Goal: Task Accomplishment & Management: Manage account settings

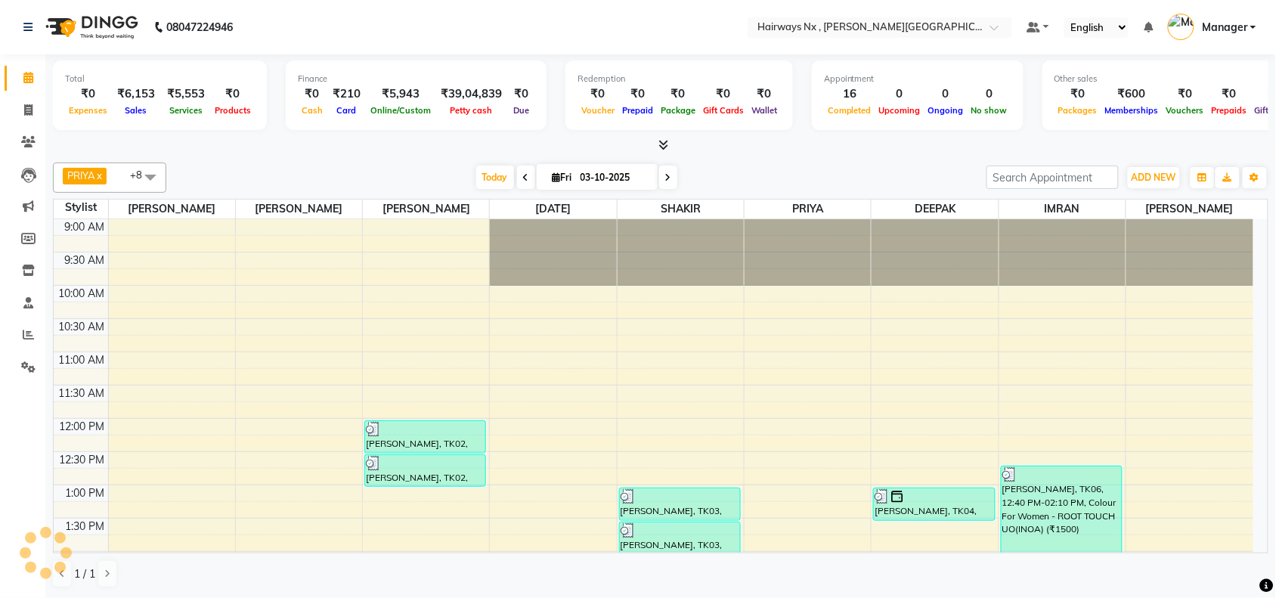
scroll to position [538, 0]
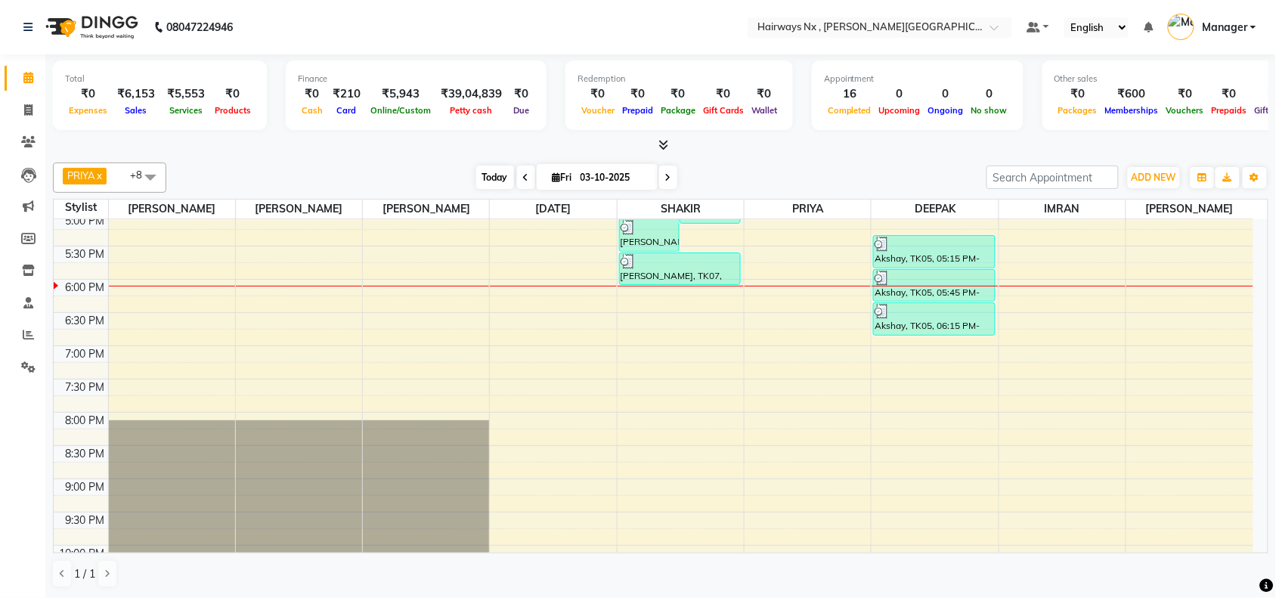
click at [499, 176] on span "Today" at bounding box center [495, 177] width 38 height 23
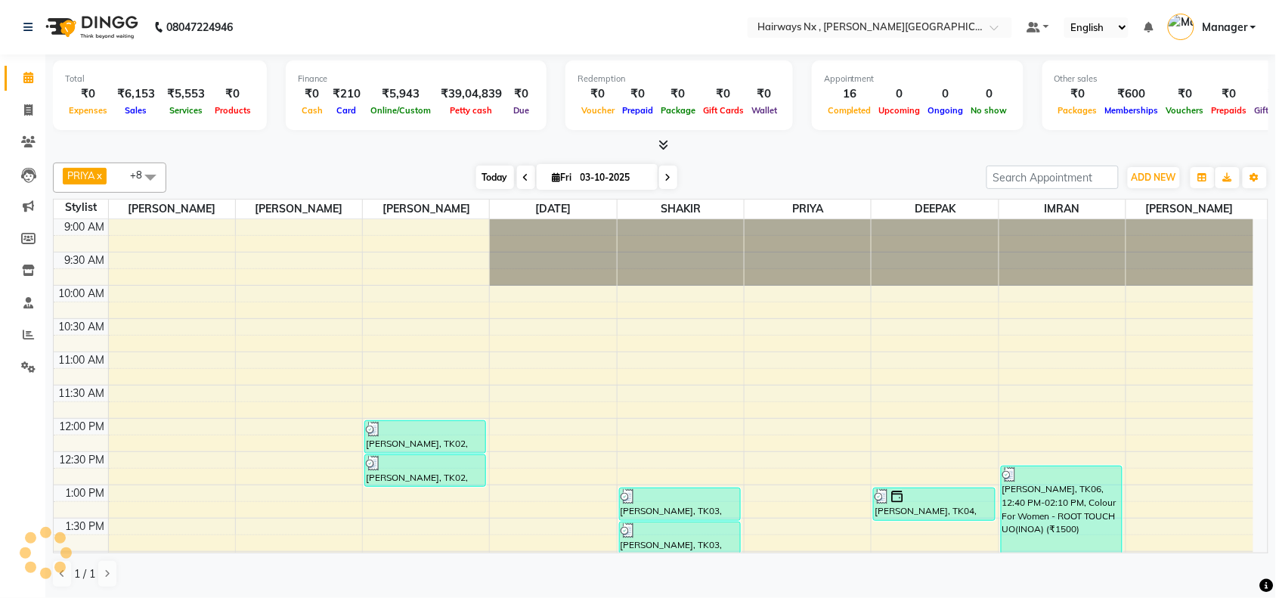
scroll to position [606, 0]
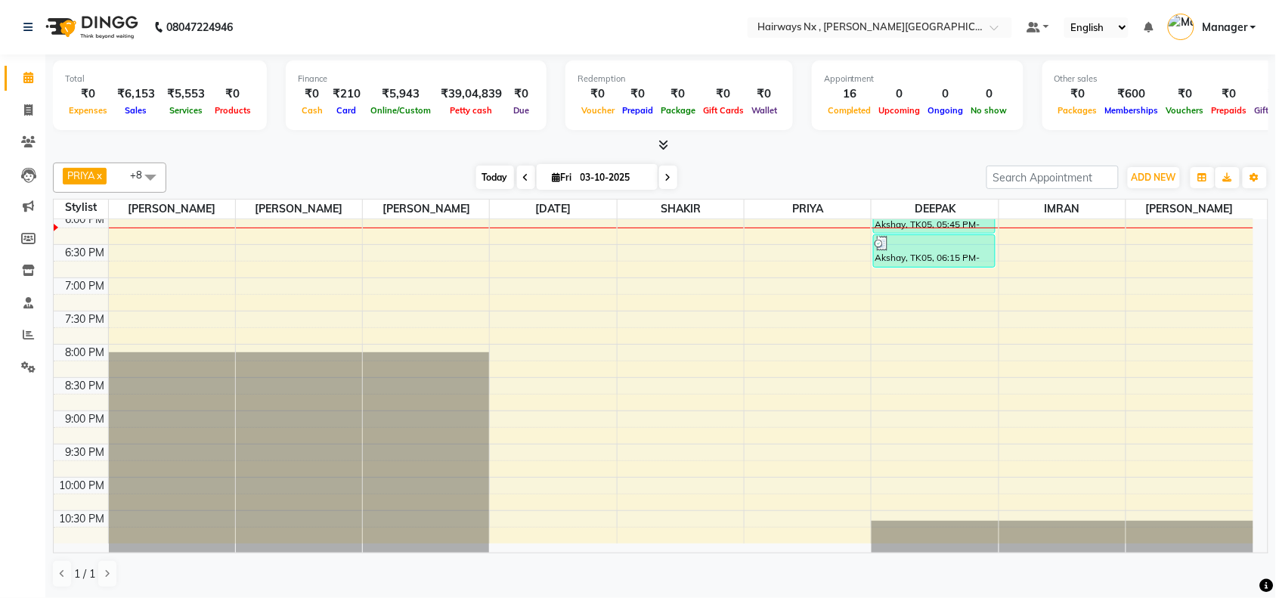
click at [500, 172] on span "Today" at bounding box center [495, 177] width 38 height 23
click at [445, 247] on div "9:00 AM 9:30 AM 10:00 AM 10:30 AM 11:00 AM 11:30 AM 12:00 PM 12:30 PM 1:00 PM 1…" at bounding box center [654, 78] width 1200 height 931
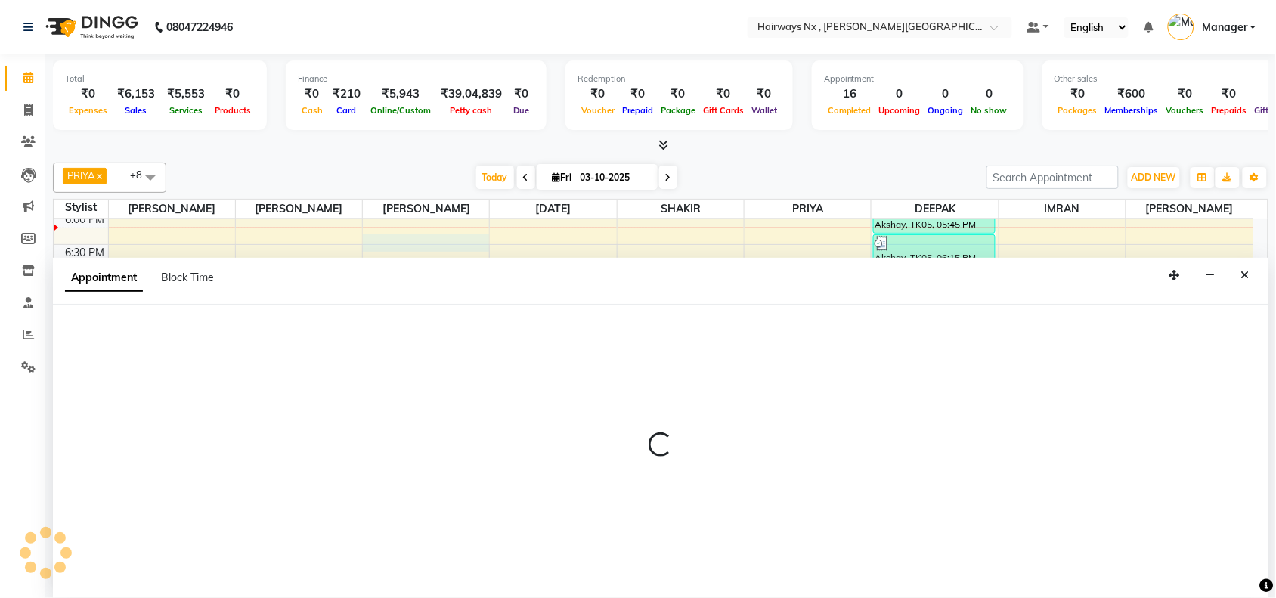
scroll to position [1, 0]
select select "12973"
select select "1095"
select select "tentative"
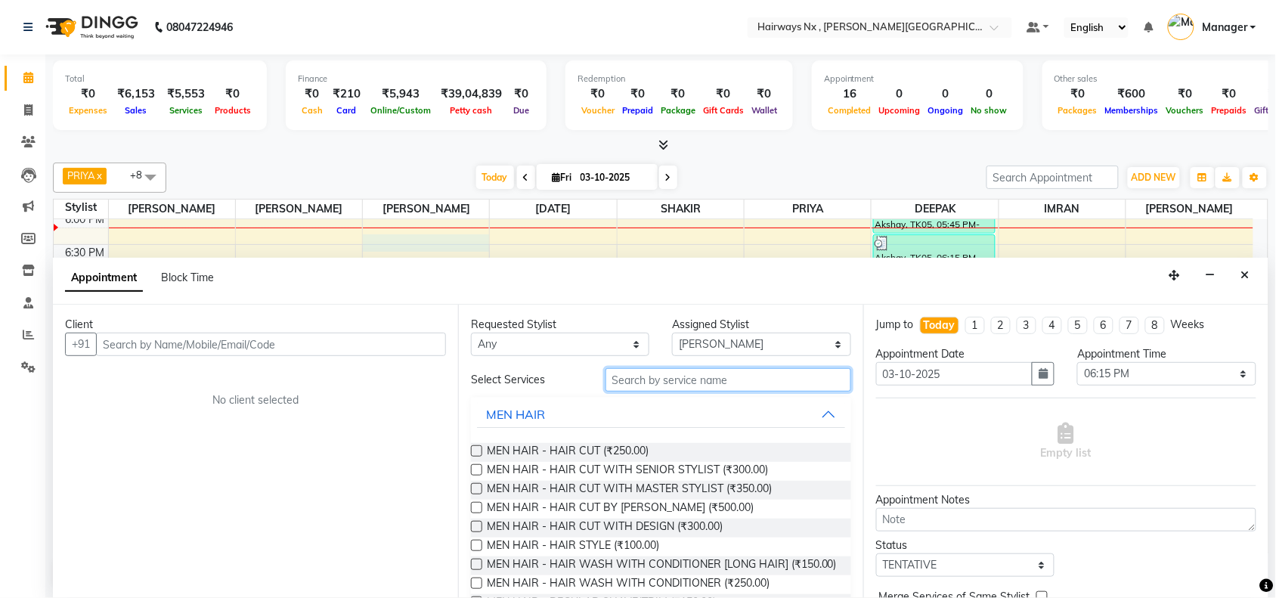
click at [635, 386] on input "text" at bounding box center [729, 379] width 246 height 23
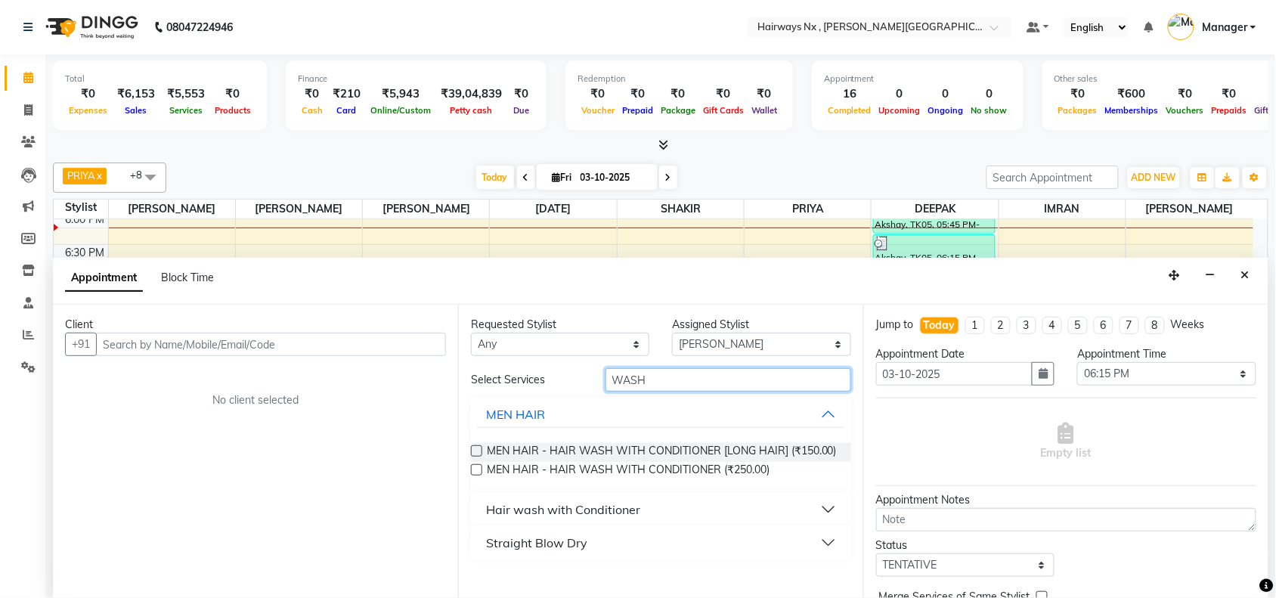
type input "WASH"
click at [636, 505] on div "Hair wash with Conditioner" at bounding box center [563, 510] width 154 height 18
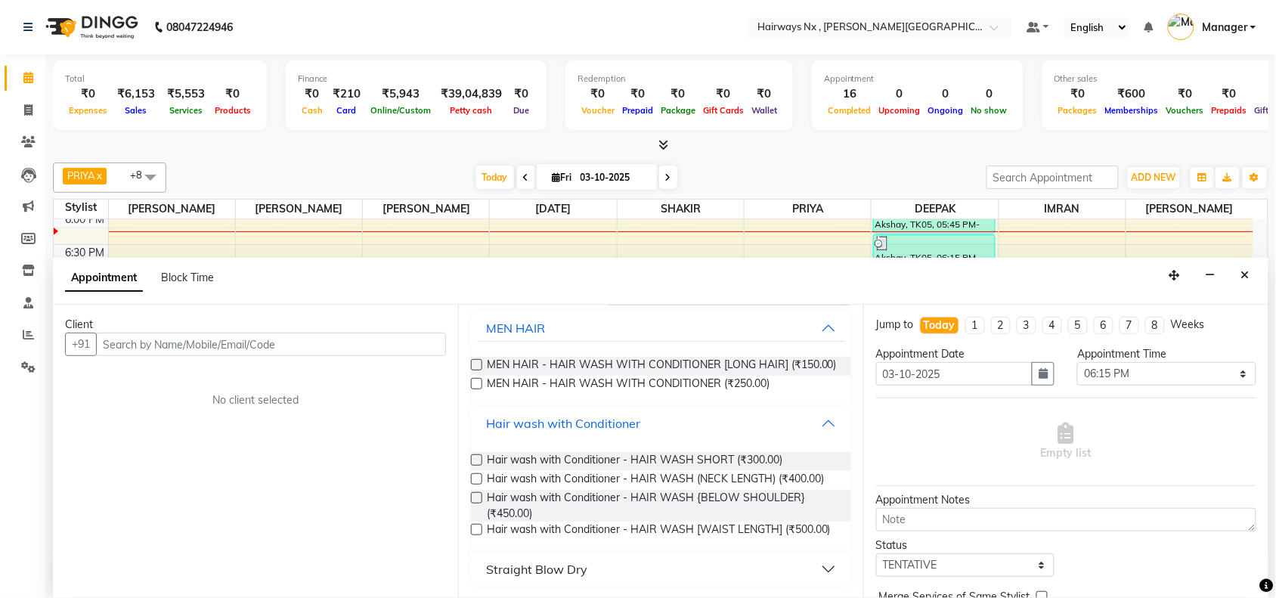
scroll to position [123, 0]
click at [475, 473] on label at bounding box center [476, 478] width 11 height 11
click at [475, 476] on input "checkbox" at bounding box center [476, 481] width 10 height 10
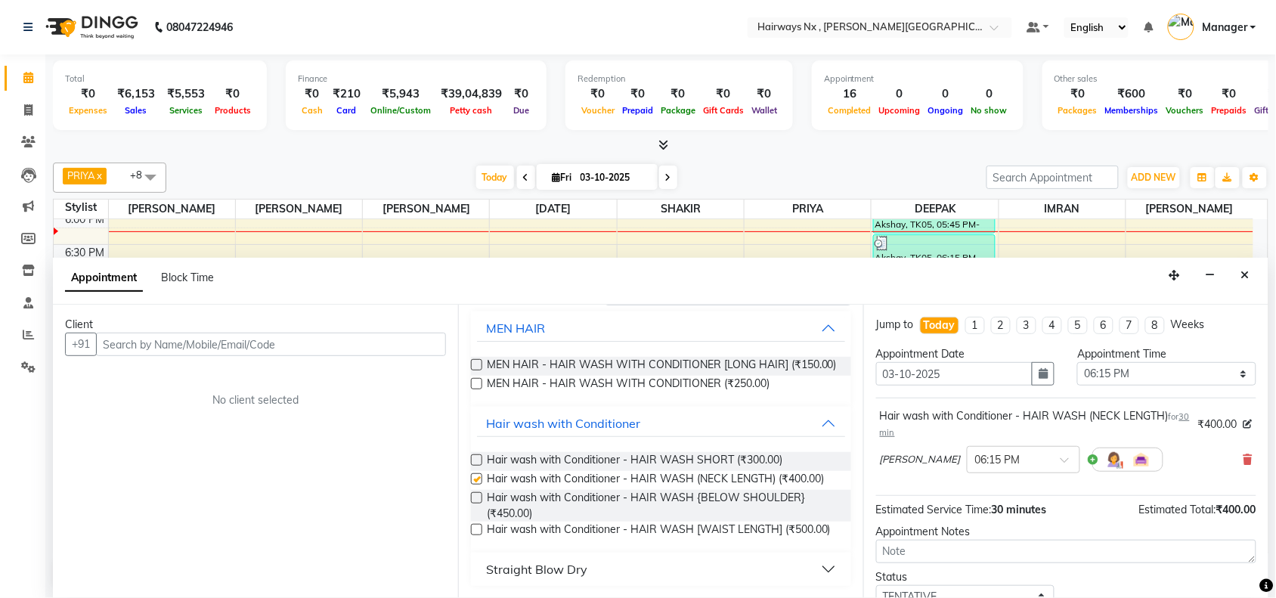
checkbox input "false"
click at [29, 111] on icon at bounding box center [28, 109] width 8 height 11
select select "service"
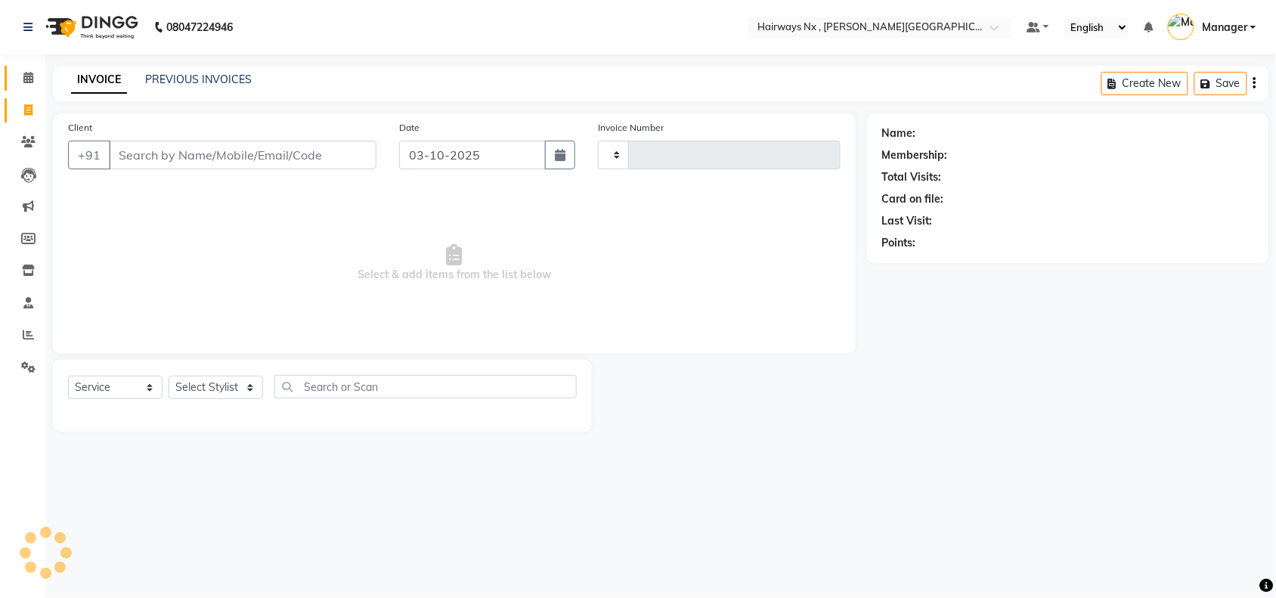
type input "1267"
select select "778"
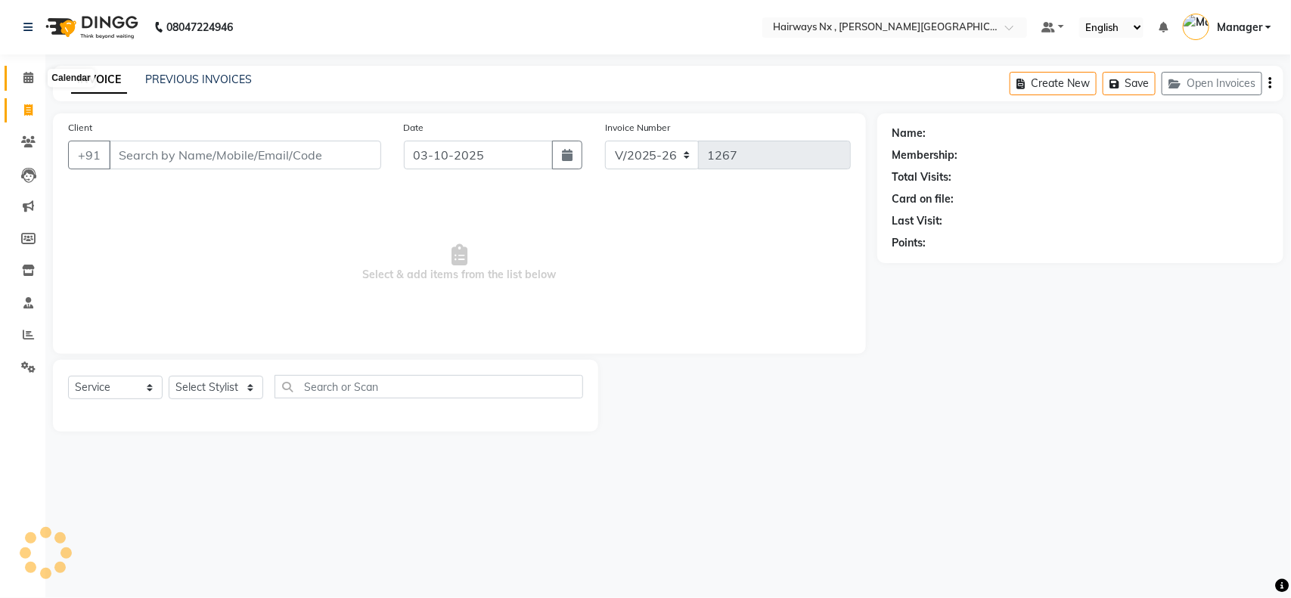
click at [28, 81] on icon at bounding box center [28, 77] width 10 height 11
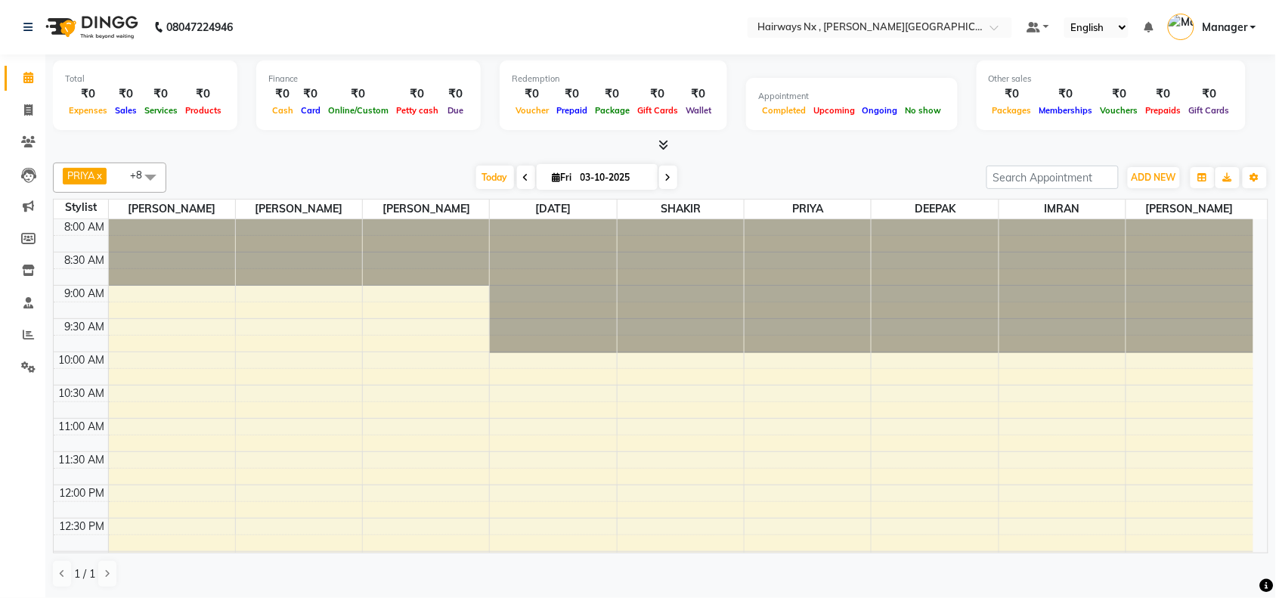
scroll to position [444, 0]
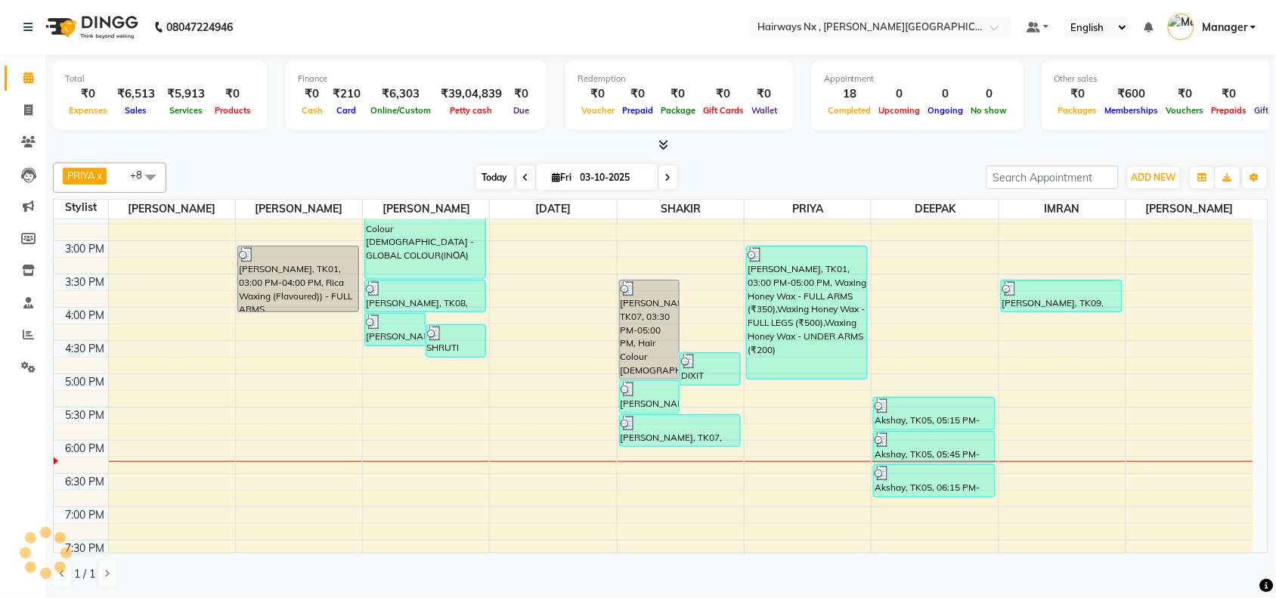
click at [484, 172] on span "Today" at bounding box center [495, 177] width 38 height 23
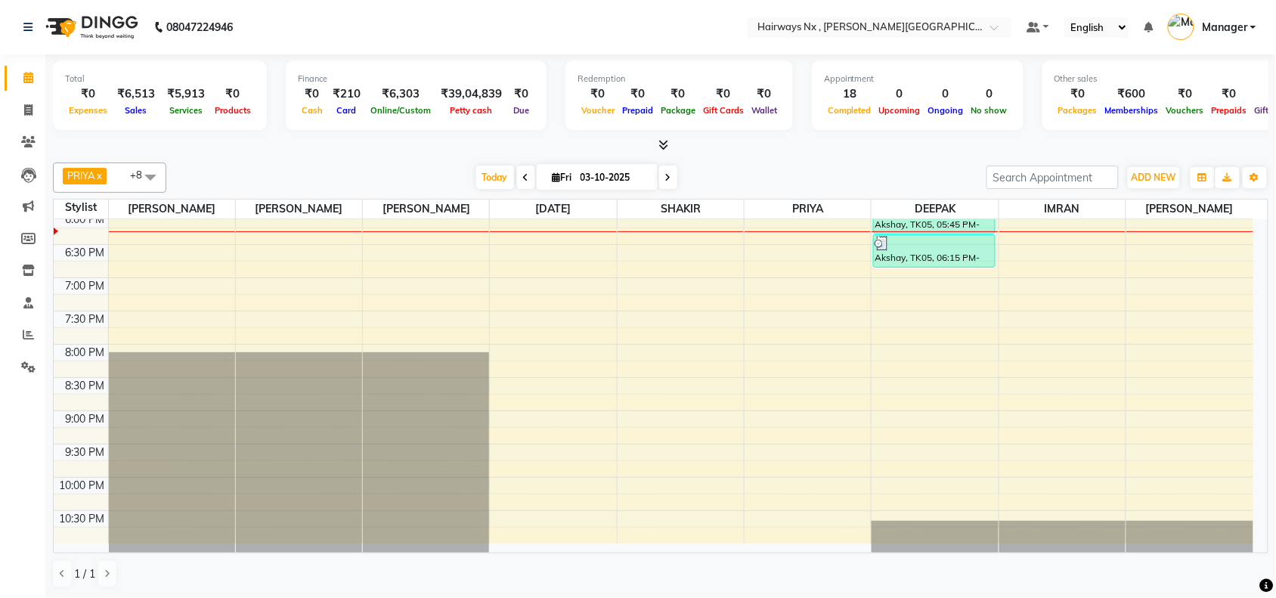
scroll to position [512, 0]
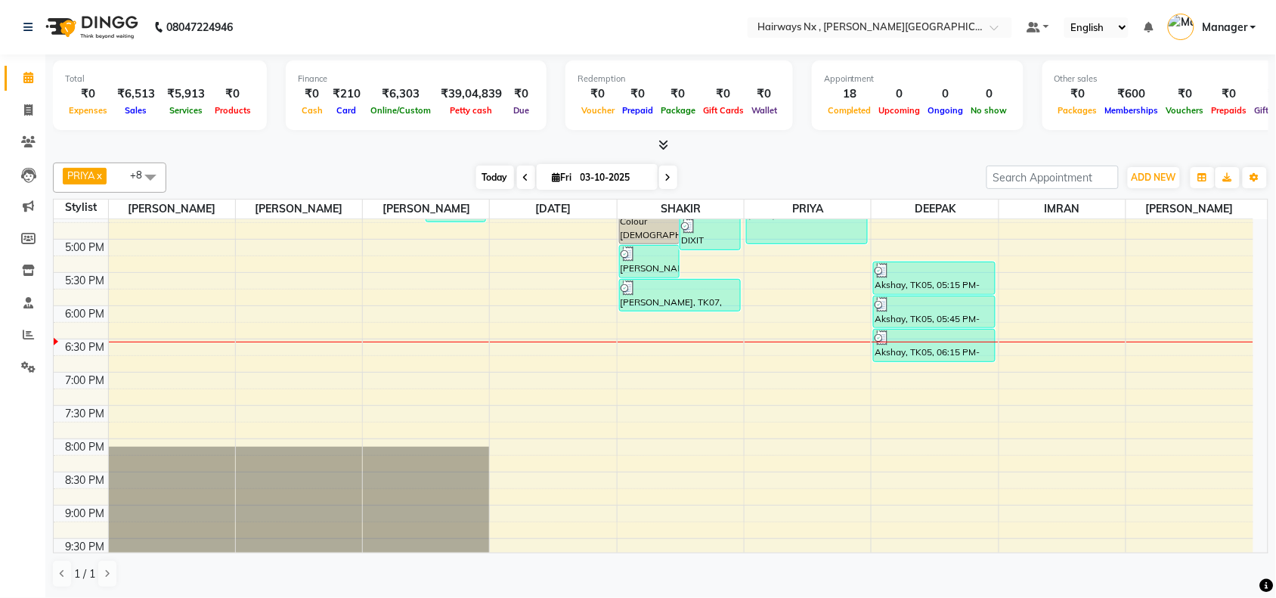
click at [489, 182] on span "Today" at bounding box center [495, 177] width 38 height 23
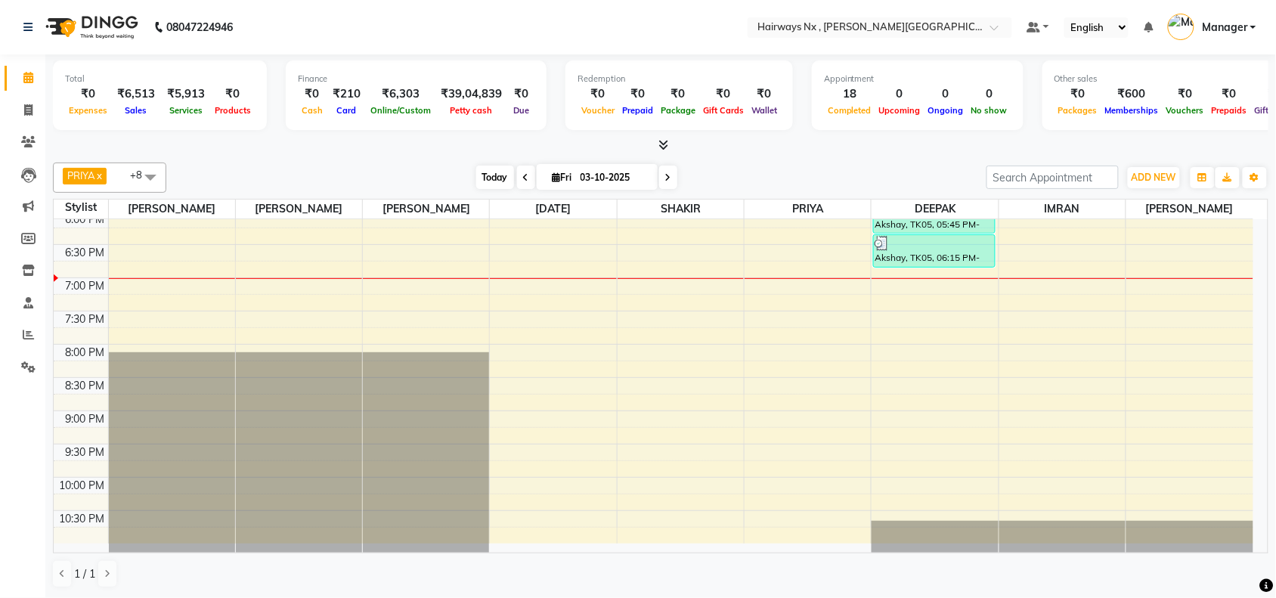
click at [501, 182] on span "Today" at bounding box center [495, 177] width 38 height 23
click at [823, 387] on div "9:00 AM 9:30 AM 10:00 AM 10:30 AM 11:00 AM 11:30 AM 12:00 PM 12:30 PM 1:00 PM 1…" at bounding box center [654, 78] width 1200 height 931
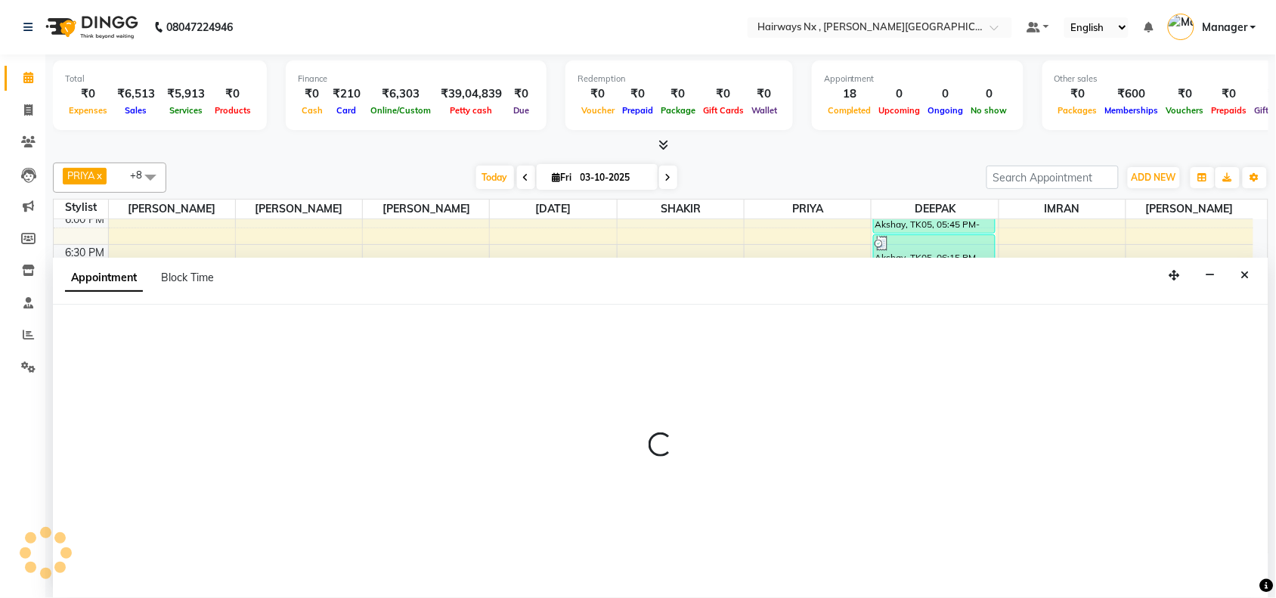
scroll to position [1, 0]
select select "76846"
select select "1230"
select select "tentative"
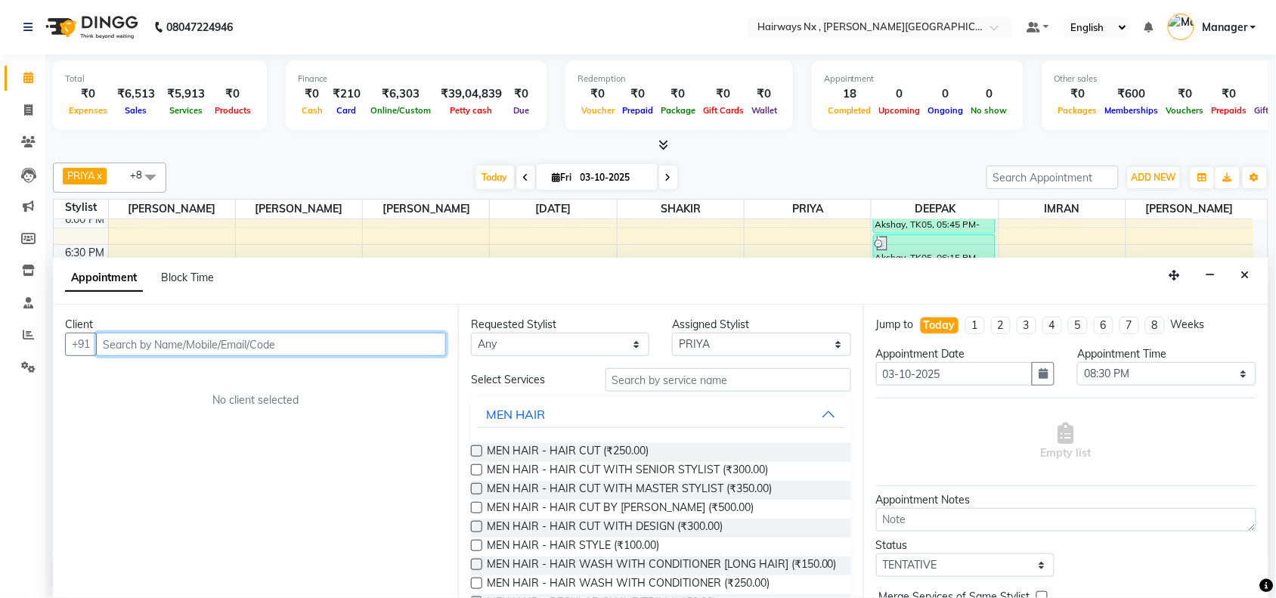
click at [179, 334] on input "text" at bounding box center [271, 344] width 350 height 23
click at [26, 112] on icon at bounding box center [28, 109] width 8 height 11
select select "778"
select select "service"
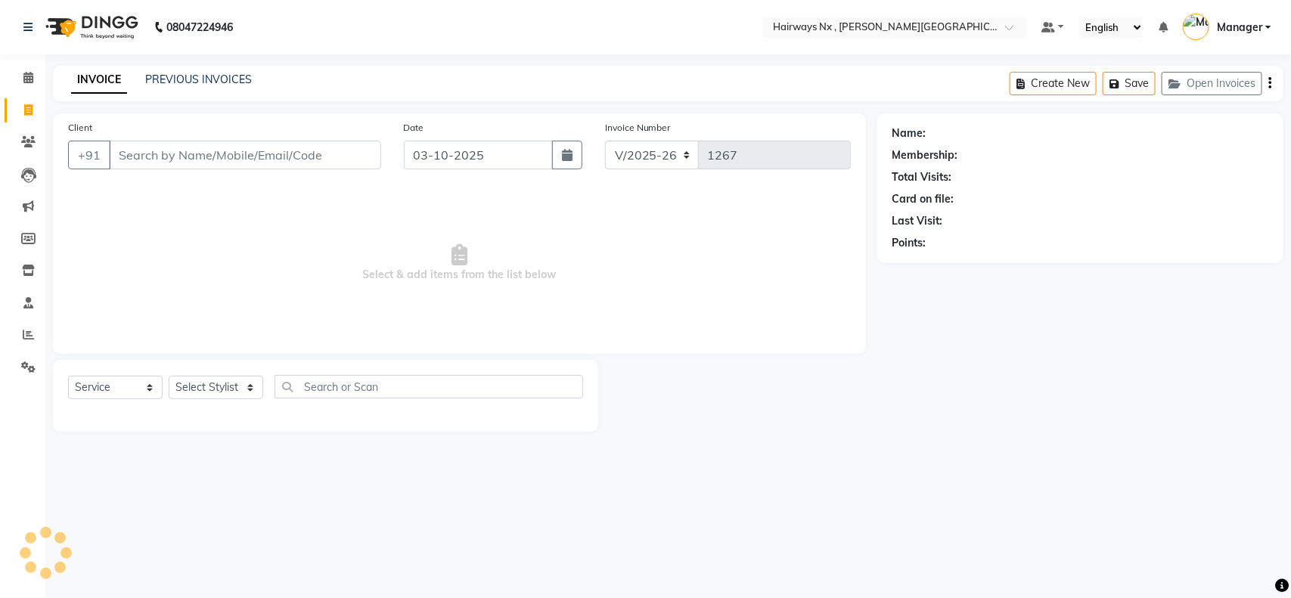
click at [199, 155] on input "Client" at bounding box center [245, 155] width 272 height 29
click at [28, 78] on icon at bounding box center [28, 77] width 10 height 11
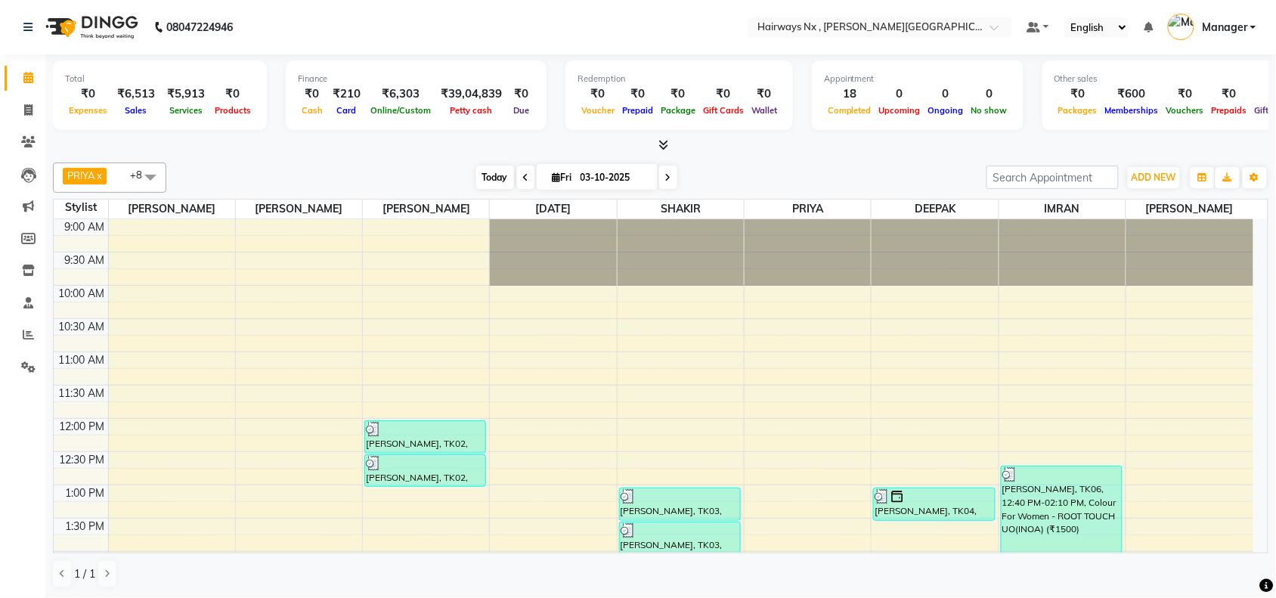
click at [485, 180] on span "Today" at bounding box center [495, 177] width 38 height 23
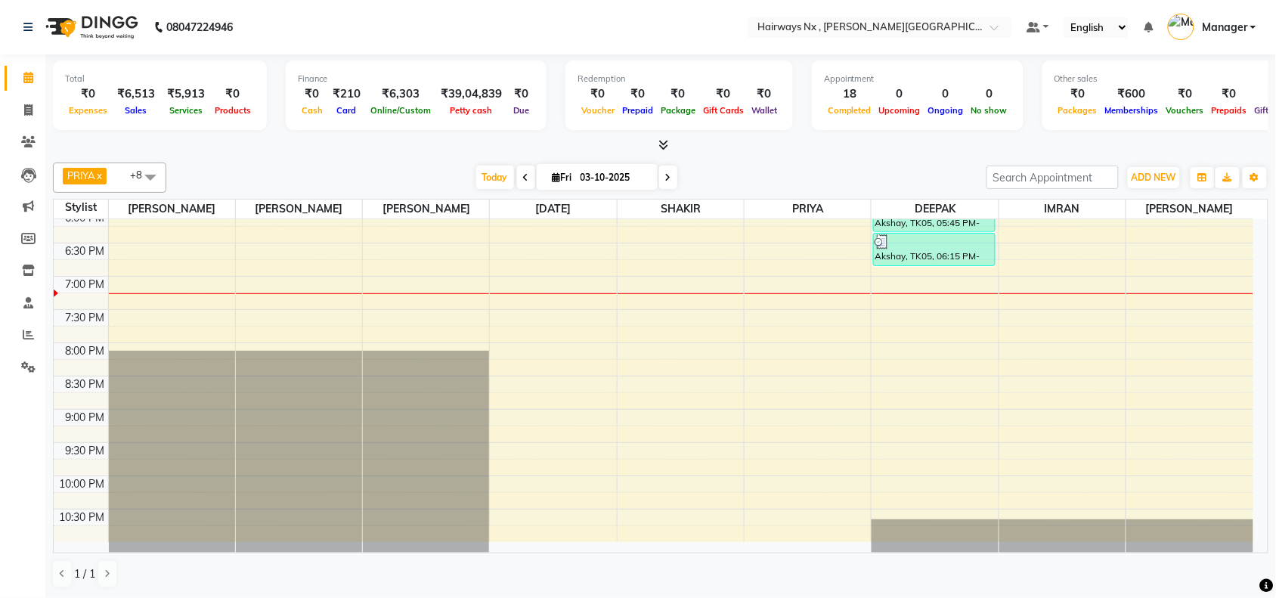
click at [433, 291] on div "9:00 AM 9:30 AM 10:00 AM 10:30 AM 11:00 AM 11:30 AM 12:00 PM 12:30 PM 1:00 PM 1…" at bounding box center [654, 76] width 1200 height 931
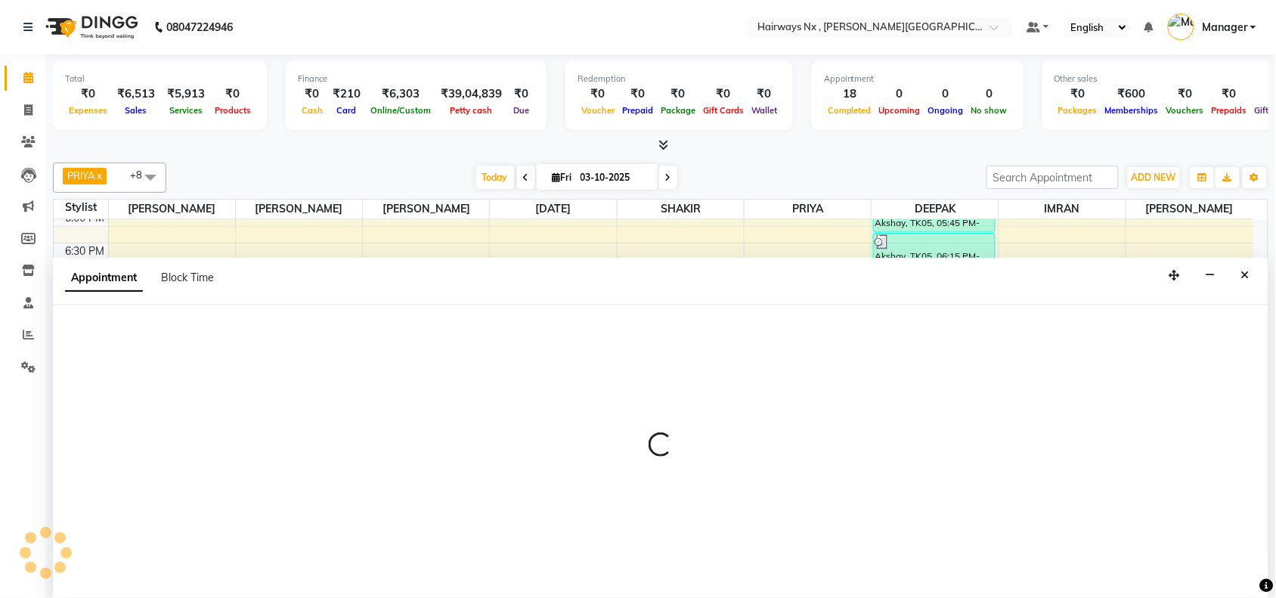
scroll to position [1, 0]
select select "12973"
select select "tentative"
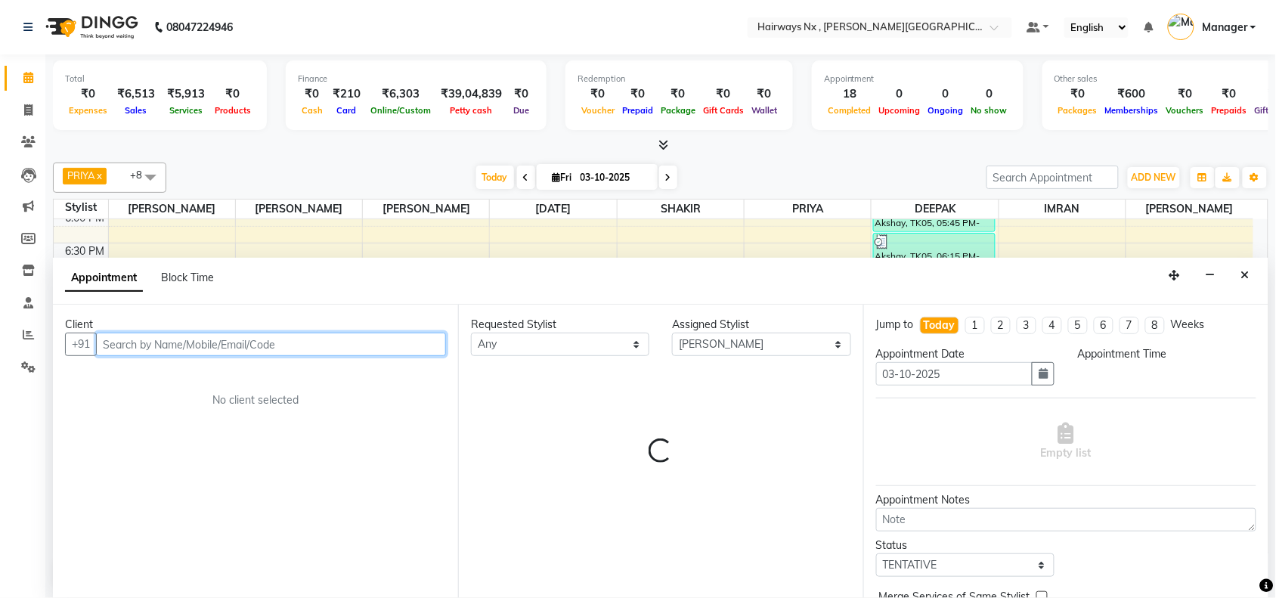
select select "1140"
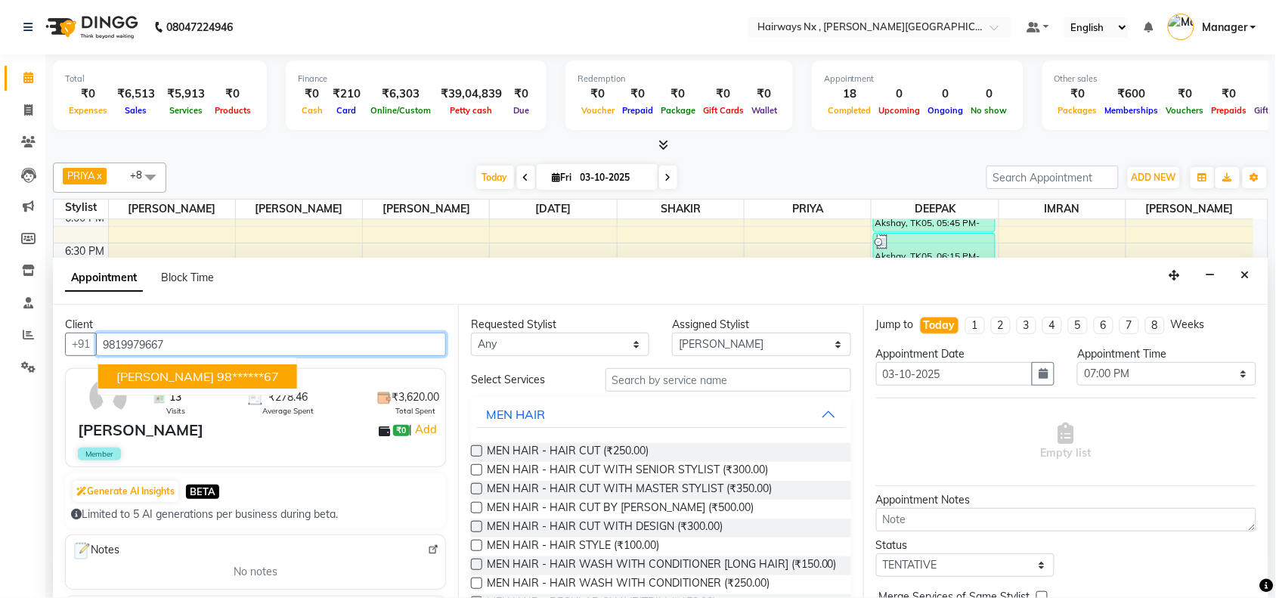
click at [169, 383] on span "ARYAN SANNAKE" at bounding box center [165, 376] width 98 height 15
type input "98******67"
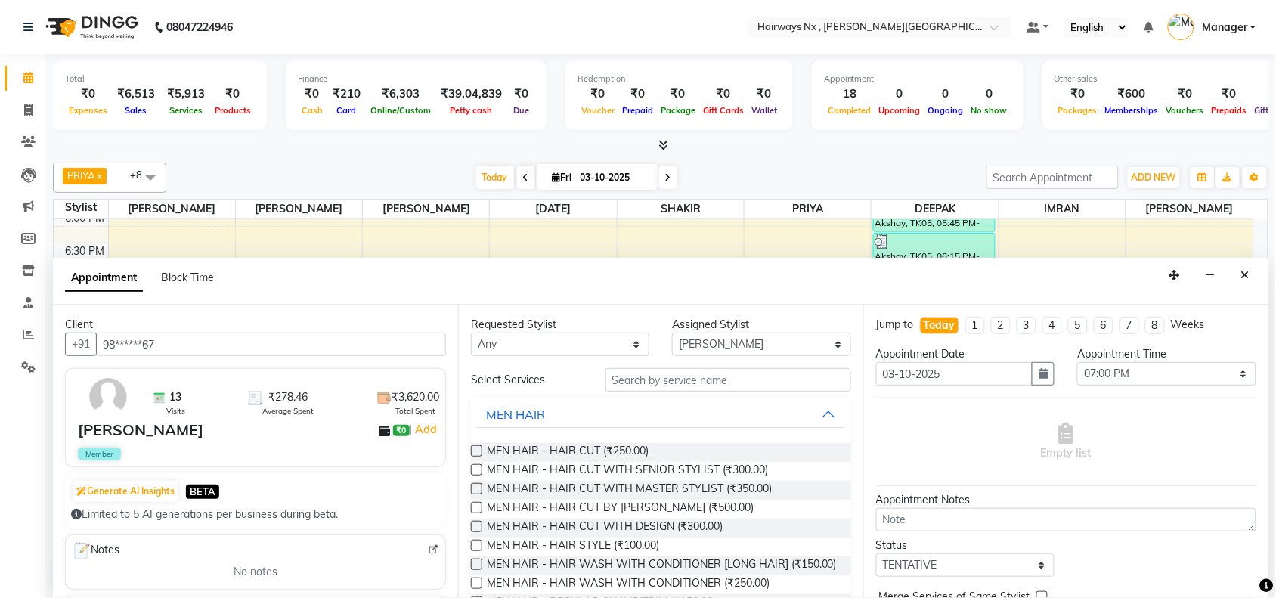
click at [474, 469] on label at bounding box center [476, 469] width 11 height 11
click at [474, 469] on input "checkbox" at bounding box center [476, 472] width 10 height 10
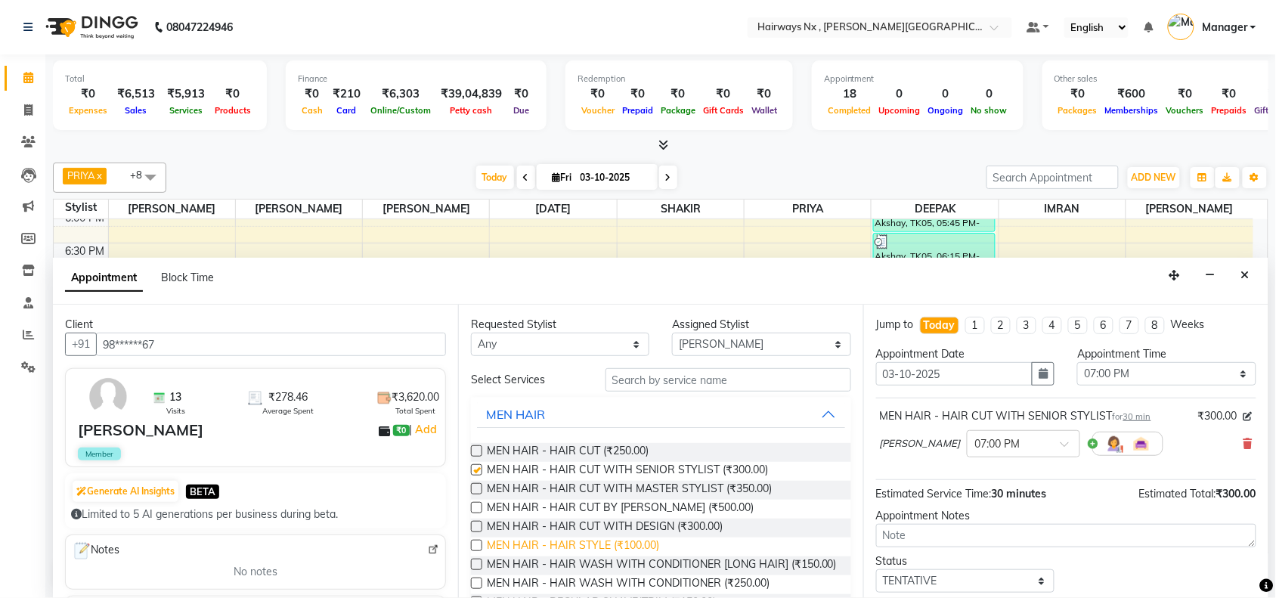
checkbox input "false"
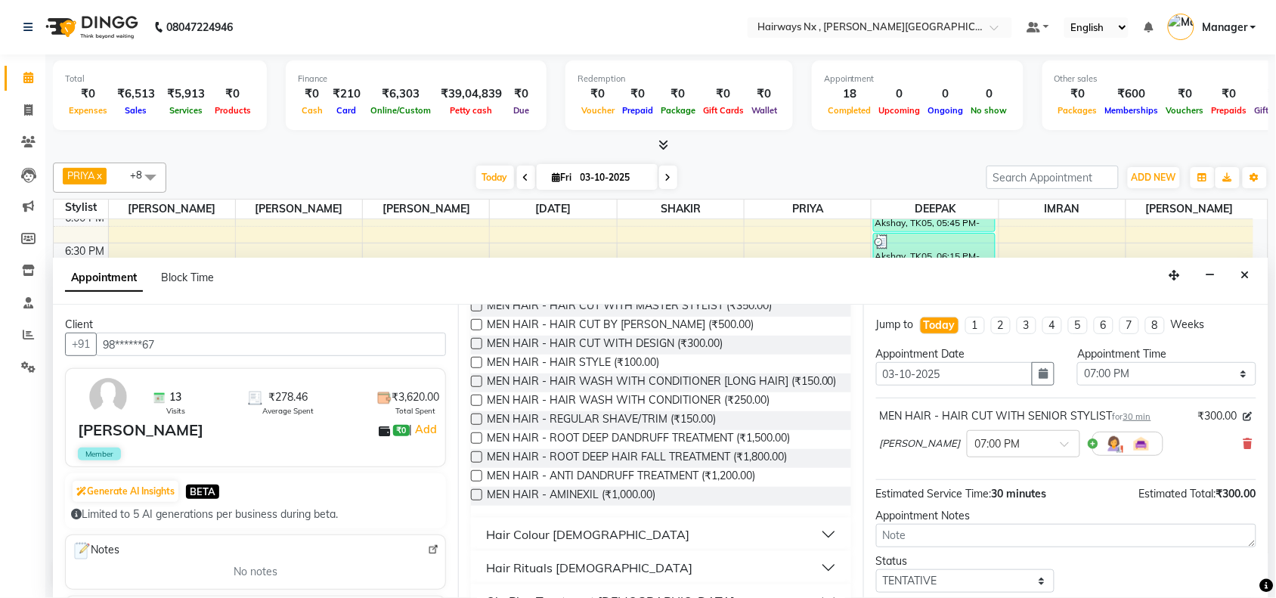
scroll to position [189, 0]
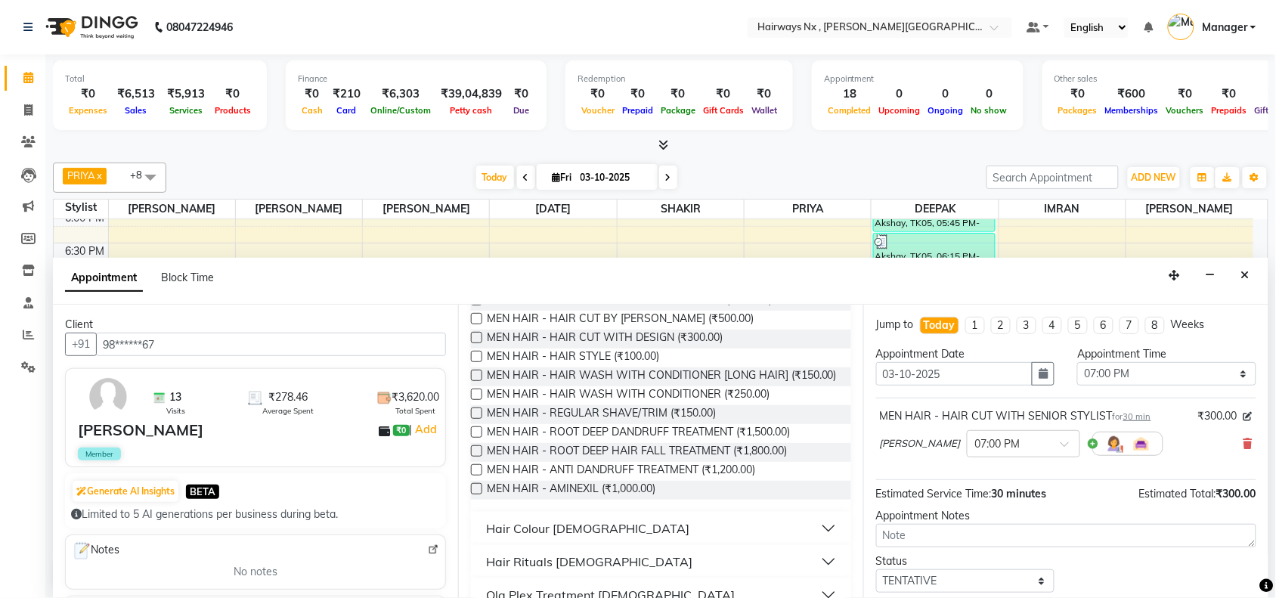
click at [478, 419] on label at bounding box center [476, 413] width 11 height 11
click at [478, 420] on input "checkbox" at bounding box center [476, 415] width 10 height 10
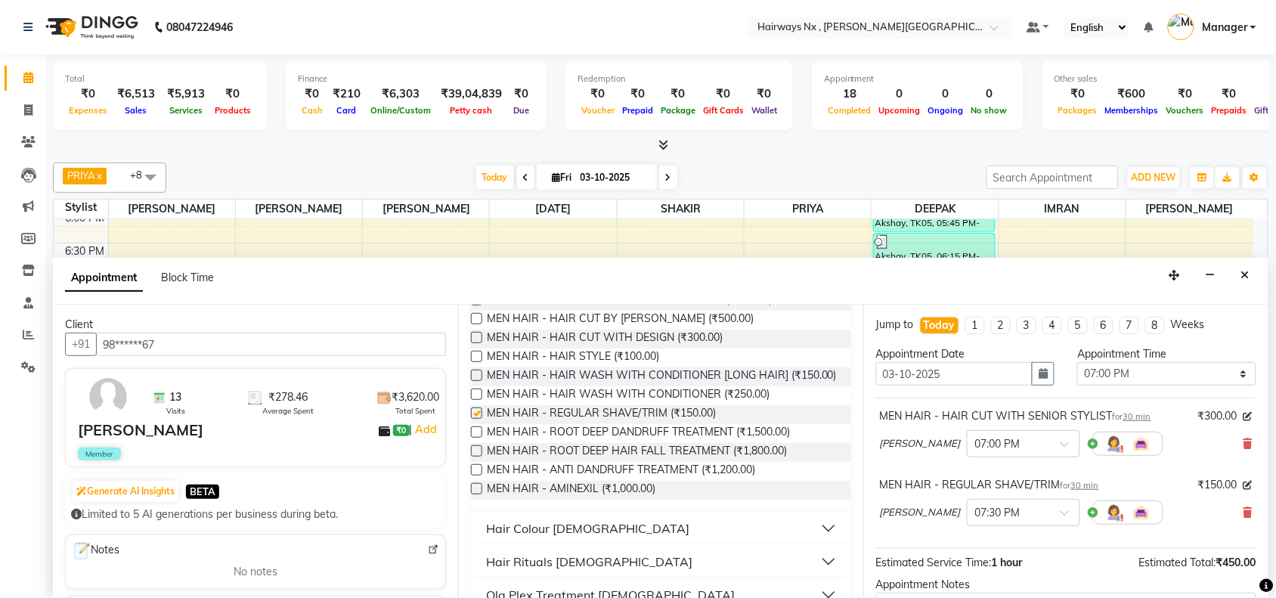
checkbox input "false"
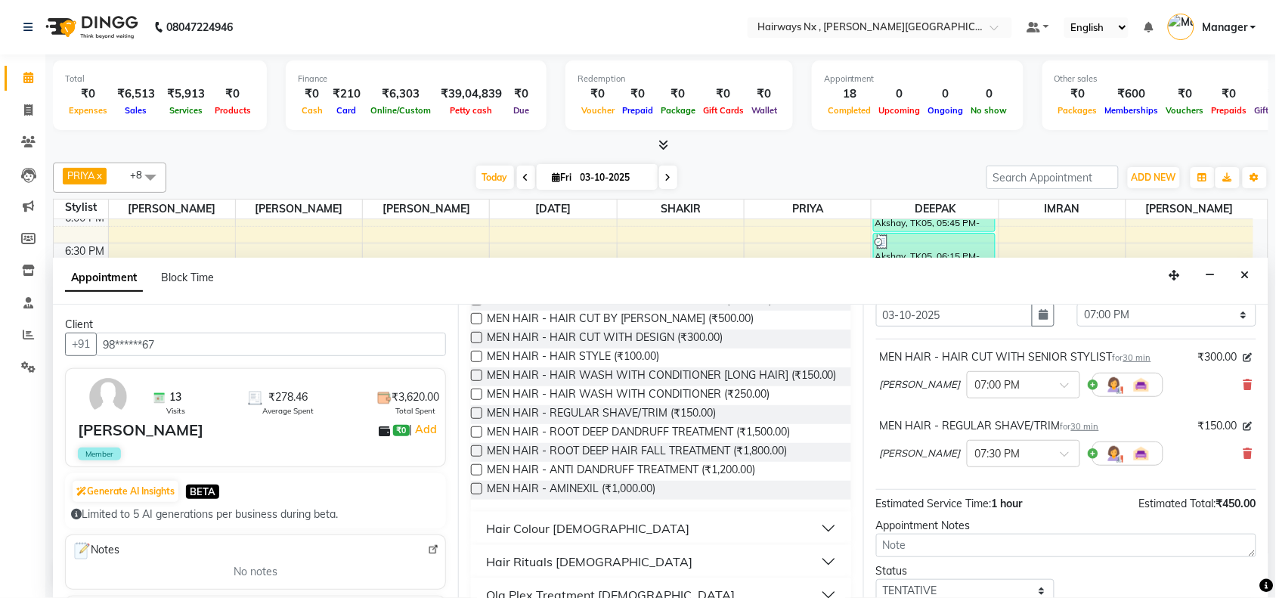
scroll to position [160, 0]
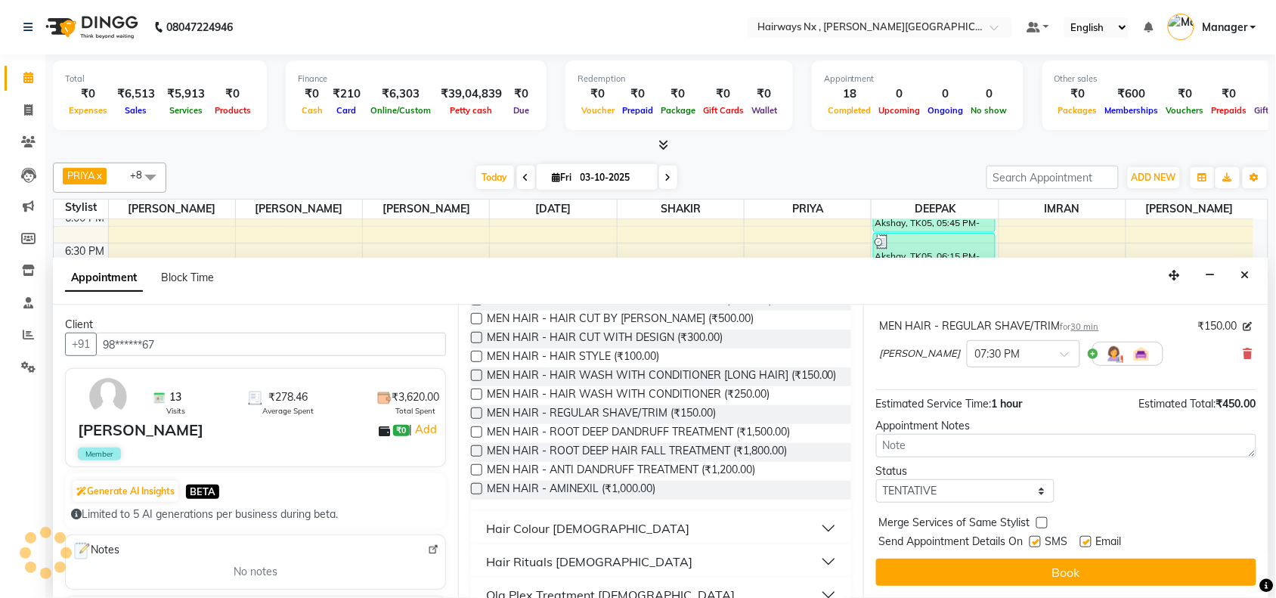
click at [1030, 542] on div "Send Appointment Details On SMS Email" at bounding box center [1067, 543] width 377 height 19
click at [1037, 545] on label at bounding box center [1035, 541] width 11 height 11
click at [1037, 545] on input "checkbox" at bounding box center [1035, 543] width 10 height 10
checkbox input "false"
click at [1090, 539] on label at bounding box center [1086, 541] width 11 height 11
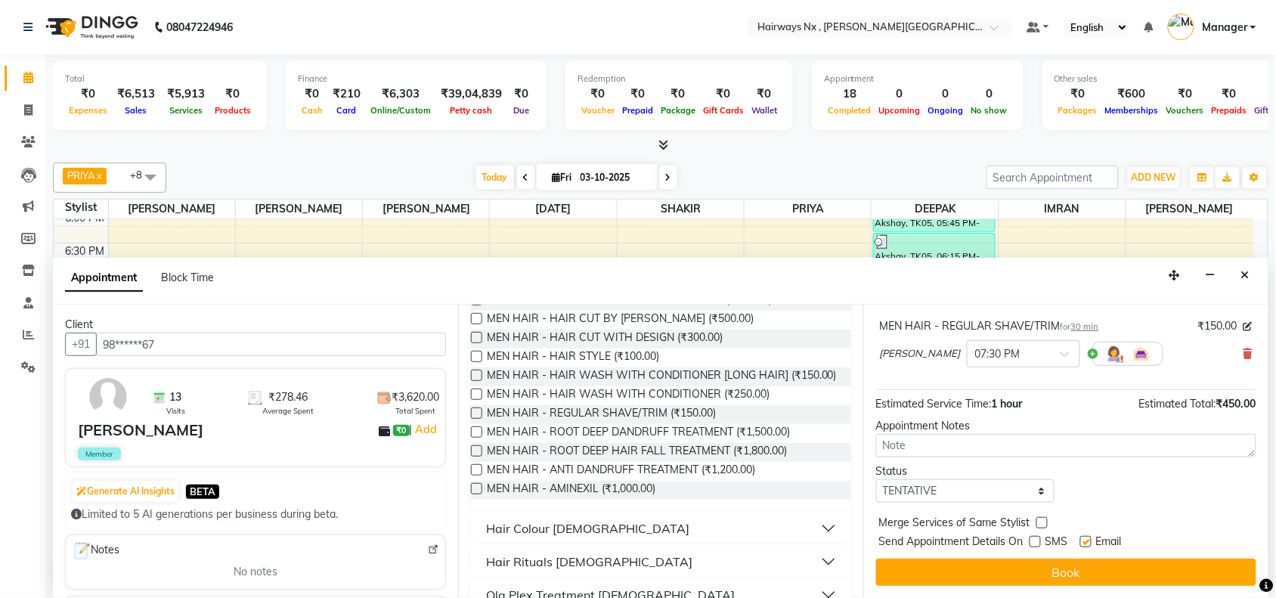
click at [1090, 539] on input "checkbox" at bounding box center [1086, 543] width 10 height 10
checkbox input "false"
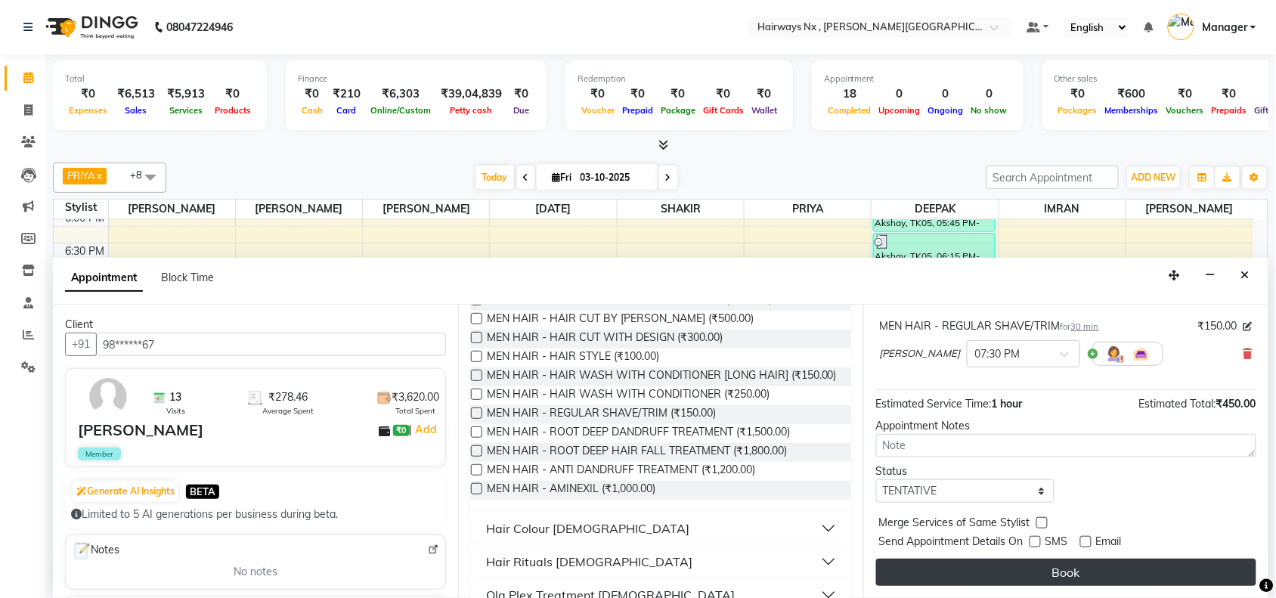
click at [1064, 573] on button "Book" at bounding box center [1066, 572] width 380 height 27
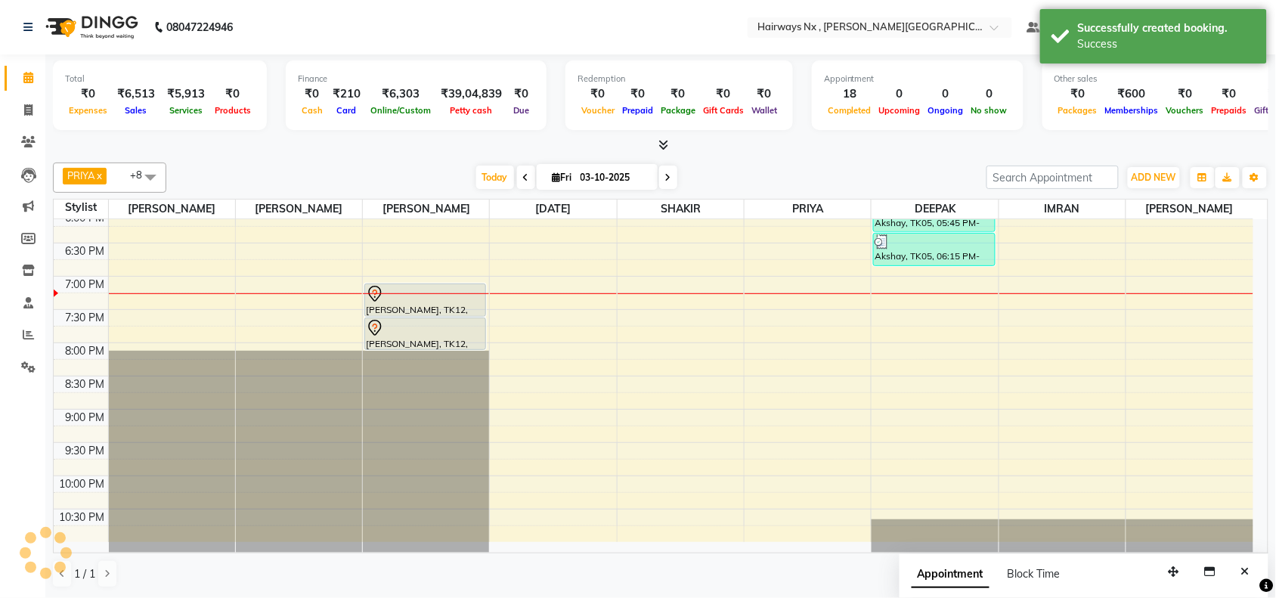
scroll to position [0, 0]
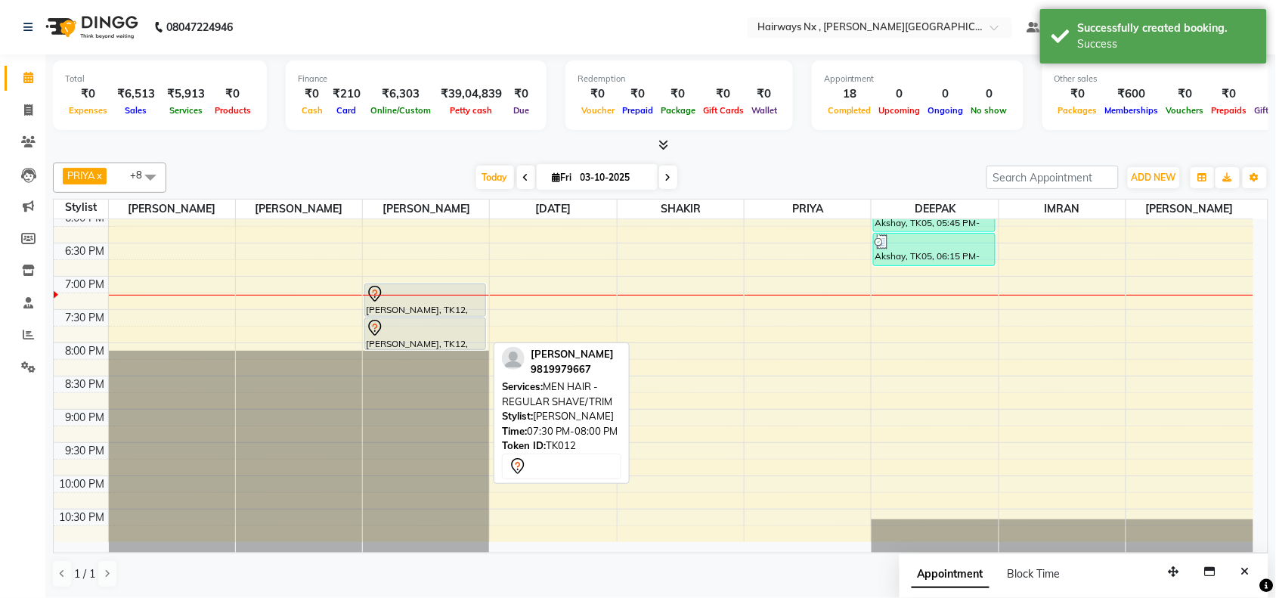
click at [416, 345] on div "[PERSON_NAME], TK12, 07:30 PM-08:00 PM, MEN HAIR - REGULAR SHAVE/TRIM" at bounding box center [425, 333] width 120 height 31
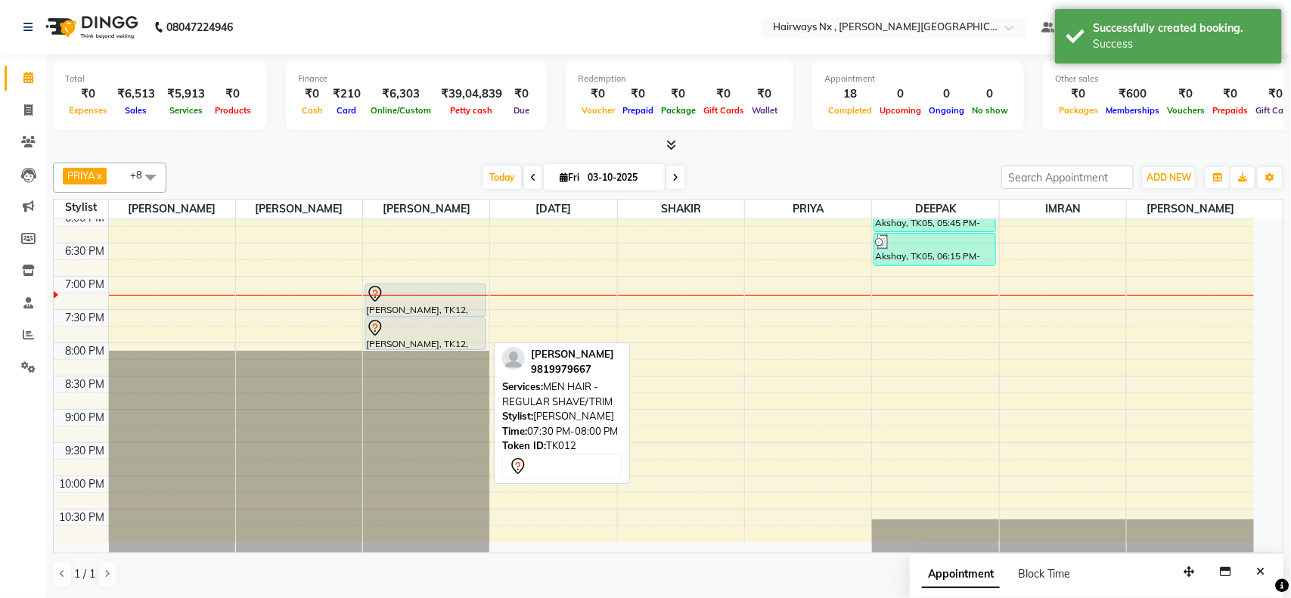
select select "7"
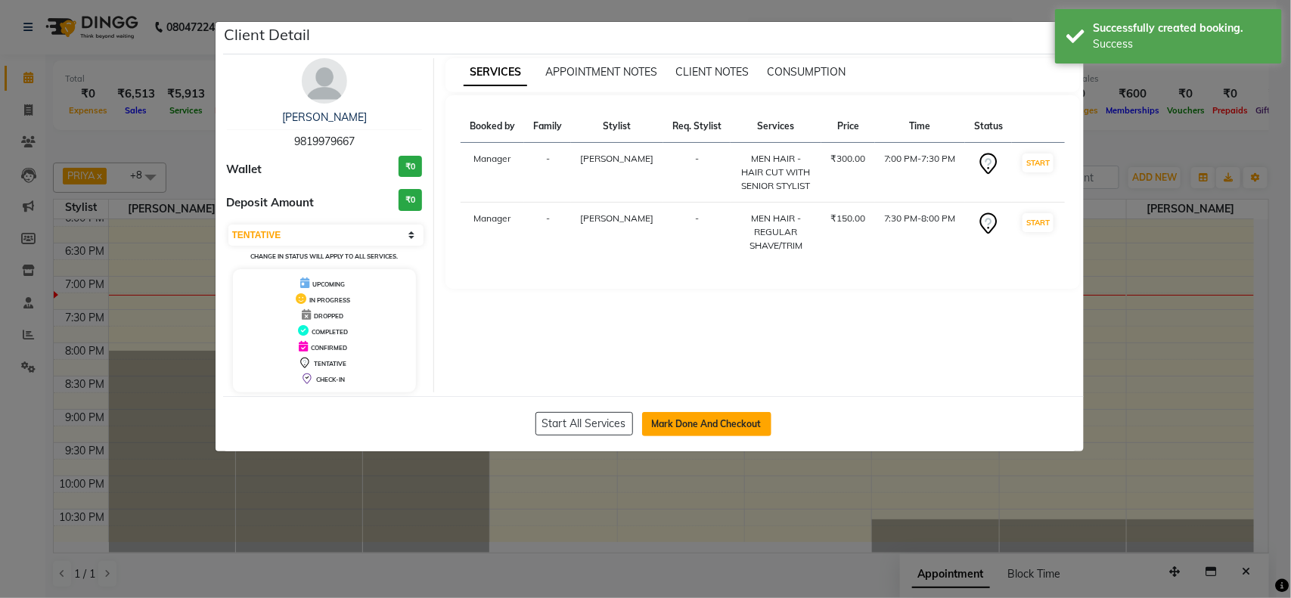
click at [708, 427] on button "Mark Done And Checkout" at bounding box center [706, 424] width 129 height 24
select select "service"
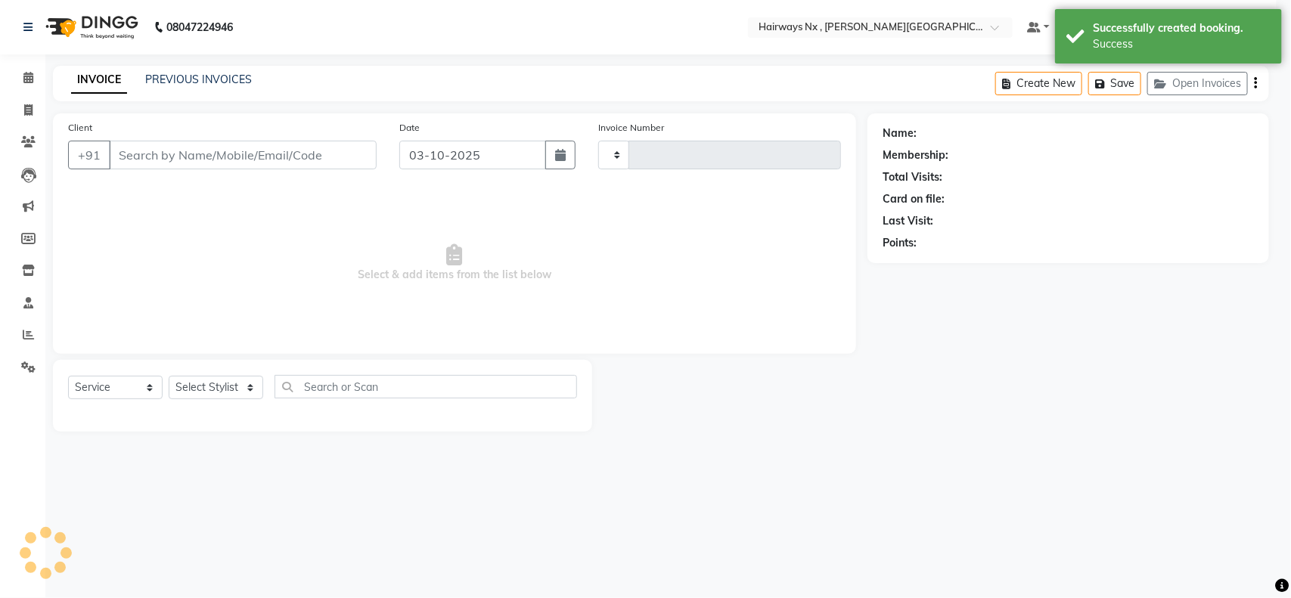
type input "1267"
select select "778"
type input "98******67"
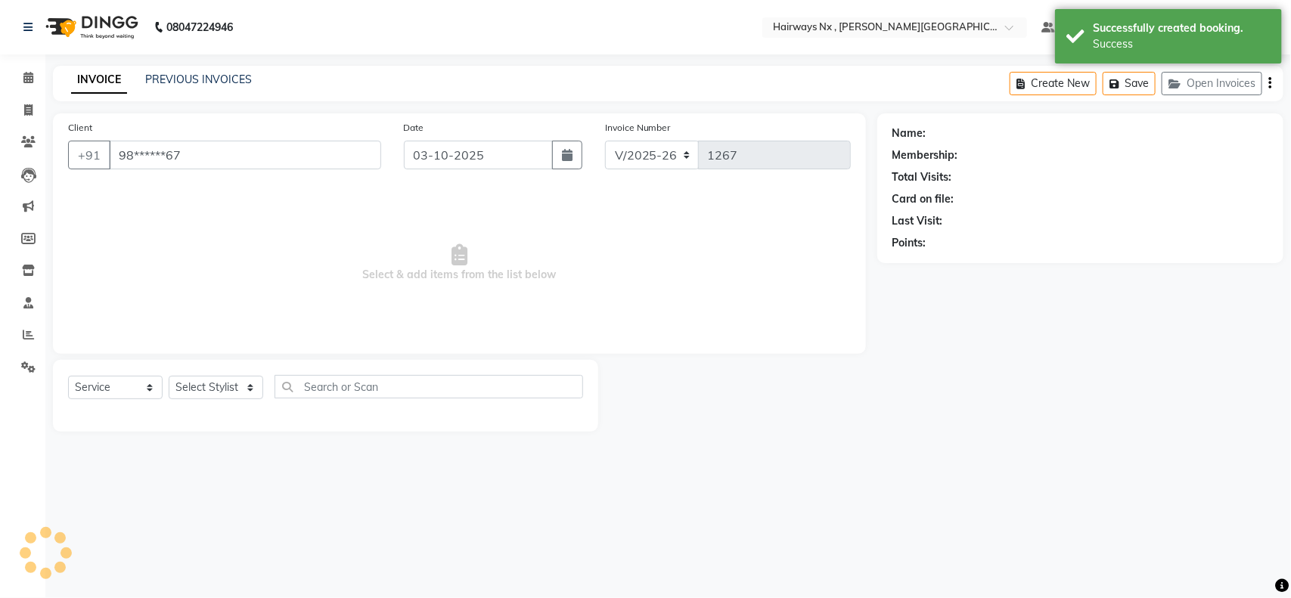
select select "12973"
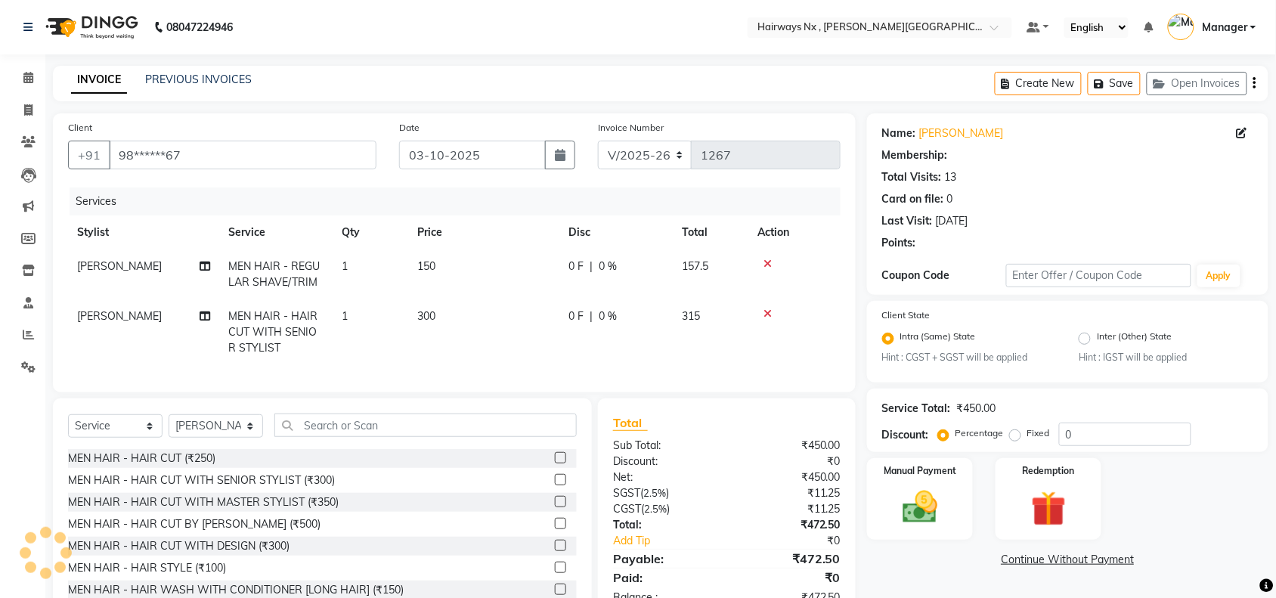
select select "1: Object"
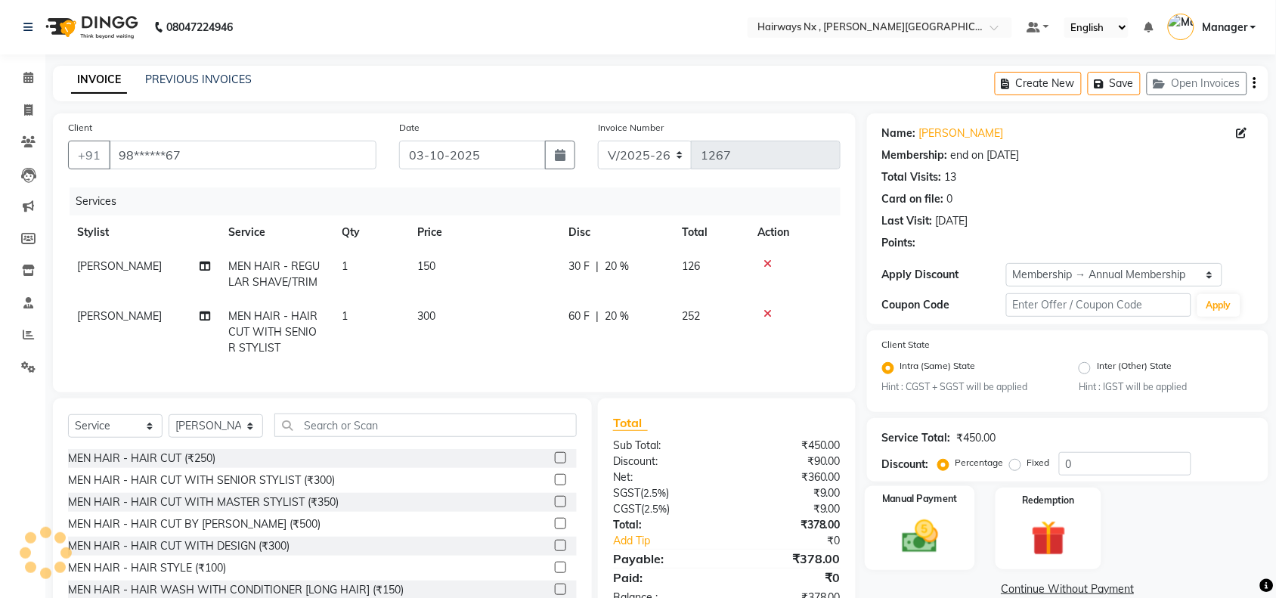
type input "20"
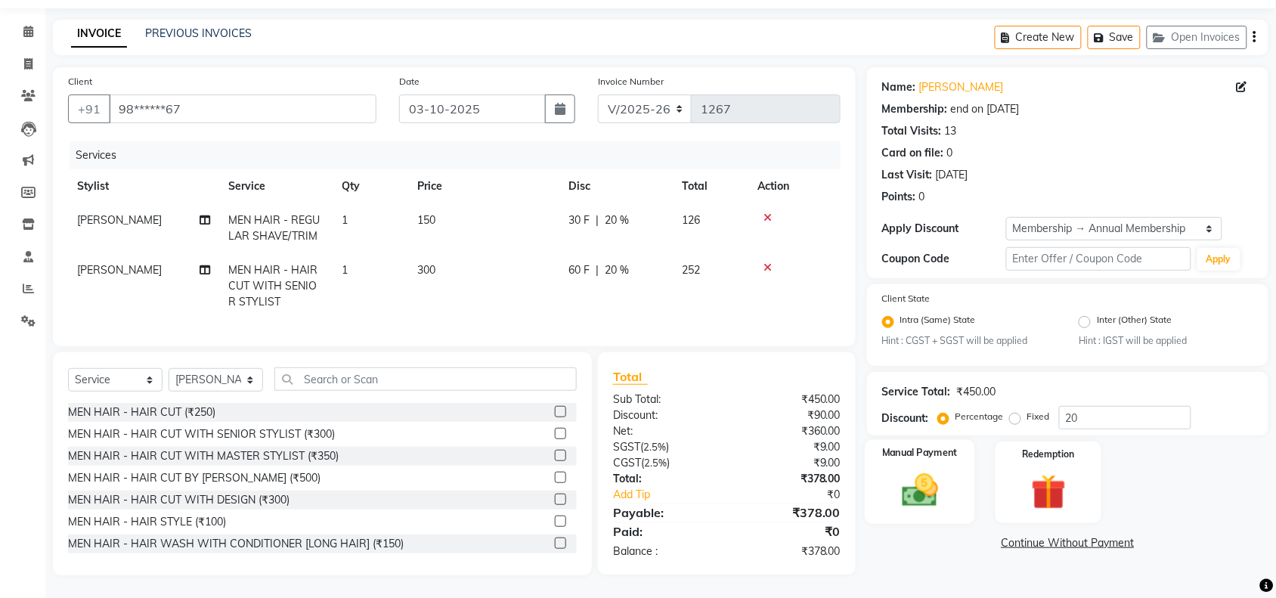
click at [924, 470] on img at bounding box center [920, 491] width 59 height 42
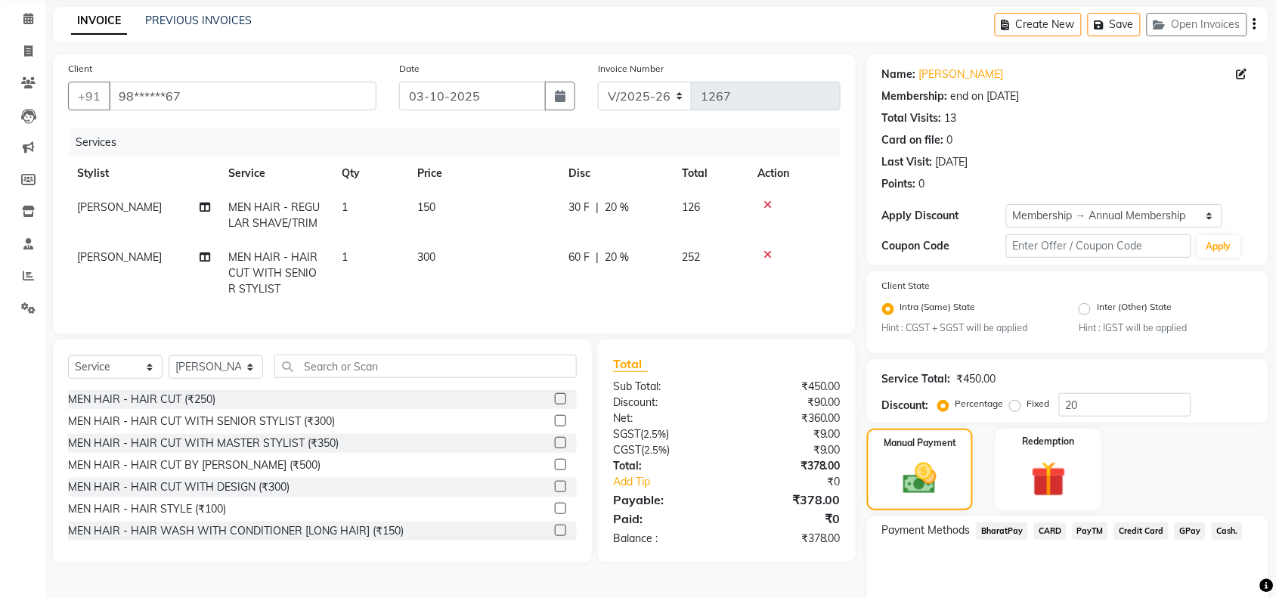
scroll to position [119, 0]
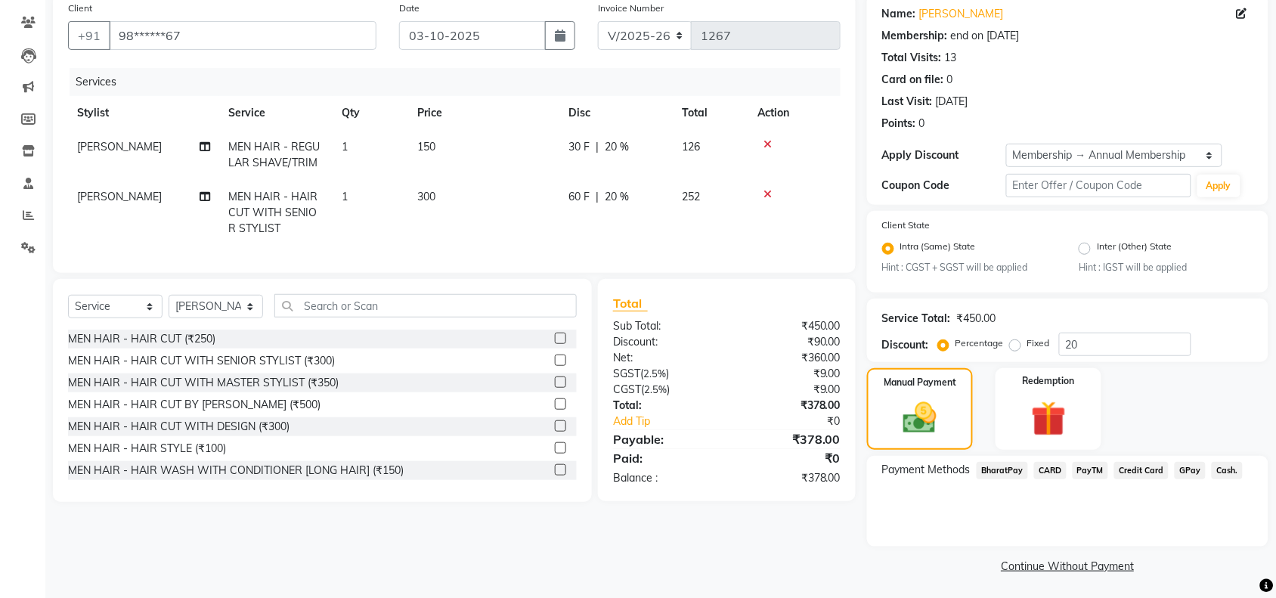
click at [1193, 470] on span "GPay" at bounding box center [1190, 470] width 31 height 17
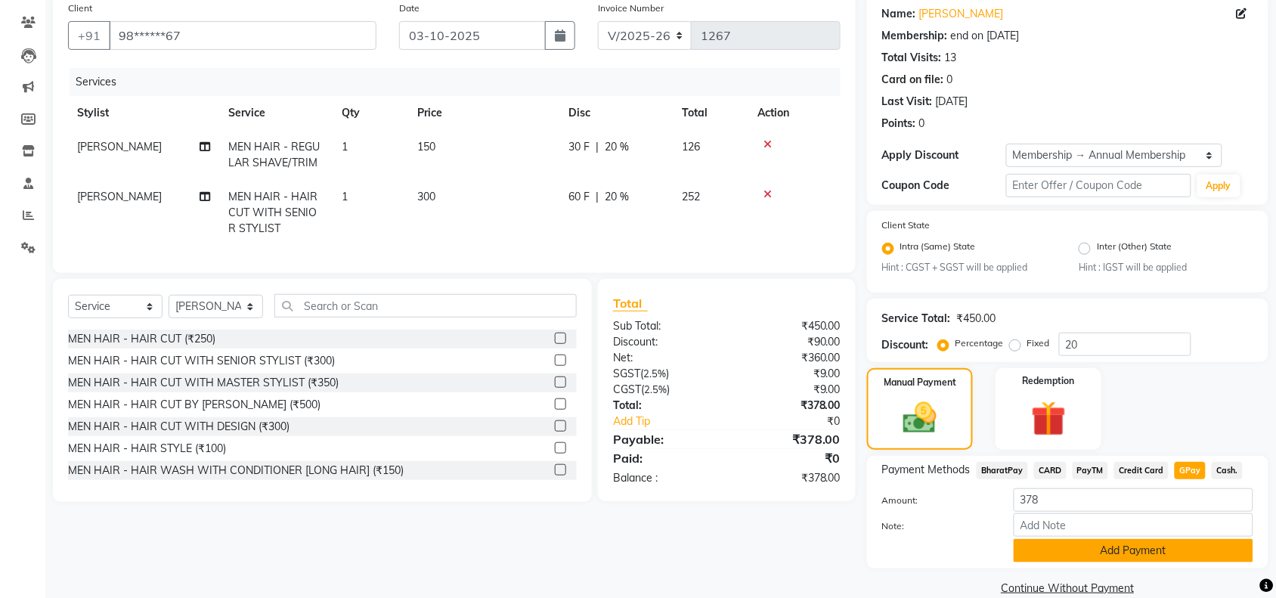
scroll to position [141, 0]
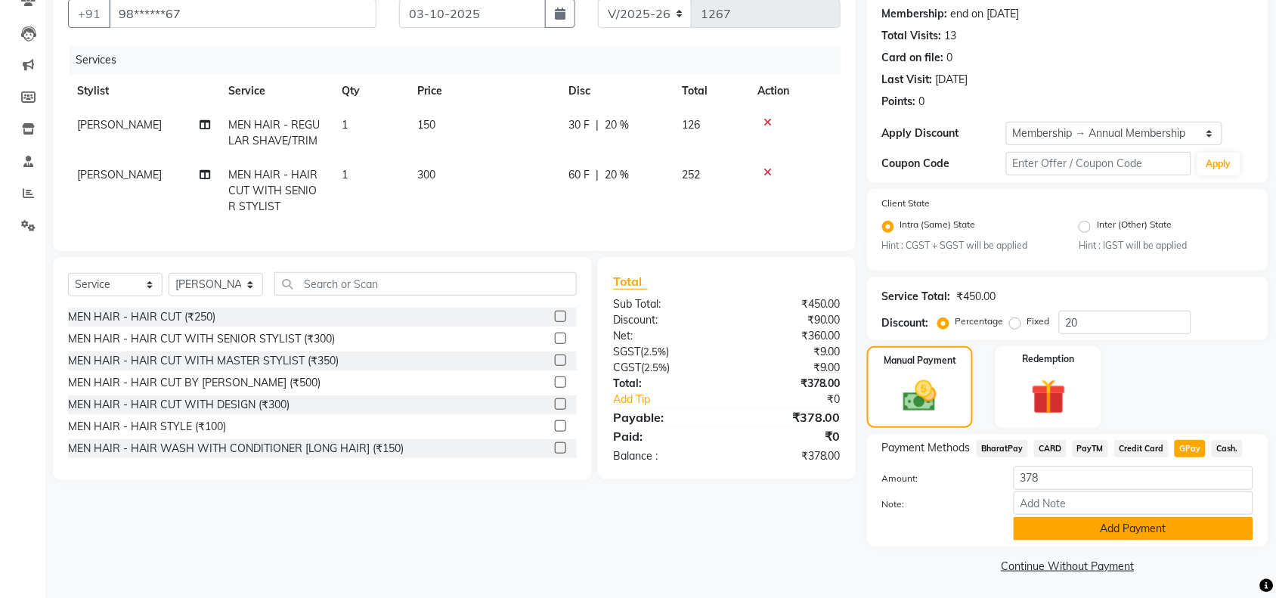
click at [1091, 529] on button "Add Payment" at bounding box center [1134, 528] width 240 height 23
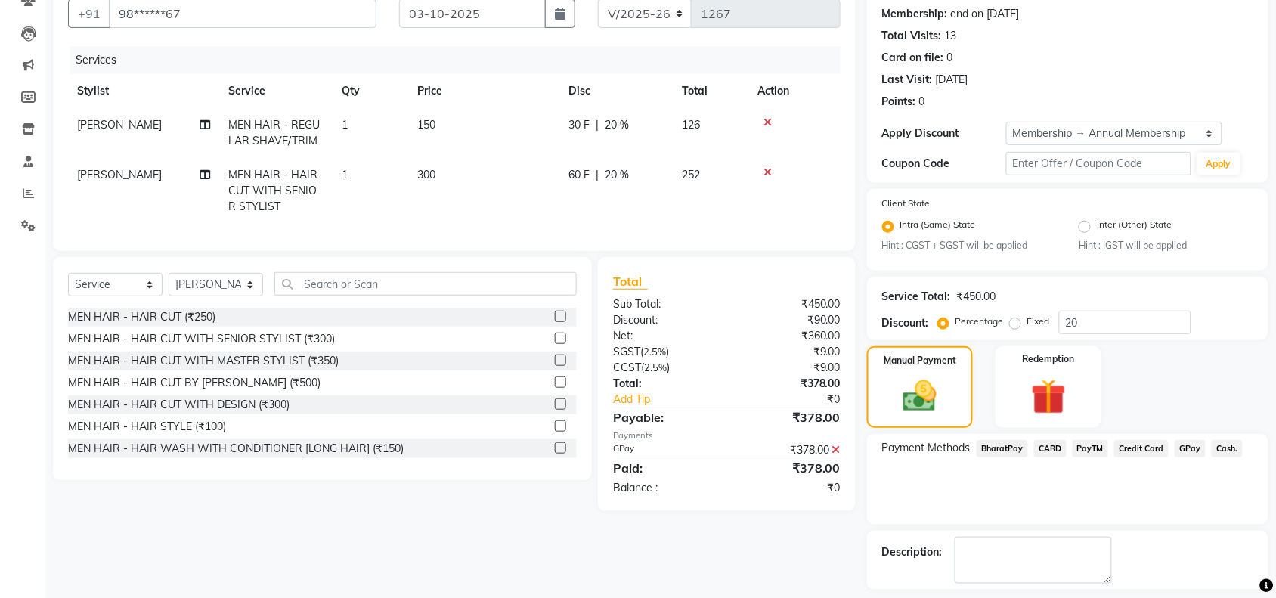
scroll to position [206, 0]
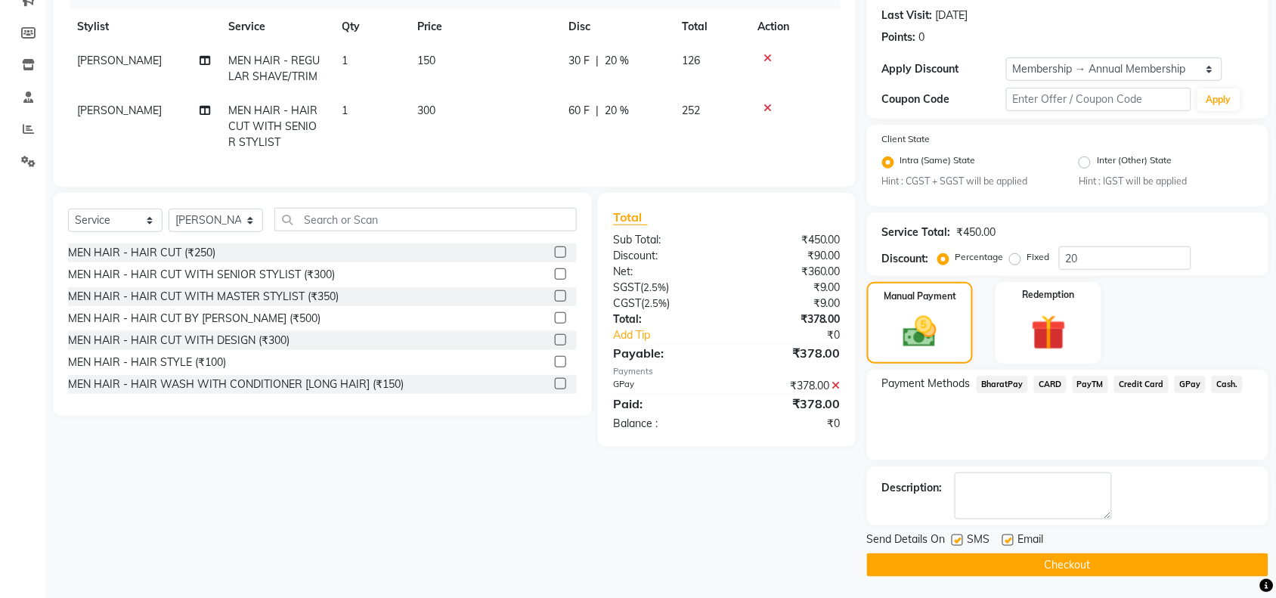
click at [1027, 564] on button "Checkout" at bounding box center [1068, 565] width 402 height 23
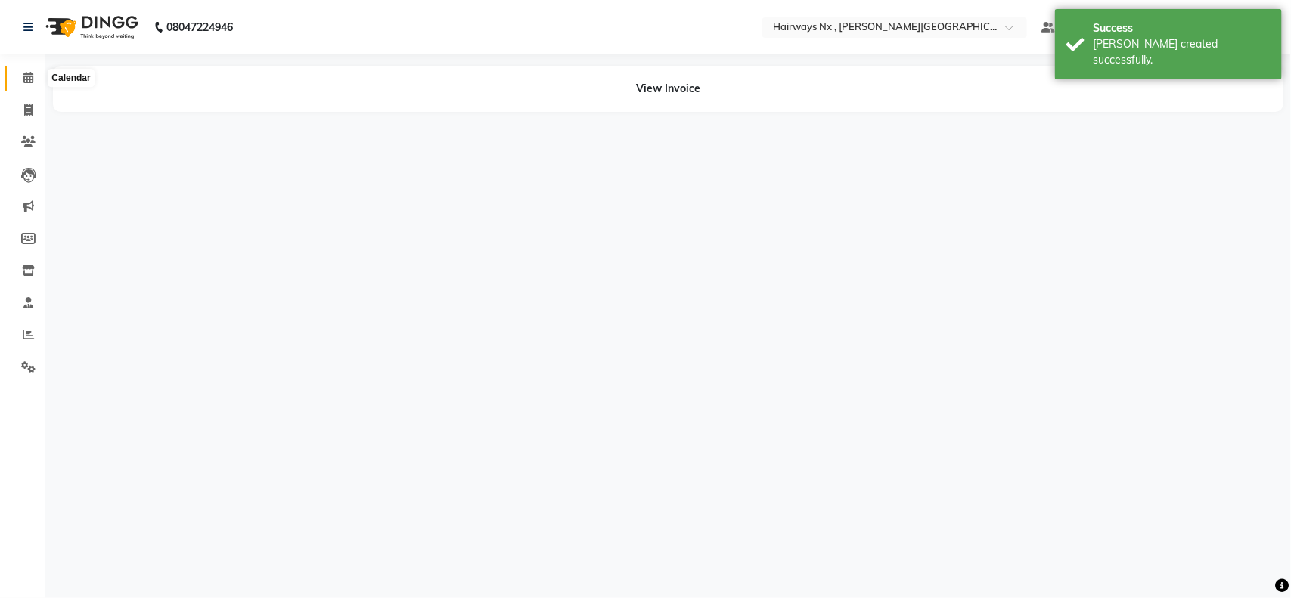
click at [25, 79] on icon at bounding box center [28, 77] width 10 height 11
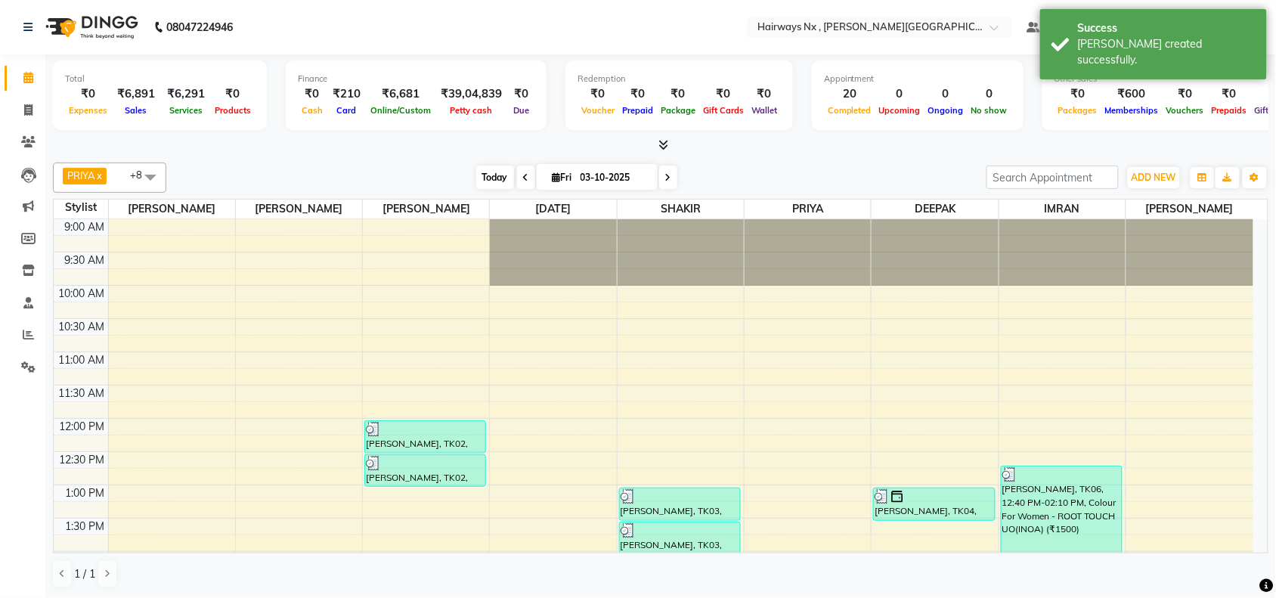
click at [489, 178] on span "Today" at bounding box center [495, 177] width 38 height 23
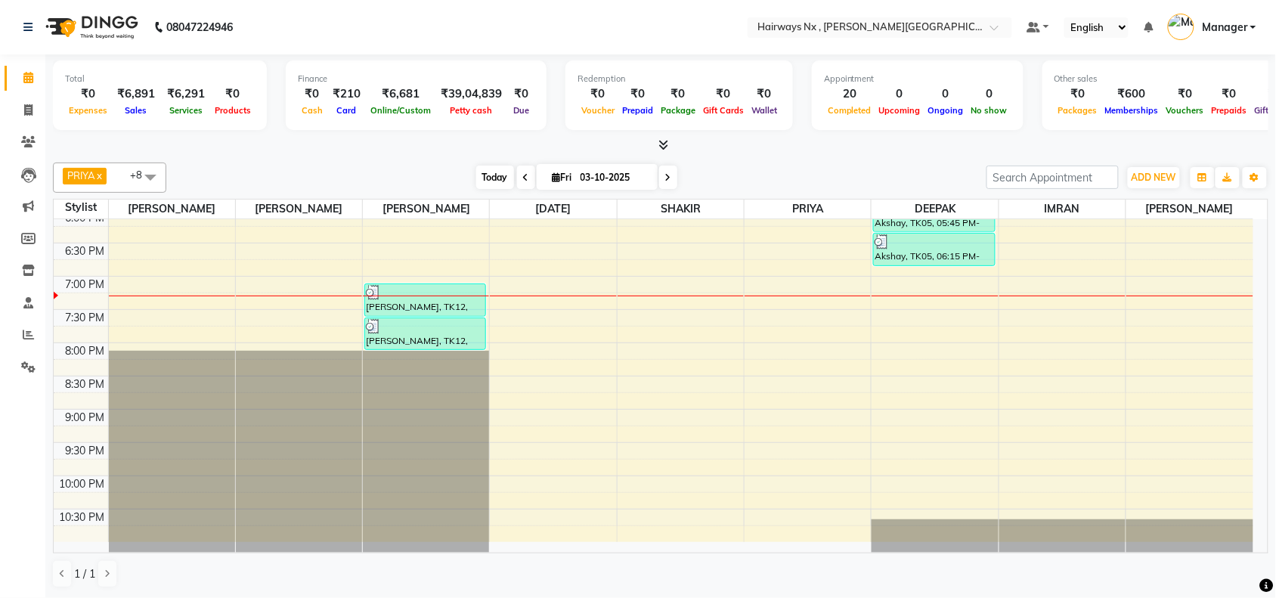
click at [479, 170] on span "Today" at bounding box center [495, 177] width 38 height 23
click at [564, 285] on div "9:00 AM 9:30 AM 10:00 AM 10:30 AM 11:00 AM 11:30 AM 12:00 PM 12:30 PM 1:00 PM 1…" at bounding box center [654, 76] width 1200 height 931
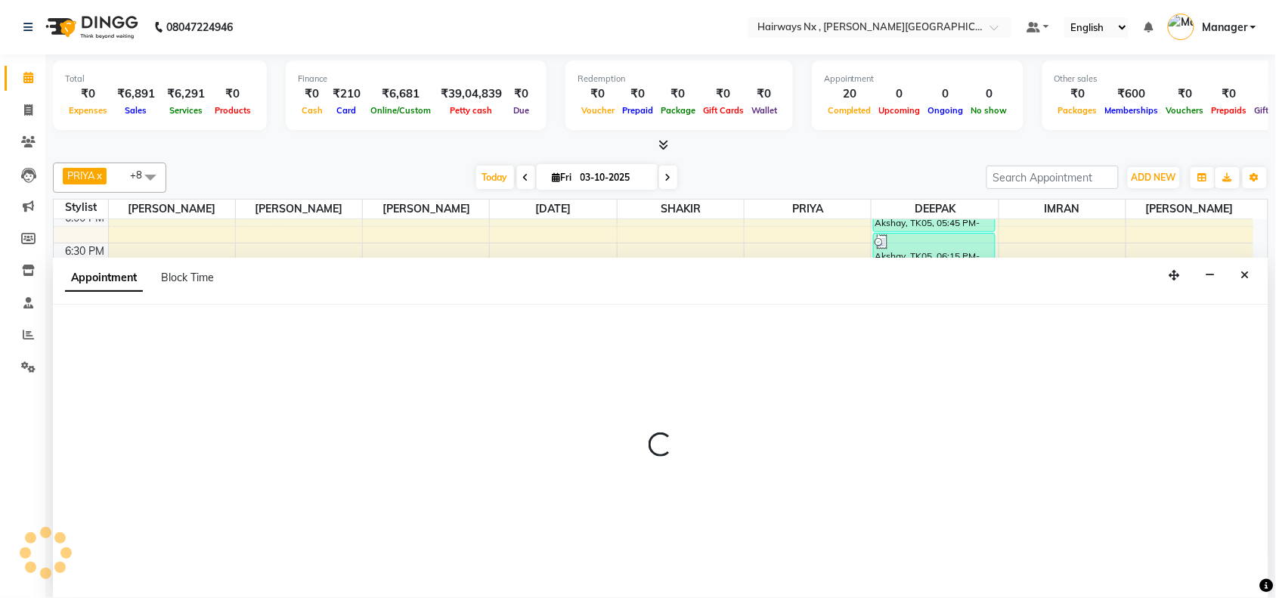
scroll to position [1, 0]
select select "66431"
select select "1140"
select select "tentative"
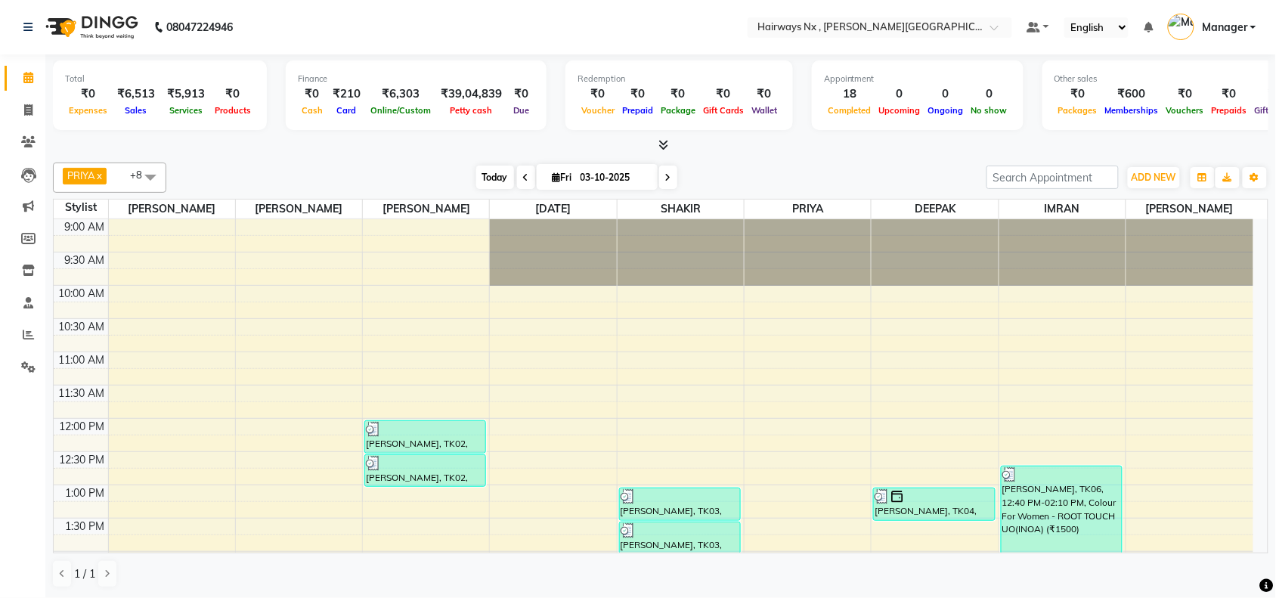
scroll to position [538, 0]
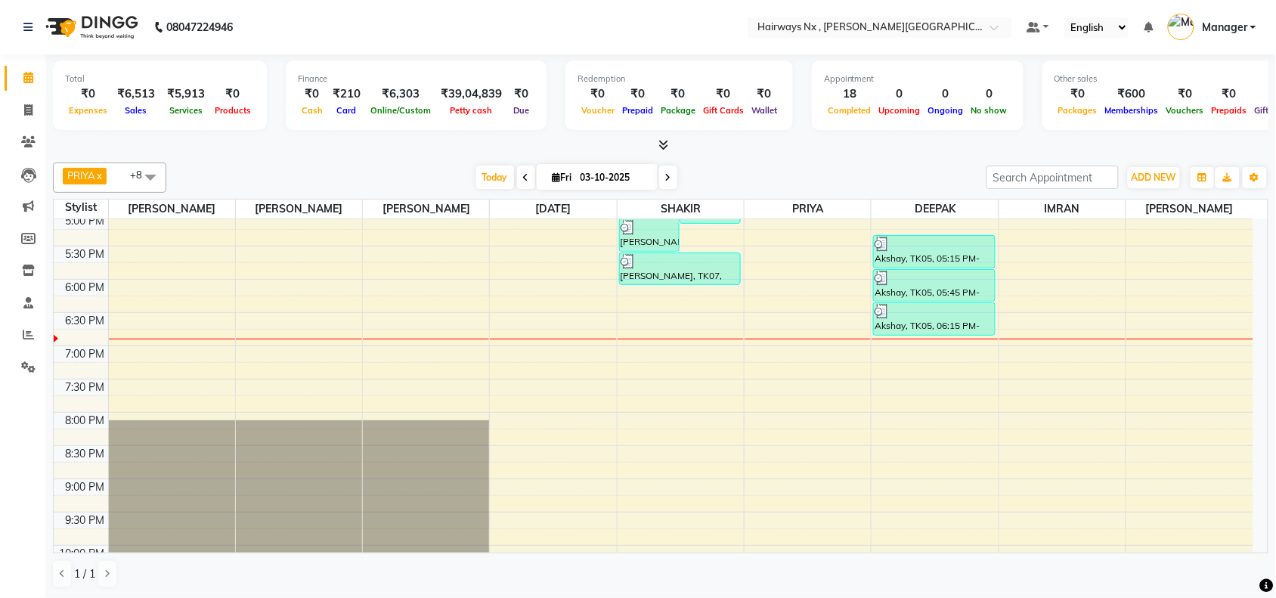
drag, startPoint x: 488, startPoint y: 180, endPoint x: 482, endPoint y: 224, distance: 44.2
click at [489, 180] on span "Today" at bounding box center [495, 177] width 38 height 23
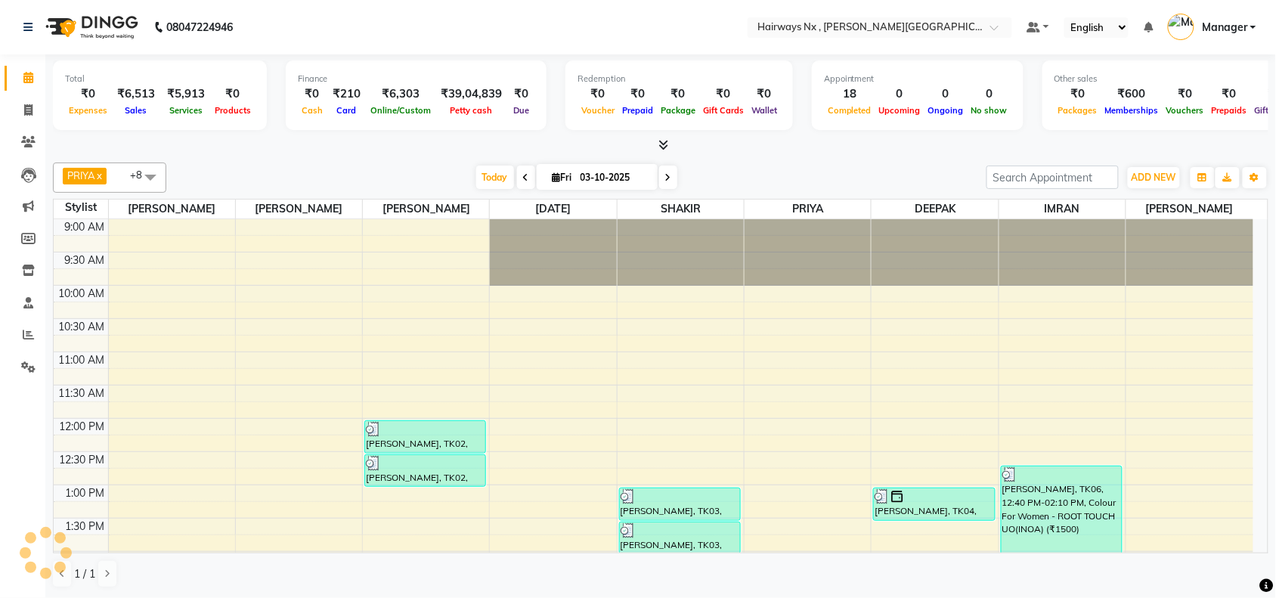
scroll to position [606, 0]
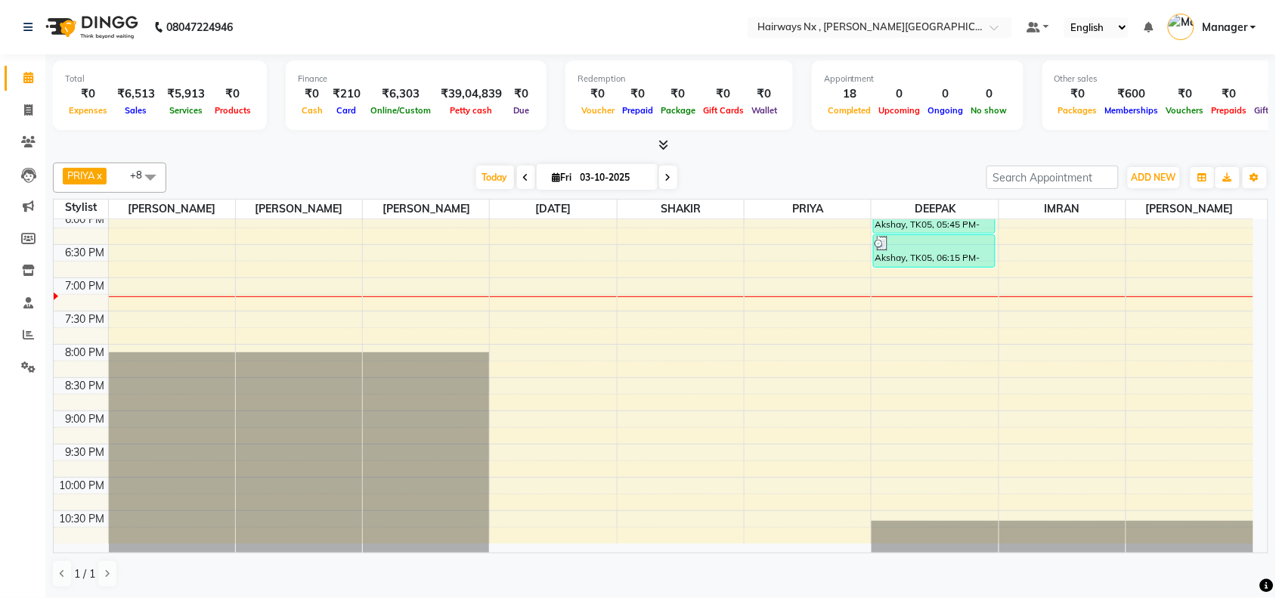
drag, startPoint x: 482, startPoint y: 172, endPoint x: 464, endPoint y: 252, distance: 81.4
click at [481, 172] on span "Today" at bounding box center [495, 177] width 38 height 23
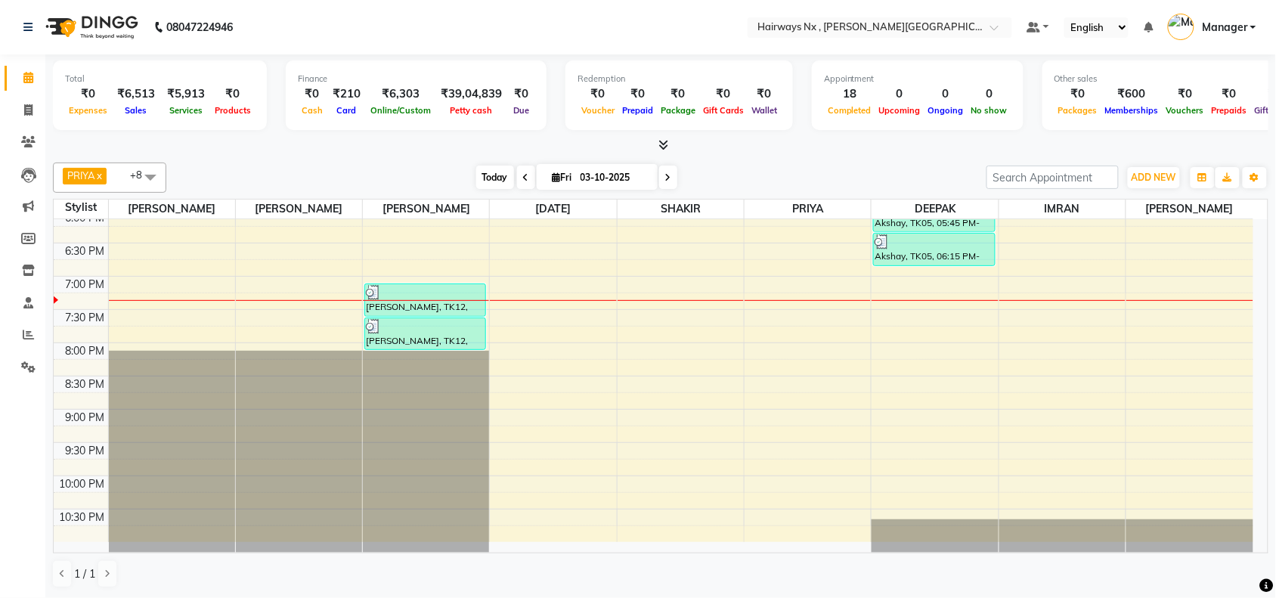
click at [486, 175] on span "Today" at bounding box center [495, 177] width 38 height 23
click at [441, 273] on div "9:00 AM 9:30 AM 10:00 AM 10:30 AM 11:00 AM 11:30 AM 12:00 PM 12:30 PM 1:00 PM 1…" at bounding box center [654, 76] width 1200 height 931
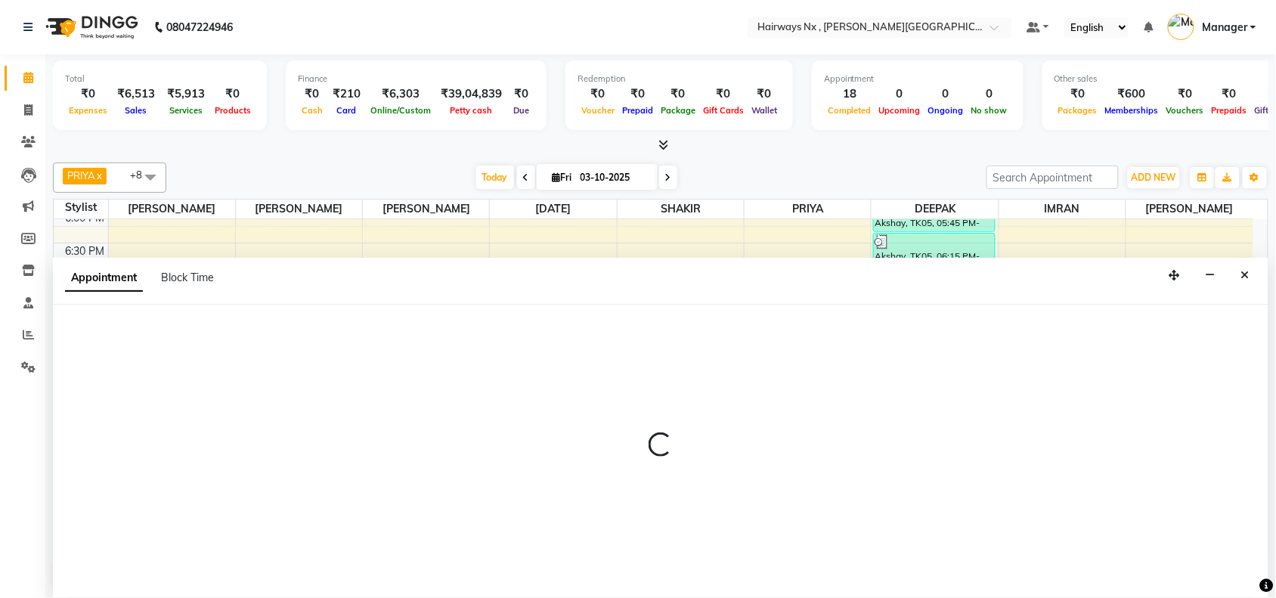
scroll to position [1, 0]
select select "12973"
select select "tentative"
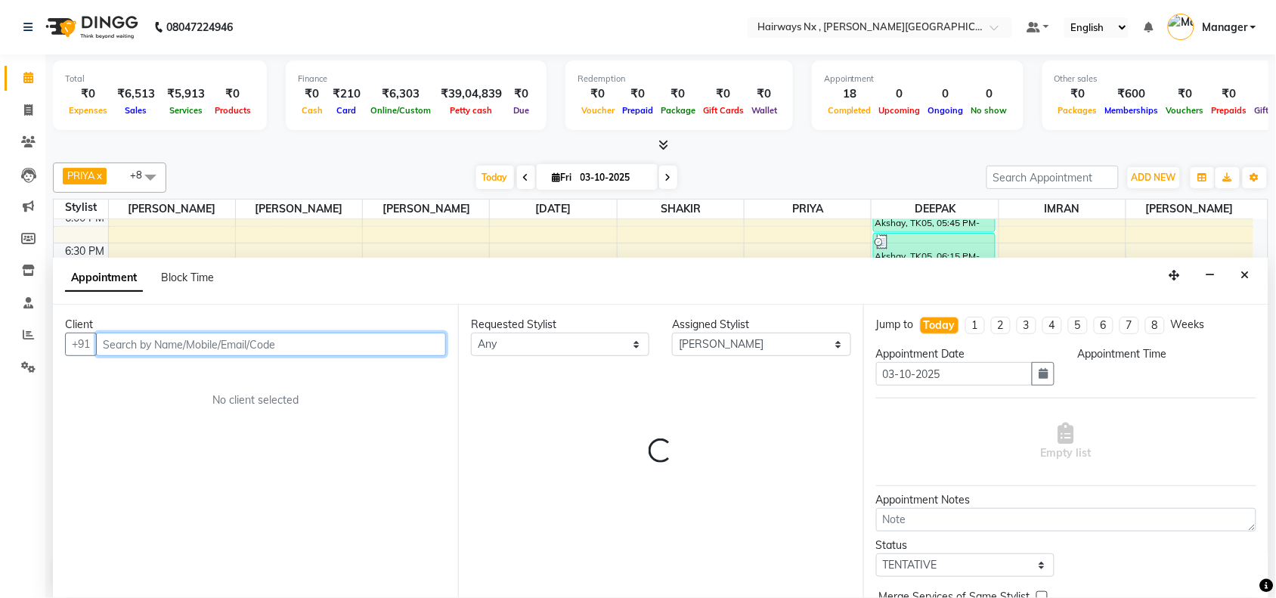
select select "1125"
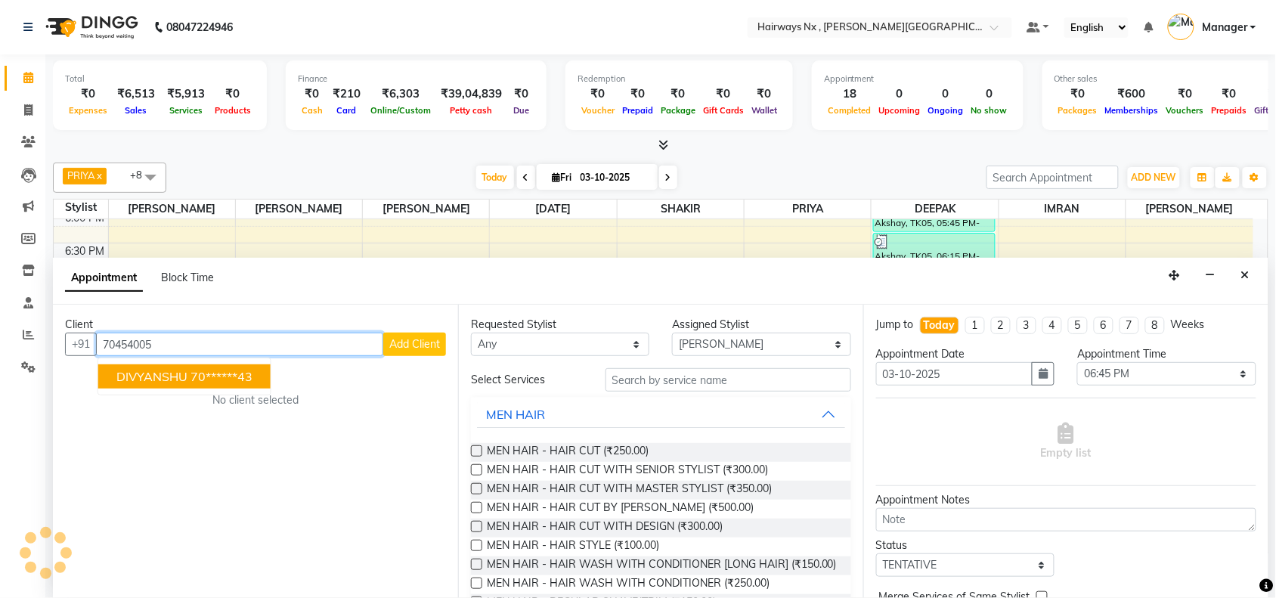
click at [224, 364] on button "DIVYANSHU 70******43" at bounding box center [184, 376] width 172 height 24
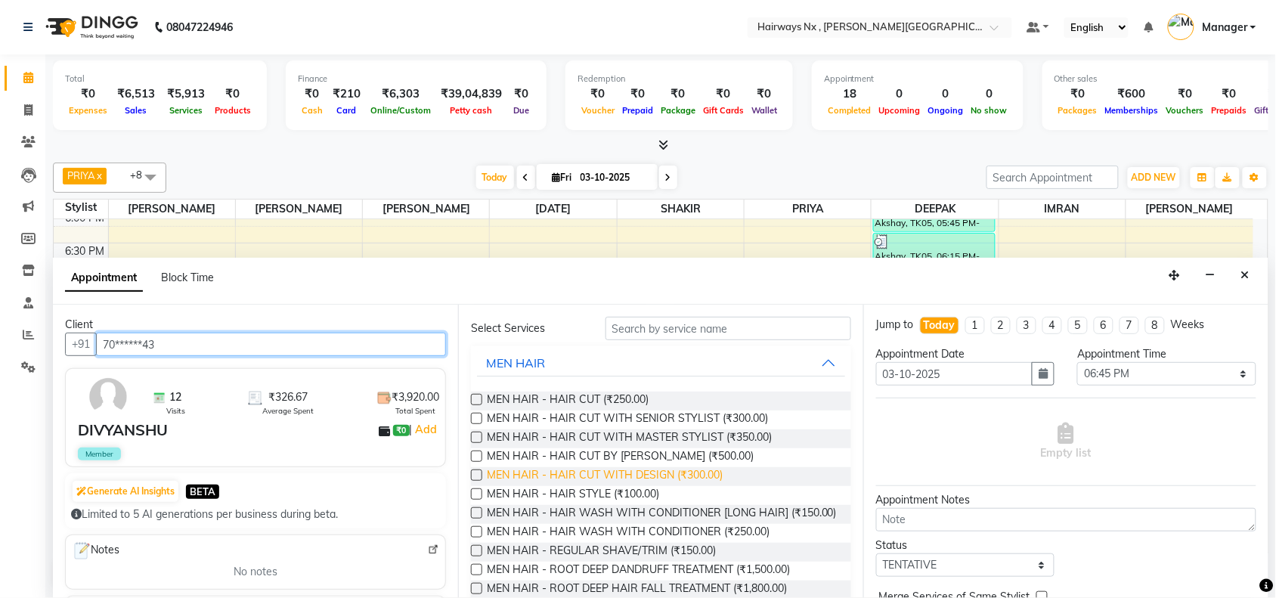
scroll to position [189, 0]
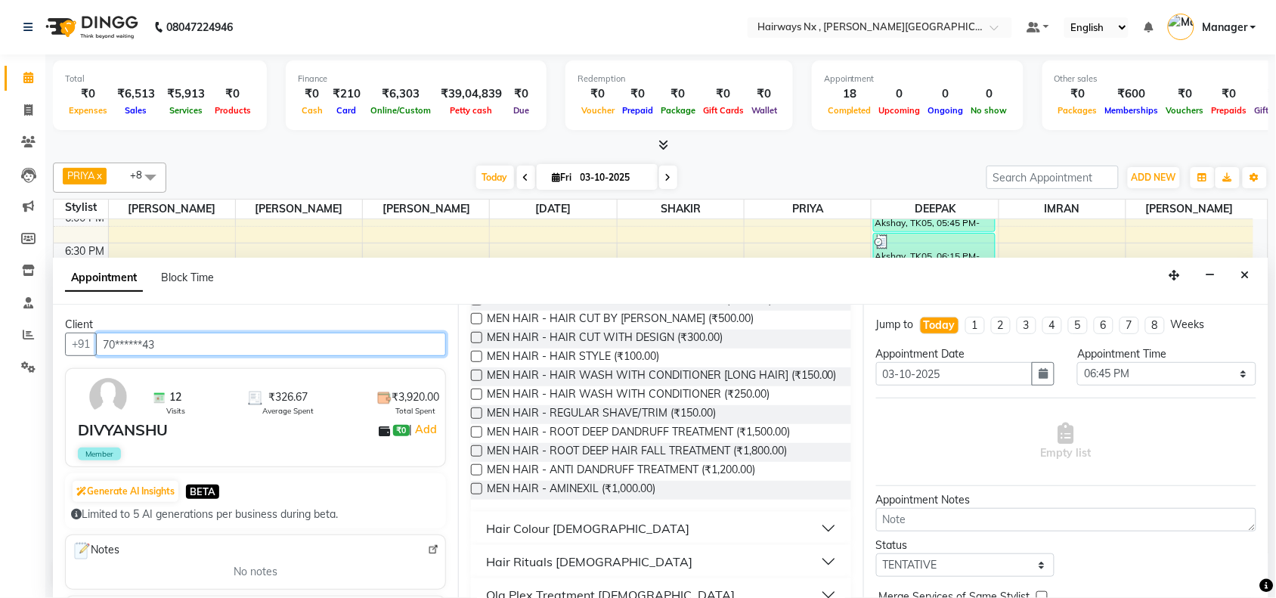
type input "70******43"
drag, startPoint x: 474, startPoint y: 425, endPoint x: 817, endPoint y: 485, distance: 348.5
click at [475, 419] on label at bounding box center [476, 413] width 11 height 11
click at [475, 420] on input "checkbox" at bounding box center [476, 415] width 10 height 10
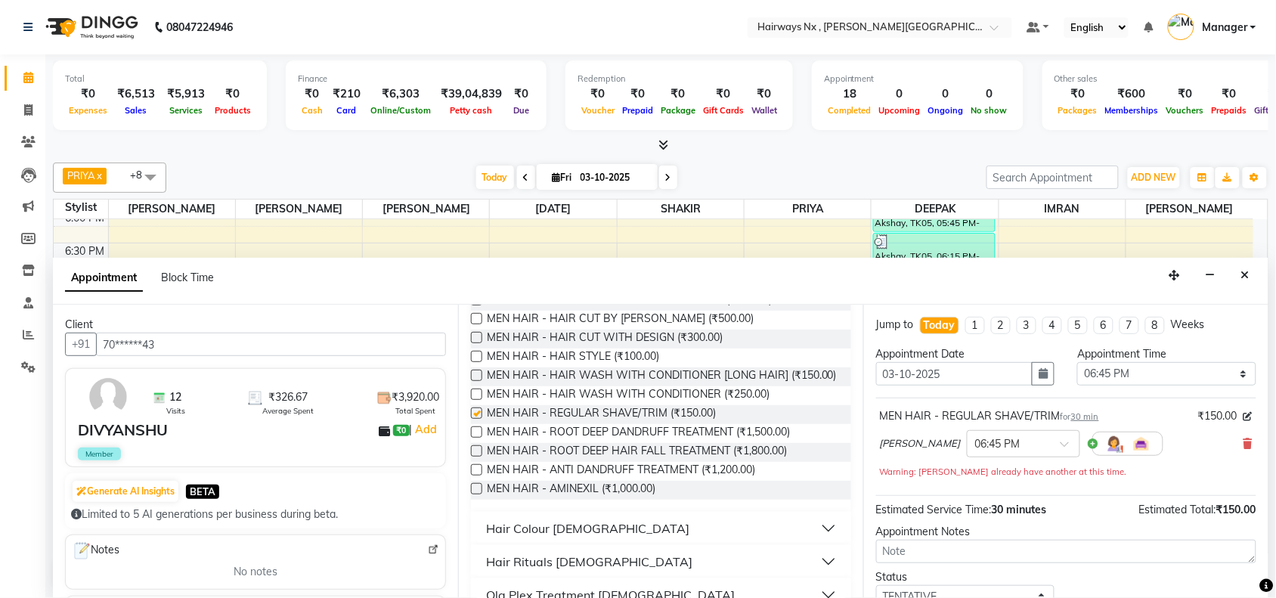
checkbox input "false"
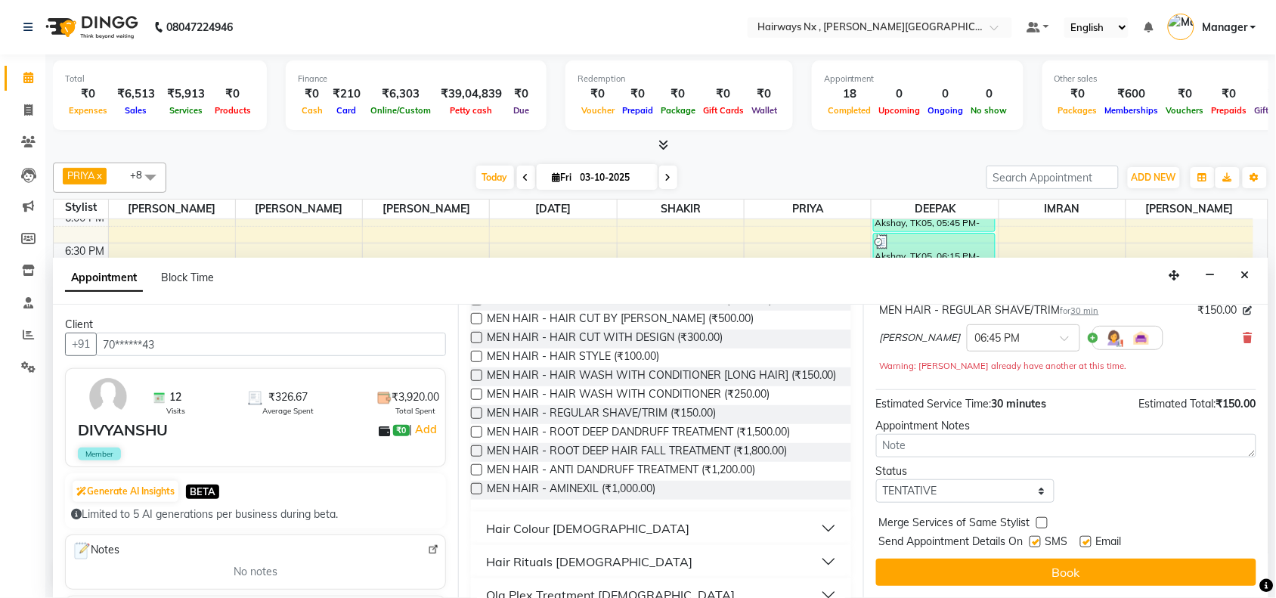
drag, startPoint x: 1040, startPoint y: 541, endPoint x: 1133, endPoint y: 552, distance: 93.7
click at [1046, 545] on div "SMS" at bounding box center [1055, 543] width 51 height 19
drag, startPoint x: 1090, startPoint y: 539, endPoint x: 1055, endPoint y: 557, distance: 39.9
click at [1090, 541] on label at bounding box center [1086, 541] width 11 height 11
click at [1090, 541] on input "checkbox" at bounding box center [1086, 543] width 10 height 10
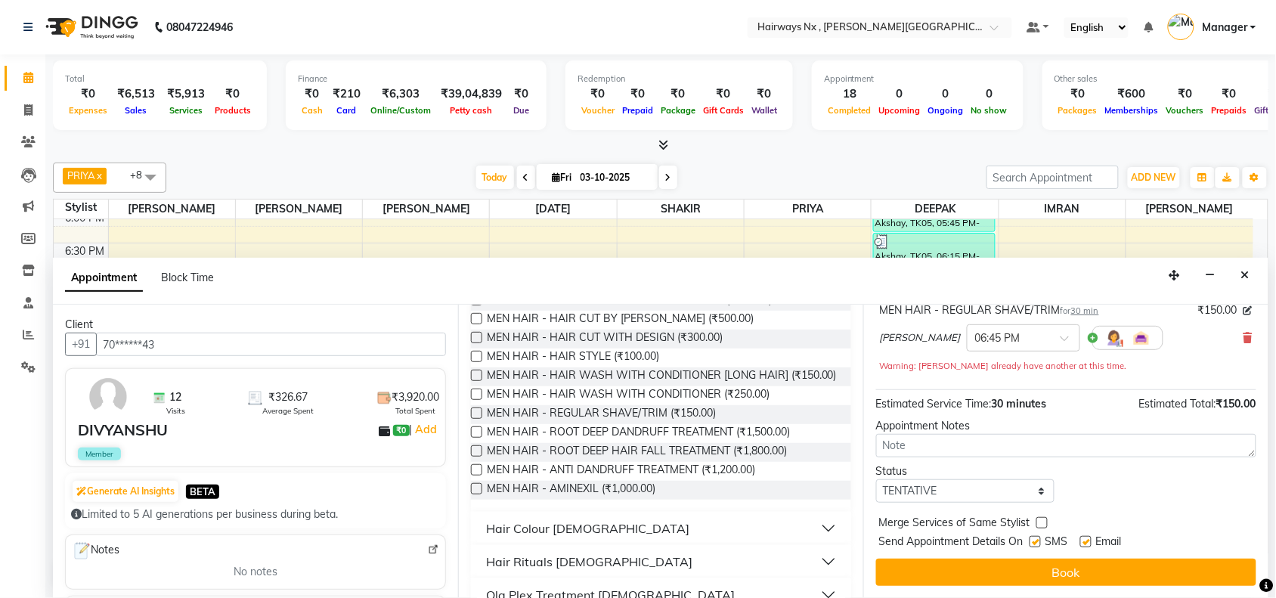
checkbox input "false"
click at [1036, 541] on label at bounding box center [1035, 541] width 11 height 11
click at [1036, 541] on input "checkbox" at bounding box center [1035, 543] width 10 height 10
checkbox input "false"
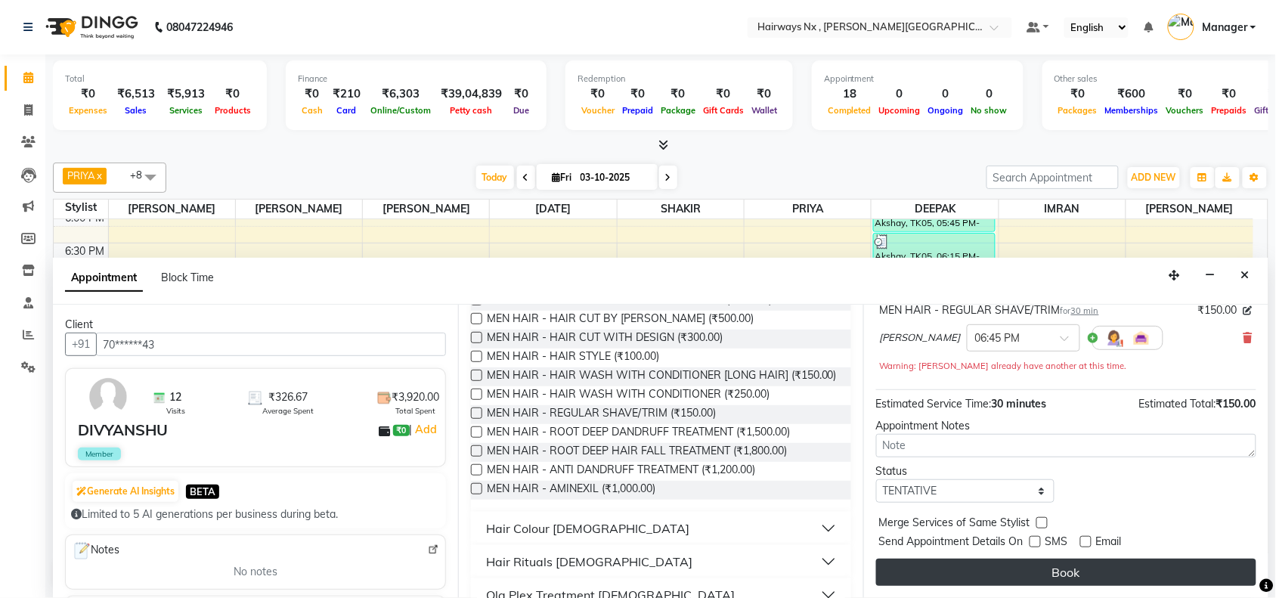
click at [1074, 575] on button "Book" at bounding box center [1066, 572] width 380 height 27
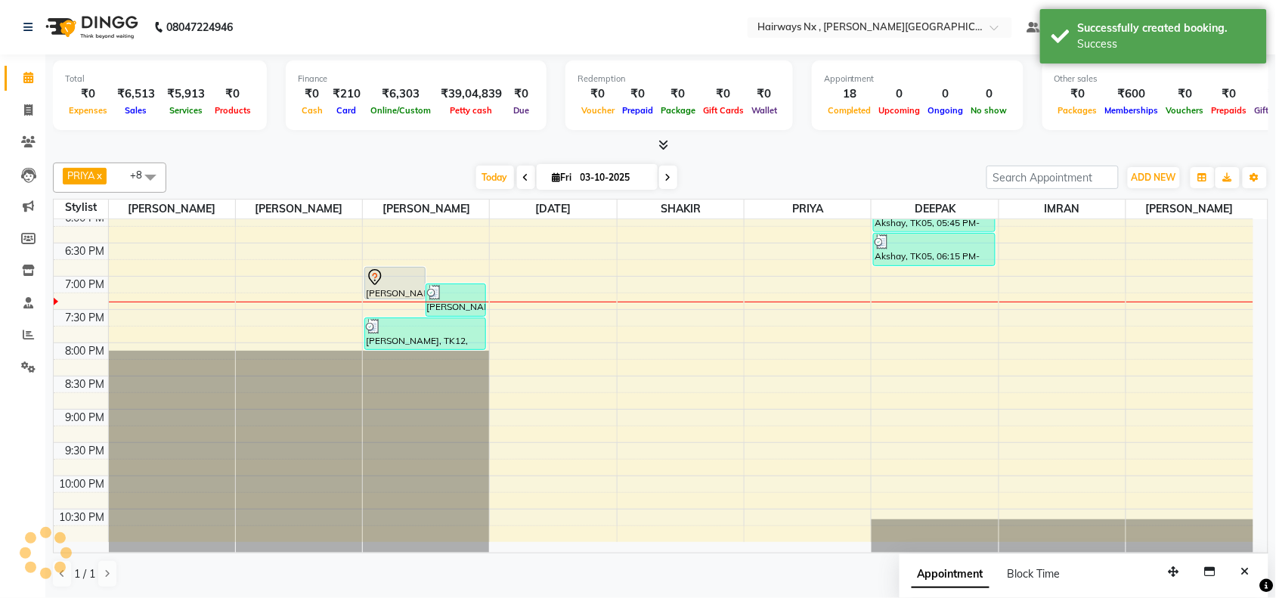
scroll to position [0, 0]
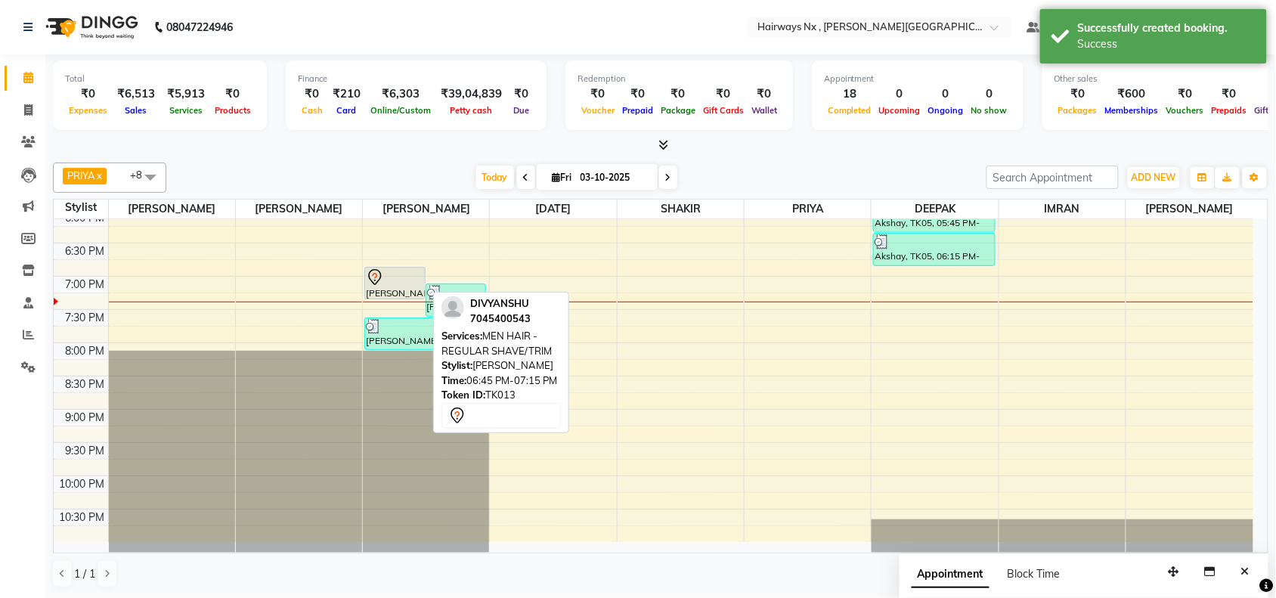
click at [401, 277] on div at bounding box center [395, 277] width 58 height 18
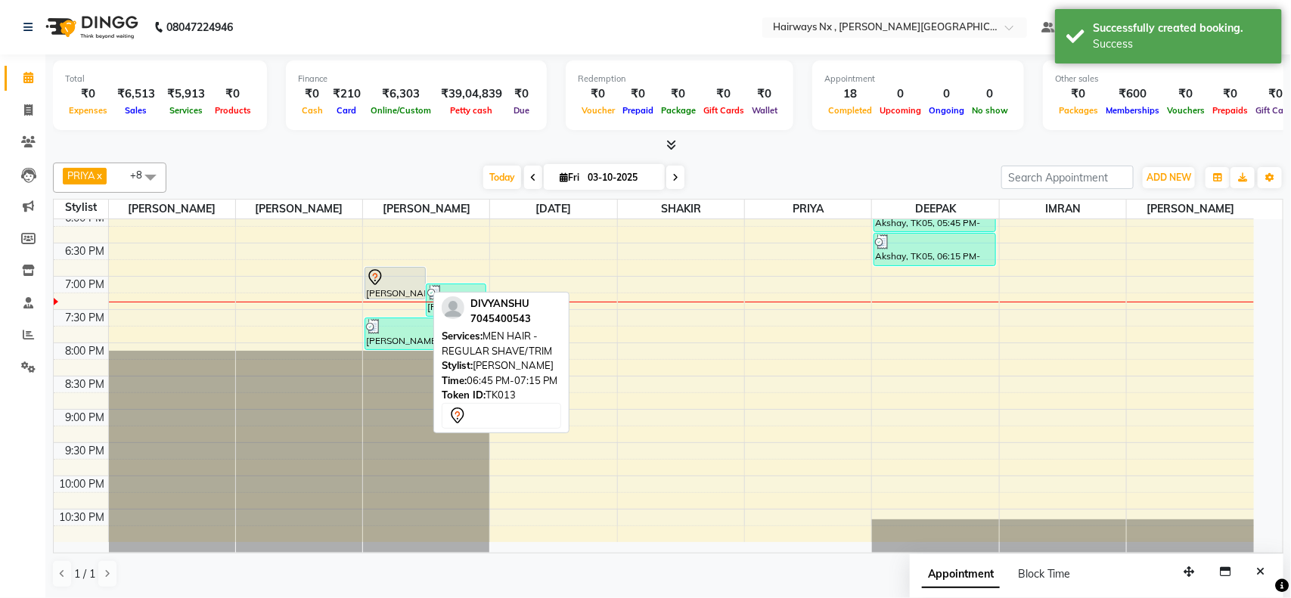
select select "7"
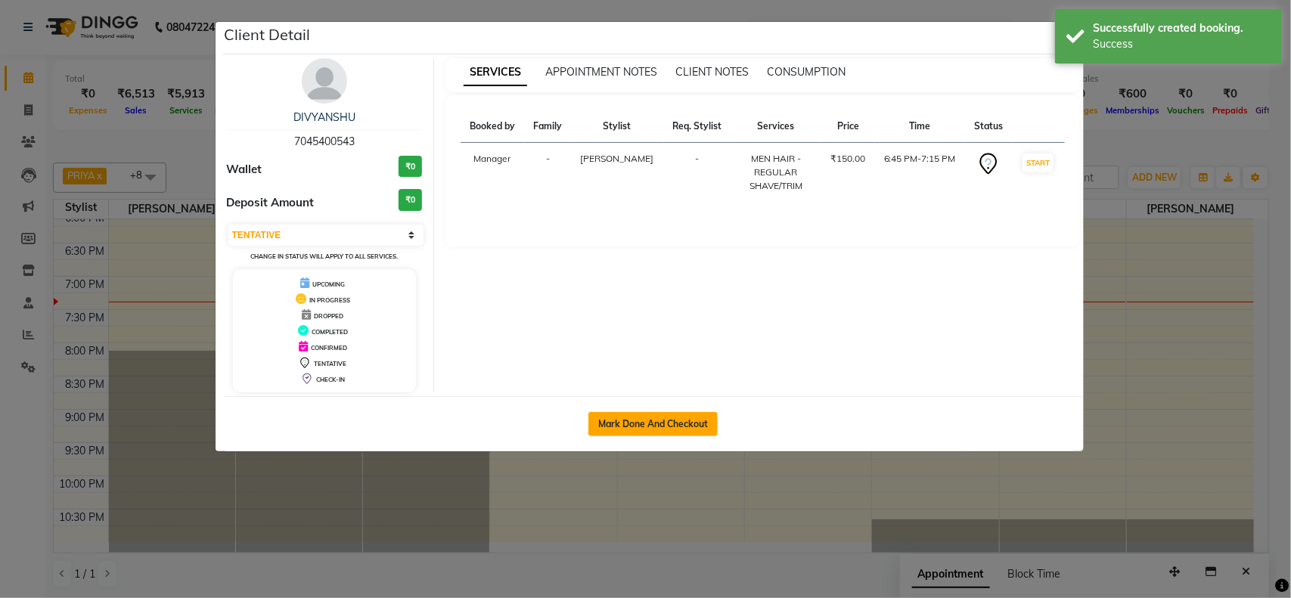
click at [614, 433] on button "Mark Done And Checkout" at bounding box center [652, 424] width 129 height 24
select select "service"
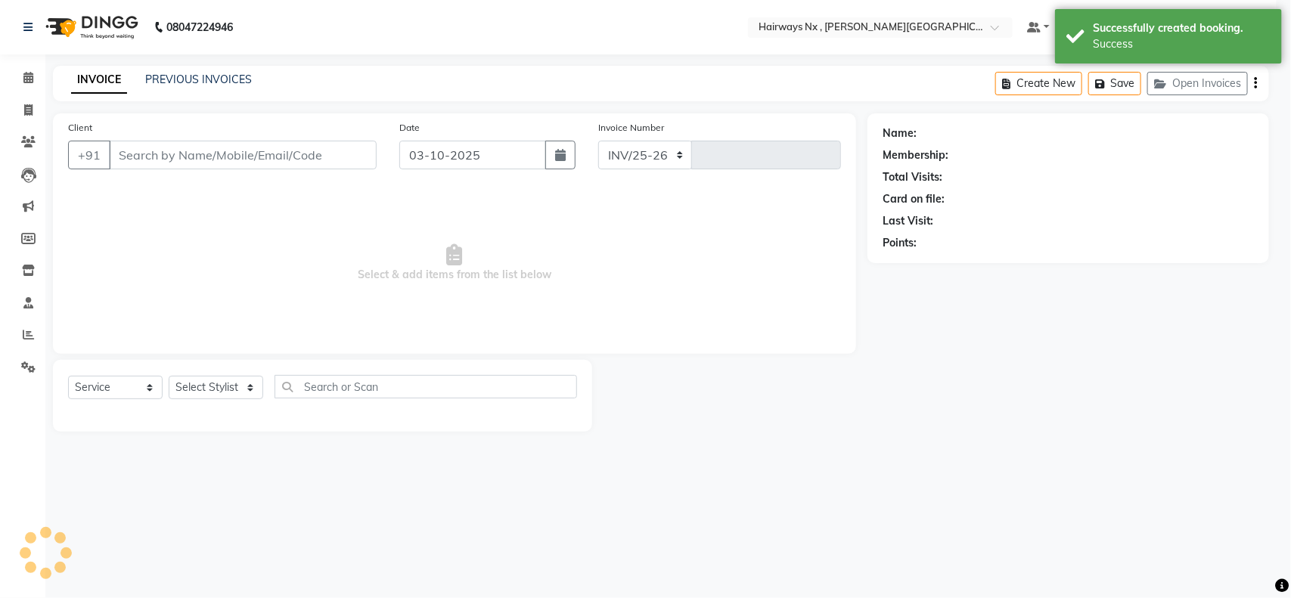
select select "778"
type input "1268"
type input "70******43"
select select "12973"
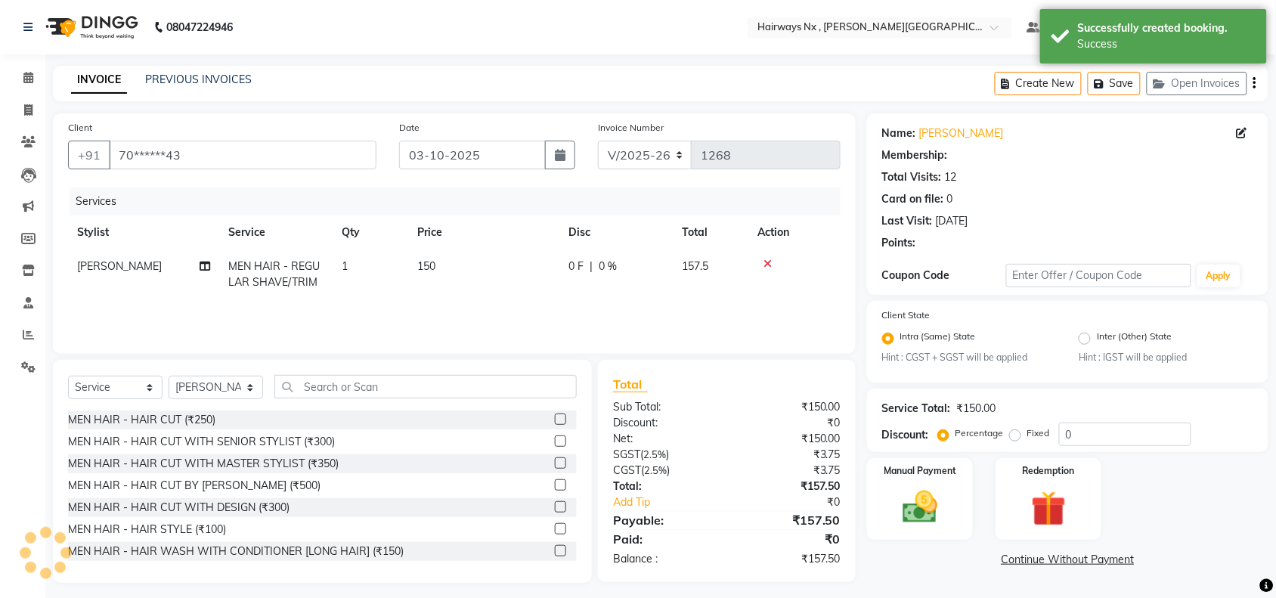
select select "1: Object"
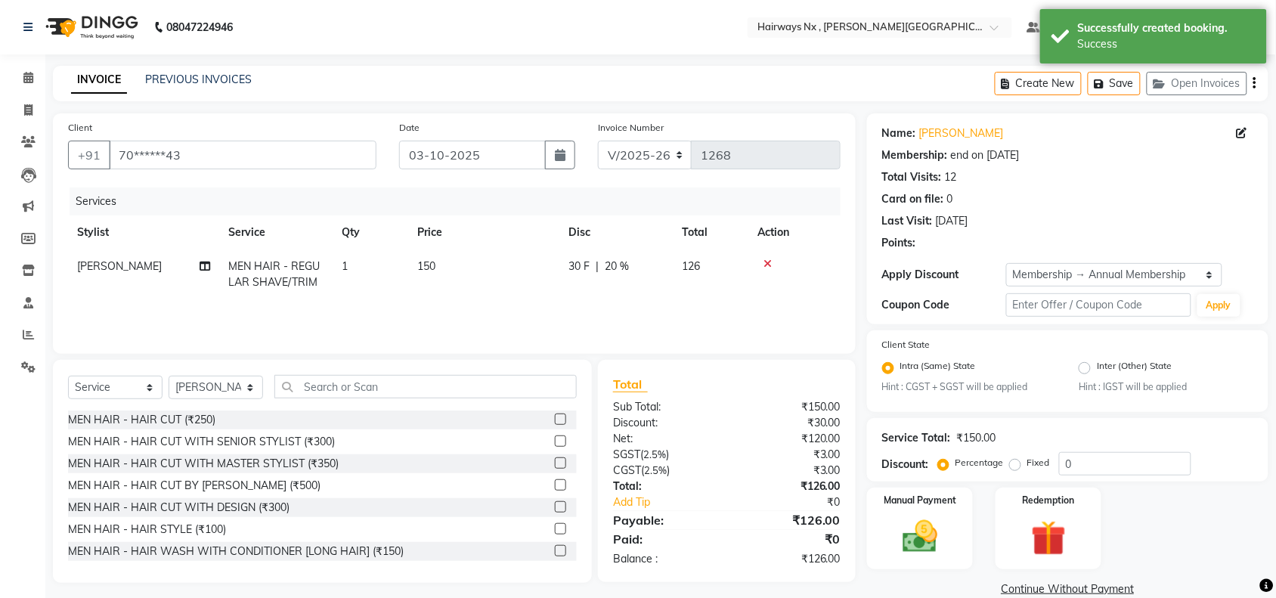
type input "20"
click at [626, 148] on select "INV/25-26 V/2025-26" at bounding box center [645, 155] width 95 height 29
select select "6959"
click at [598, 141] on select "INV/25-26 V/2025-26" at bounding box center [645, 155] width 95 height 29
type input "1089"
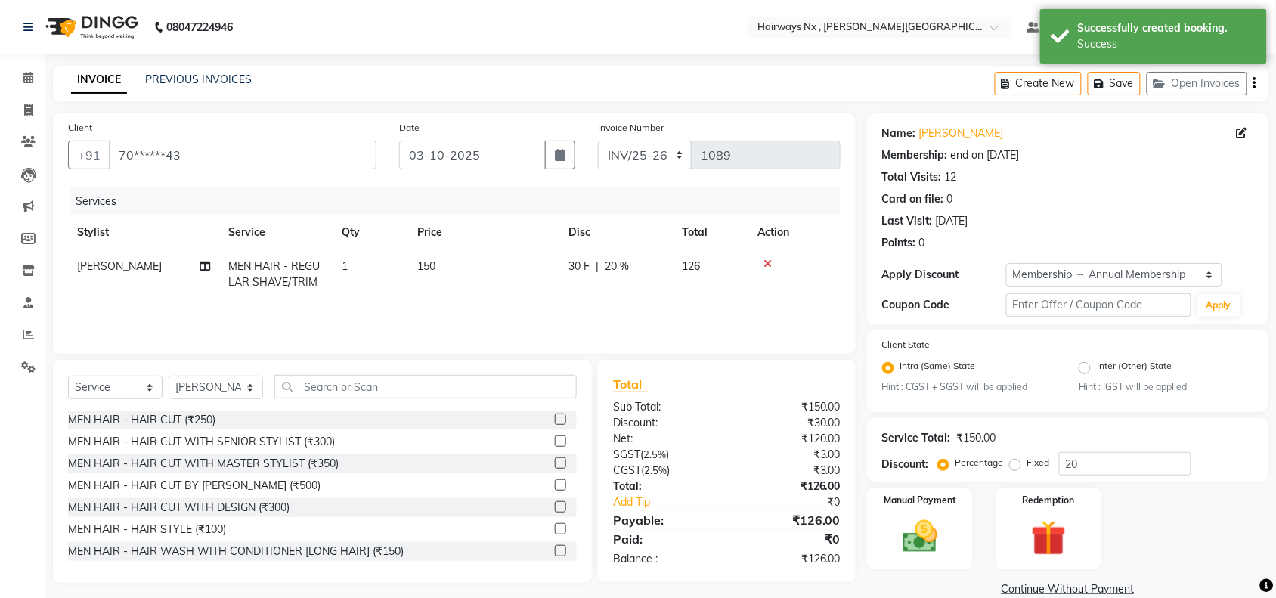
click at [1254, 83] on icon "button" at bounding box center [1255, 83] width 3 height 1
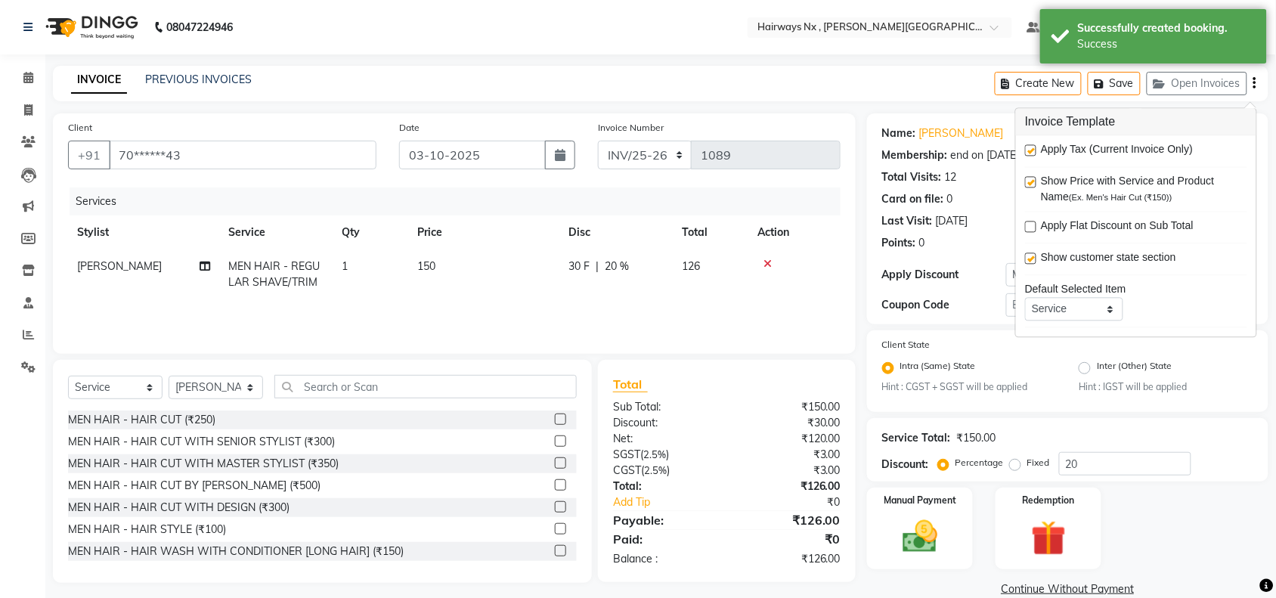
click at [1027, 151] on label at bounding box center [1030, 150] width 11 height 11
click at [1027, 151] on input "checkbox" at bounding box center [1030, 152] width 10 height 10
checkbox input "false"
click at [951, 509] on div "Manual Payment" at bounding box center [920, 528] width 110 height 85
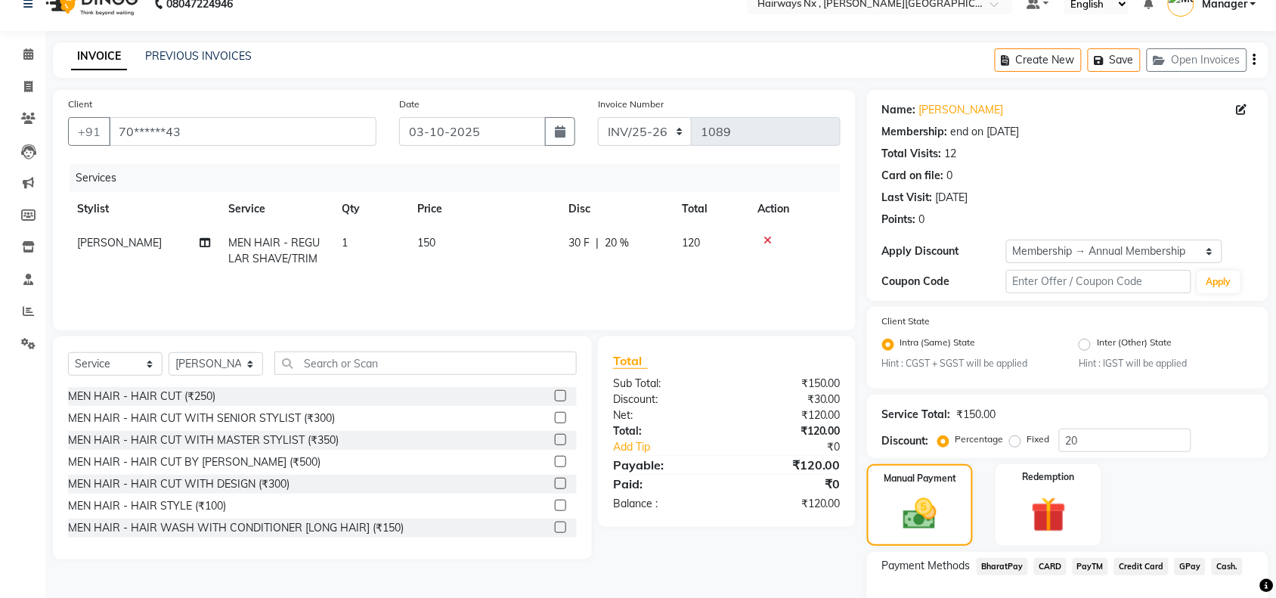
scroll to position [119, 0]
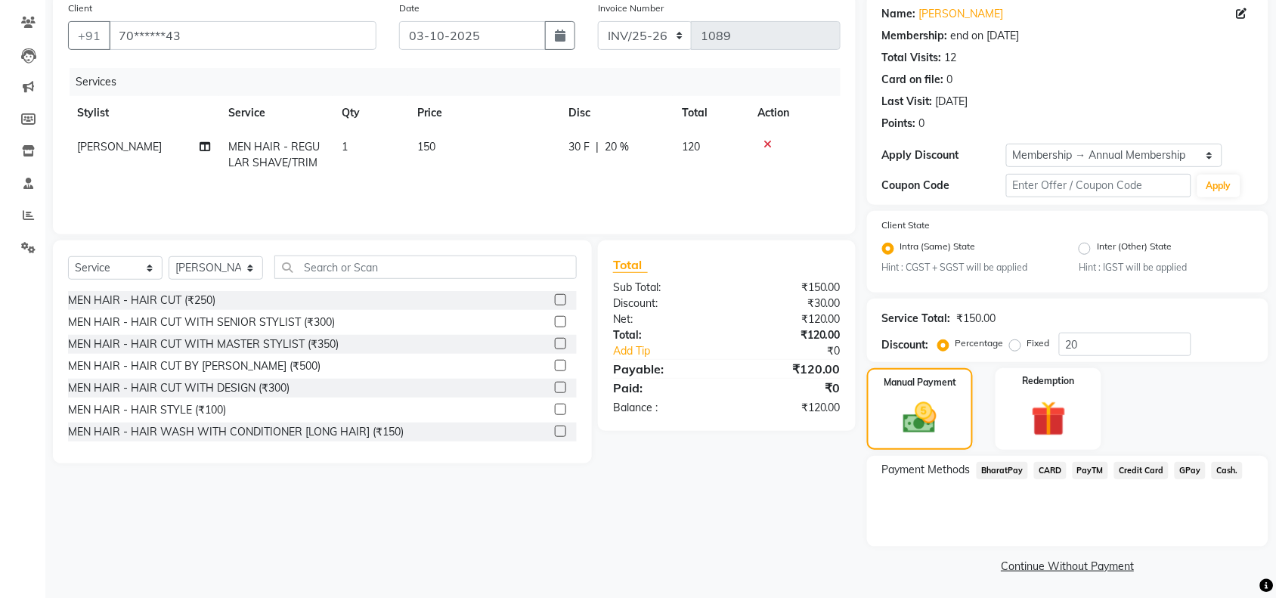
click at [1226, 466] on span "Cash." at bounding box center [1227, 470] width 31 height 17
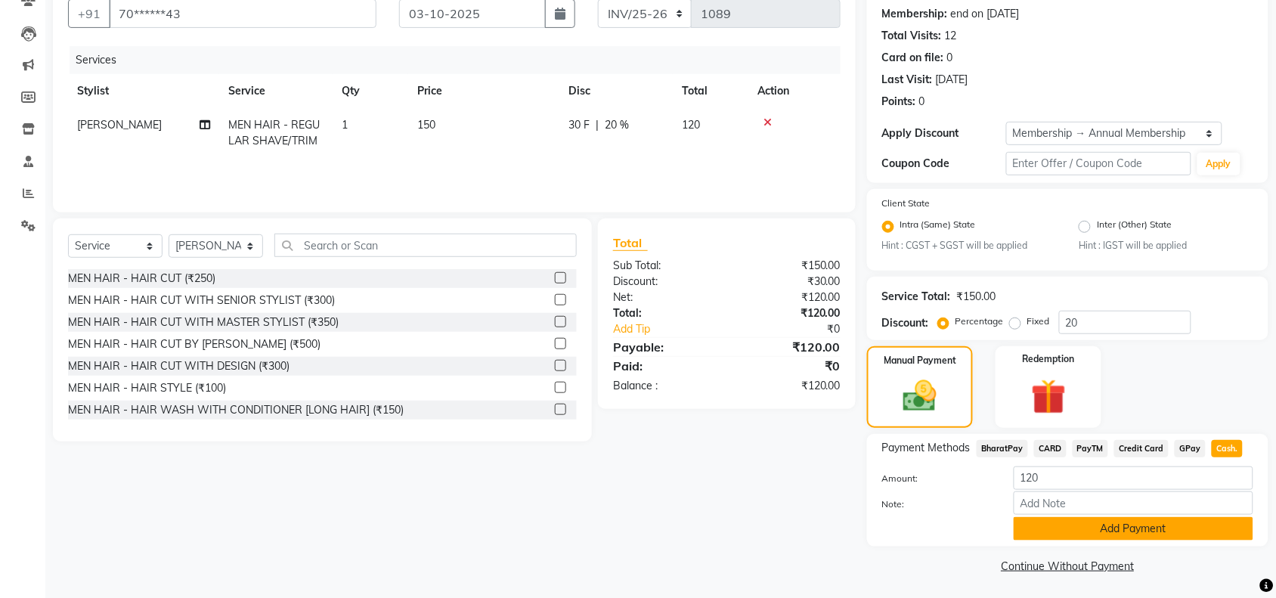
click at [1109, 526] on button "Add Payment" at bounding box center [1134, 528] width 240 height 23
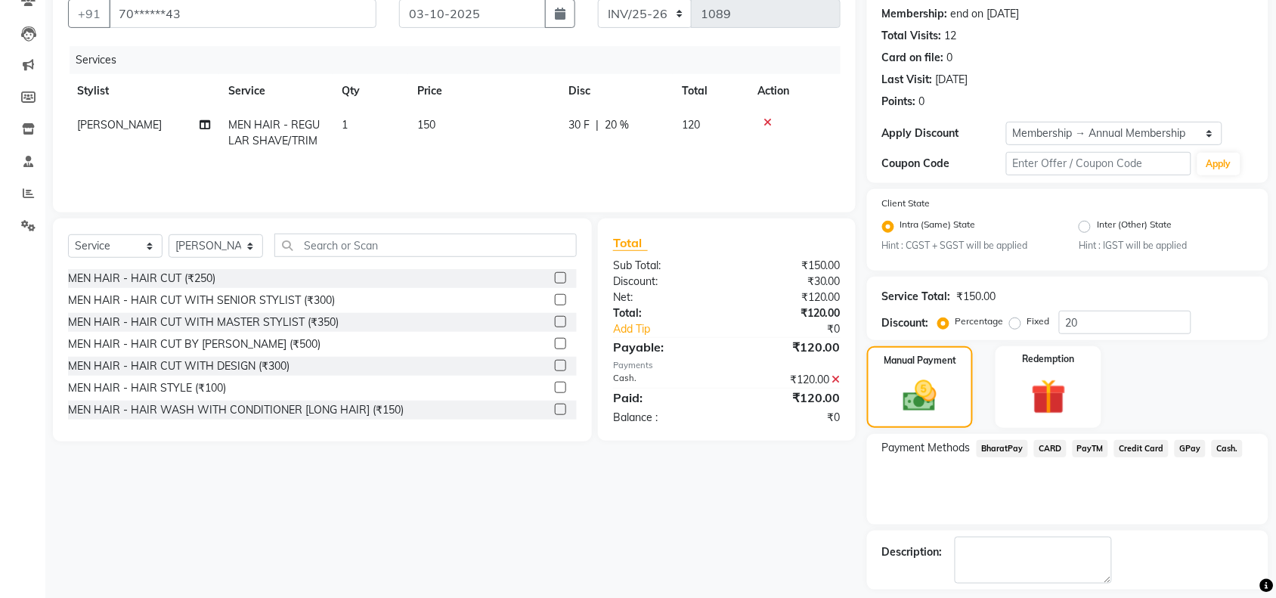
scroll to position [206, 0]
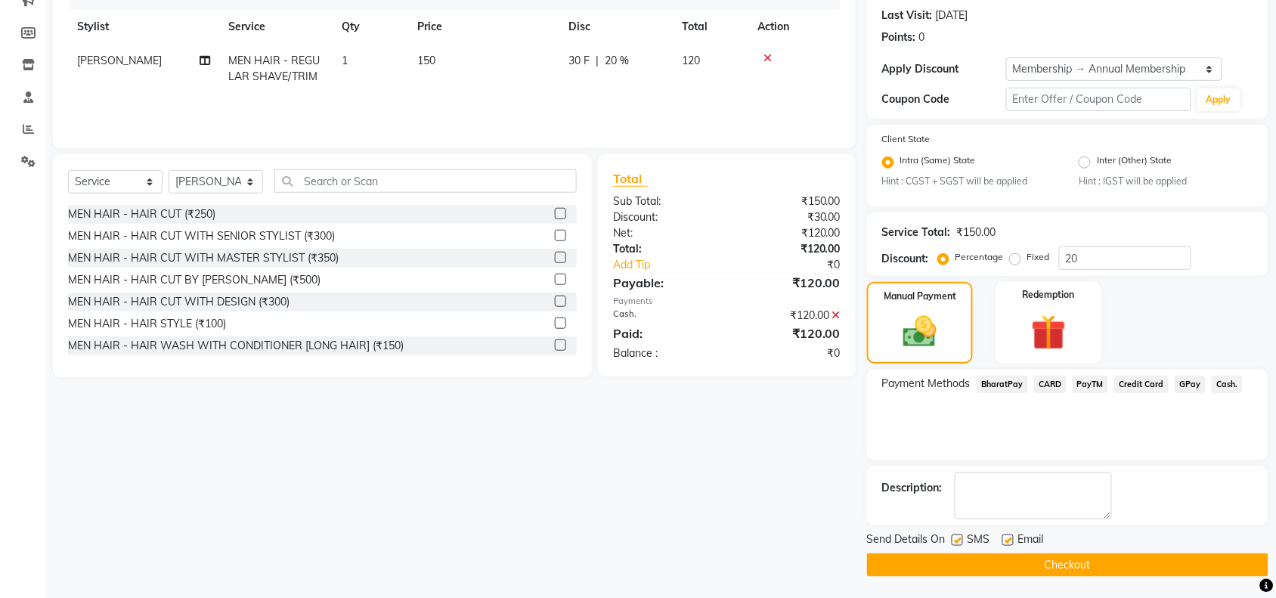
drag, startPoint x: 957, startPoint y: 537, endPoint x: 982, endPoint y: 539, distance: 25.1
click at [957, 537] on label at bounding box center [957, 540] width 11 height 11
click at [957, 537] on input "checkbox" at bounding box center [957, 541] width 10 height 10
checkbox input "false"
click at [1010, 535] on label at bounding box center [1008, 540] width 11 height 11
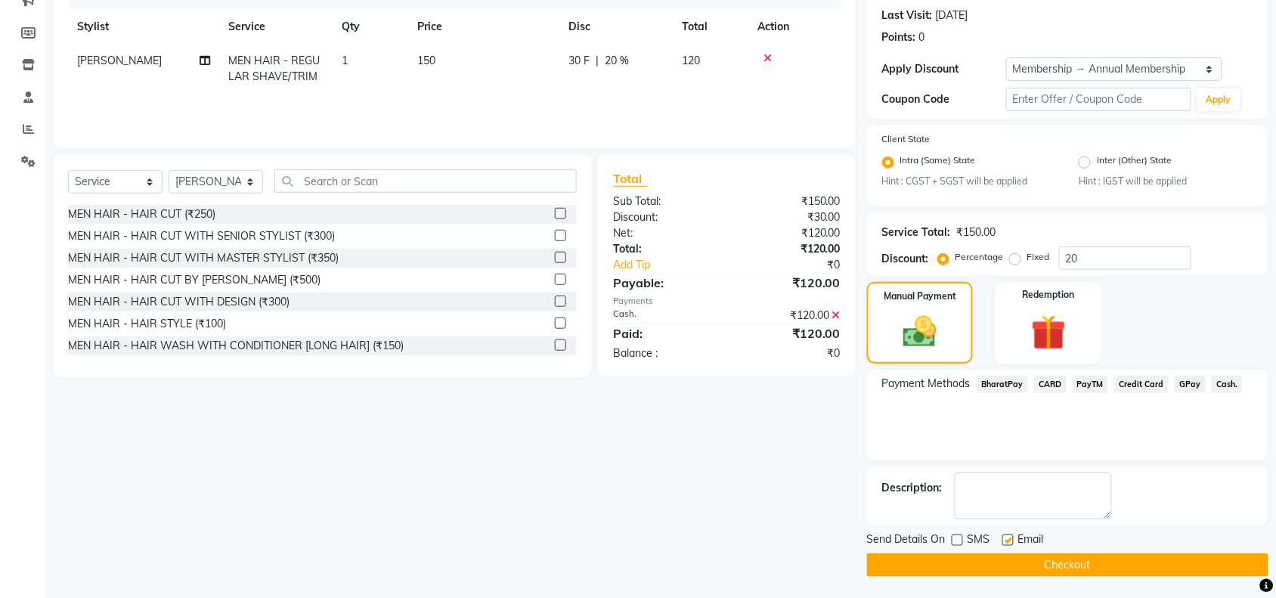
click at [1010, 536] on input "checkbox" at bounding box center [1008, 541] width 10 height 10
checkbox input "false"
click at [1011, 562] on button "Checkout" at bounding box center [1068, 565] width 402 height 23
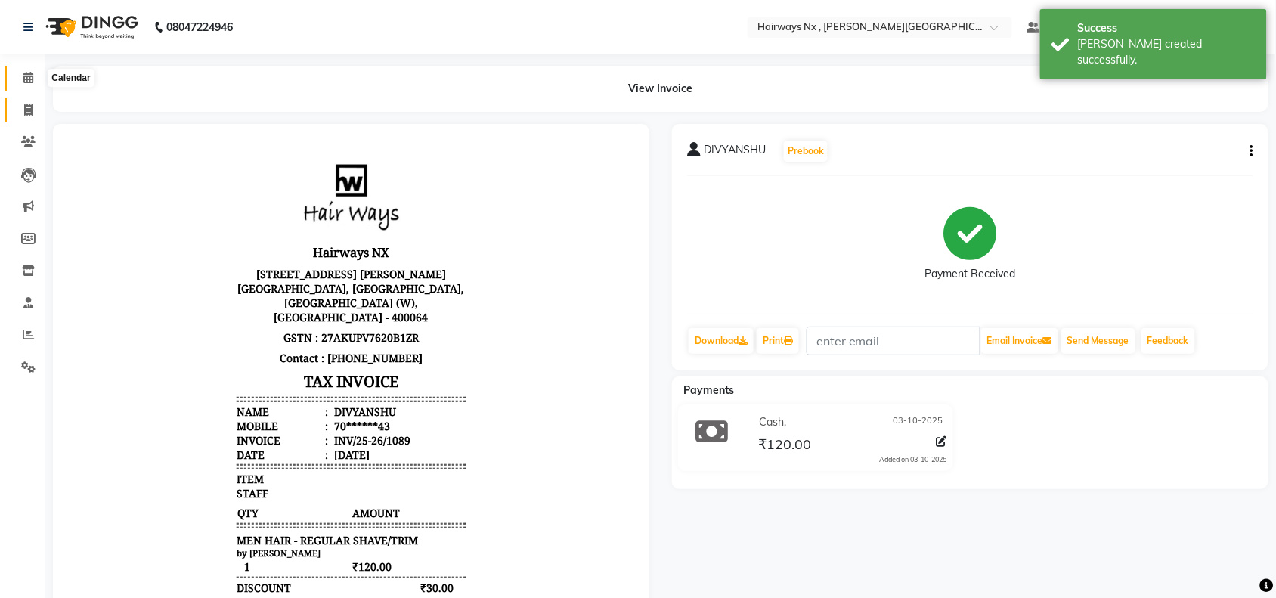
drag, startPoint x: 27, startPoint y: 81, endPoint x: 36, endPoint y: 100, distance: 21.0
click at [27, 81] on icon at bounding box center [28, 77] width 10 height 11
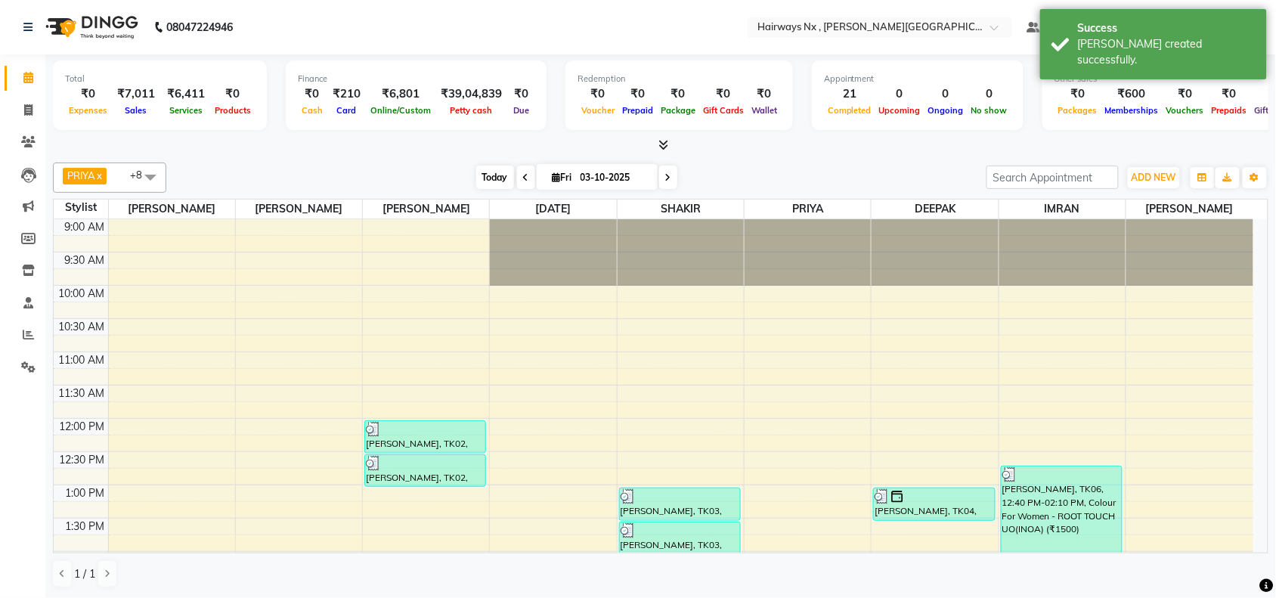
click at [484, 172] on span "Today" at bounding box center [495, 177] width 38 height 23
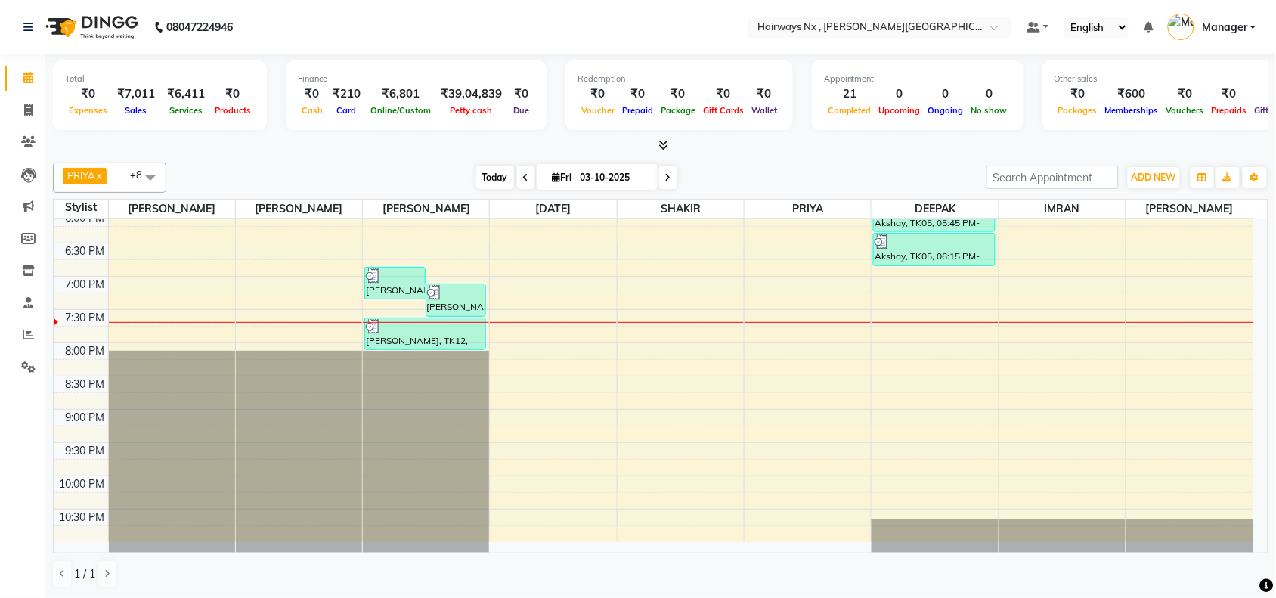
click at [490, 175] on span "Today" at bounding box center [495, 177] width 38 height 23
click at [699, 312] on div "9:00 AM 9:30 AM 10:00 AM 10:30 AM 11:00 AM 11:30 AM 12:00 PM 12:30 PM 1:00 PM 1…" at bounding box center [654, 76] width 1200 height 931
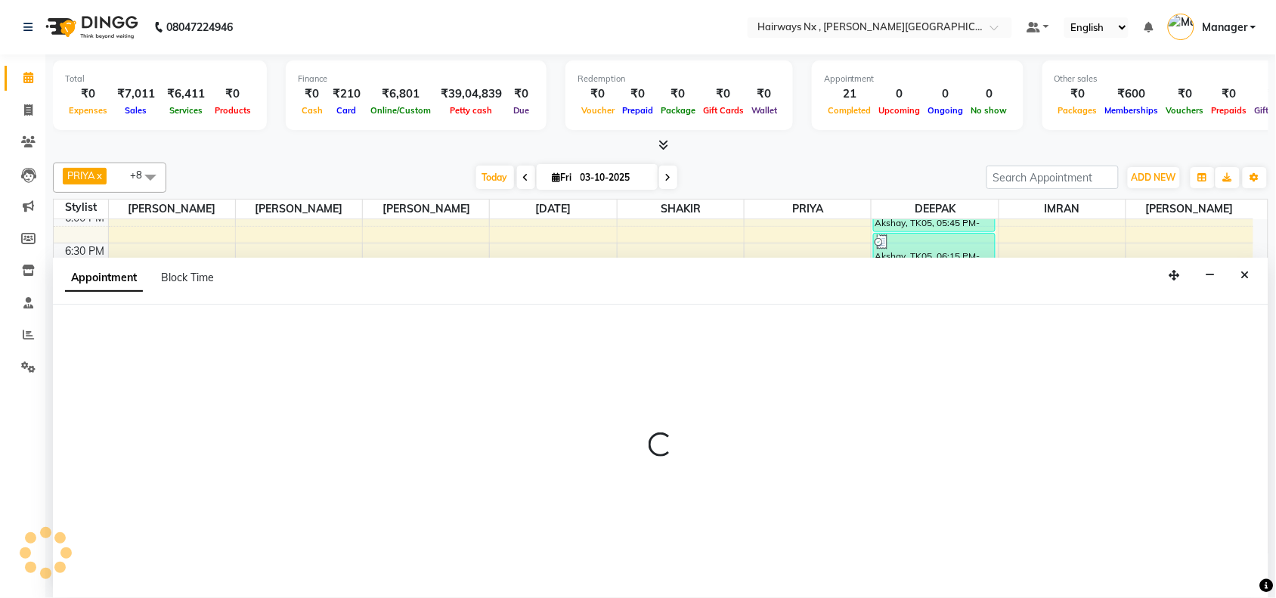
scroll to position [1, 0]
select select "67654"
select select "1155"
select select "tentative"
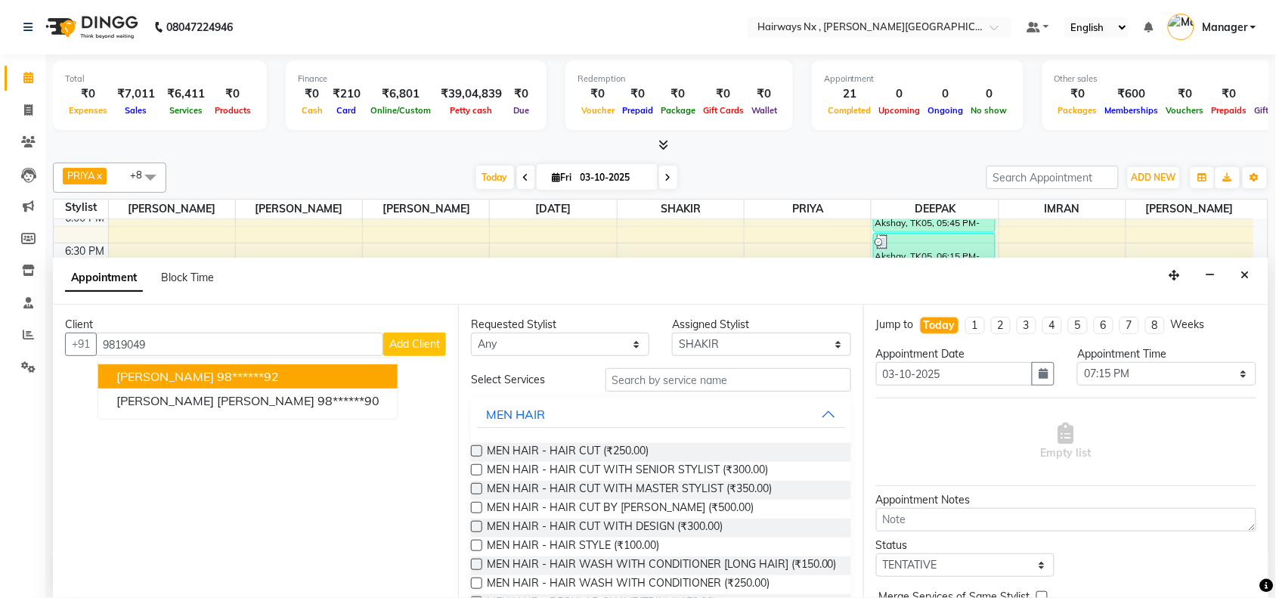
click at [255, 376] on ngb-highlight "98******92" at bounding box center [248, 376] width 62 height 15
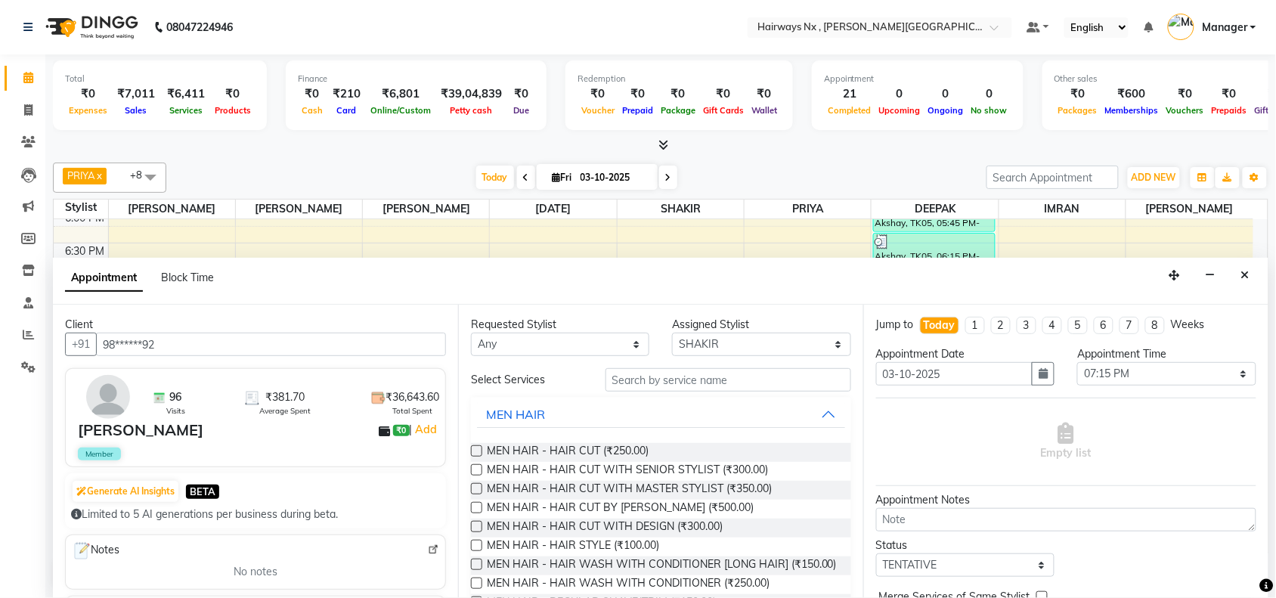
type input "98******92"
click at [475, 486] on label at bounding box center [476, 488] width 11 height 11
click at [475, 486] on input "checkbox" at bounding box center [476, 490] width 10 height 10
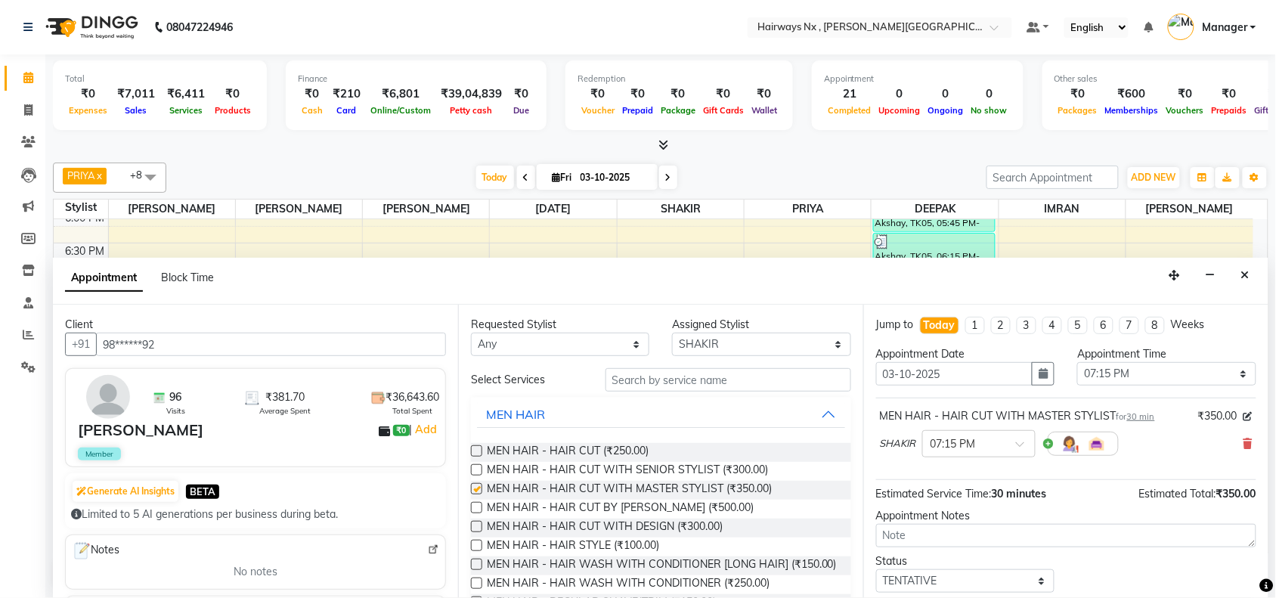
checkbox input "false"
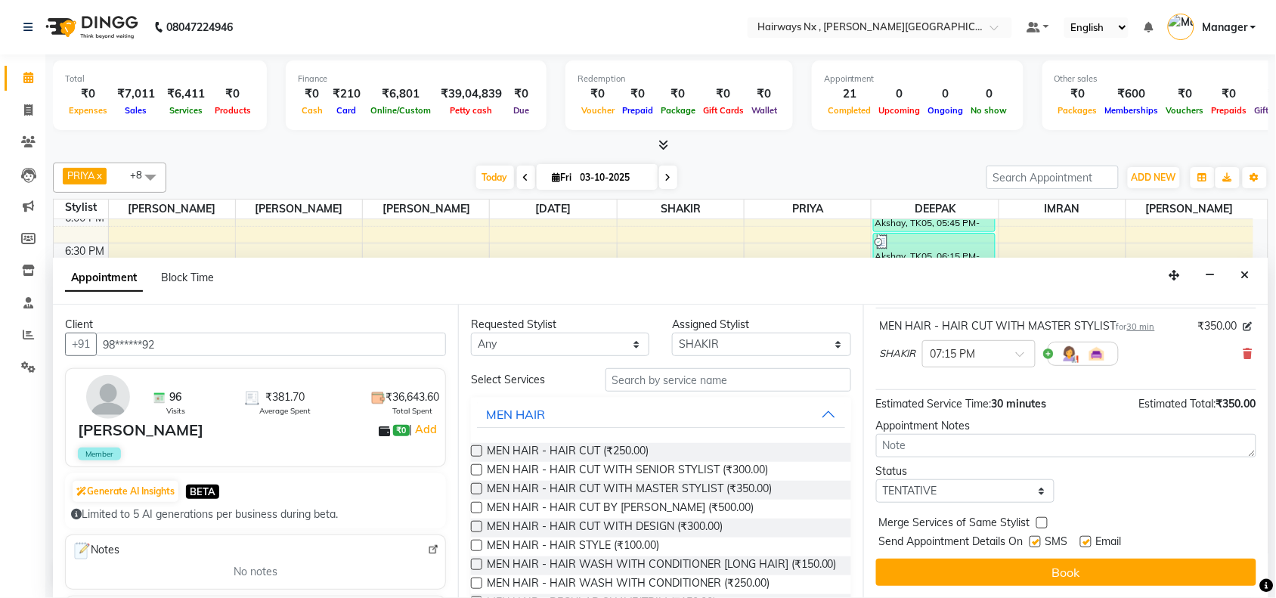
drag, startPoint x: 1038, startPoint y: 544, endPoint x: 1101, endPoint y: 554, distance: 64.3
click at [1041, 545] on label at bounding box center [1035, 541] width 11 height 11
click at [1040, 545] on input "checkbox" at bounding box center [1035, 543] width 10 height 10
checkbox input "false"
drag, startPoint x: 1084, startPoint y: 539, endPoint x: 1086, endPoint y: 553, distance: 13.8
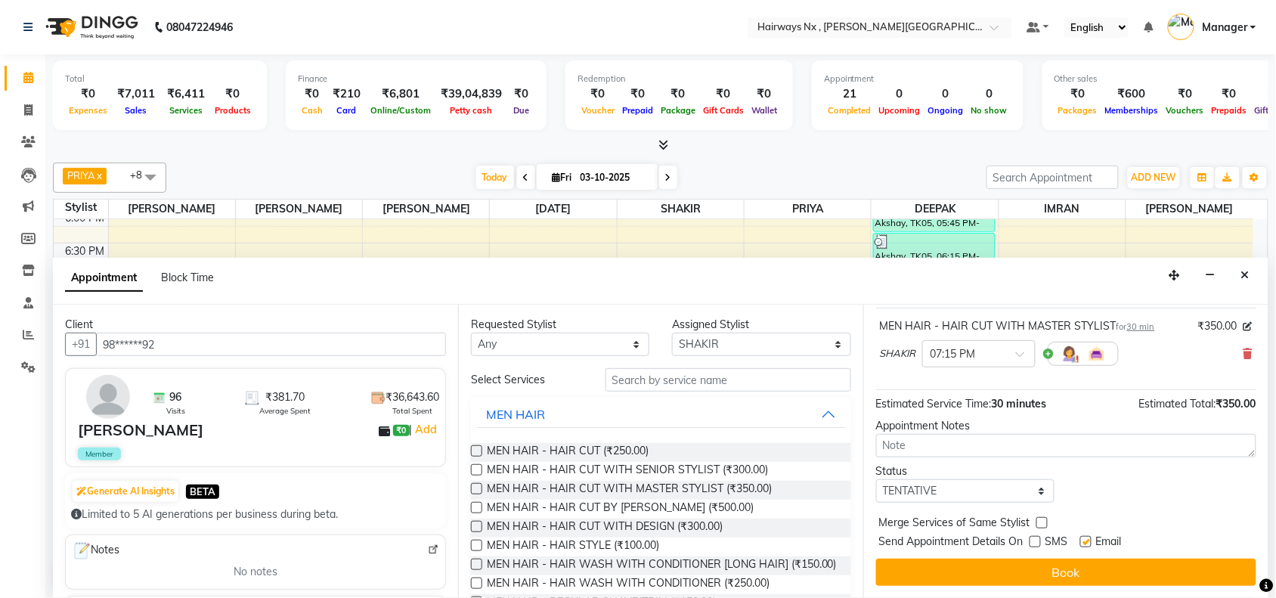
click at [1084, 542] on label at bounding box center [1086, 541] width 11 height 11
click at [1084, 542] on input "checkbox" at bounding box center [1086, 543] width 10 height 10
checkbox input "false"
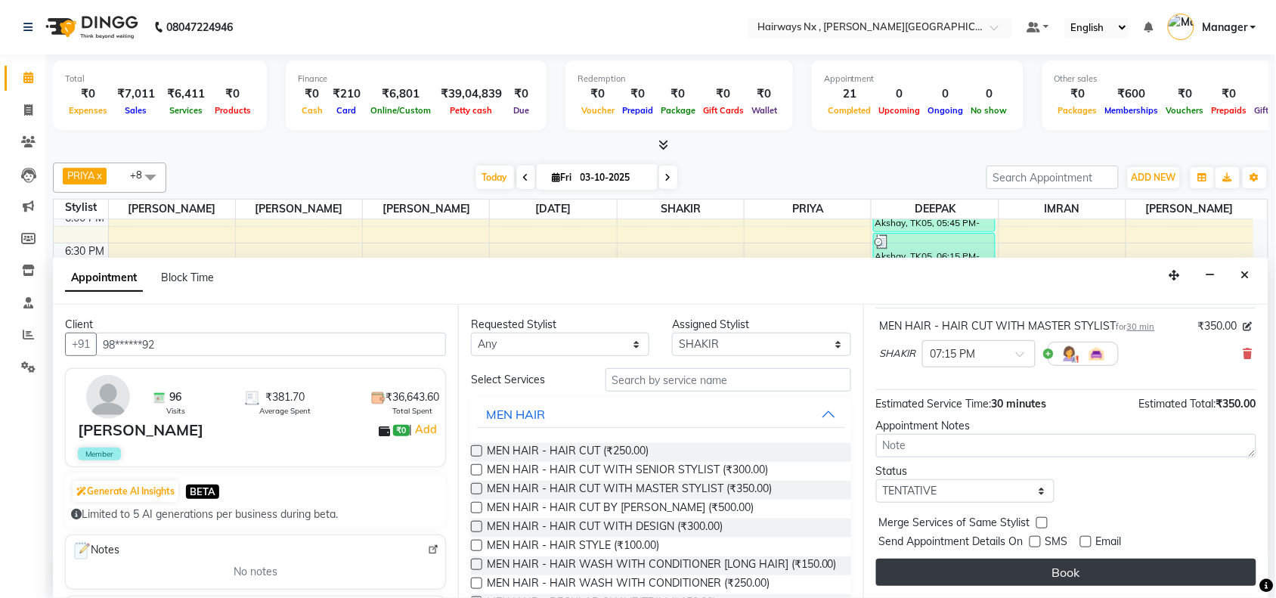
click at [1091, 571] on button "Book" at bounding box center [1066, 572] width 380 height 27
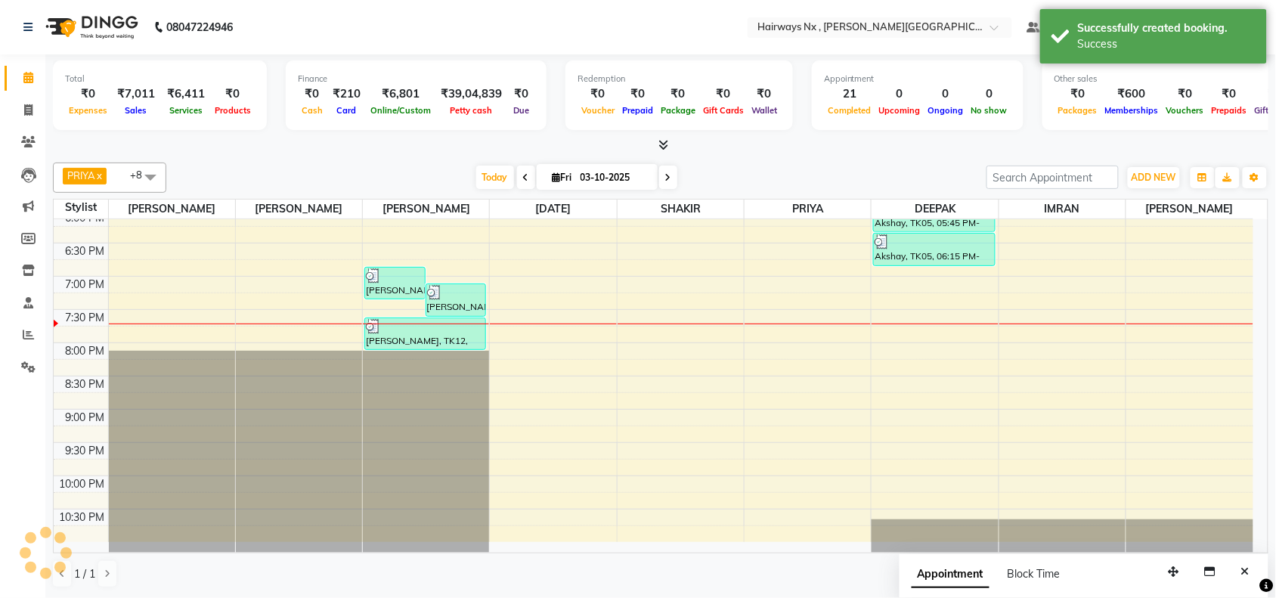
scroll to position [0, 0]
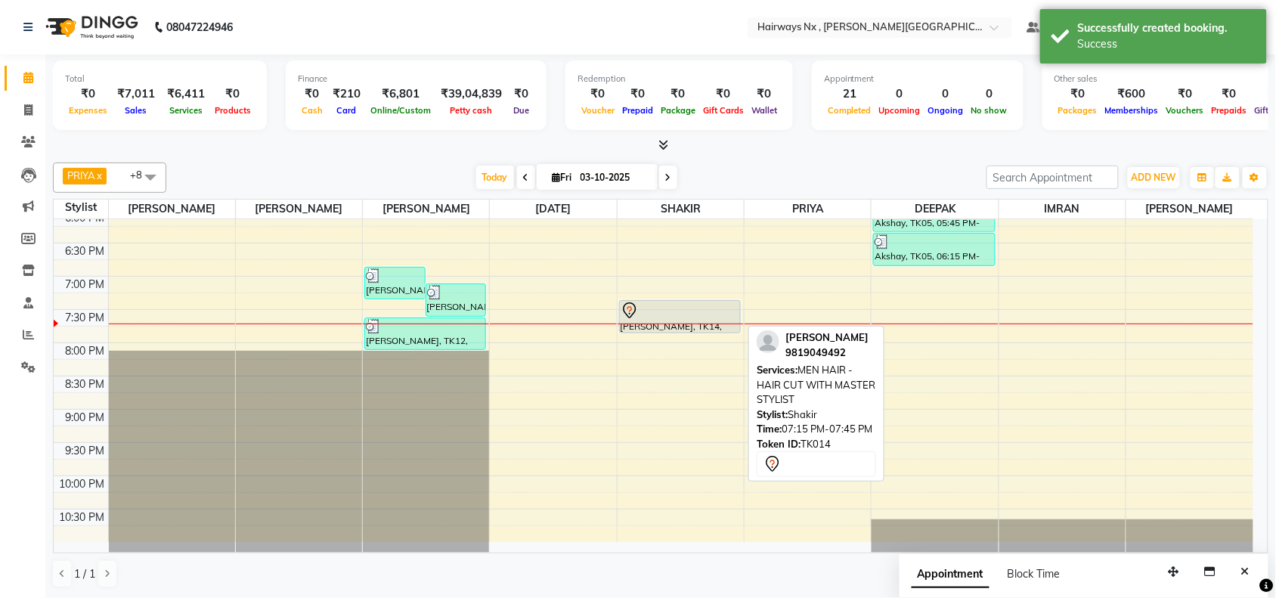
click at [679, 314] on div at bounding box center [680, 311] width 119 height 18
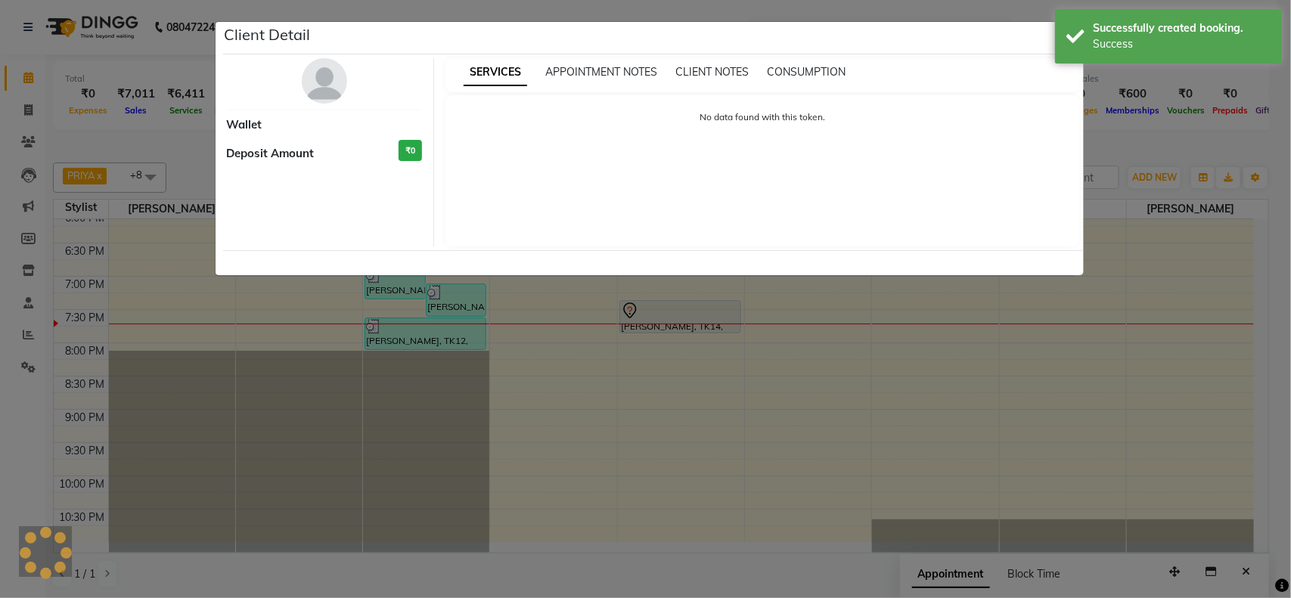
select select "7"
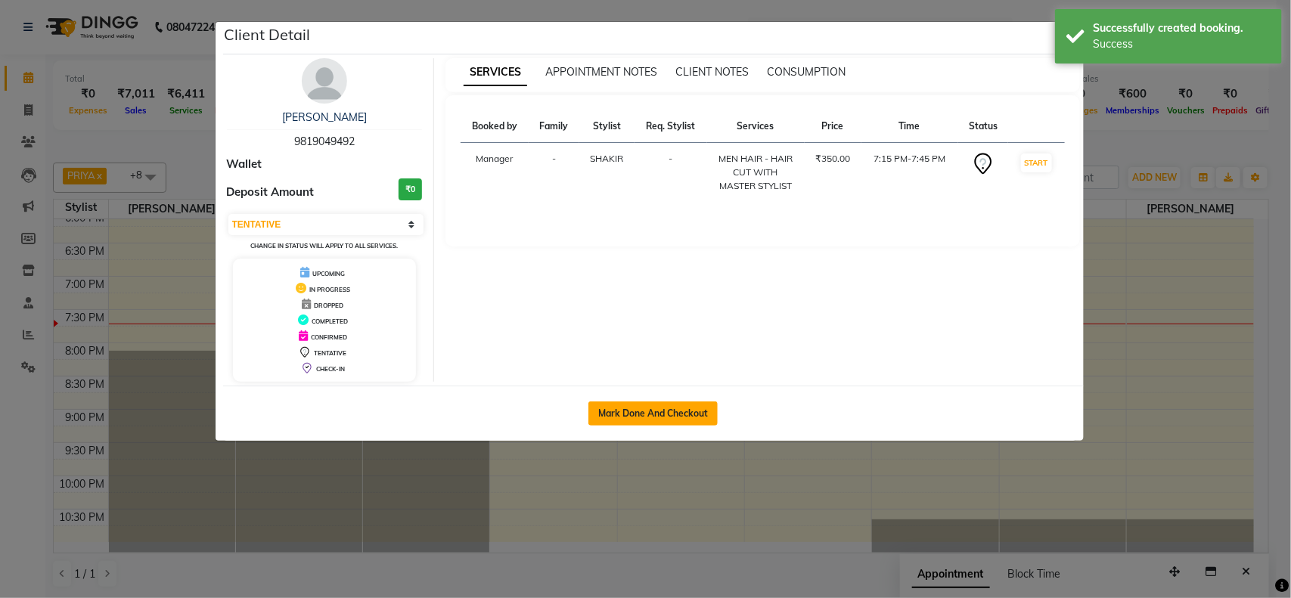
click at [603, 405] on button "Mark Done And Checkout" at bounding box center [652, 414] width 129 height 24
select select "778"
select select "service"
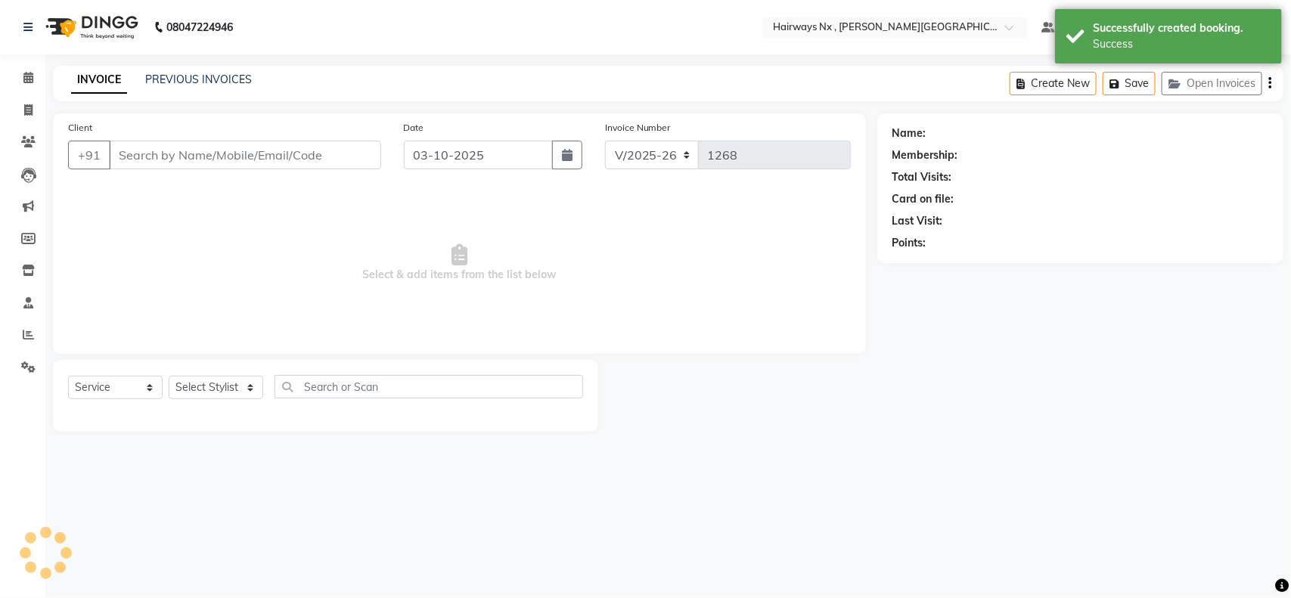
type input "98******92"
select select "67654"
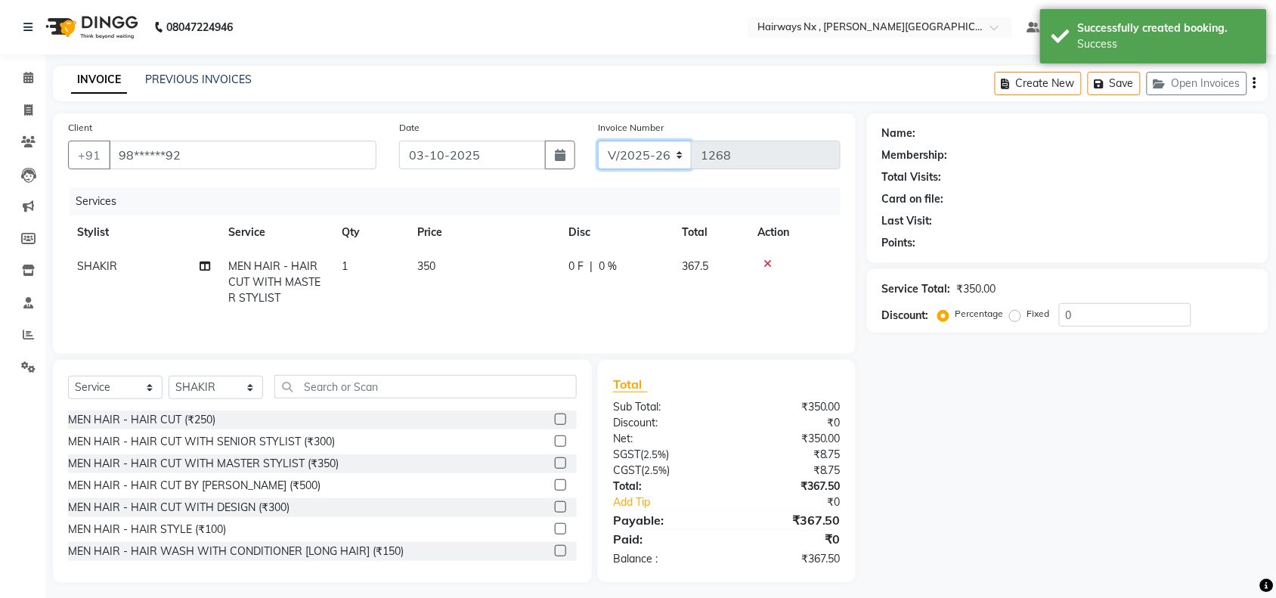
click at [648, 154] on select "INV/25-26 V/2025-26" at bounding box center [645, 155] width 95 height 29
select select "1: Object"
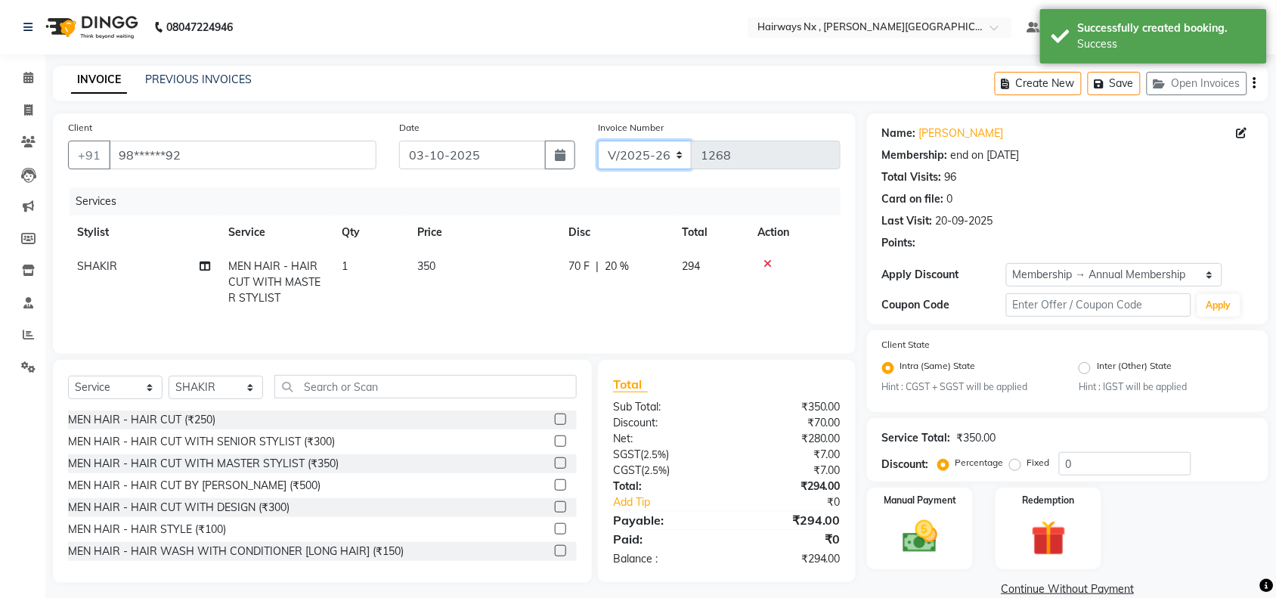
type input "20"
select select "6959"
click at [598, 141] on select "INV/25-26 V/2025-26" at bounding box center [645, 155] width 95 height 29
type input "1090"
click at [1255, 84] on icon "button" at bounding box center [1255, 83] width 3 height 1
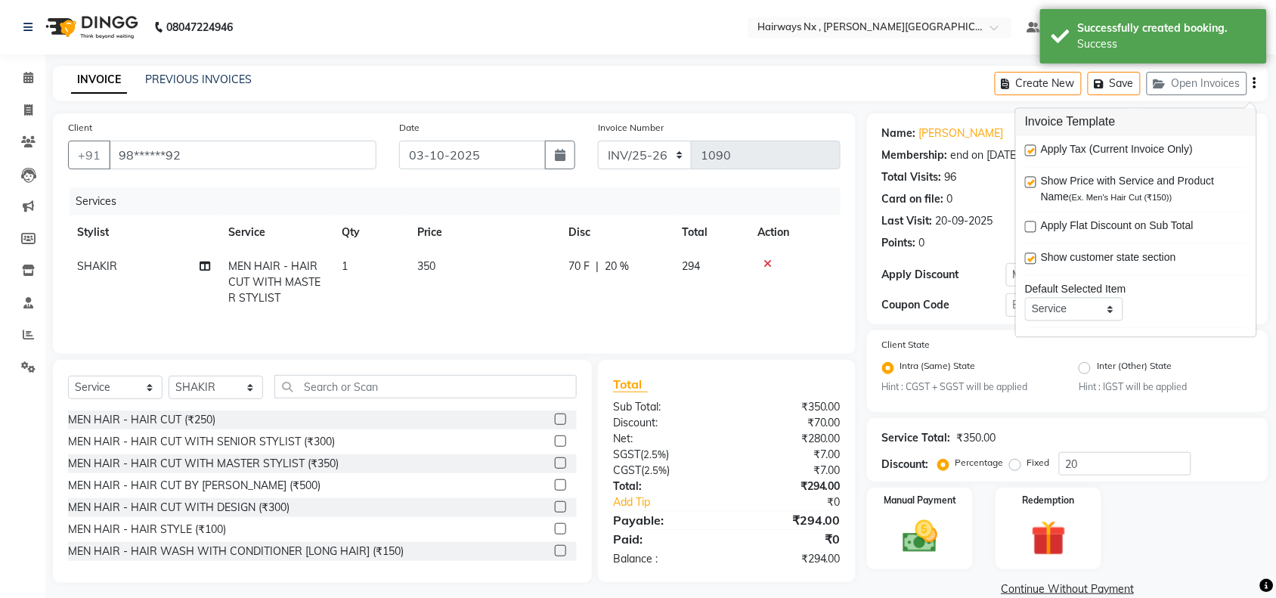
click at [1019, 144] on div "Apply Tax (Current Invoice Only) Show Price with Service and Product Name (Ex. …" at bounding box center [1136, 236] width 240 height 201
click at [1029, 149] on label at bounding box center [1030, 150] width 11 height 11
click at [1029, 149] on input "checkbox" at bounding box center [1030, 152] width 10 height 10
checkbox input "false"
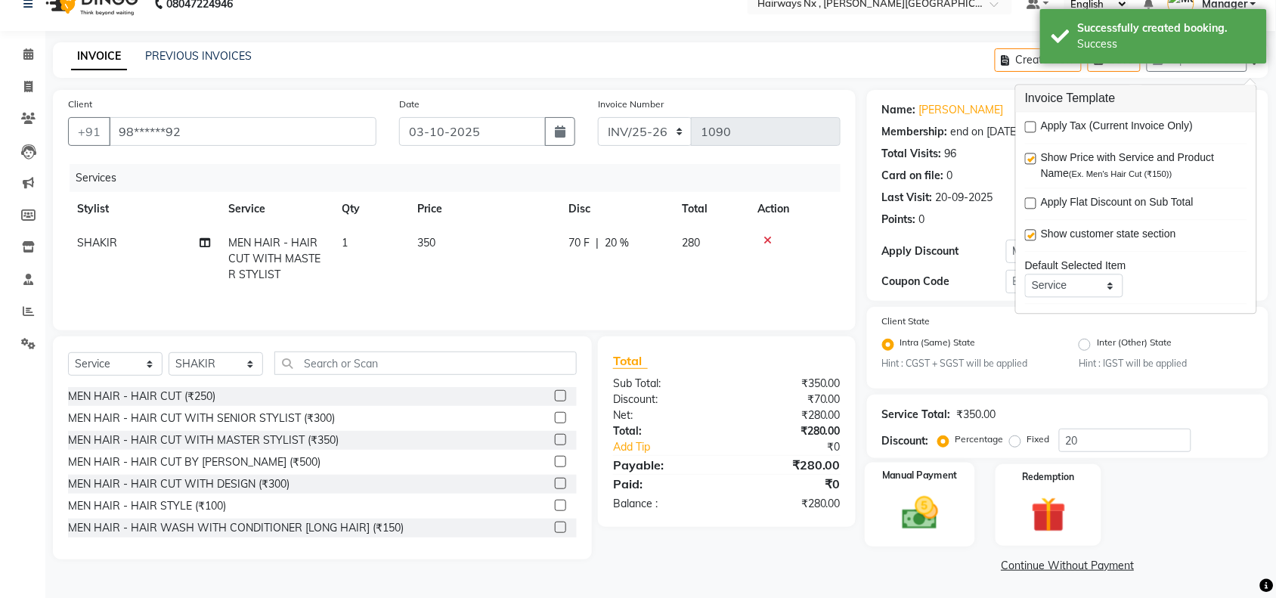
click at [925, 514] on img at bounding box center [920, 514] width 59 height 42
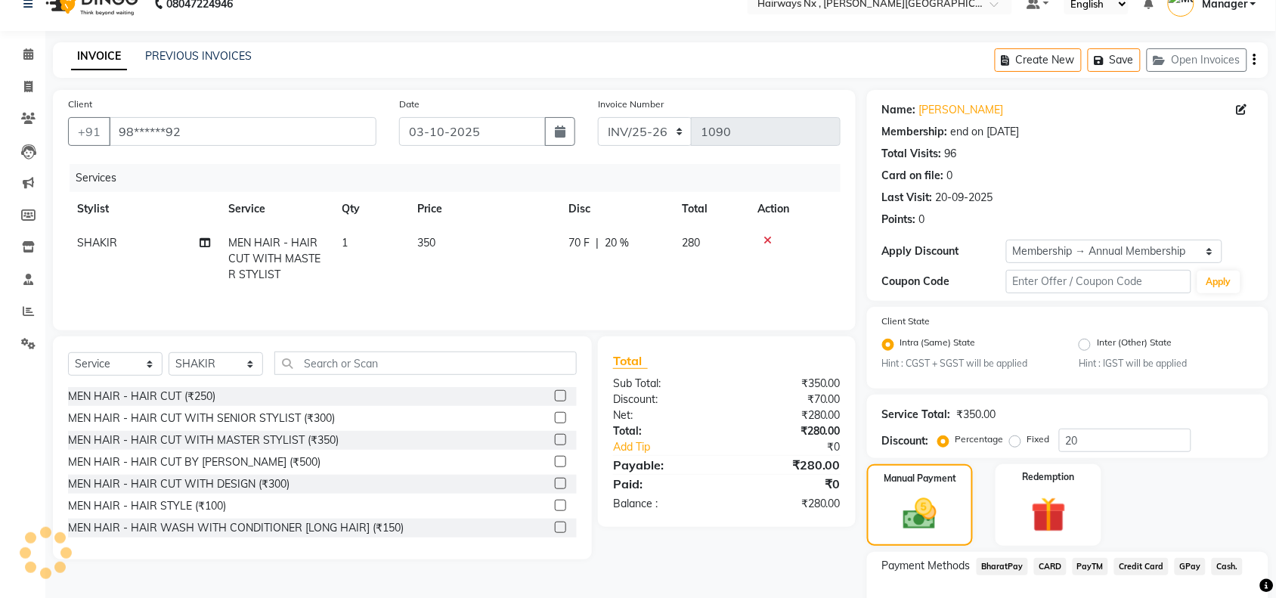
scroll to position [119, 0]
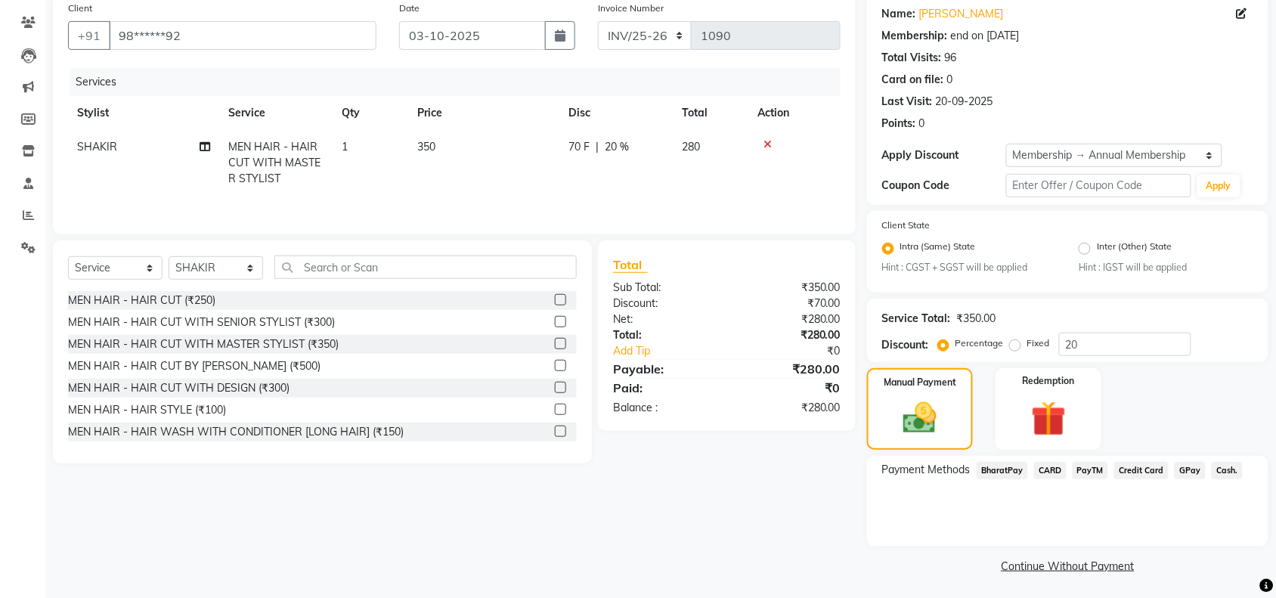
click at [1231, 469] on span "Cash." at bounding box center [1227, 470] width 31 height 17
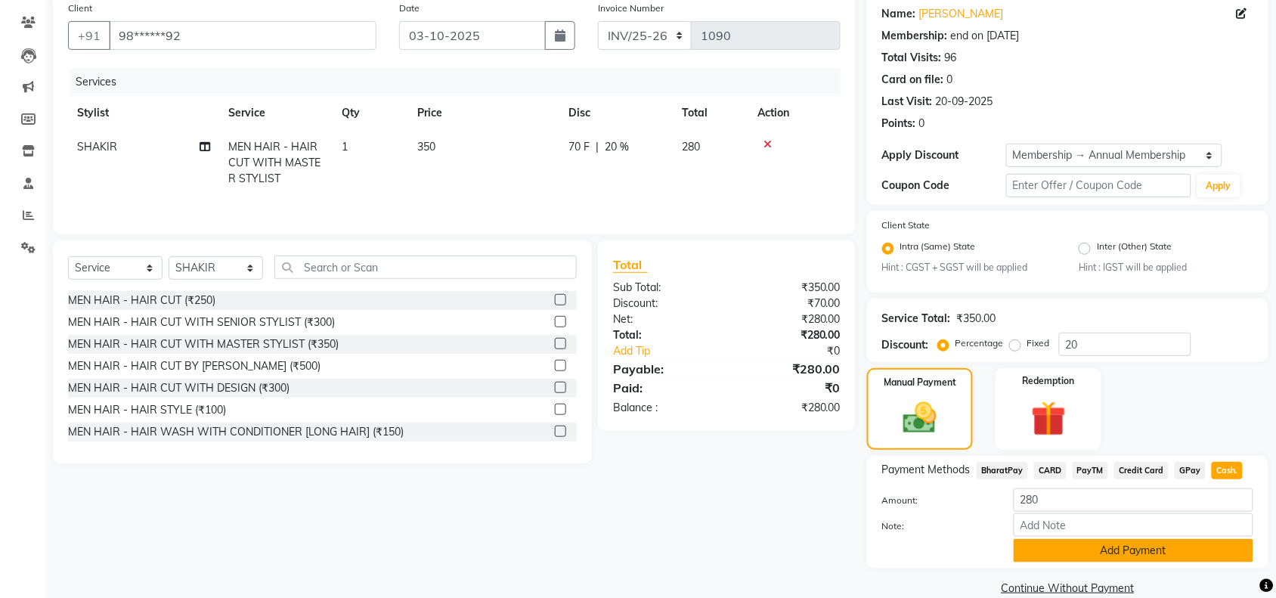
scroll to position [141, 0]
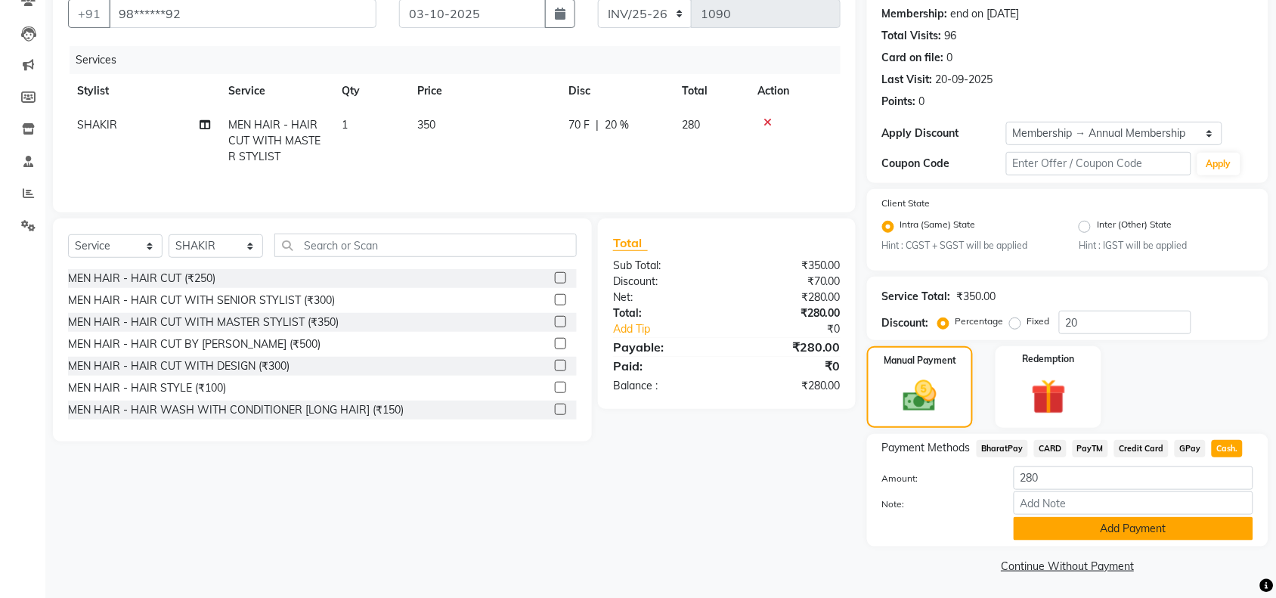
click at [1143, 522] on button "Add Payment" at bounding box center [1134, 528] width 240 height 23
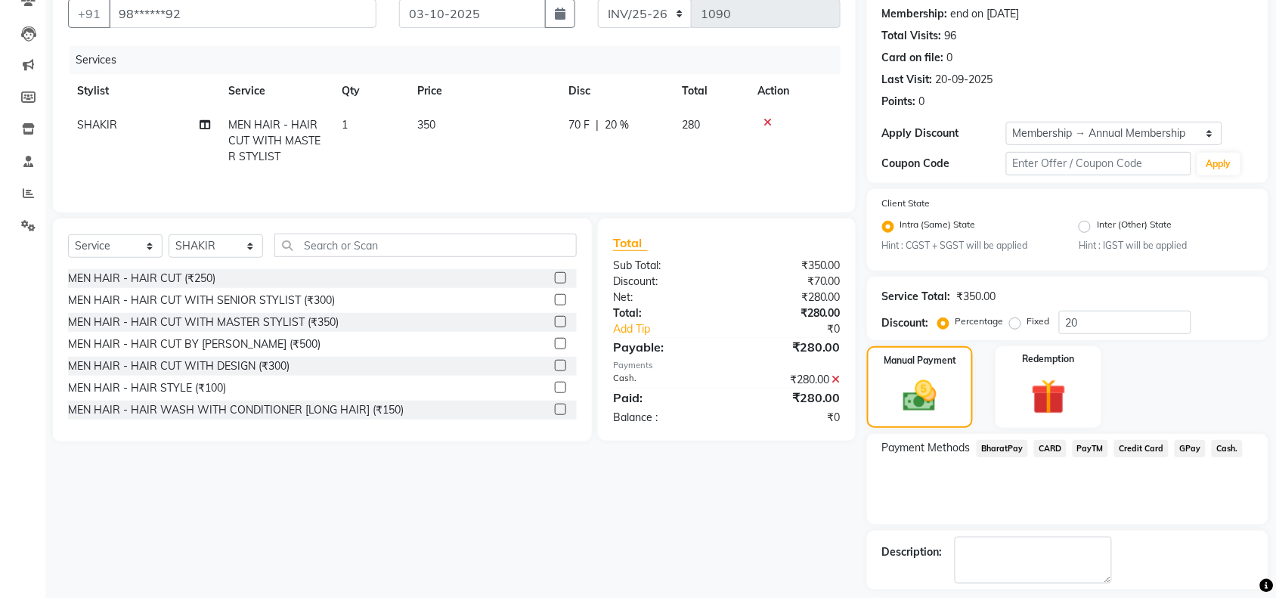
scroll to position [206, 0]
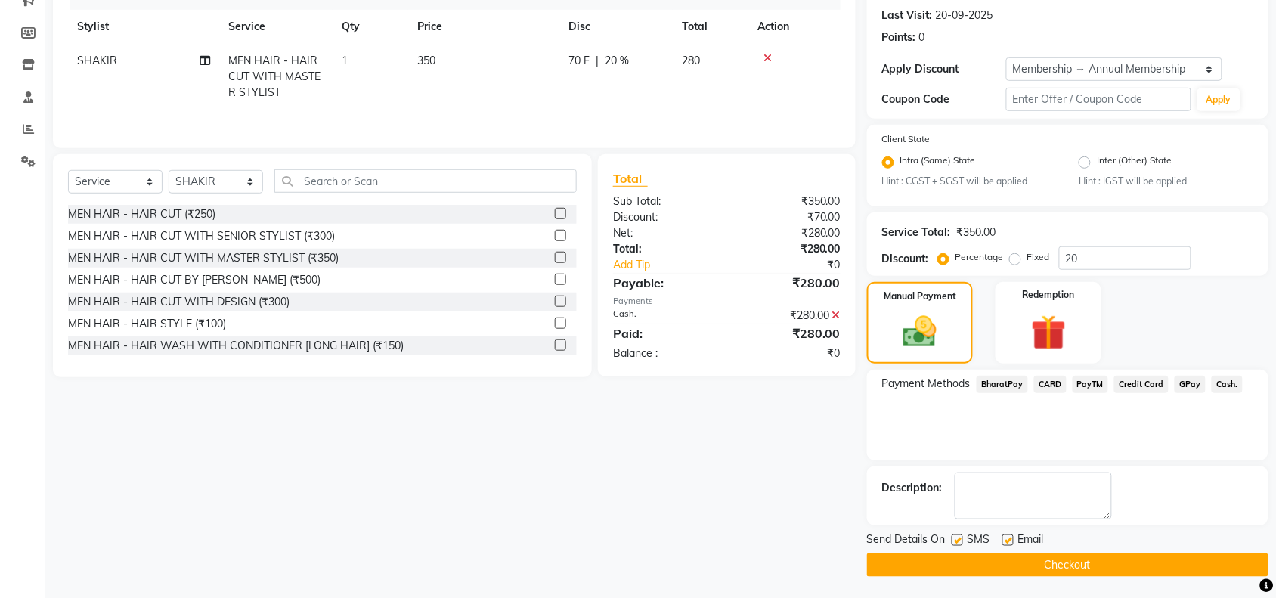
click at [960, 535] on label at bounding box center [957, 540] width 11 height 11
click at [960, 536] on input "checkbox" at bounding box center [957, 541] width 10 height 10
checkbox input "false"
click at [1010, 535] on label at bounding box center [1008, 540] width 11 height 11
click at [1010, 536] on input "checkbox" at bounding box center [1008, 541] width 10 height 10
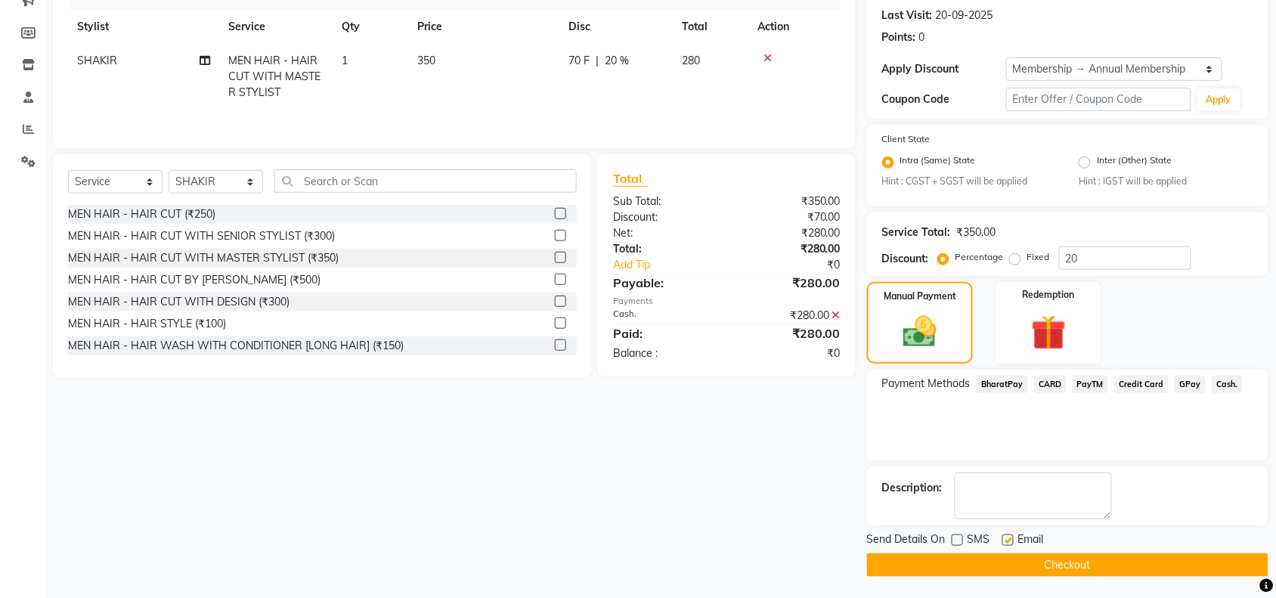
checkbox input "false"
click at [1013, 557] on button "Checkout" at bounding box center [1068, 565] width 402 height 23
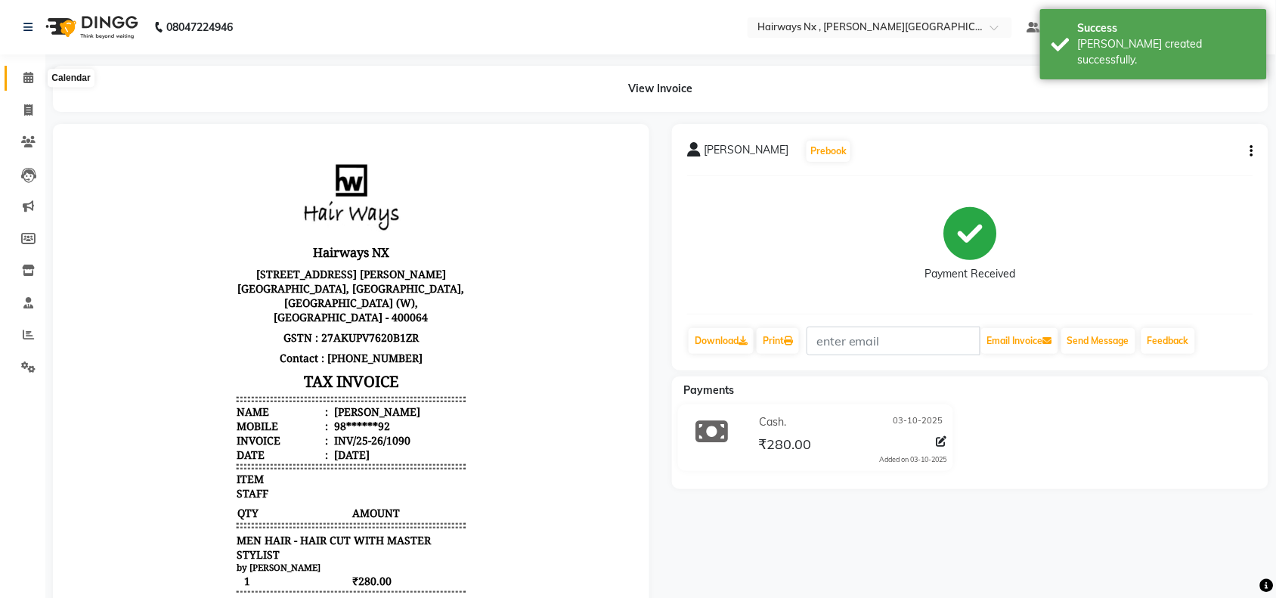
click at [27, 74] on icon at bounding box center [28, 77] width 10 height 11
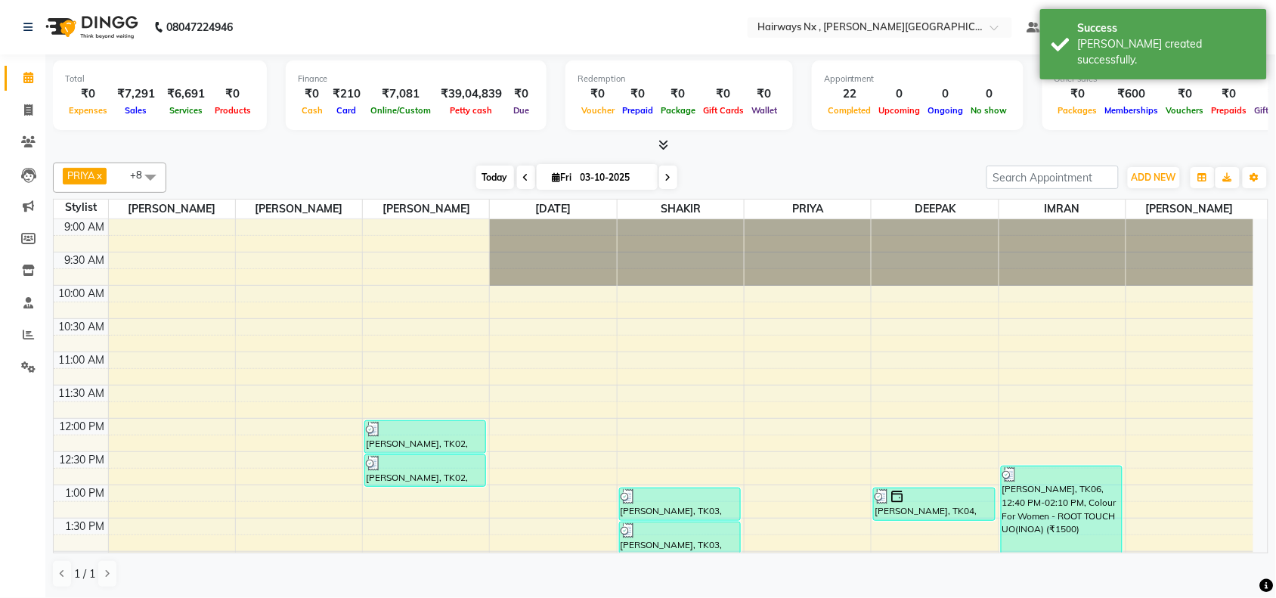
click at [499, 176] on span "Today" at bounding box center [495, 177] width 38 height 23
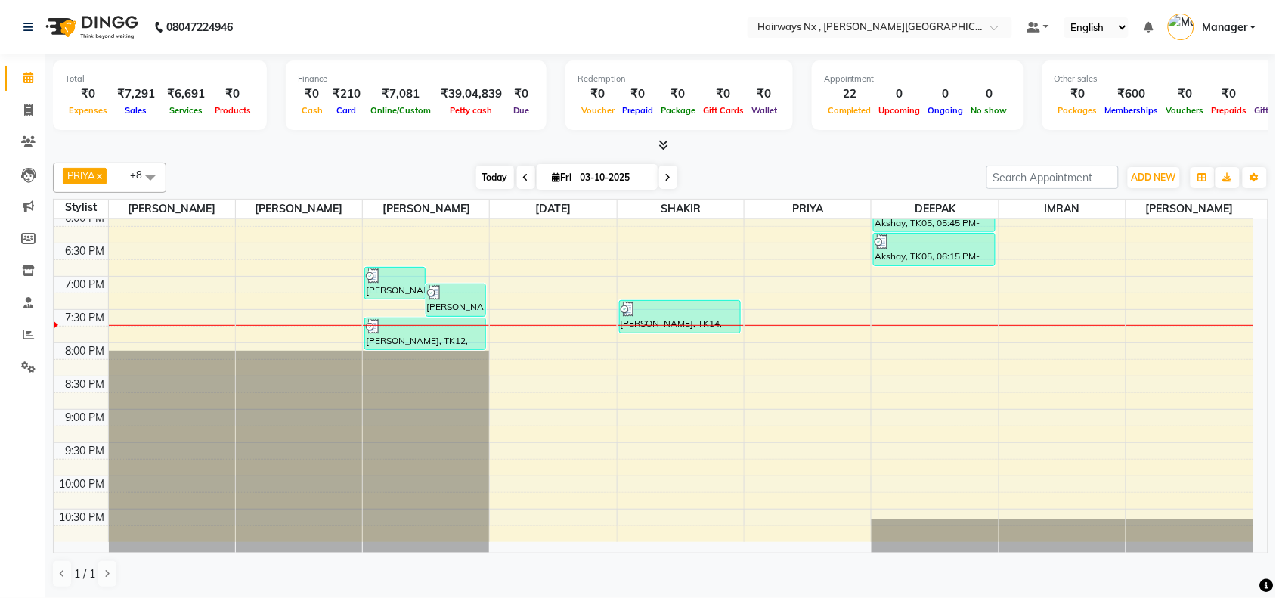
click at [488, 174] on span "Today" at bounding box center [495, 177] width 38 height 23
click at [482, 172] on span "Today" at bounding box center [495, 177] width 38 height 23
click at [948, 312] on div "9:00 AM 9:30 AM 10:00 AM 10:30 AM 11:00 AM 11:30 AM 12:00 PM 12:30 PM 1:00 PM 1…" at bounding box center [654, 76] width 1200 height 931
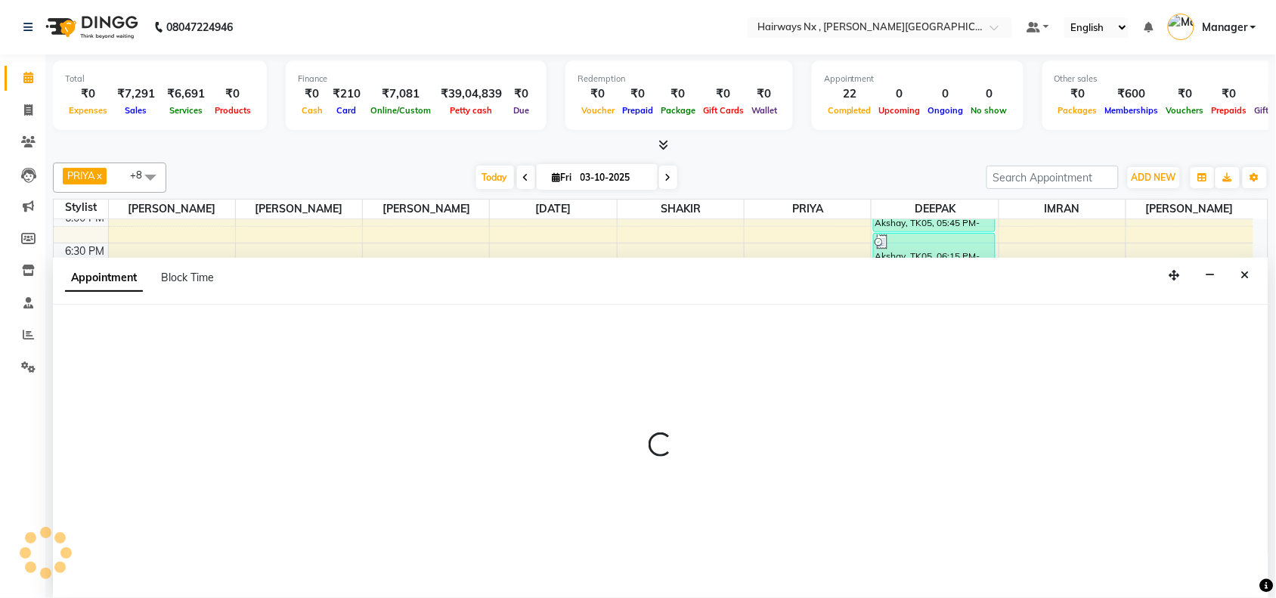
scroll to position [1, 0]
select select "86028"
select select "tentative"
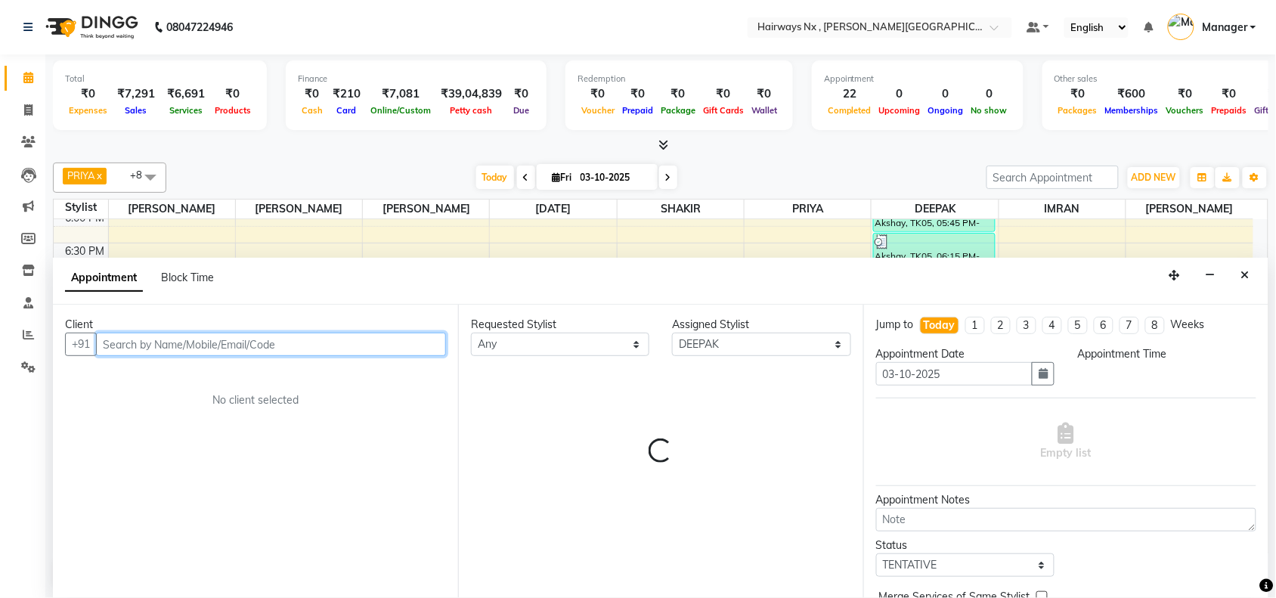
select select "1155"
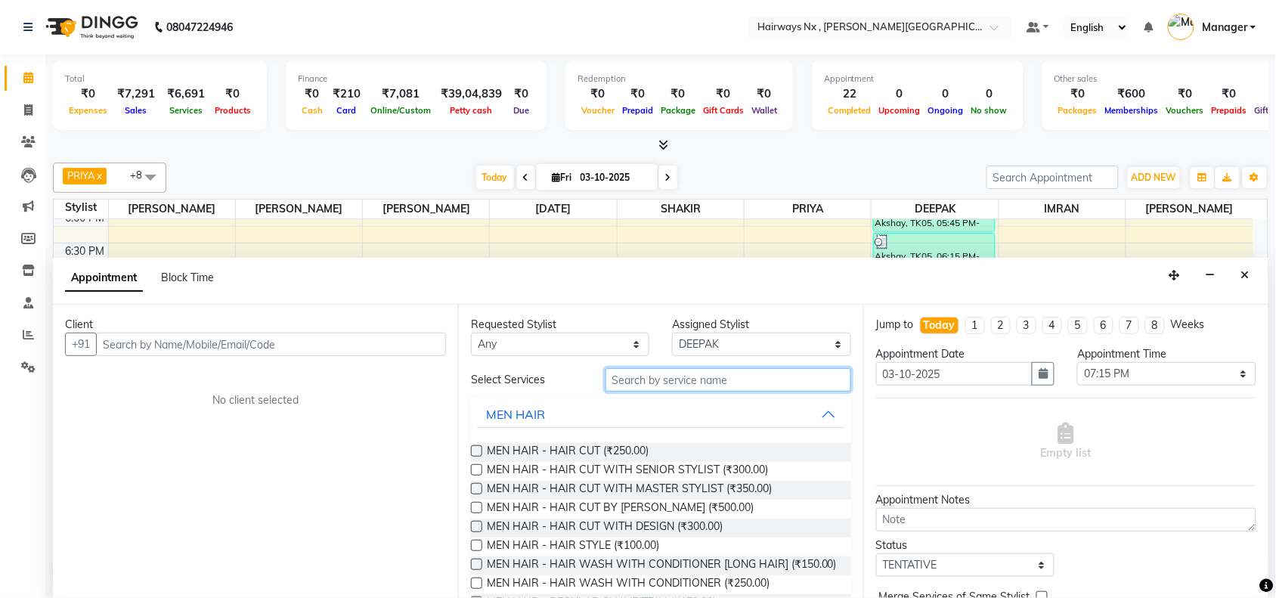
click at [631, 378] on input "text" at bounding box center [729, 379] width 246 height 23
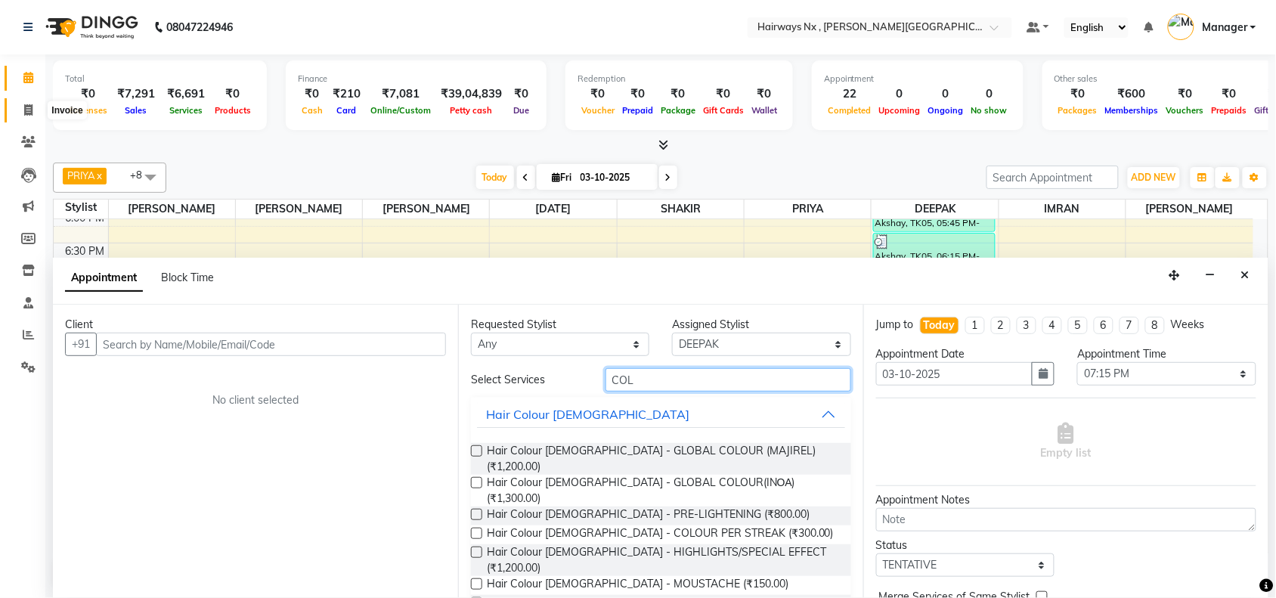
type input "COL"
click at [31, 107] on icon at bounding box center [28, 109] width 8 height 11
select select "778"
select select "service"
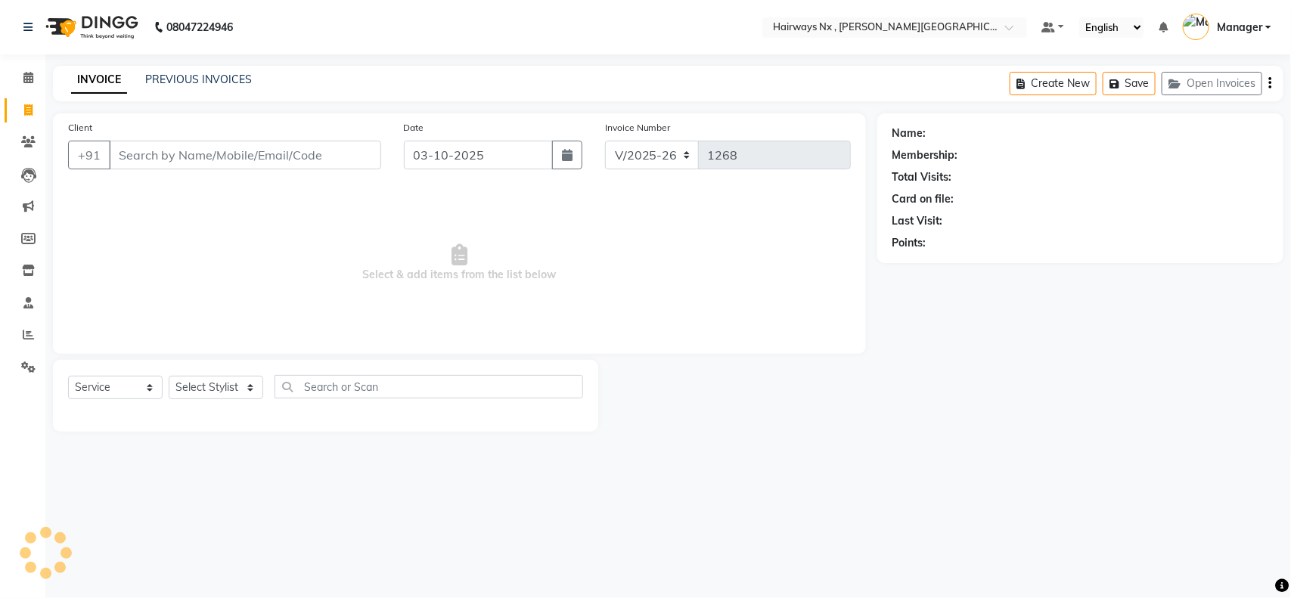
click at [299, 150] on input "Client" at bounding box center [245, 155] width 272 height 29
type input "9892241579"
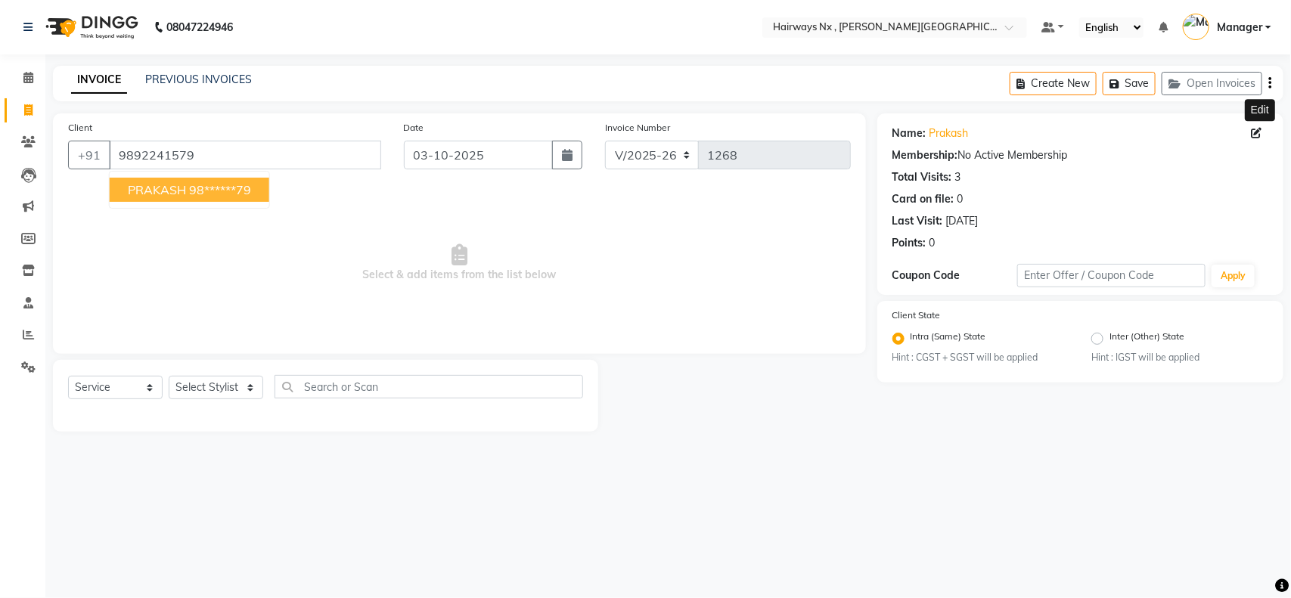
click at [1255, 130] on icon at bounding box center [1257, 133] width 11 height 11
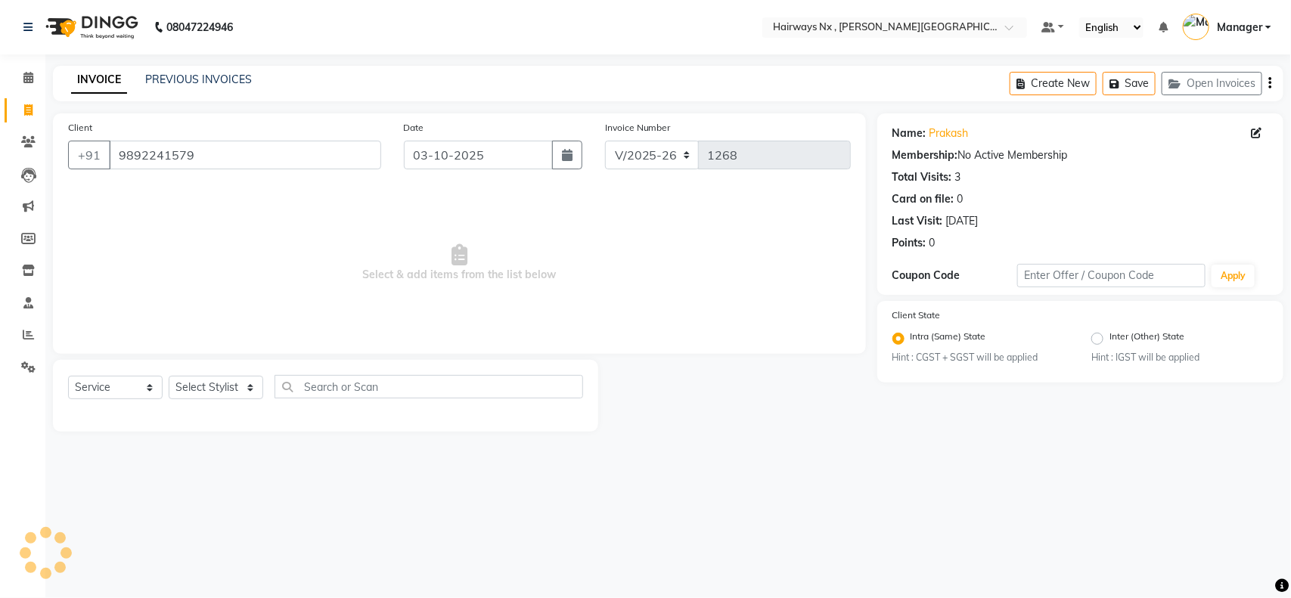
select select "male"
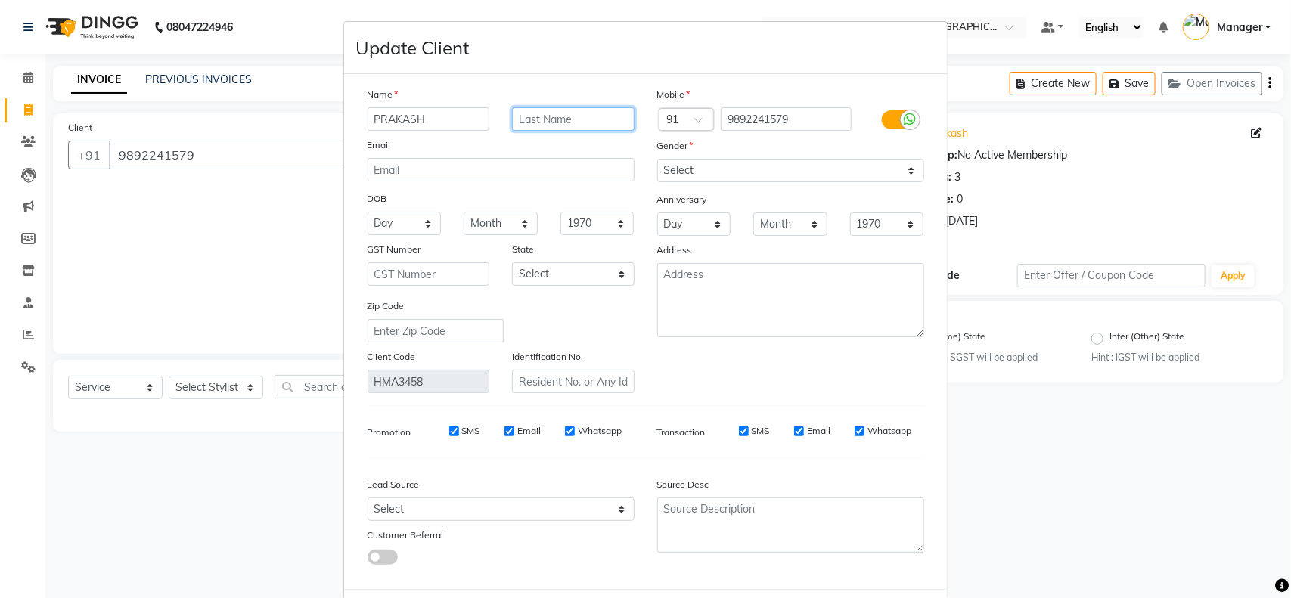
click at [573, 111] on input "text" at bounding box center [573, 118] width 123 height 23
type input "RAO"
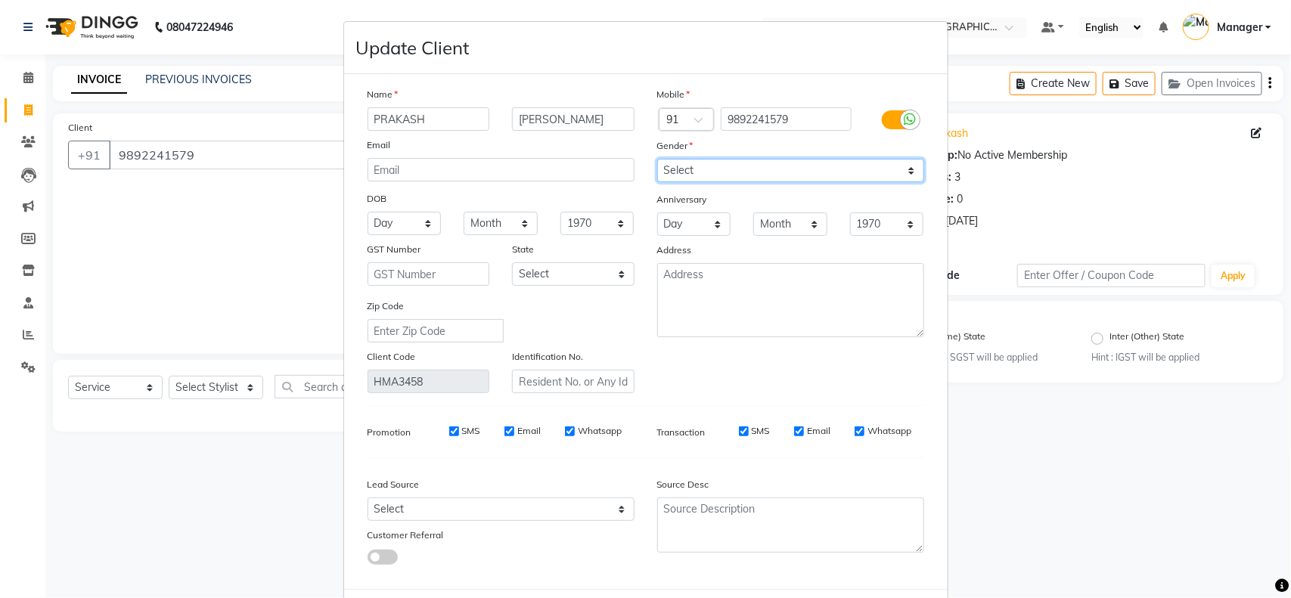
click at [753, 163] on select "Select Male Female Other Prefer Not To Say" at bounding box center [790, 170] width 267 height 23
click at [657, 159] on select "Select Male Female Other Prefer Not To Say" at bounding box center [790, 170] width 267 height 23
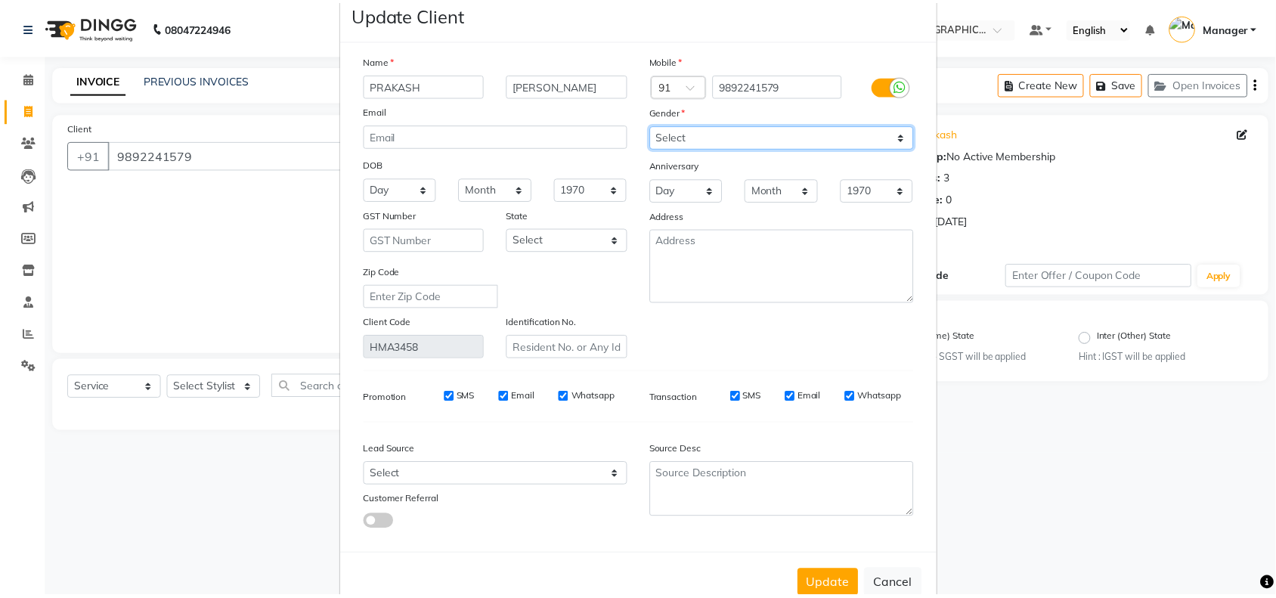
scroll to position [68, 0]
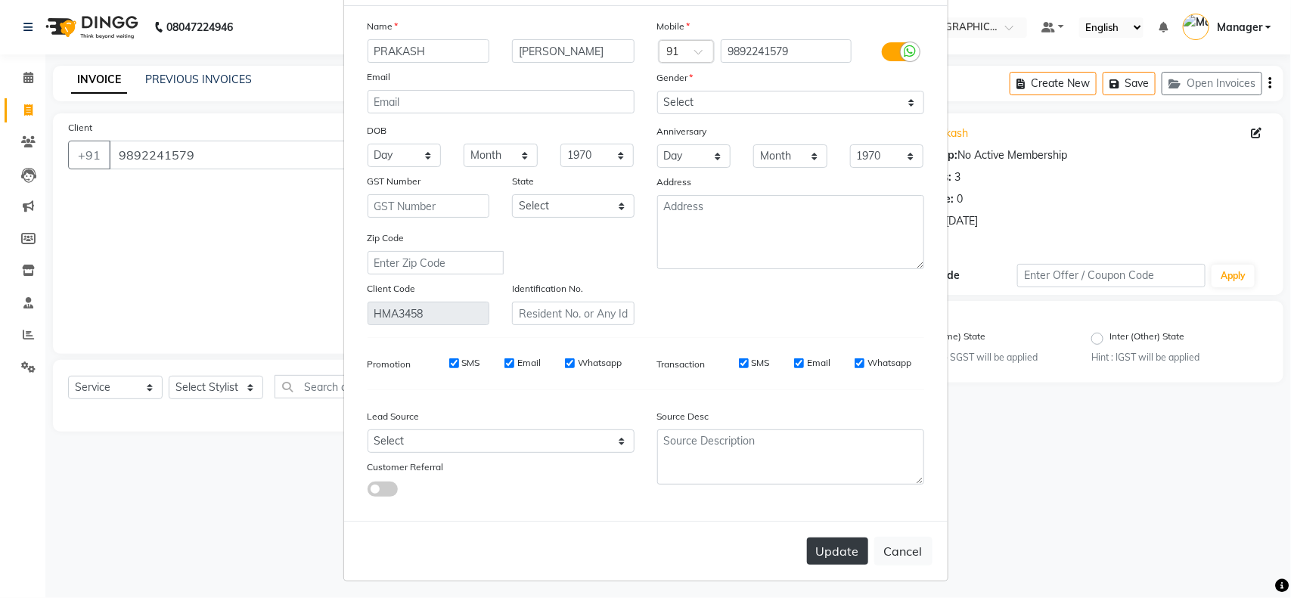
click at [819, 546] on button "Update" at bounding box center [837, 551] width 61 height 27
type input "98******79"
select select
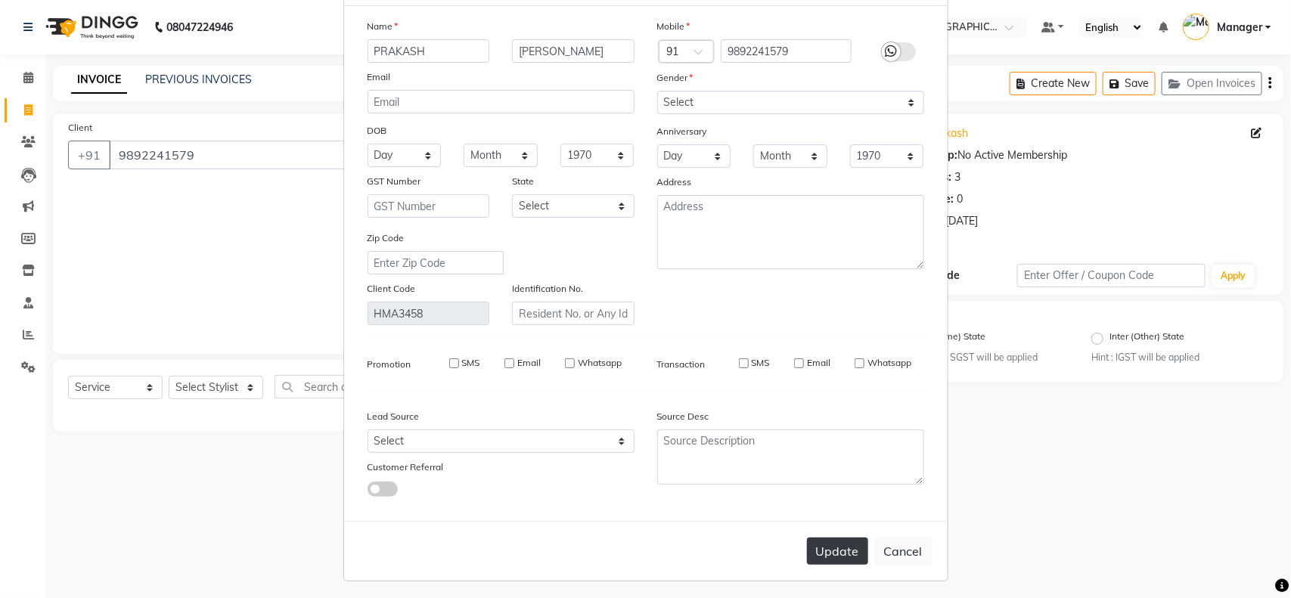
select select
checkbox input "false"
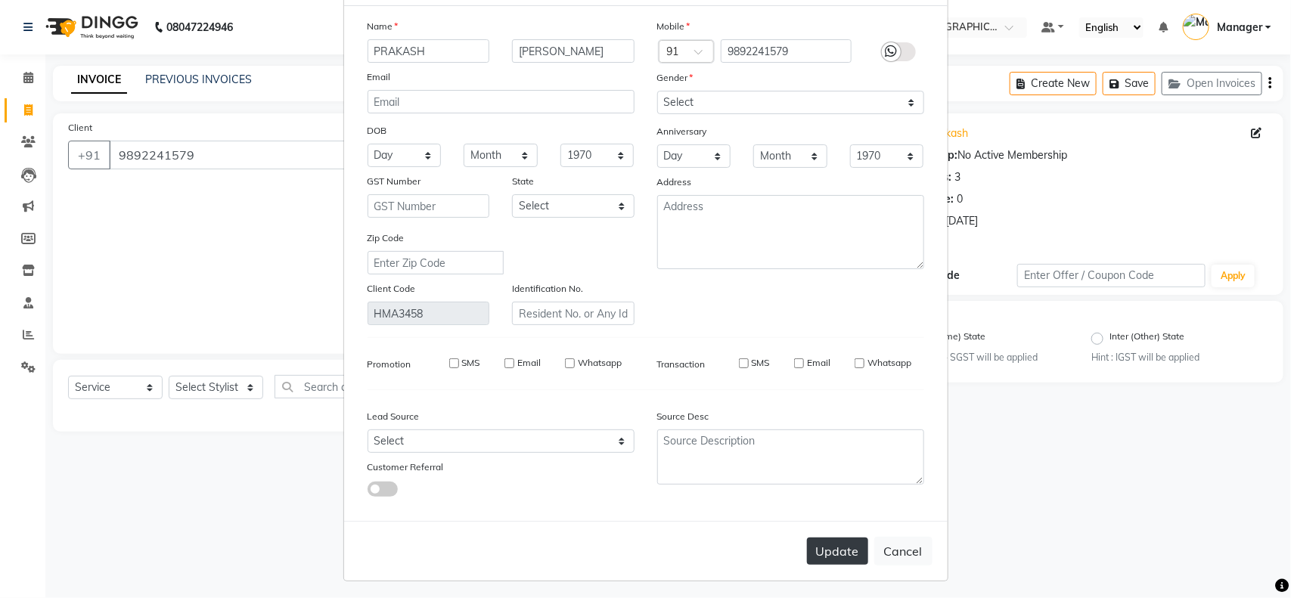
checkbox input "false"
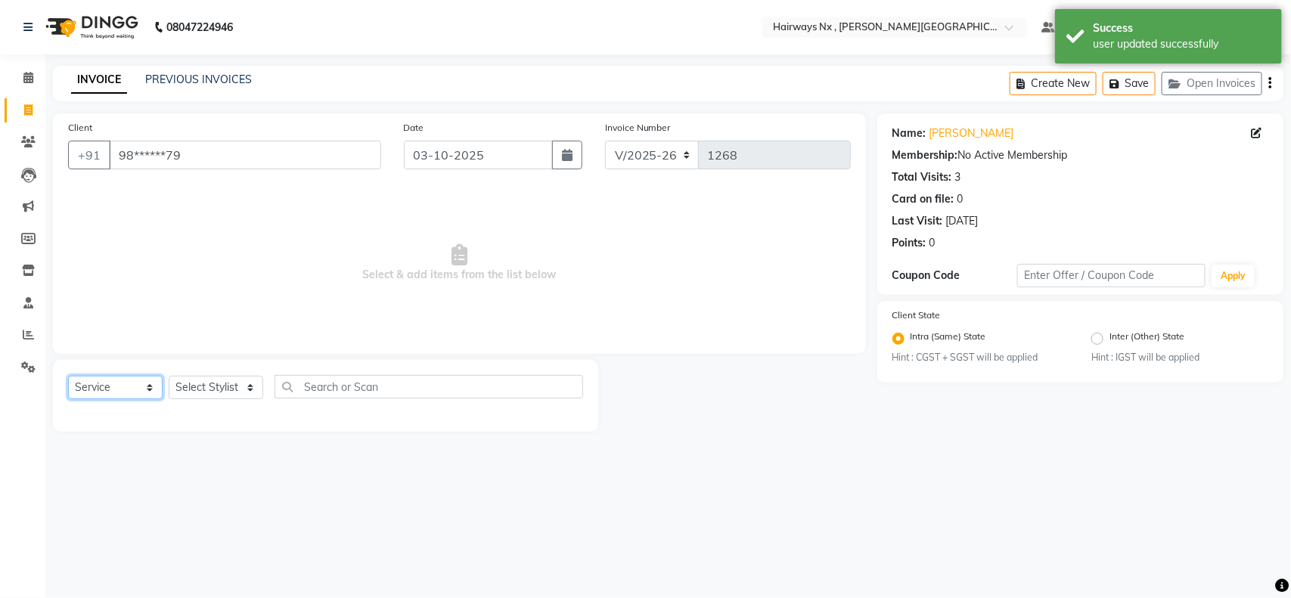
click at [102, 387] on select "Select Service Product Membership Package Voucher Prepaid Gift Card" at bounding box center [115, 387] width 95 height 23
select select "membership"
click at [68, 376] on select "Select Service Product Membership Package Voucher Prepaid Gift Card" at bounding box center [115, 387] width 95 height 23
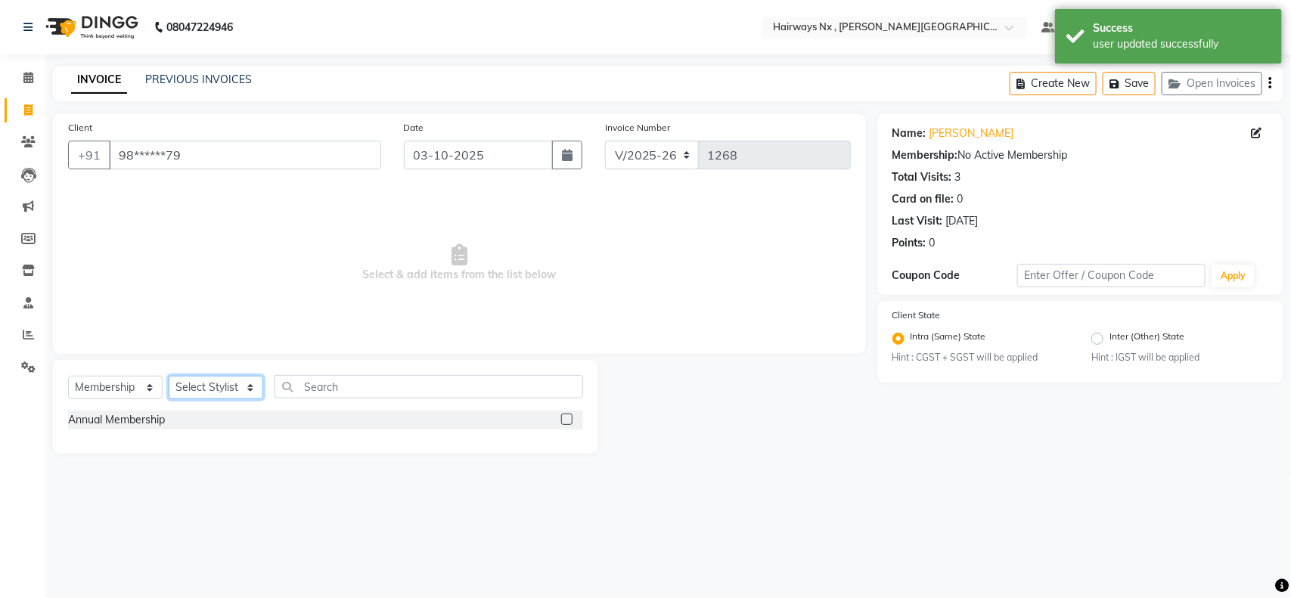
click at [237, 389] on select "Select Stylist ALIM AZAD DEEPAK IMRAN KAMAL SALMANI KASHISH Manager MUZZAMIL PR…" at bounding box center [216, 387] width 95 height 23
select select "36370"
click at [169, 376] on select "Select Stylist ALIM AZAD DEEPAK IMRAN KAMAL SALMANI KASHISH Manager MUZZAMIL PR…" at bounding box center [216, 387] width 95 height 23
click at [568, 420] on label at bounding box center [566, 419] width 11 height 11
click at [568, 420] on input "checkbox" at bounding box center [566, 420] width 10 height 10
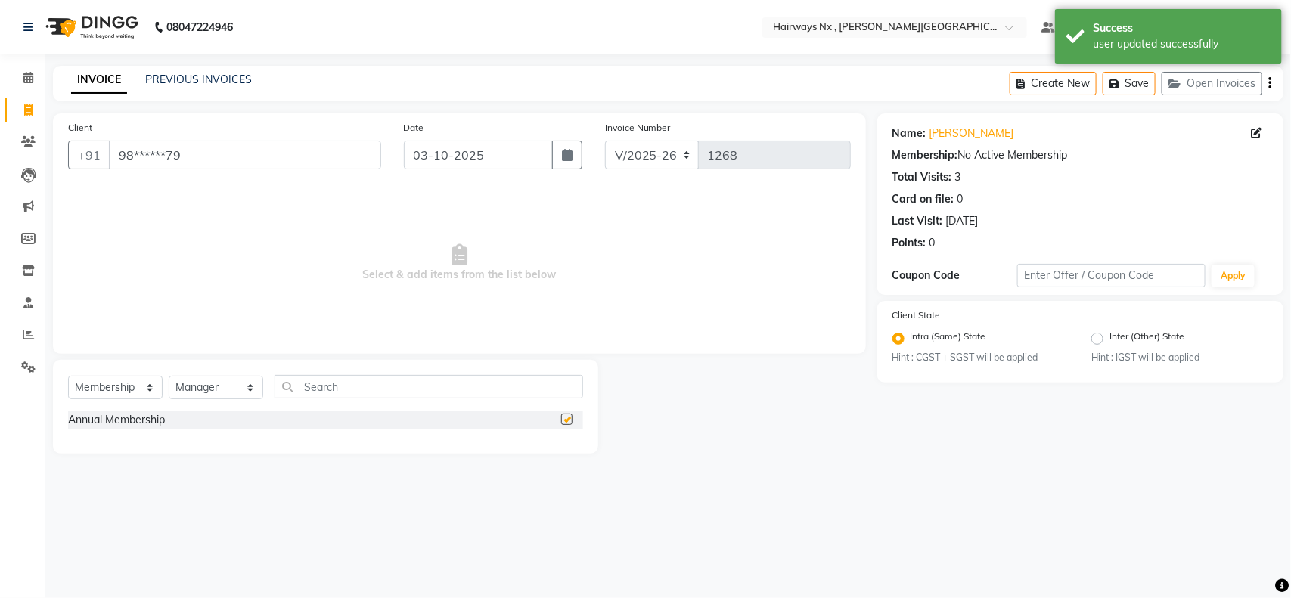
select select "select"
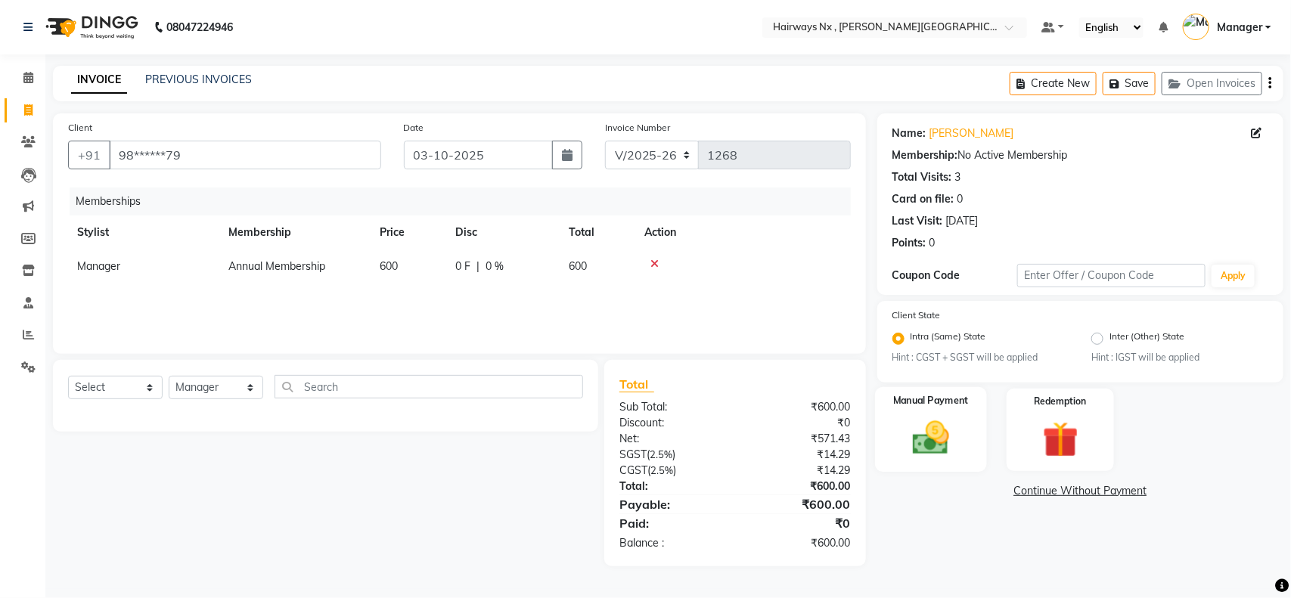
click at [948, 426] on img at bounding box center [931, 438] width 60 height 42
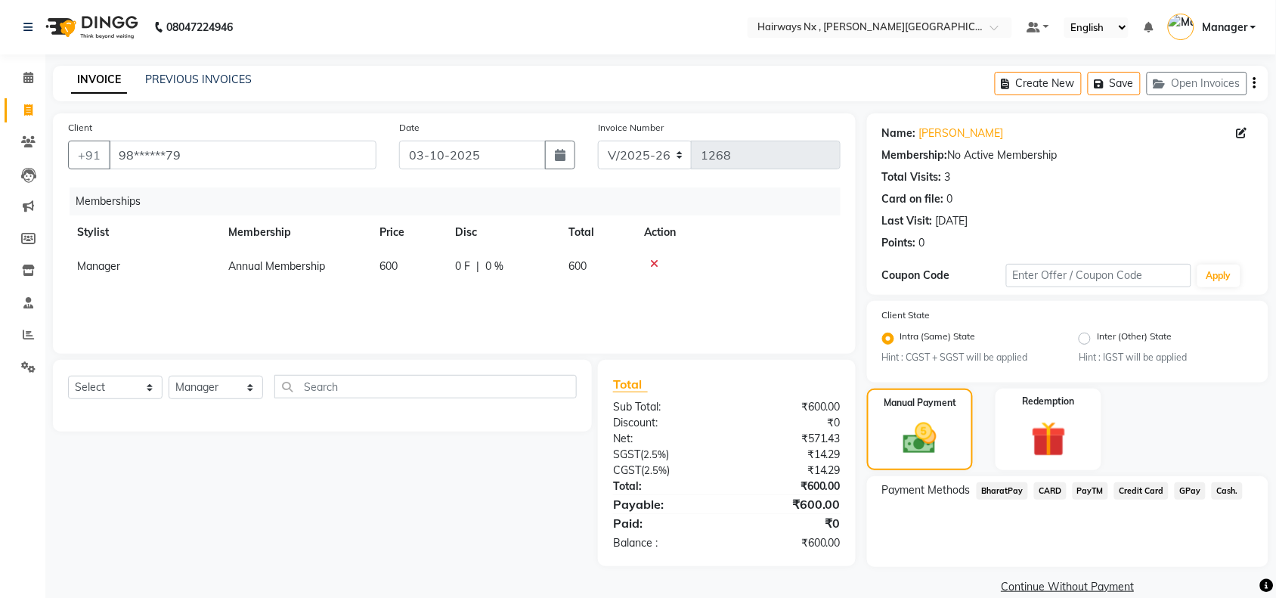
scroll to position [21, 0]
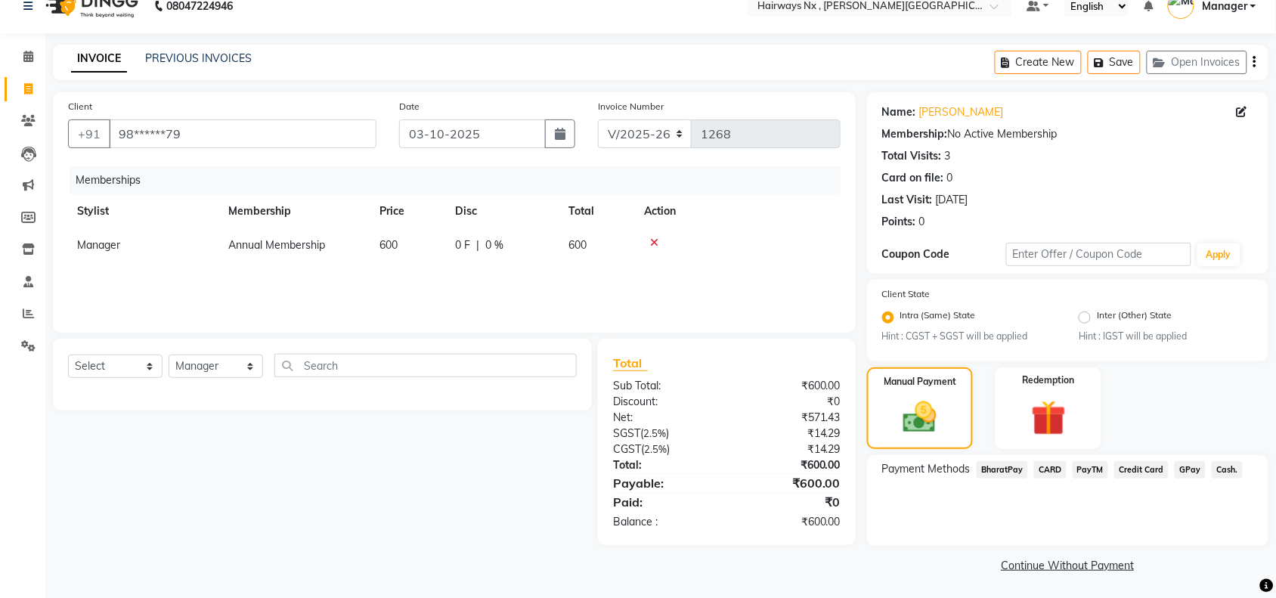
click at [1041, 466] on span "CARD" at bounding box center [1050, 469] width 33 height 17
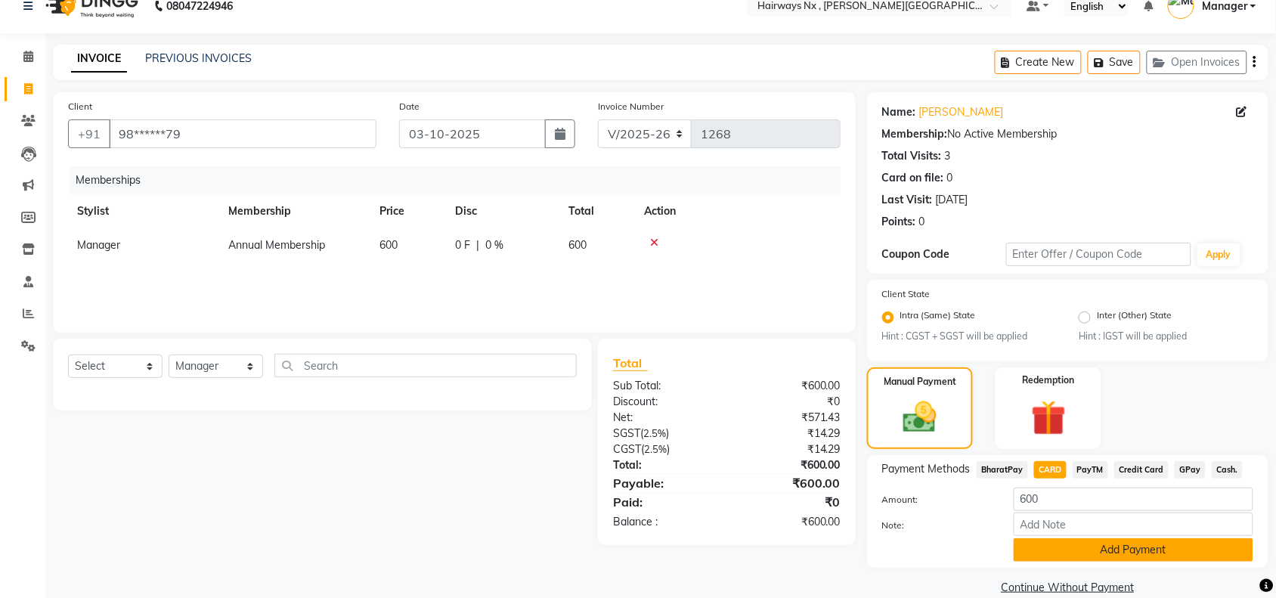
click at [1055, 538] on button "Add Payment" at bounding box center [1134, 549] width 240 height 23
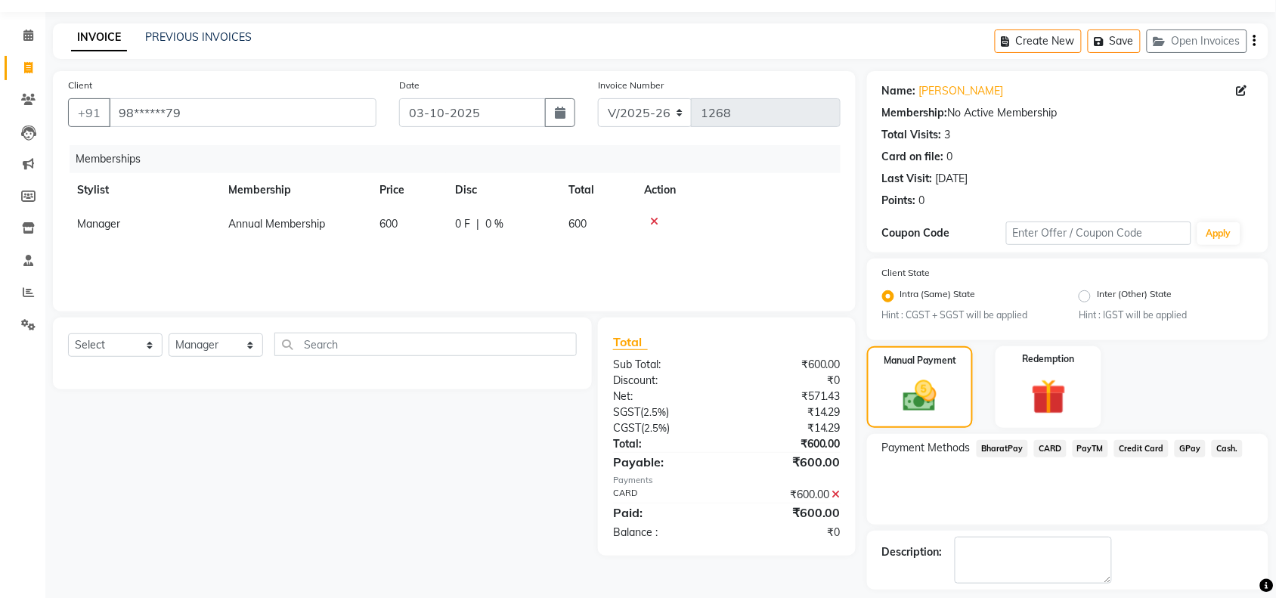
scroll to position [107, 0]
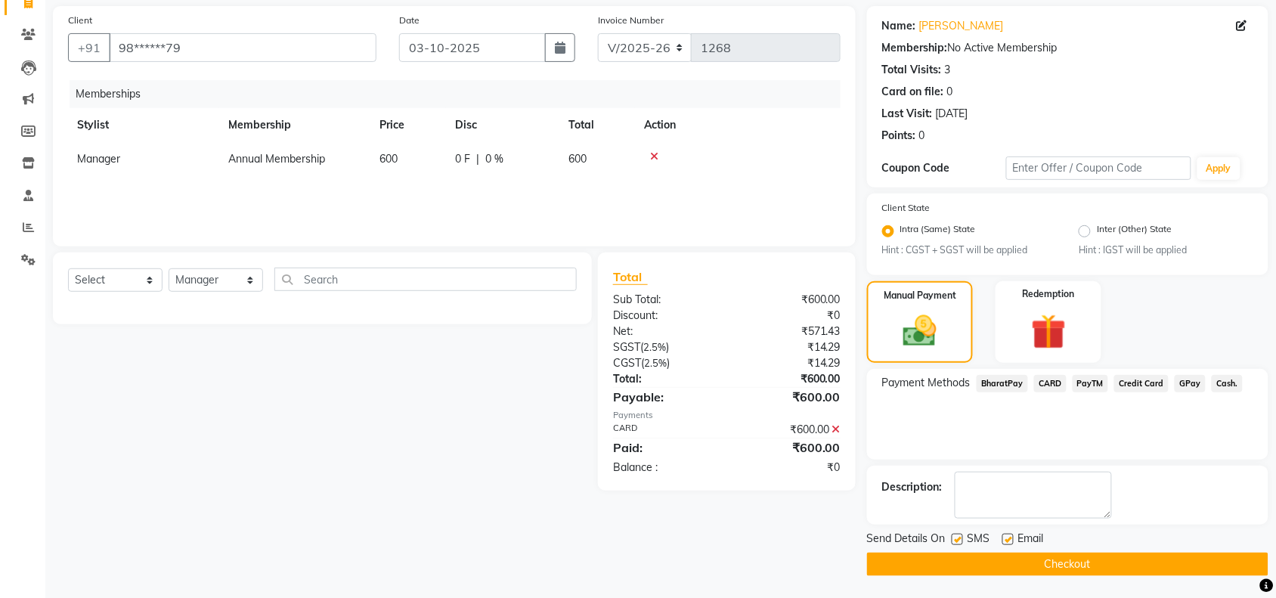
click at [1021, 566] on button "Checkout" at bounding box center [1068, 564] width 402 height 23
click at [1060, 554] on button "Checkout" at bounding box center [1068, 564] width 402 height 23
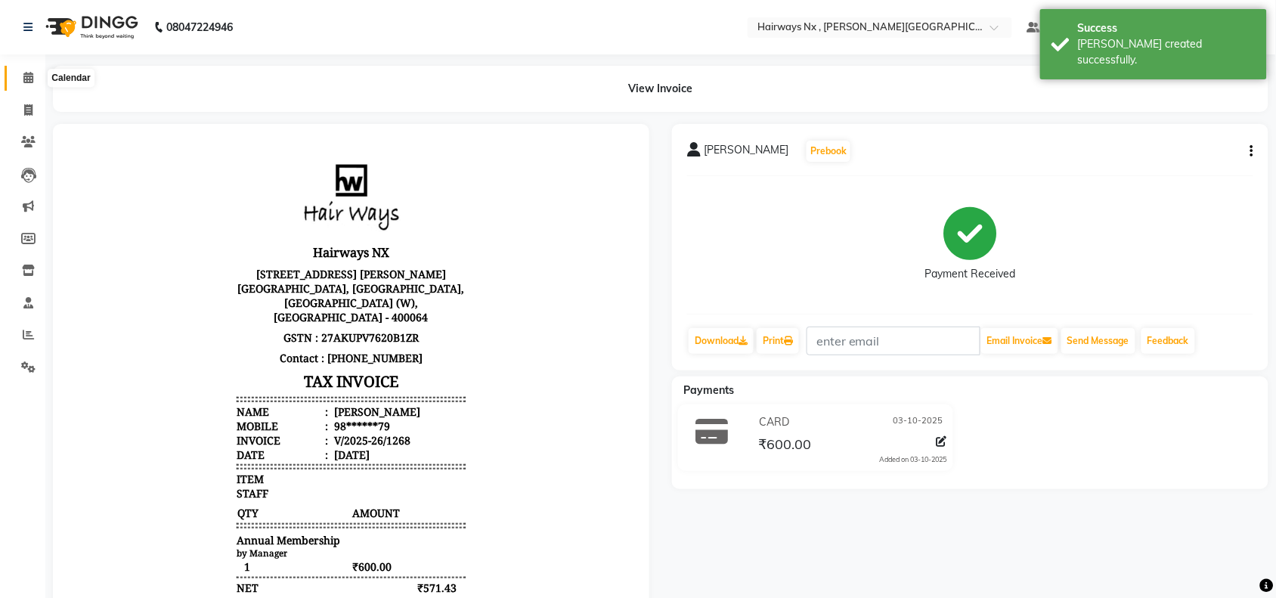
click at [26, 77] on icon at bounding box center [28, 77] width 10 height 11
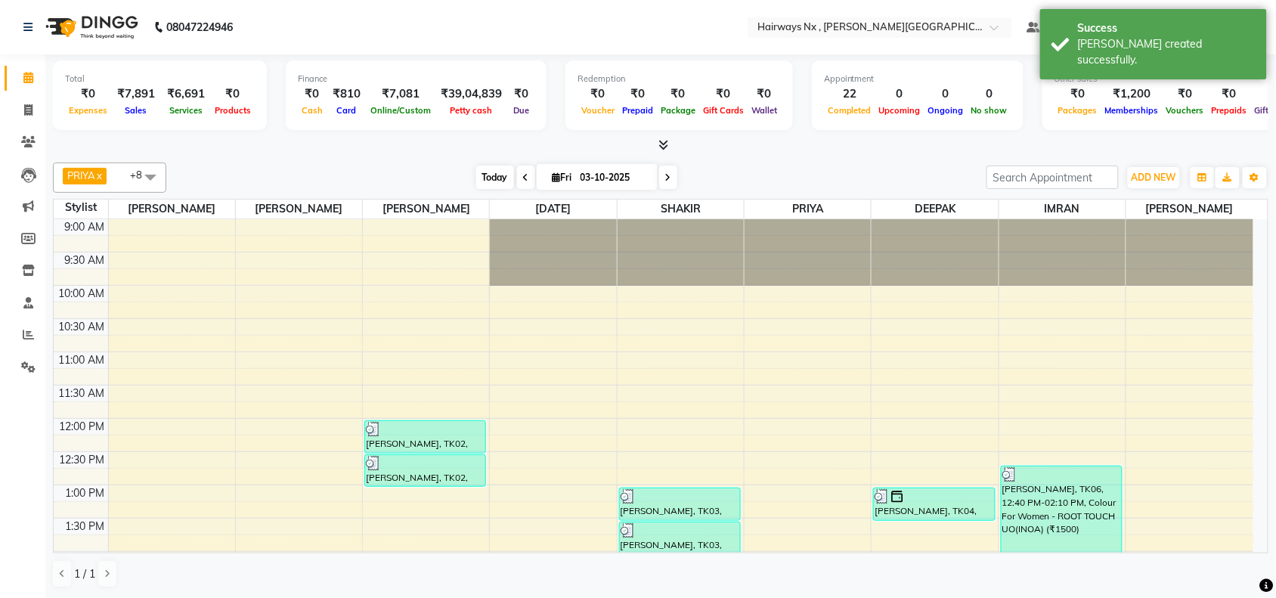
click at [505, 172] on span "Today" at bounding box center [495, 177] width 38 height 23
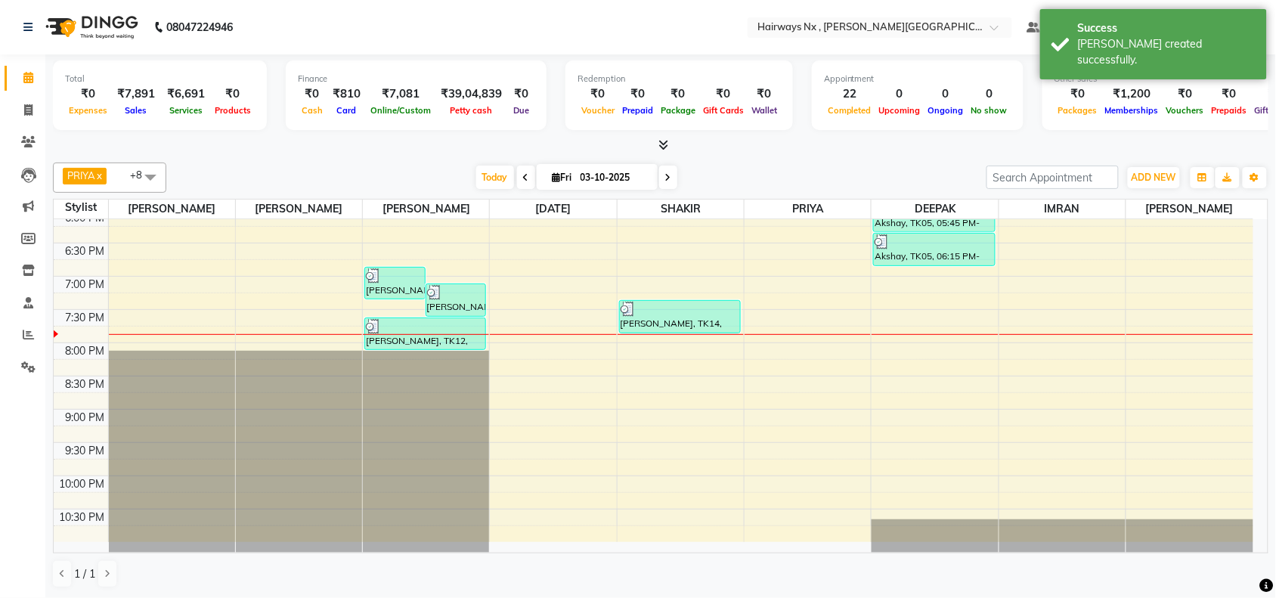
click at [940, 306] on div "9:00 AM 9:30 AM 10:00 AM 10:30 AM 11:00 AM 11:30 AM 12:00 PM 12:30 PM 1:00 PM 1…" at bounding box center [654, 76] width 1200 height 931
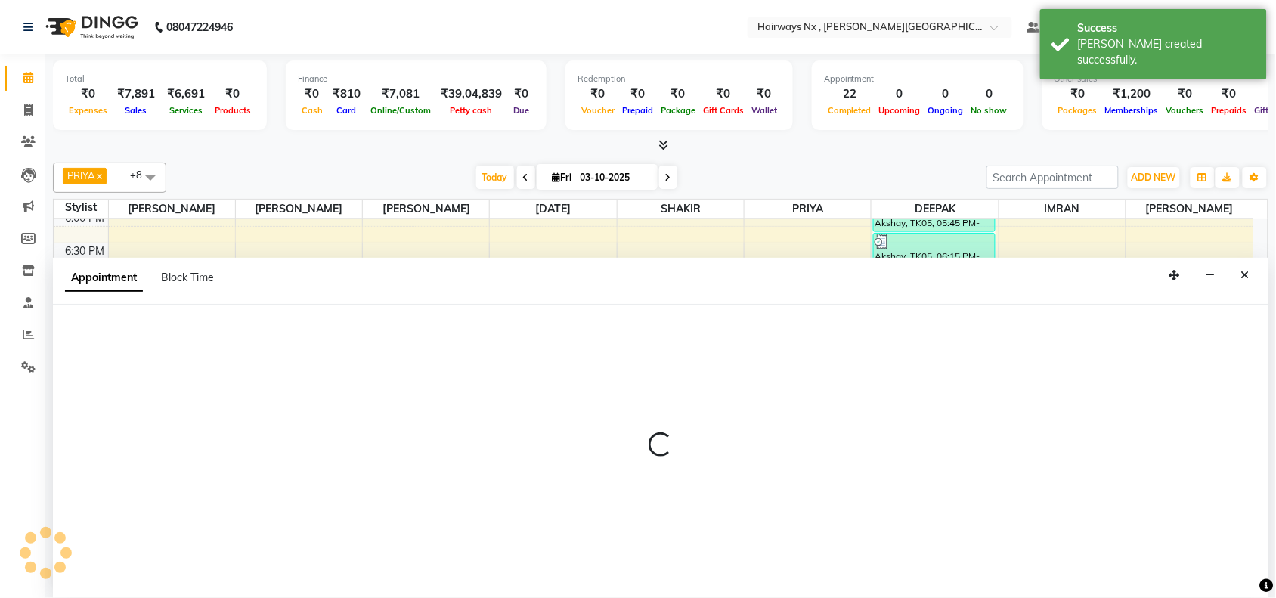
select select "86028"
select select "1155"
select select "tentative"
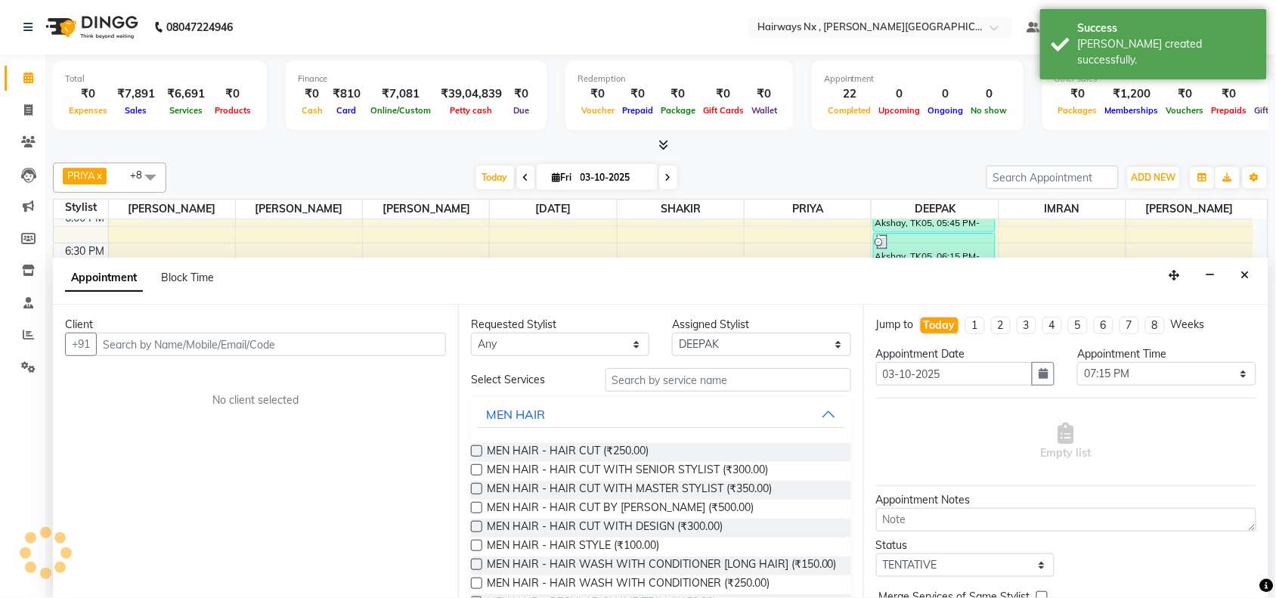
scroll to position [1, 0]
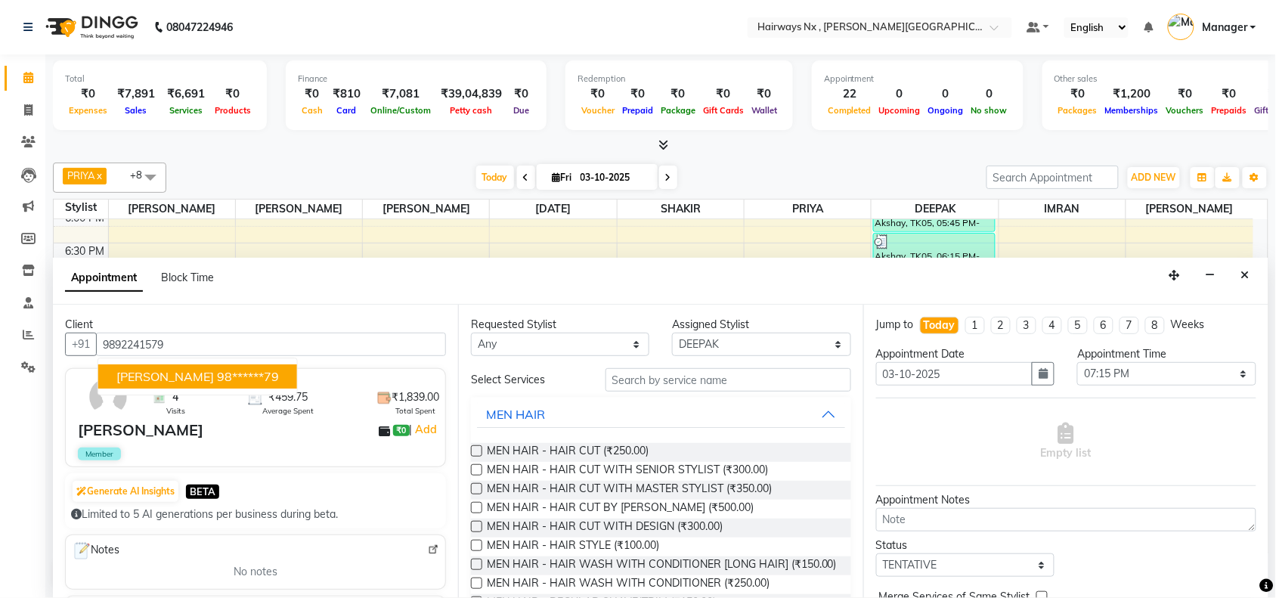
click at [195, 376] on span "PRAKASH RAO" at bounding box center [165, 376] width 98 height 15
type input "98******79"
click at [473, 451] on label at bounding box center [476, 450] width 11 height 11
click at [473, 451] on input "checkbox" at bounding box center [476, 453] width 10 height 10
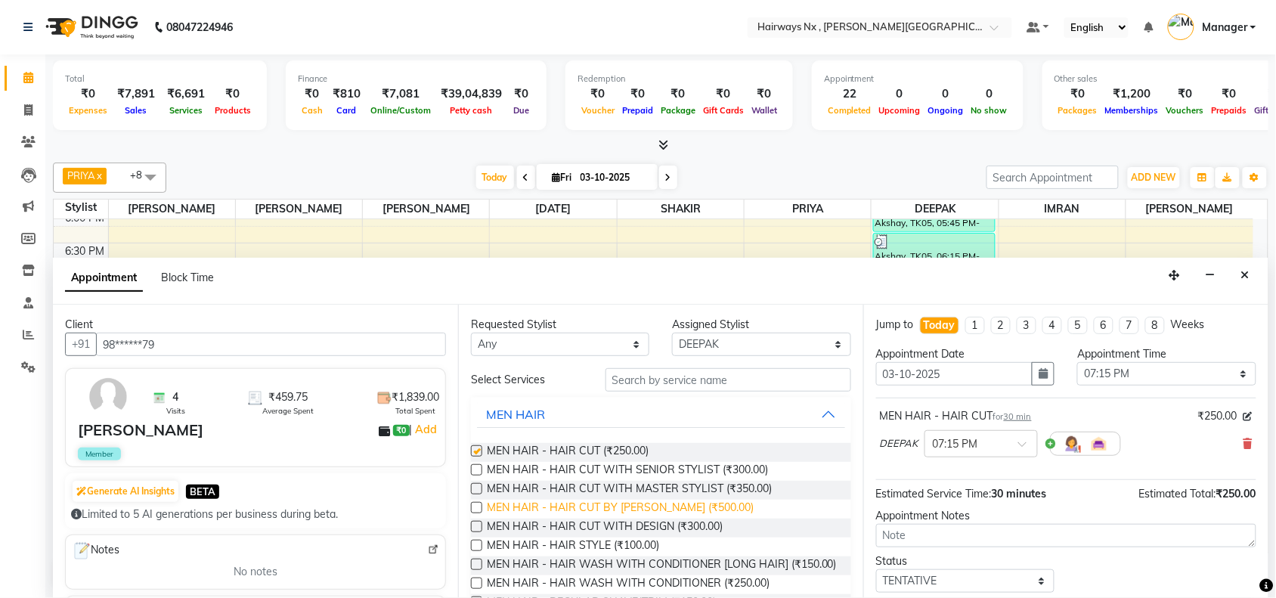
checkbox input "false"
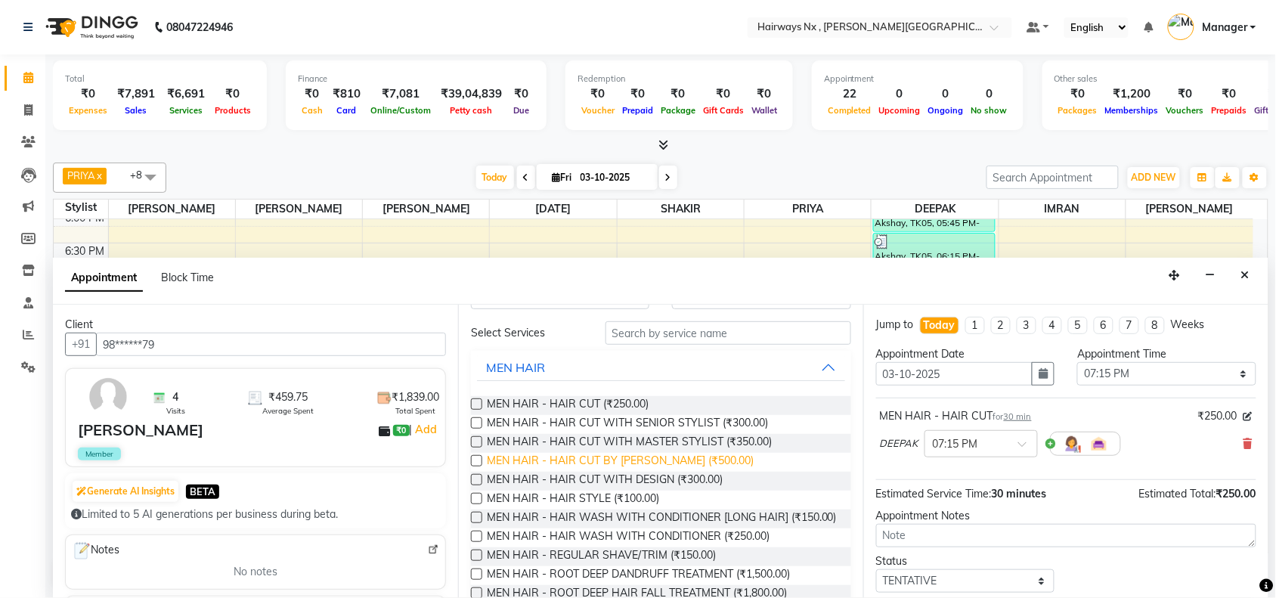
scroll to position [95, 0]
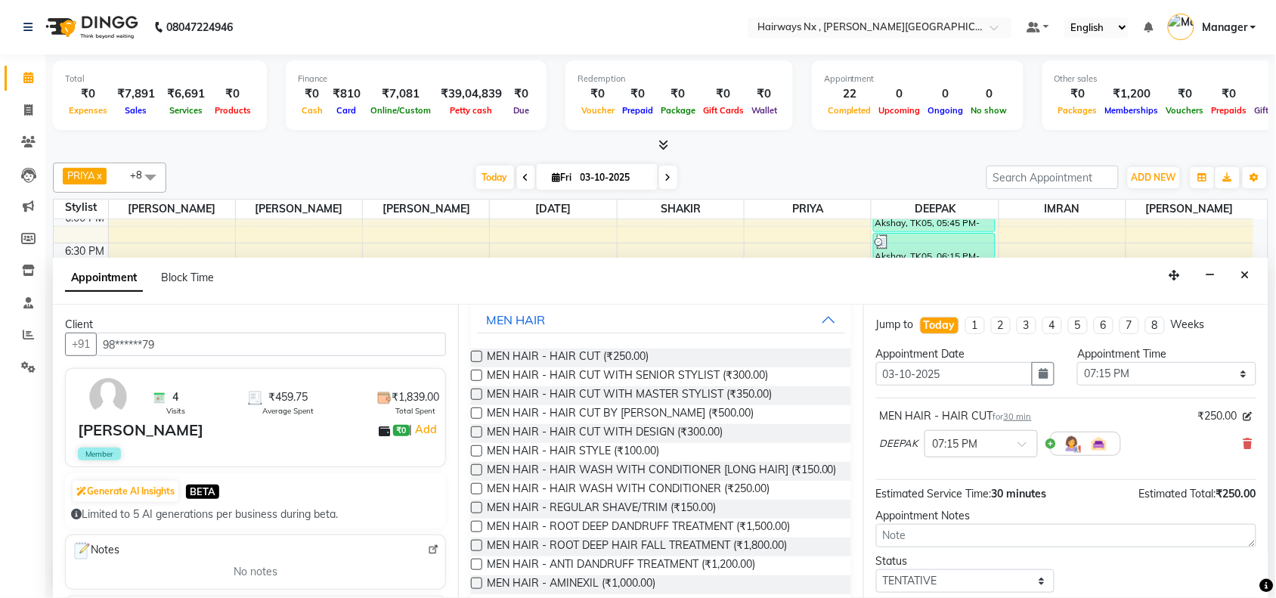
click at [473, 513] on label at bounding box center [476, 507] width 11 height 11
click at [473, 514] on input "checkbox" at bounding box center [476, 509] width 10 height 10
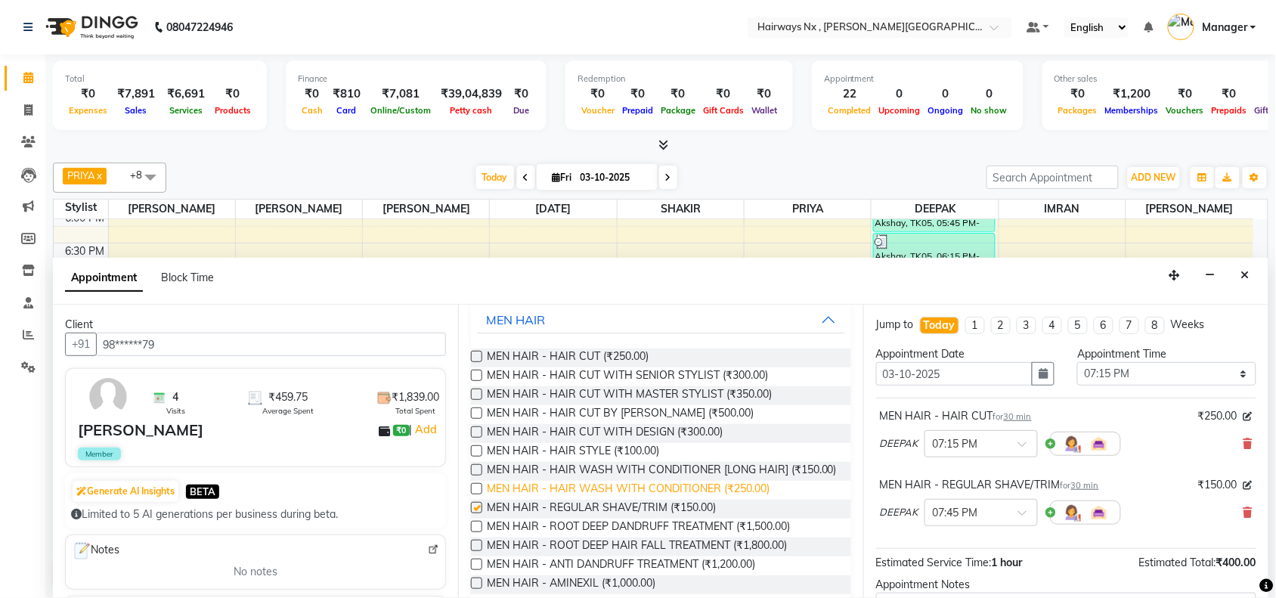
checkbox input "false"
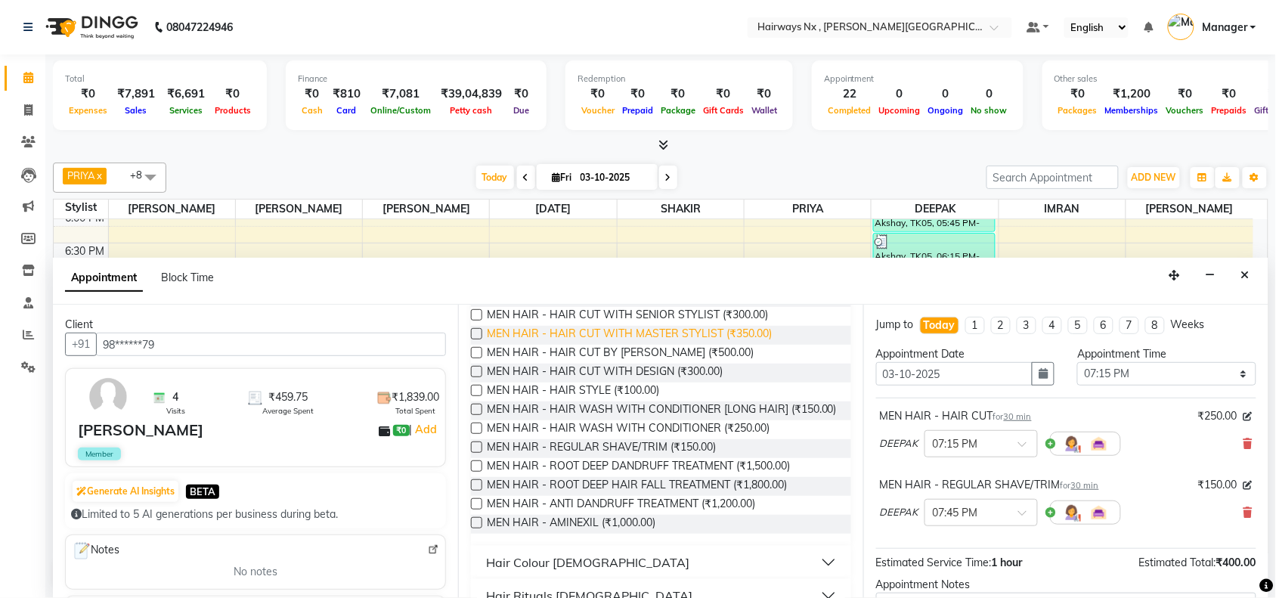
scroll to position [189, 0]
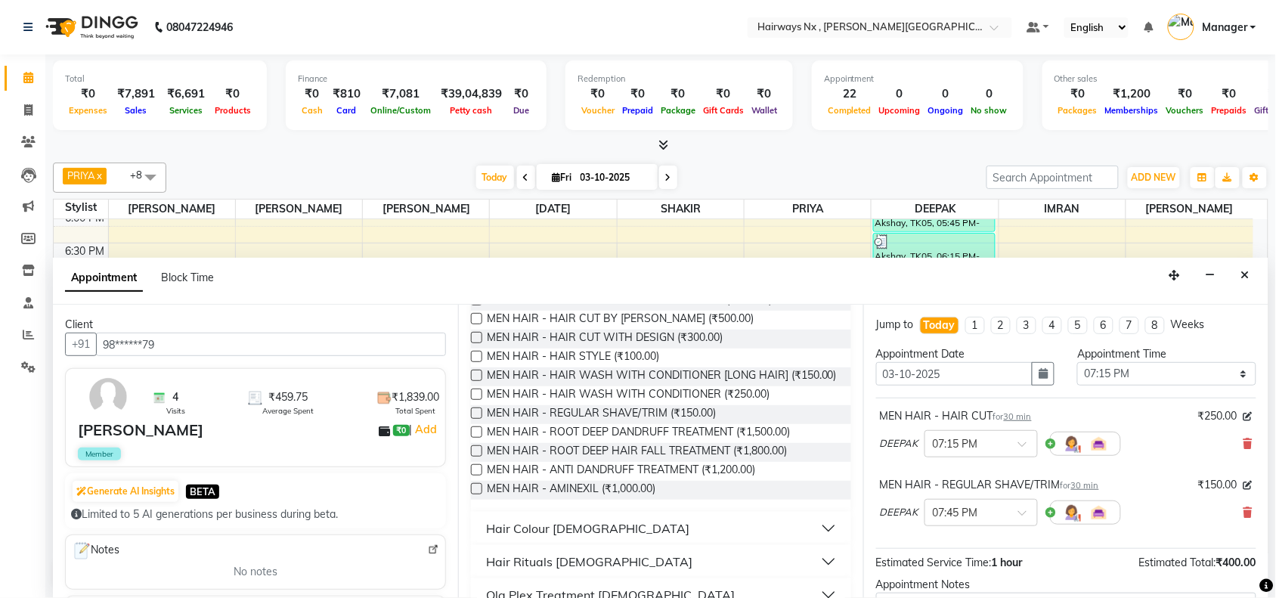
click at [569, 538] on div "Hair Colour Male" at bounding box center [587, 529] width 203 height 18
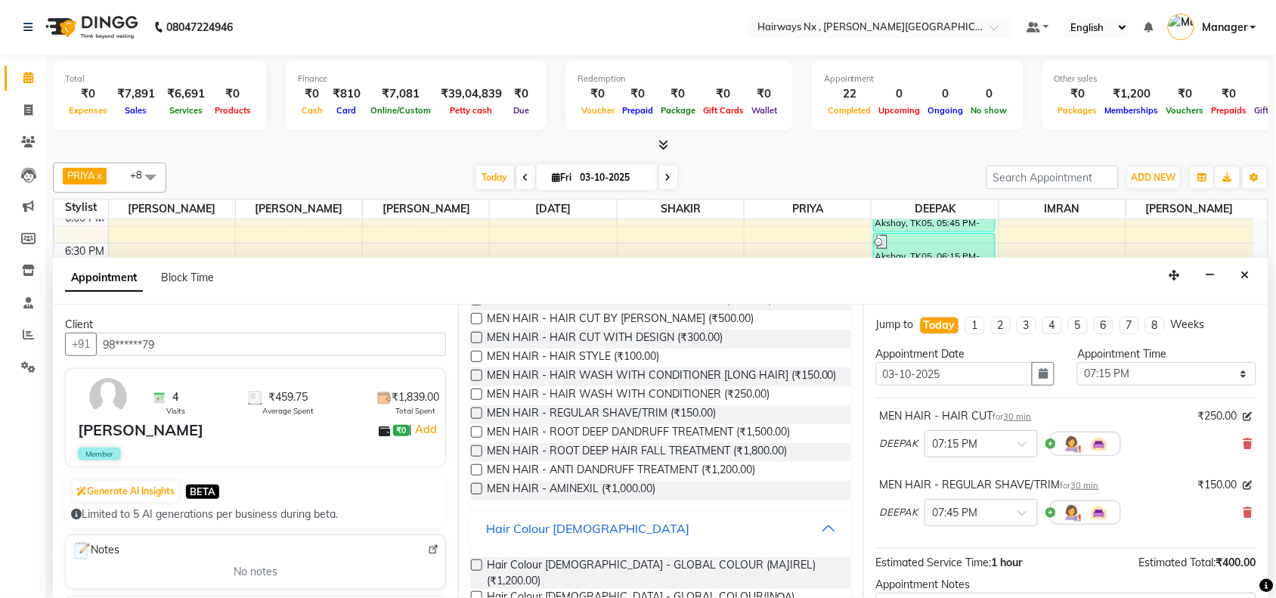
scroll to position [284, 0]
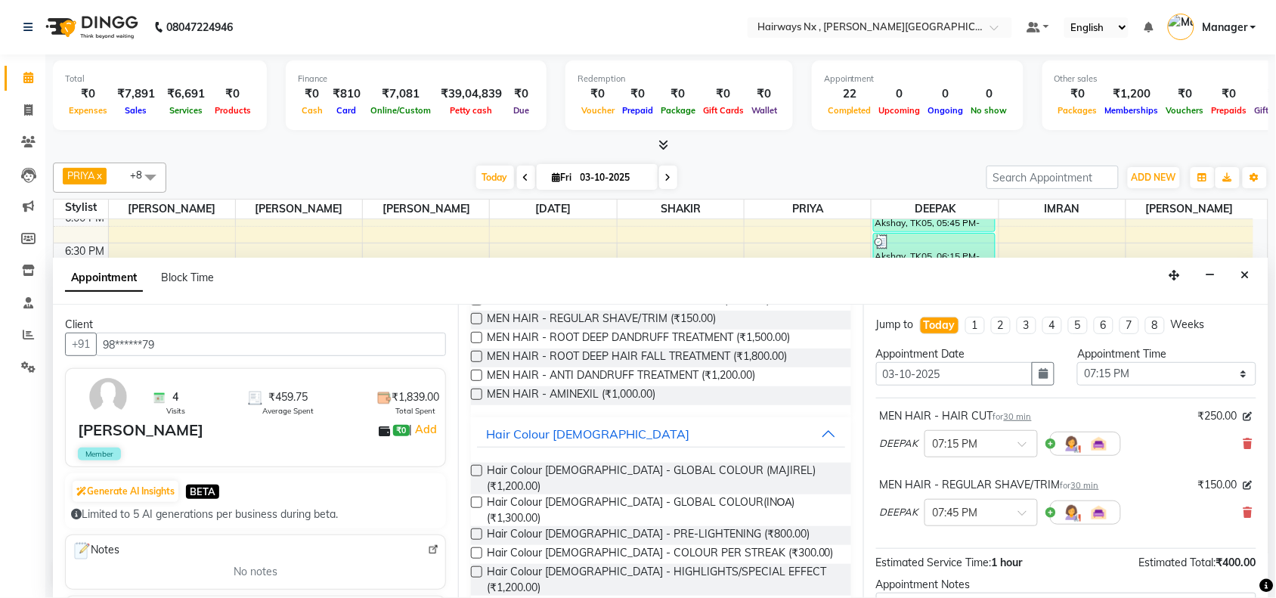
click at [478, 476] on label at bounding box center [476, 470] width 11 height 11
click at [478, 477] on input "checkbox" at bounding box center [476, 472] width 10 height 10
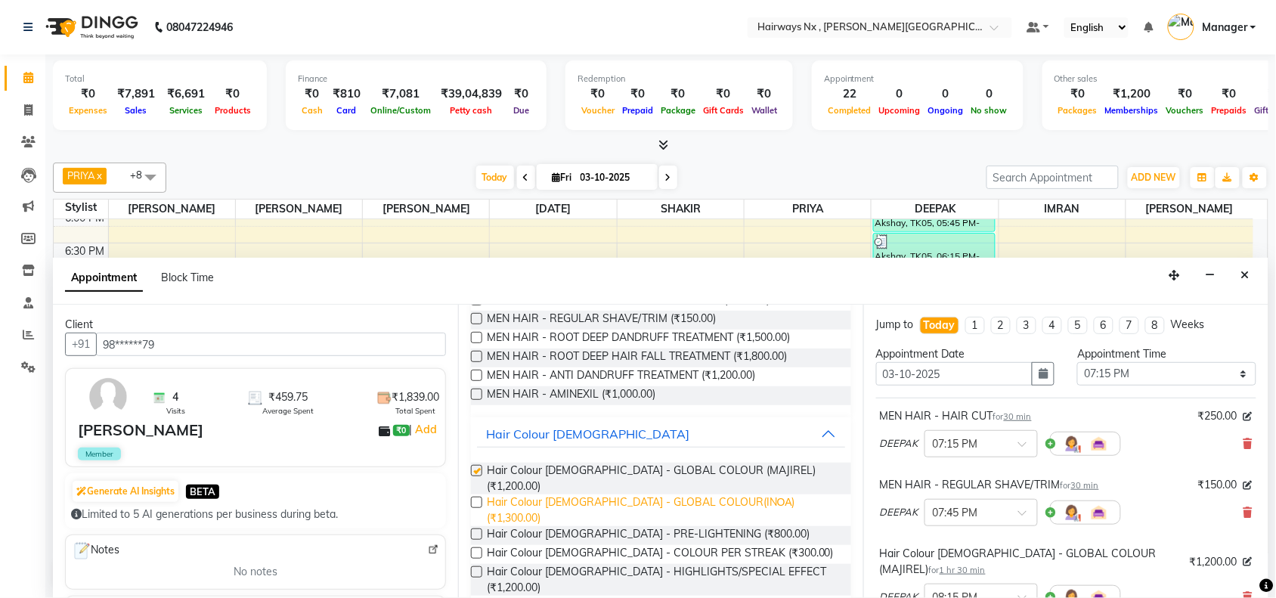
checkbox input "false"
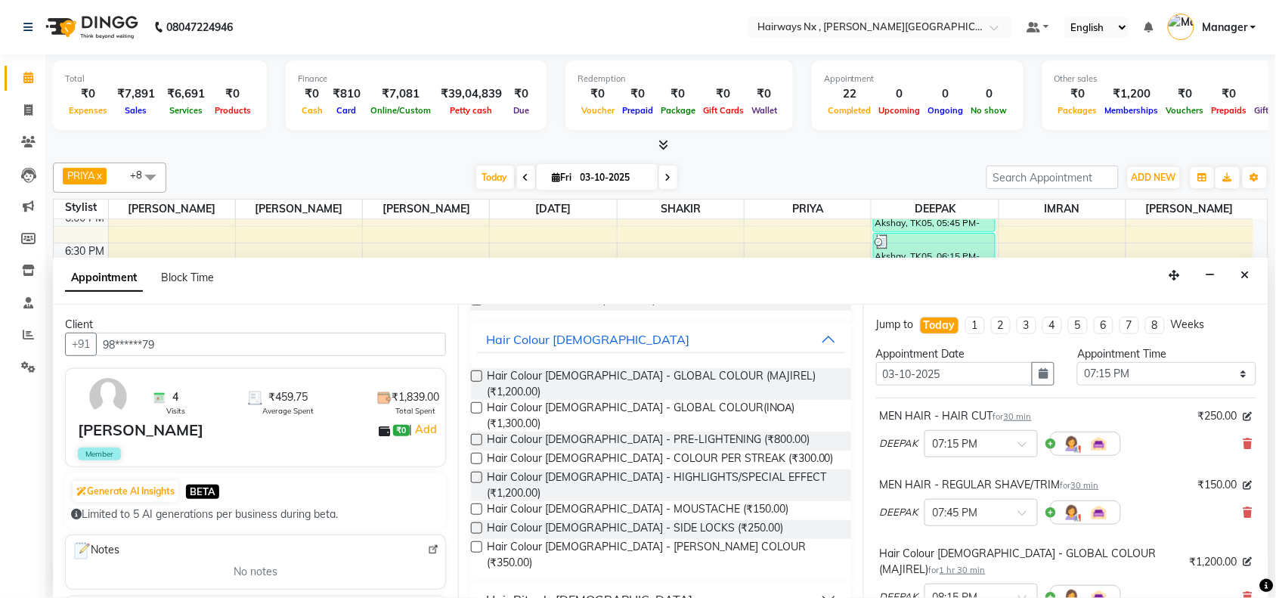
click at [473, 541] on label at bounding box center [476, 546] width 11 height 11
click at [473, 544] on input "checkbox" at bounding box center [476, 549] width 10 height 10
checkbox input "false"
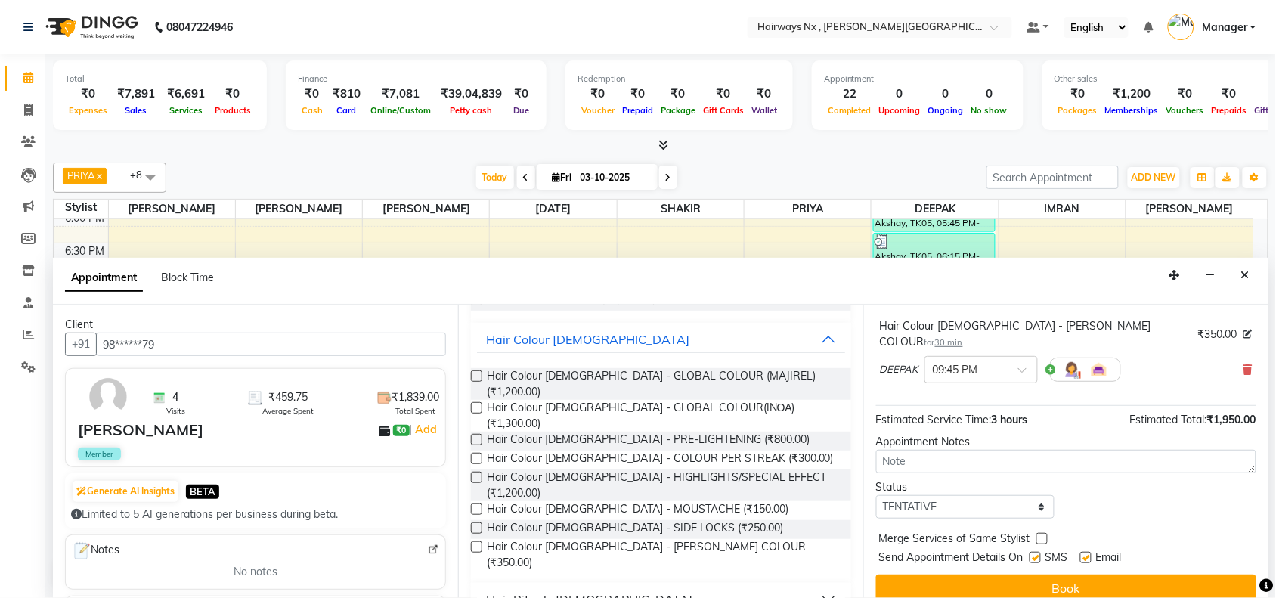
click at [1031, 552] on label at bounding box center [1035, 557] width 11 height 11
click at [1031, 554] on input "checkbox" at bounding box center [1035, 559] width 10 height 10
checkbox input "false"
click at [1086, 552] on label at bounding box center [1086, 557] width 11 height 11
click at [1086, 554] on input "checkbox" at bounding box center [1086, 559] width 10 height 10
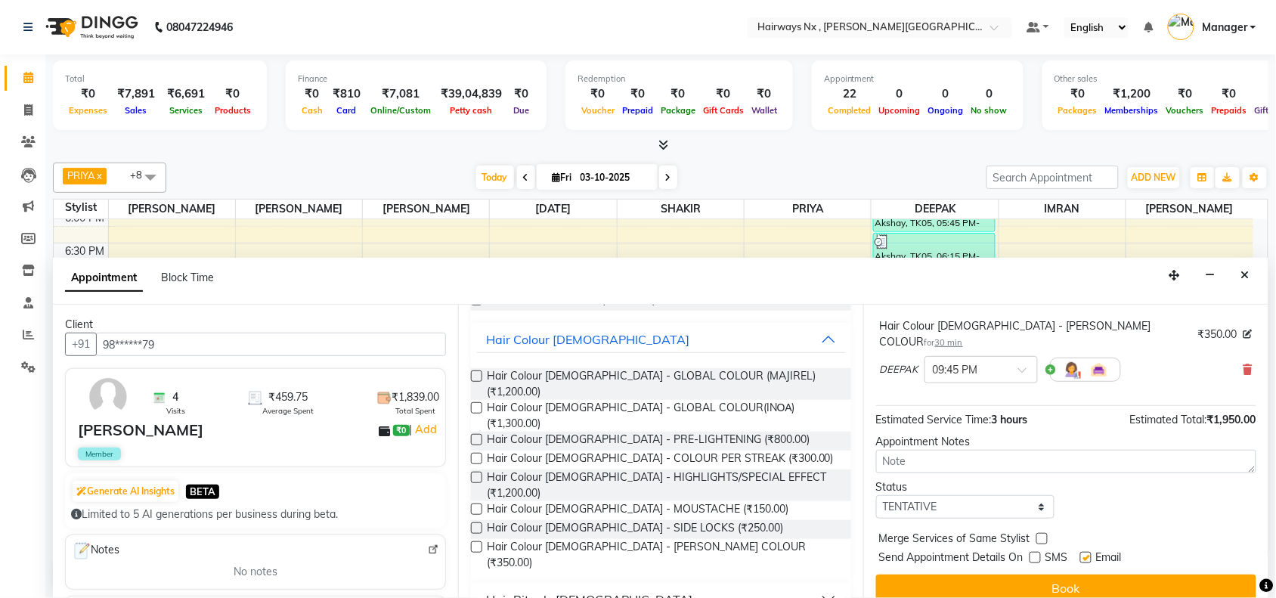
checkbox input "false"
click at [1078, 575] on button "Book" at bounding box center [1066, 588] width 380 height 27
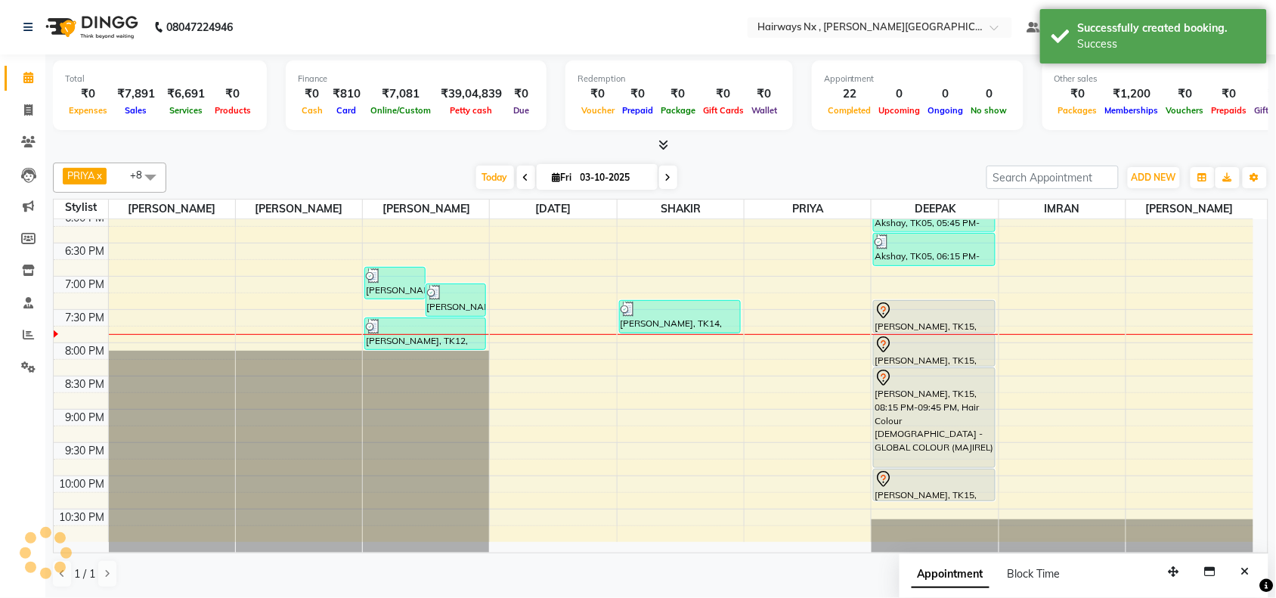
scroll to position [0, 0]
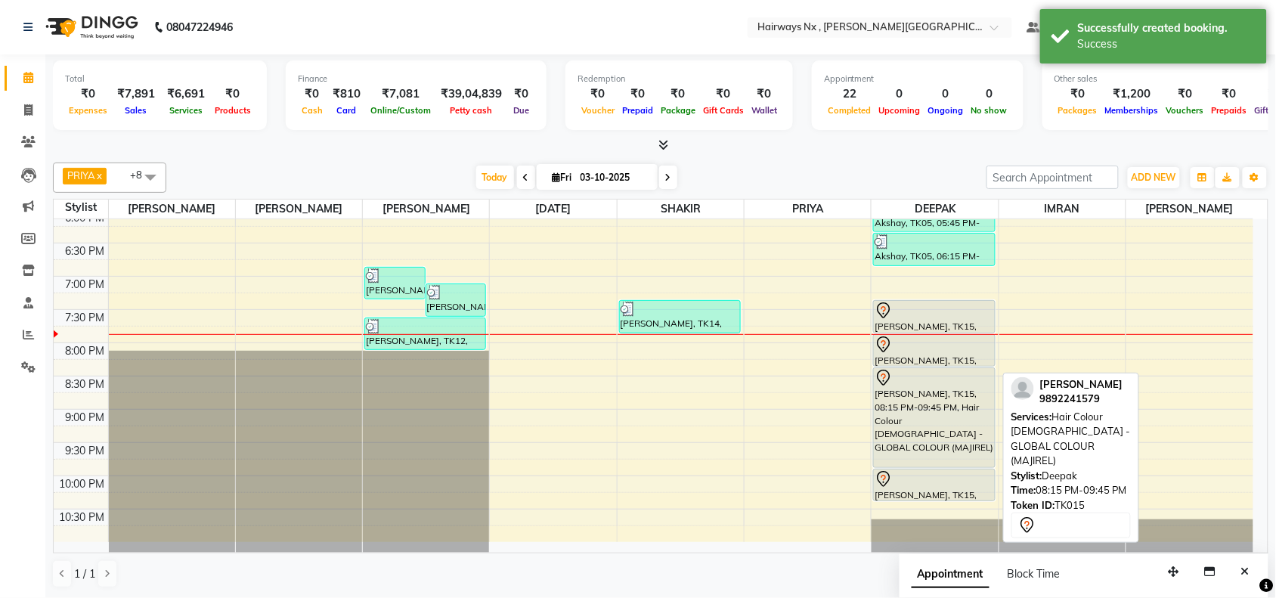
click at [913, 408] on div "[PERSON_NAME], TK15, 08:15 PM-09:45 PM, Hair Colour [DEMOGRAPHIC_DATA] - GLOBAL…" at bounding box center [934, 417] width 120 height 99
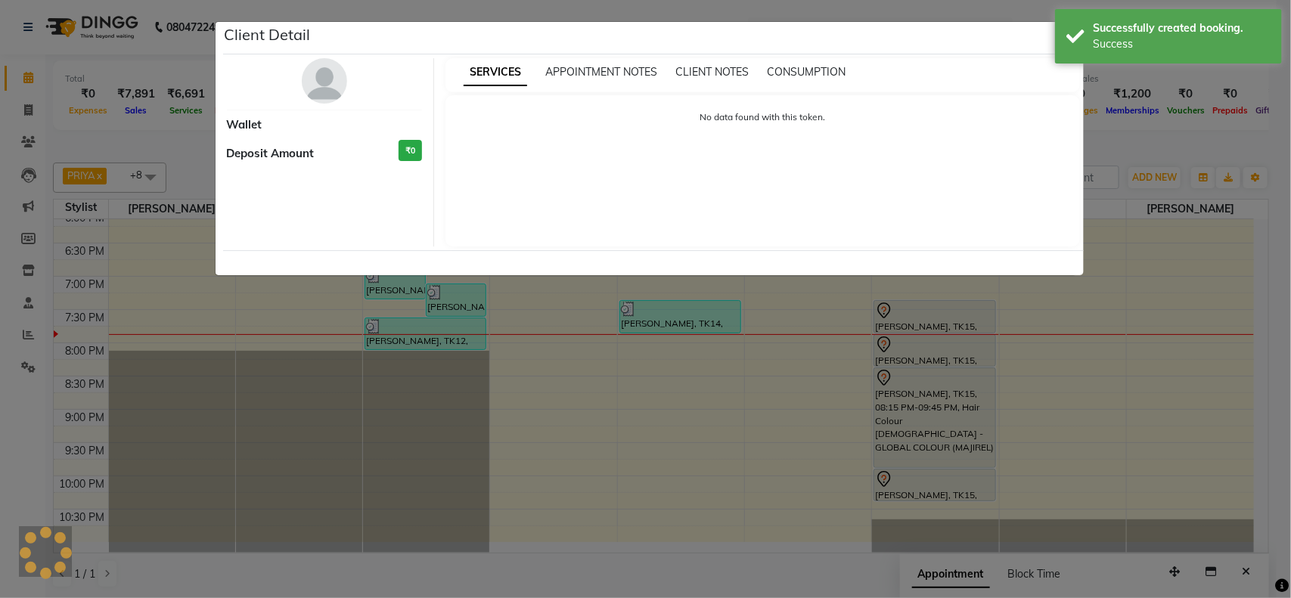
select select "7"
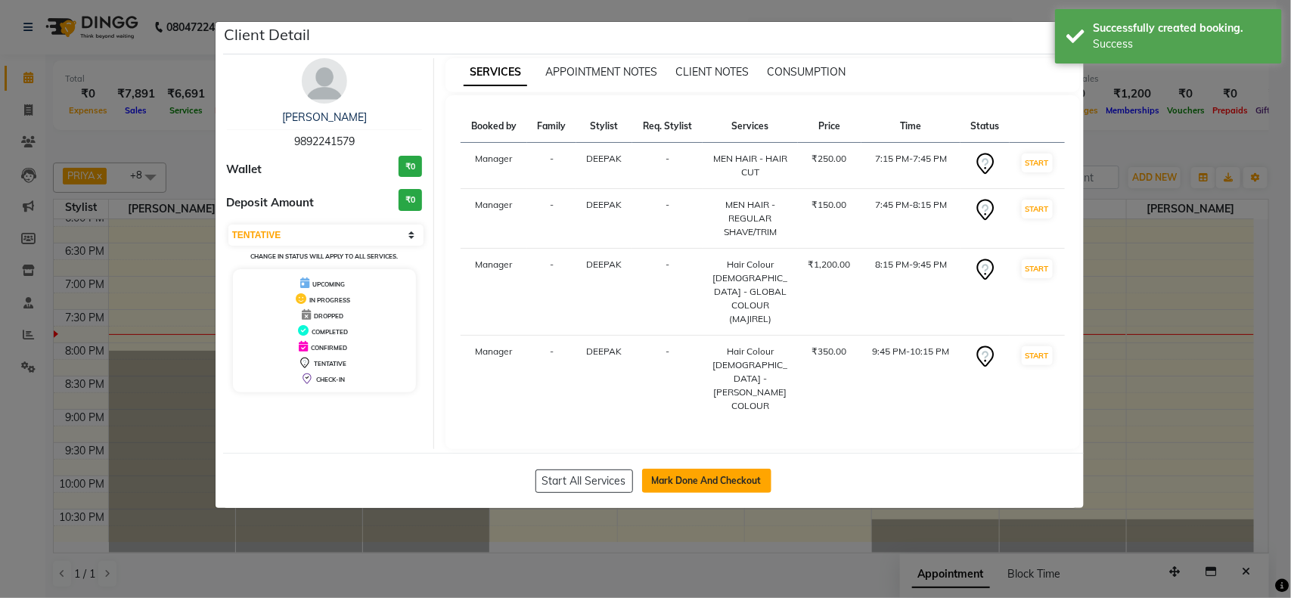
click at [708, 469] on button "Mark Done And Checkout" at bounding box center [706, 481] width 129 height 24
select select "778"
select select "service"
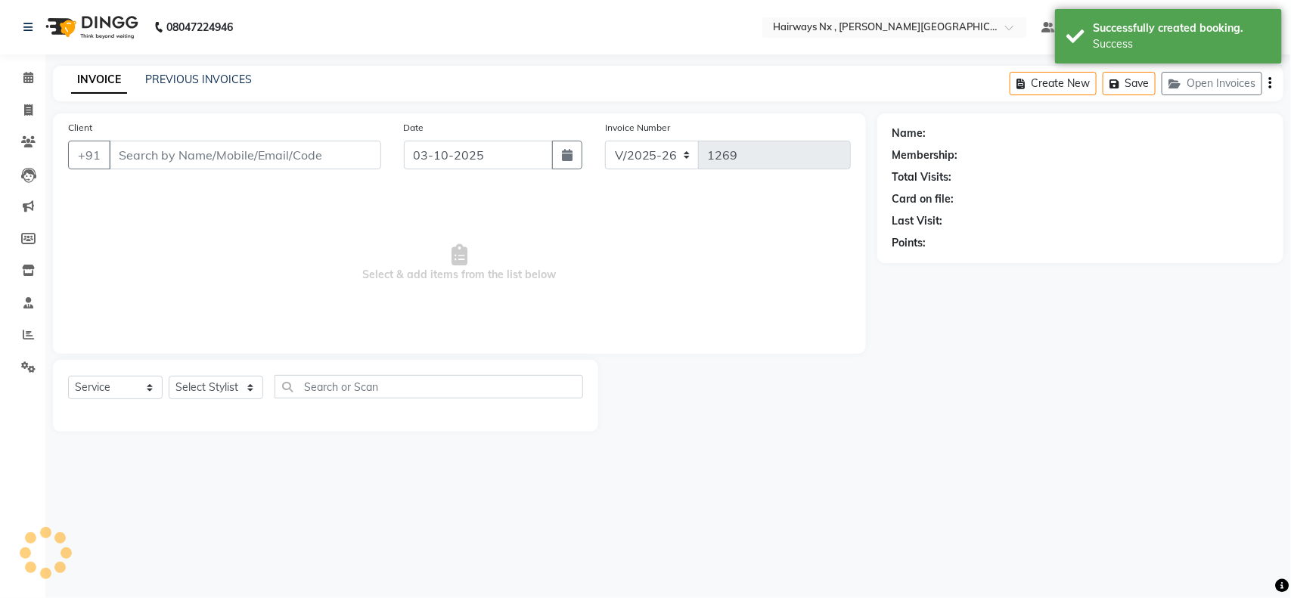
type input "98******79"
select select "86028"
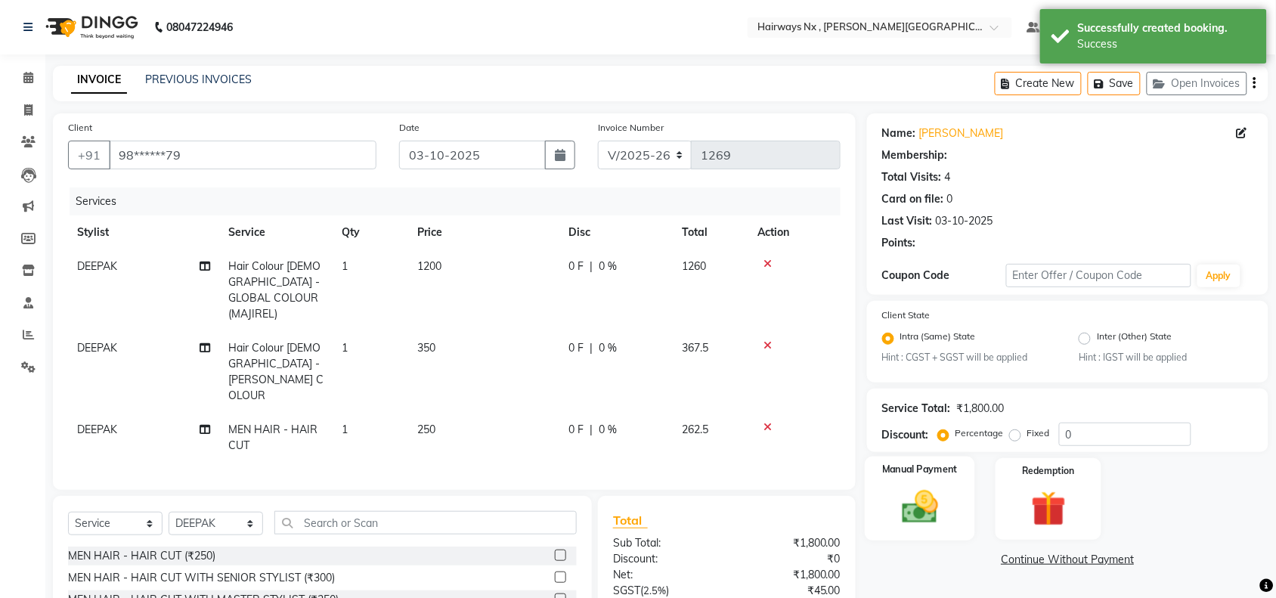
type input "20"
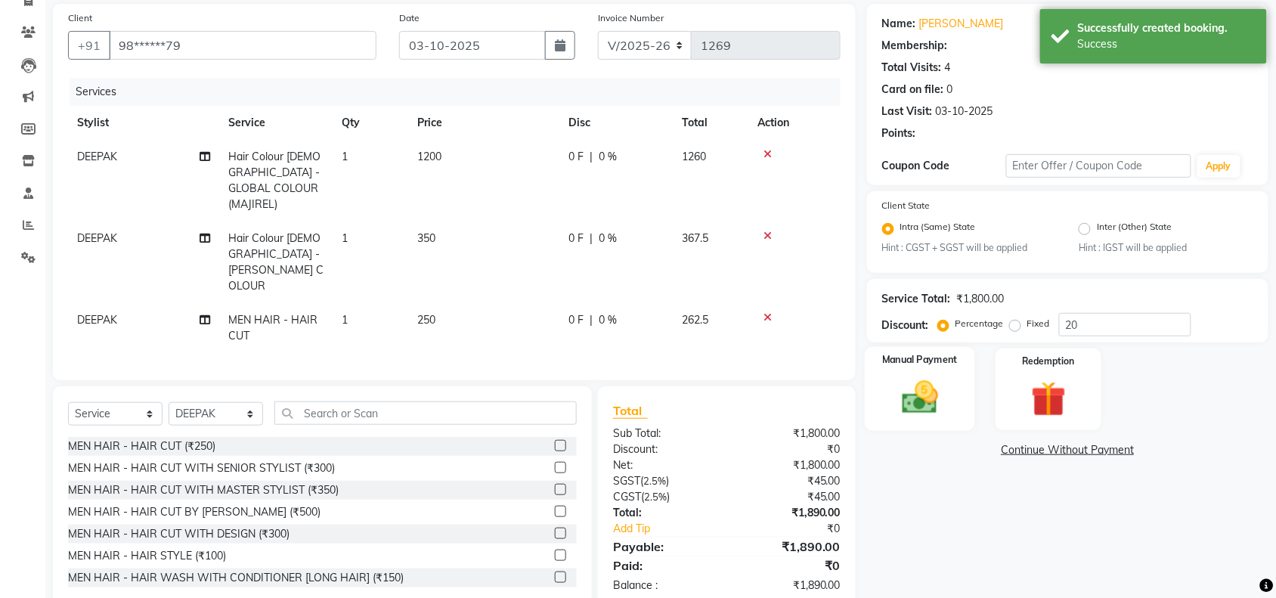
select select "1: Object"
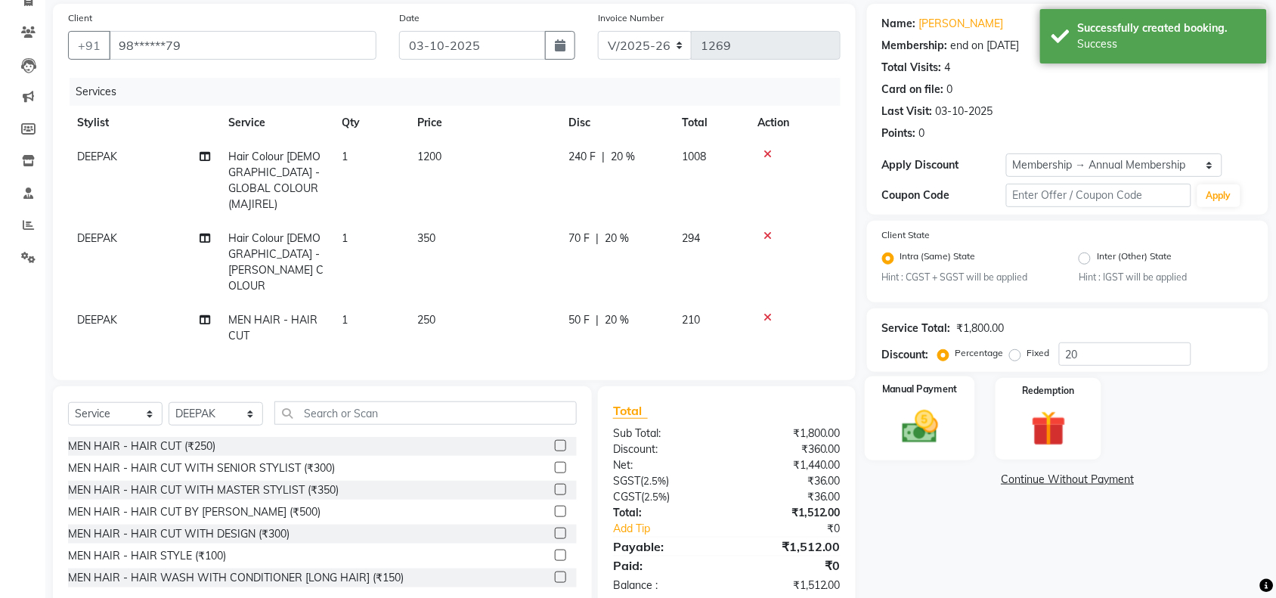
click at [931, 414] on img at bounding box center [920, 428] width 59 height 42
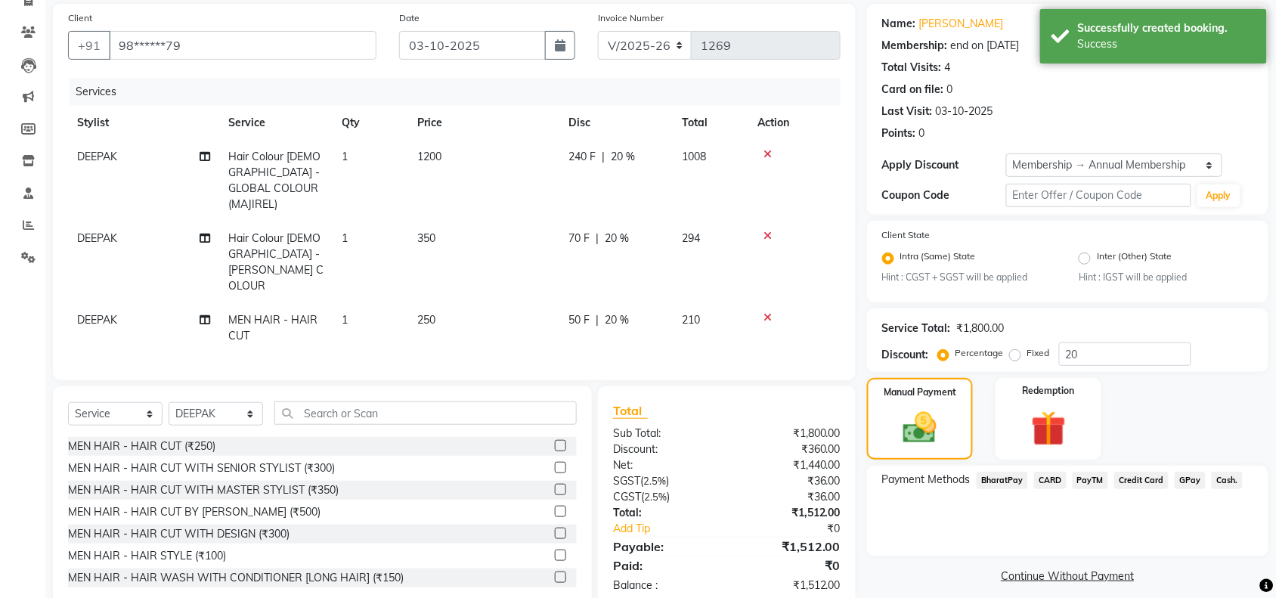
click at [1012, 545] on div "Payment Methods BharatPay CARD PayTM Credit Card GPay Cash." at bounding box center [1068, 511] width 402 height 91
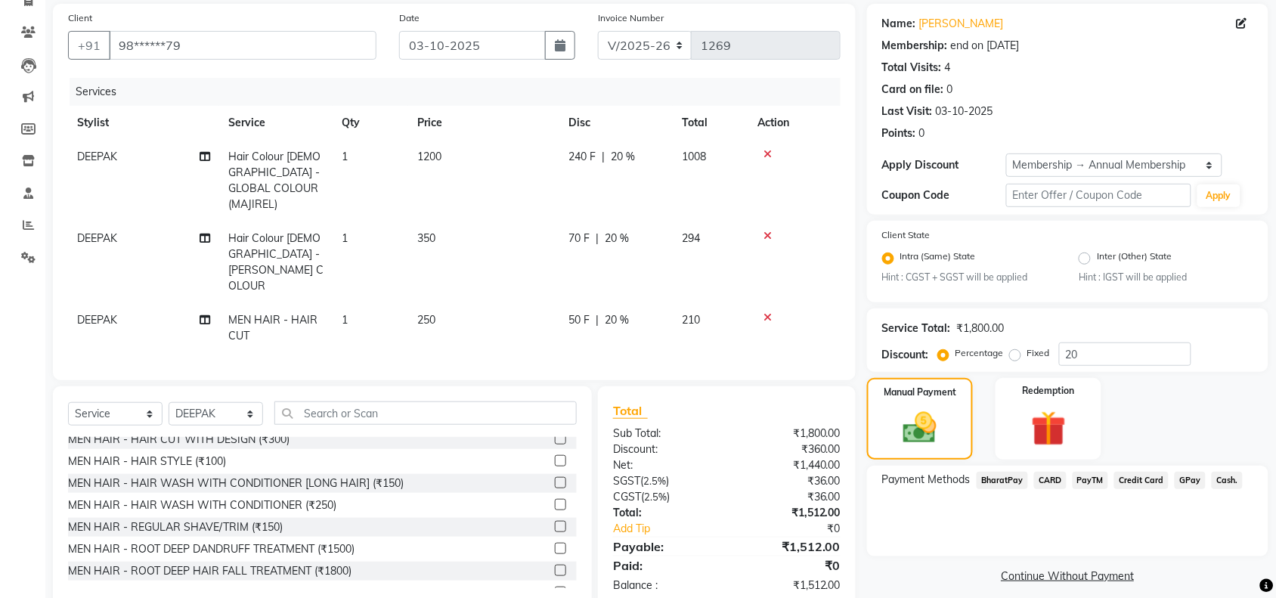
scroll to position [119, 0]
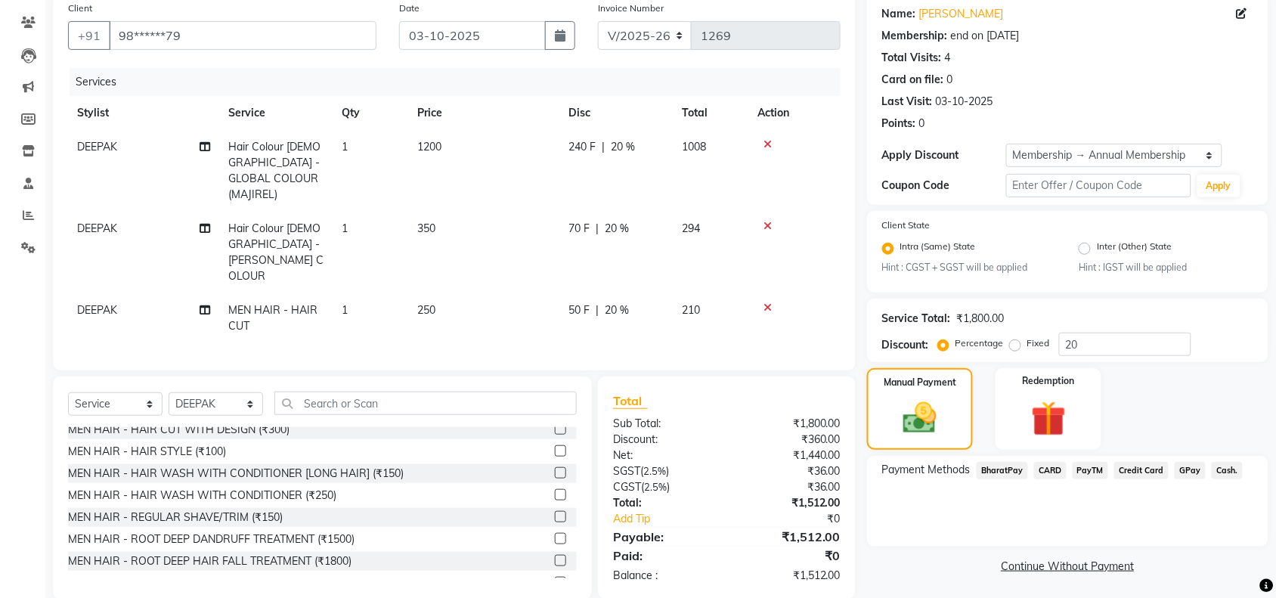
click at [555, 511] on label at bounding box center [560, 516] width 11 height 11
click at [555, 513] on input "checkbox" at bounding box center [560, 518] width 10 height 10
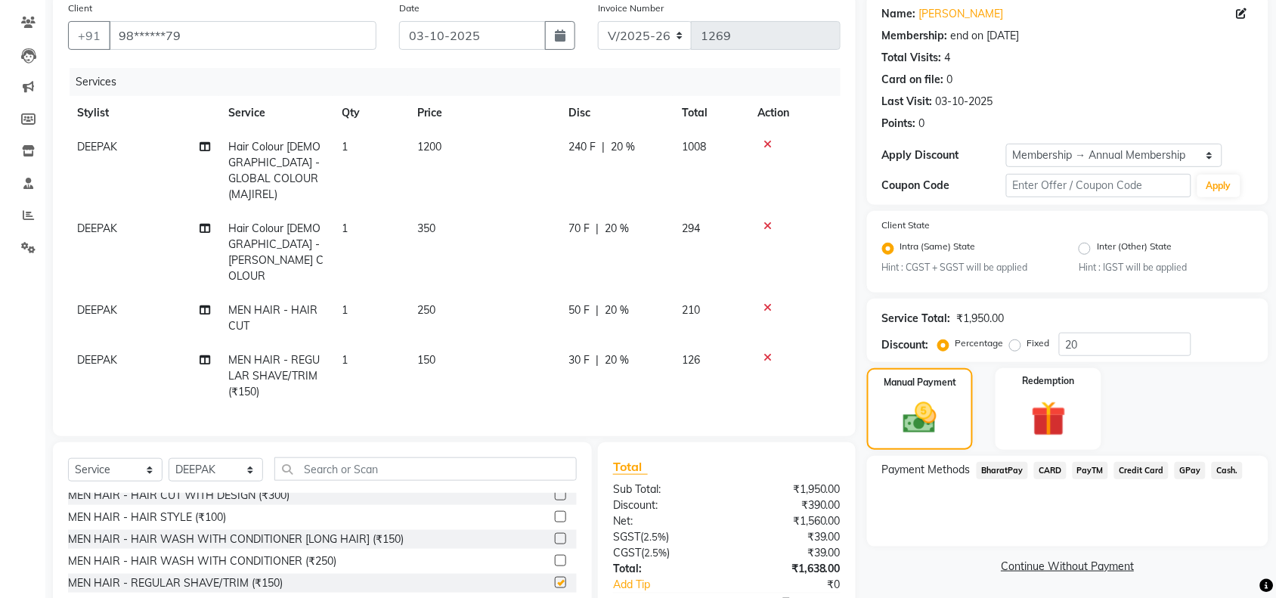
checkbox input "false"
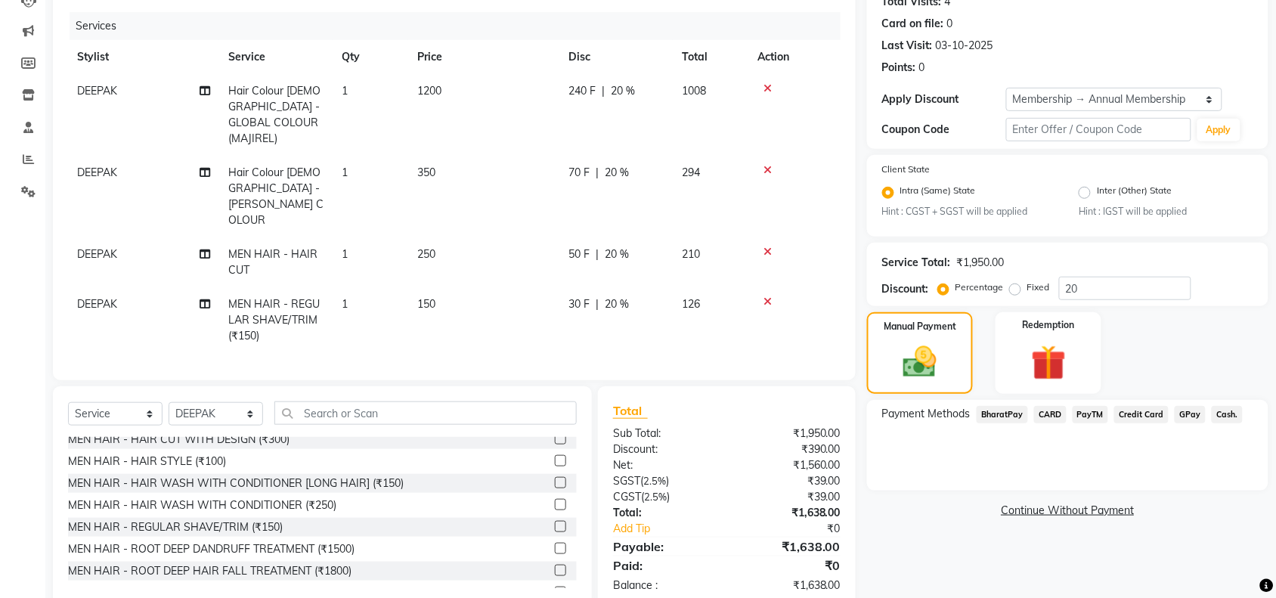
click at [1041, 412] on span "CARD" at bounding box center [1050, 414] width 33 height 17
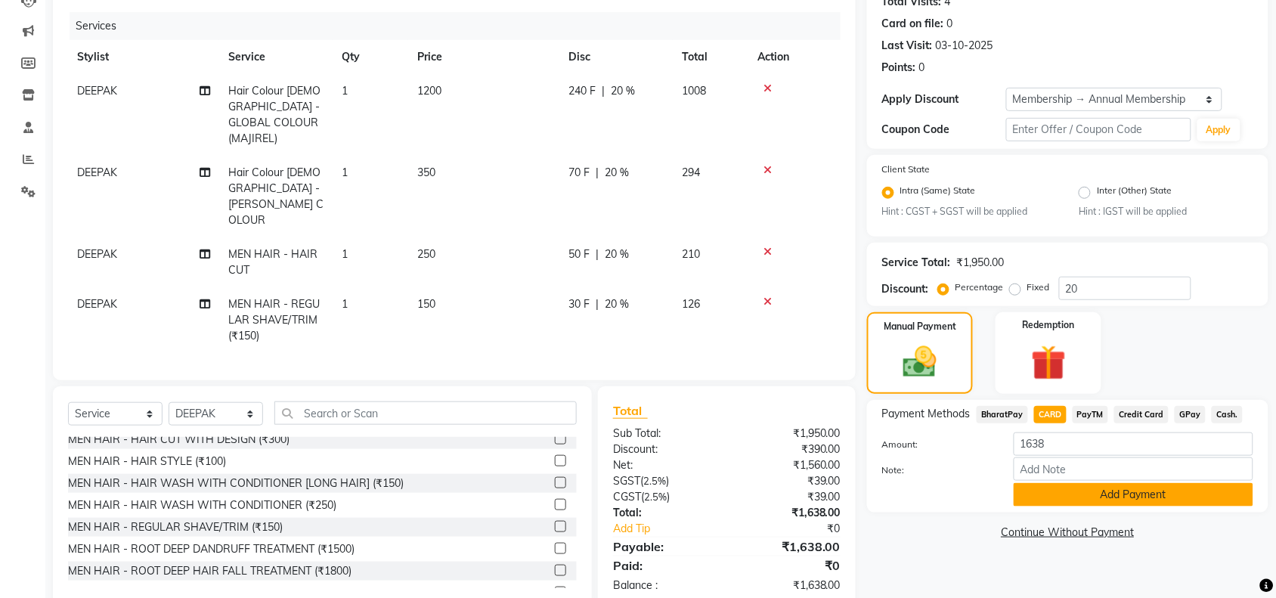
click at [1081, 495] on button "Add Payment" at bounding box center [1134, 494] width 240 height 23
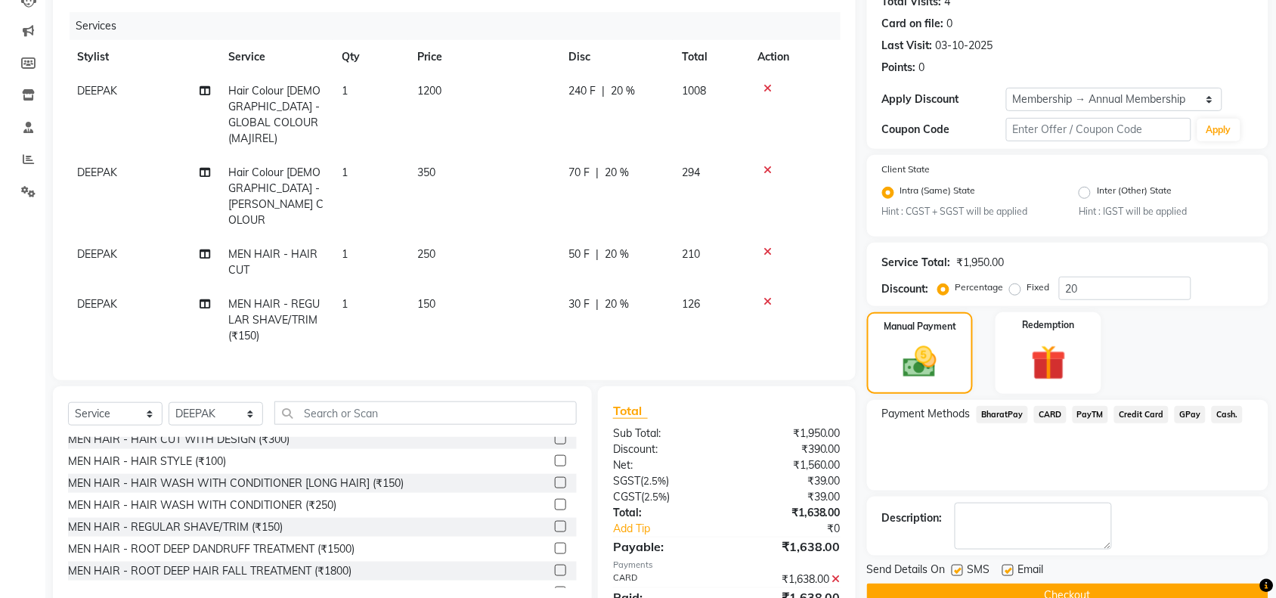
scroll to position [206, 0]
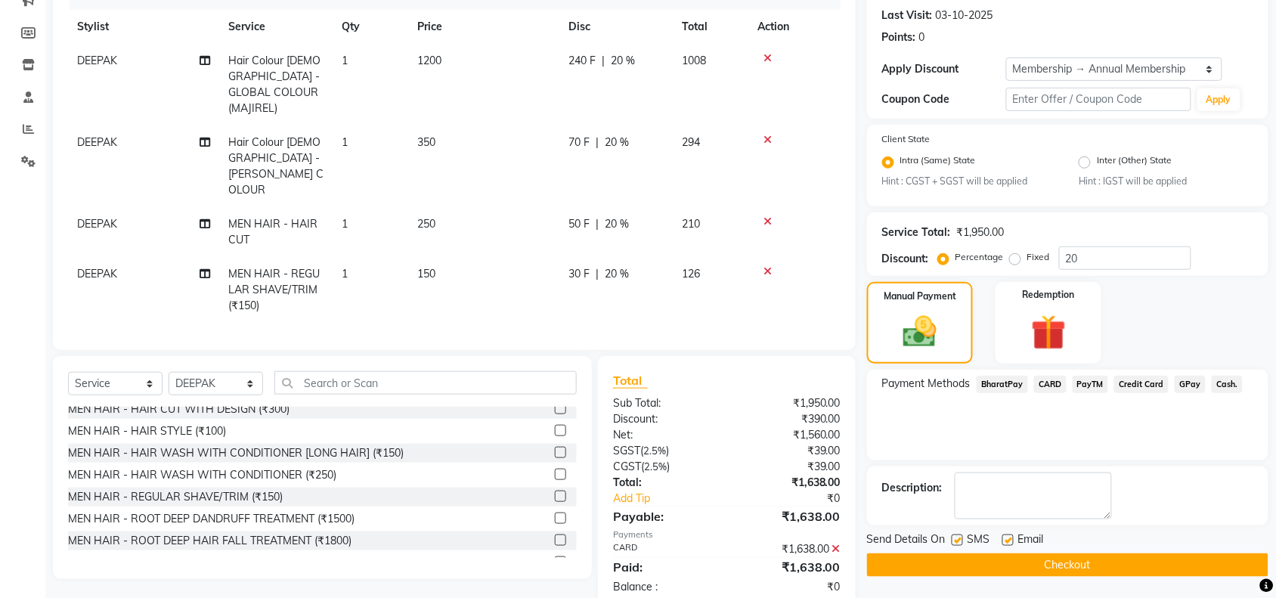
click at [969, 560] on button "Checkout" at bounding box center [1068, 565] width 402 height 23
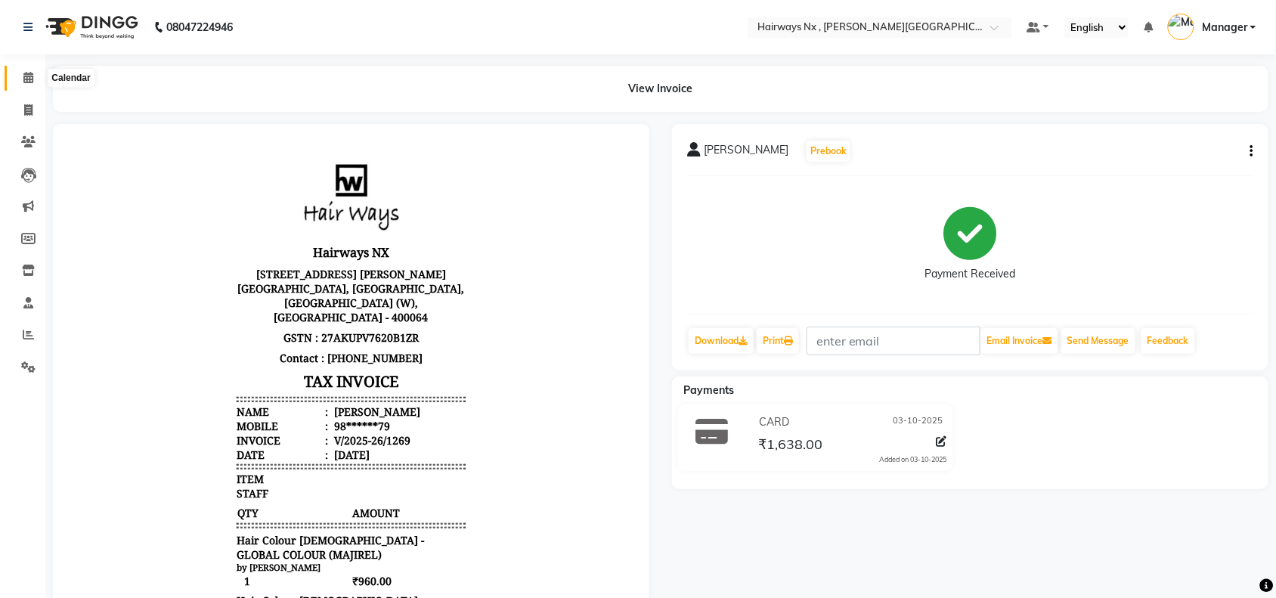
click at [23, 82] on icon at bounding box center [28, 77] width 10 height 11
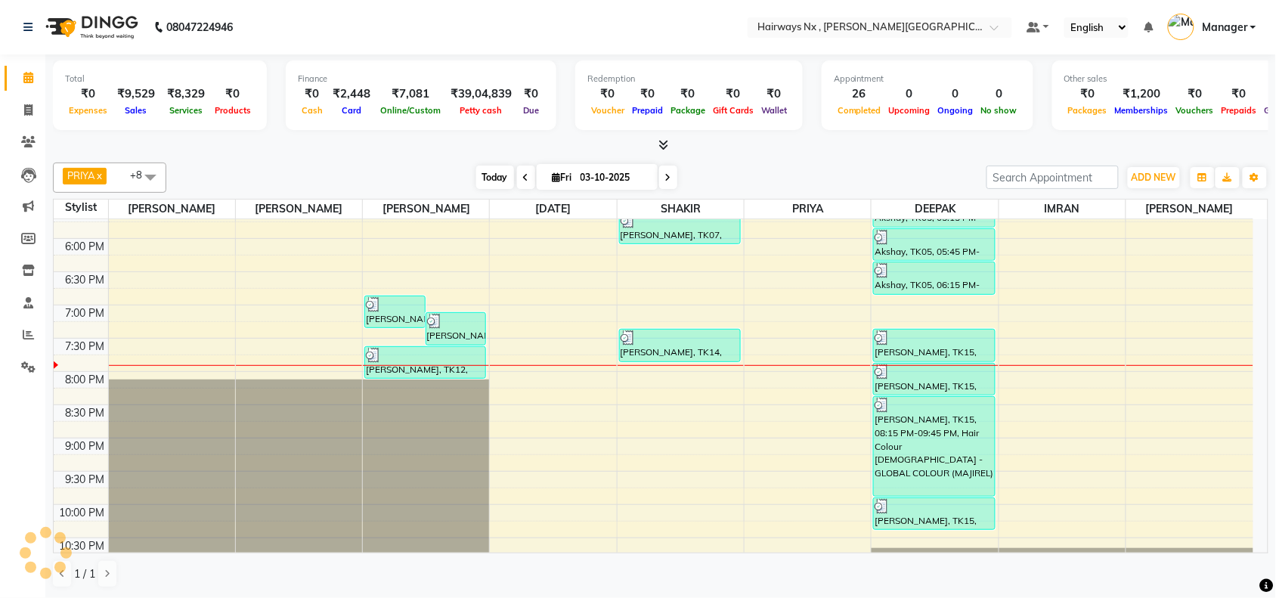
click at [485, 175] on span "Today" at bounding box center [495, 177] width 38 height 23
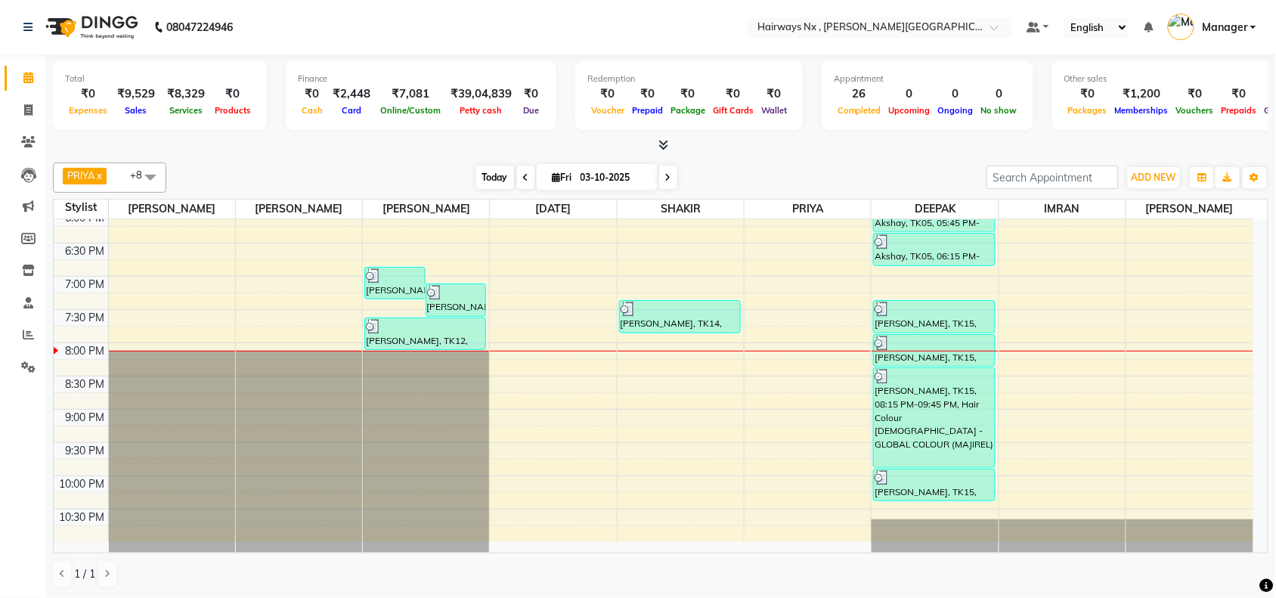
click at [498, 175] on span "Today" at bounding box center [495, 177] width 38 height 23
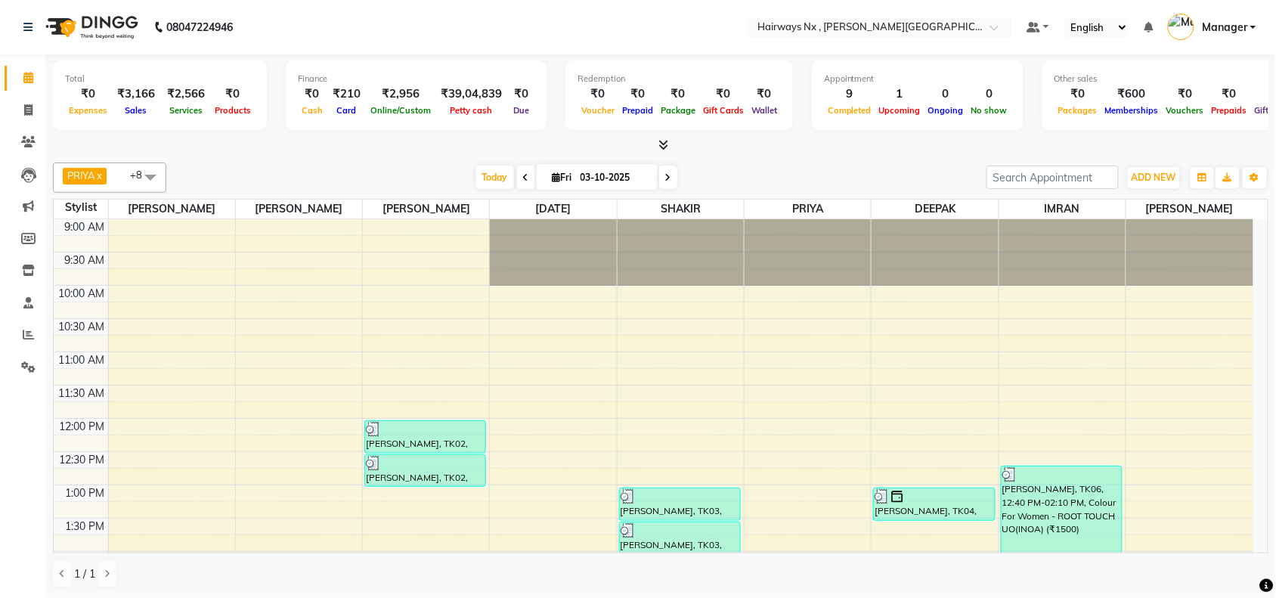
click at [490, 171] on span "Today" at bounding box center [495, 177] width 38 height 23
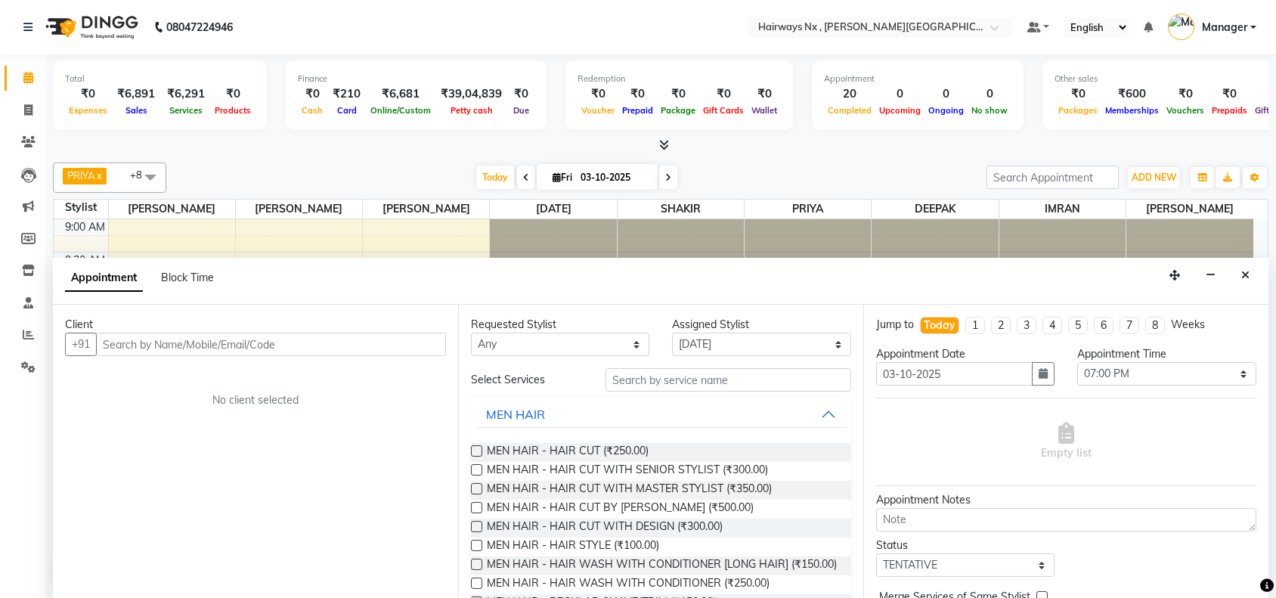
select select "66431"
select select "1140"
select select "tentative"
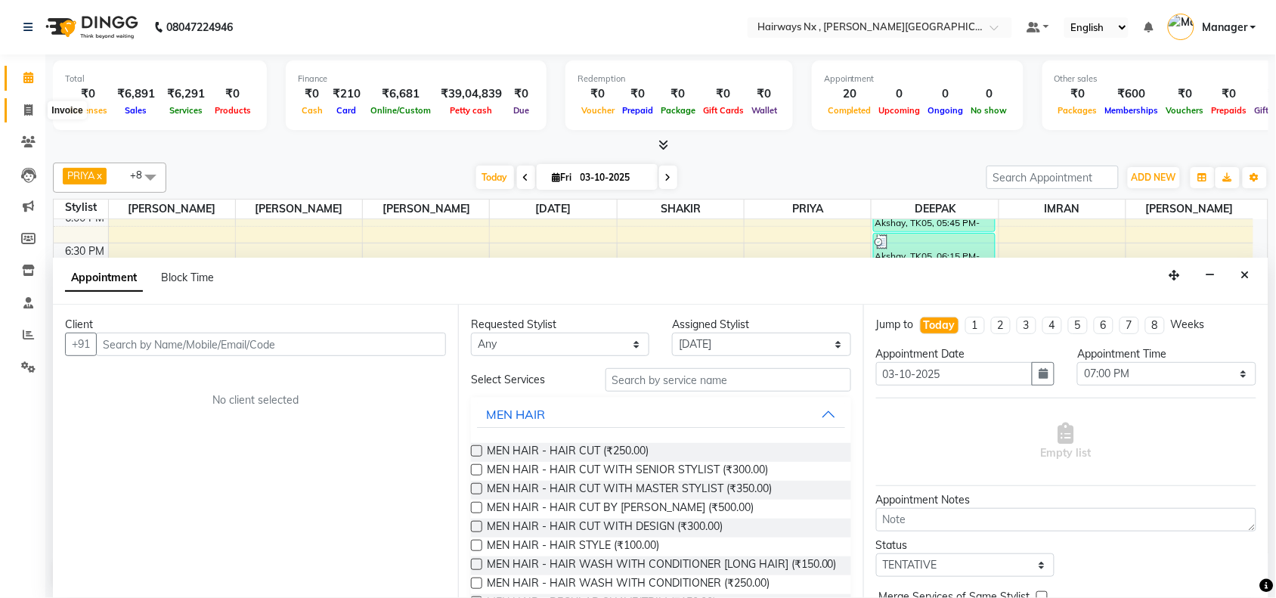
click at [24, 110] on icon at bounding box center [28, 109] width 8 height 11
select select "778"
select select "service"
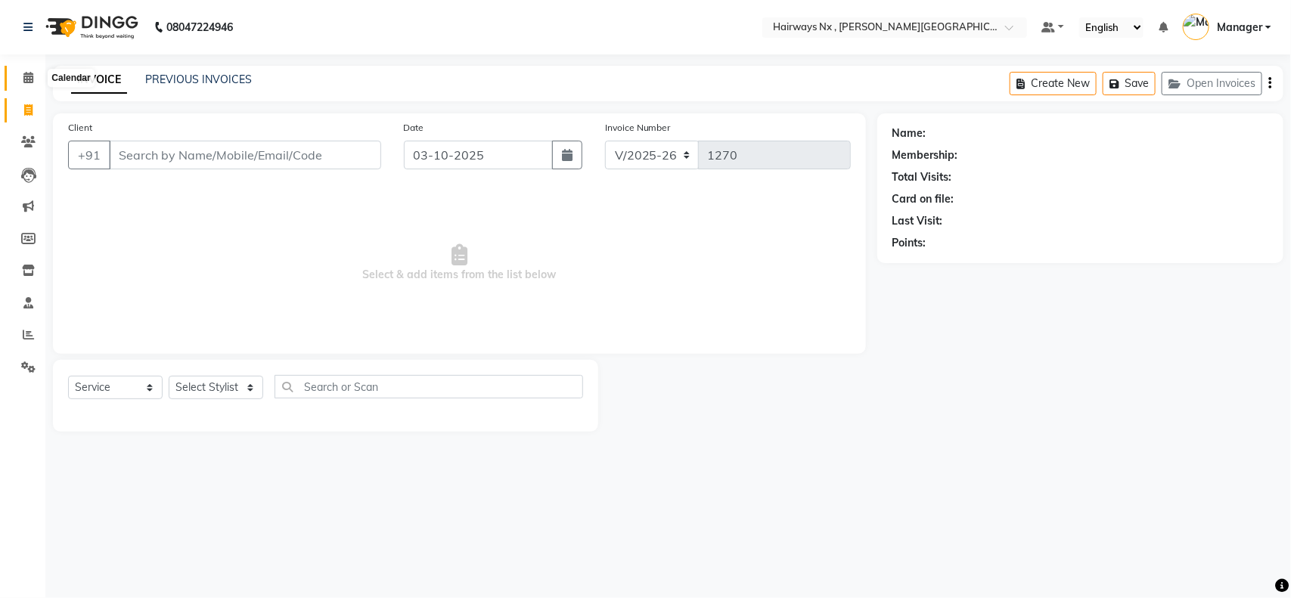
click at [31, 78] on icon at bounding box center [28, 77] width 10 height 11
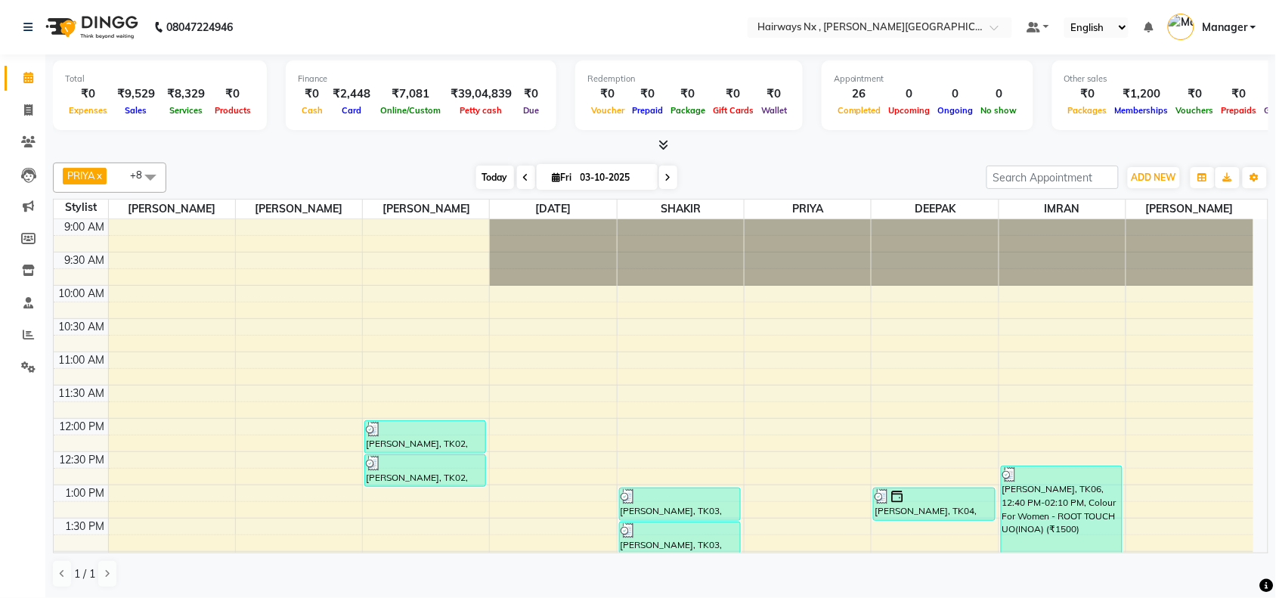
click at [493, 175] on span "Today" at bounding box center [495, 177] width 38 height 23
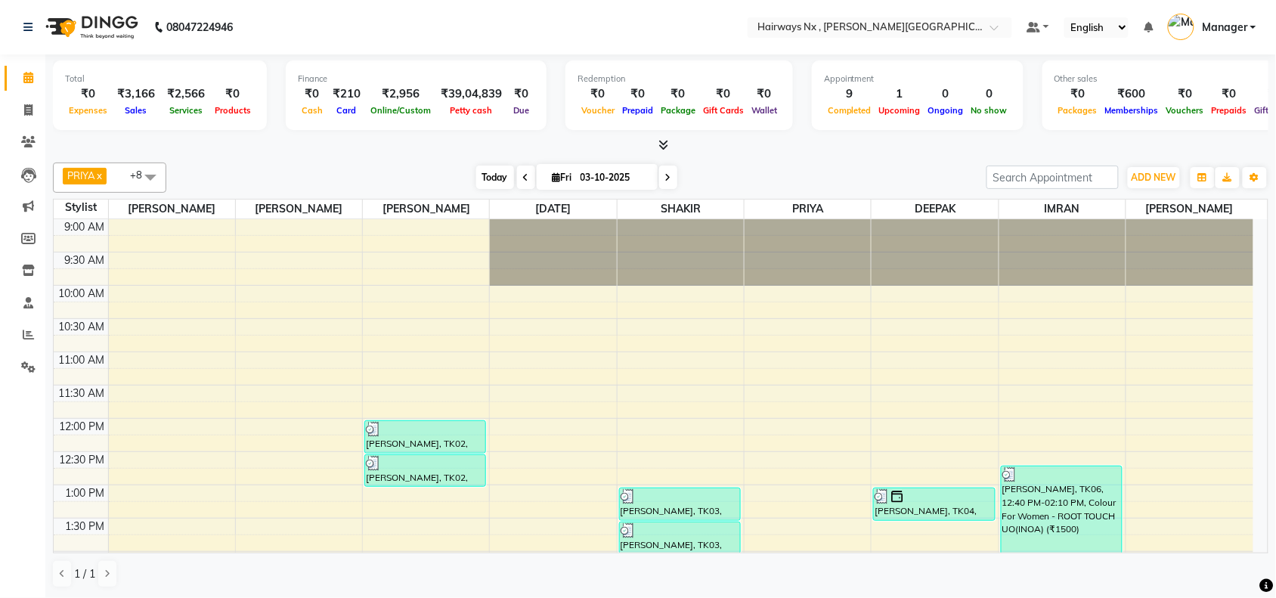
scroll to position [609, 0]
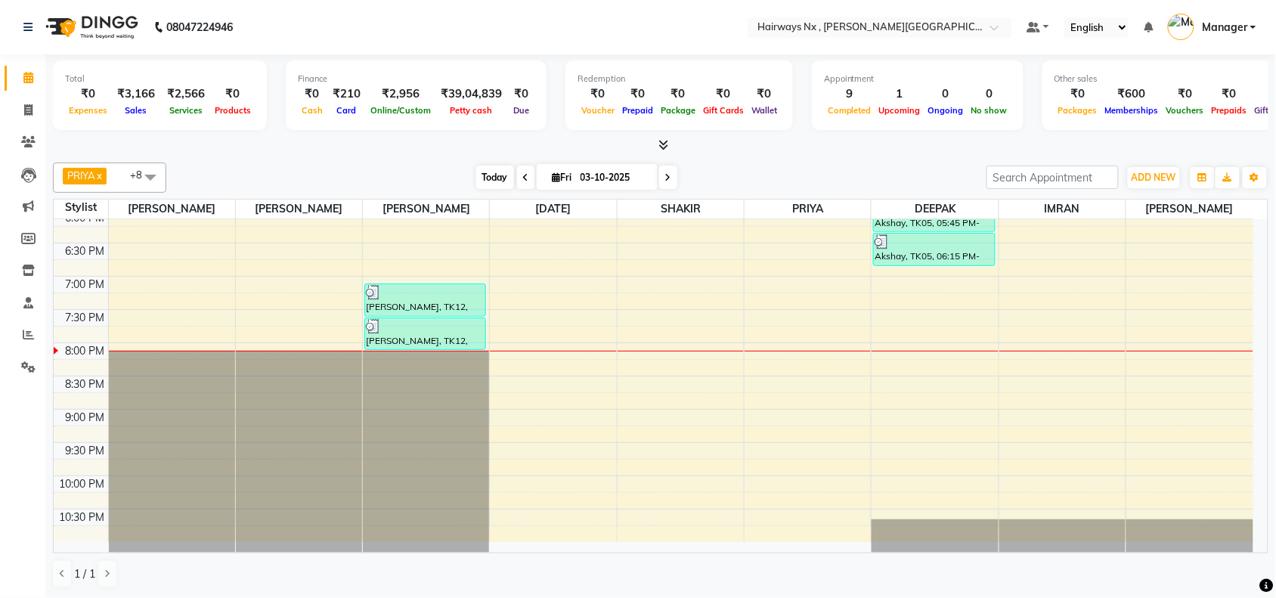
click at [492, 182] on span "Today" at bounding box center [495, 177] width 38 height 23
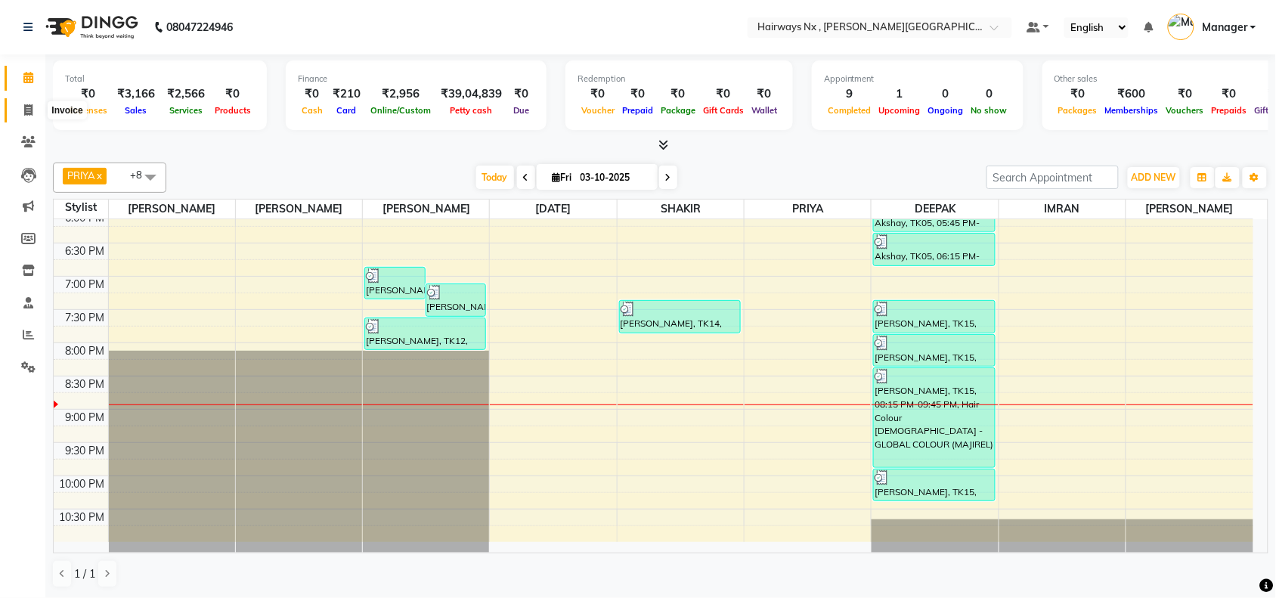
click at [27, 107] on icon at bounding box center [28, 109] width 8 height 11
select select "778"
select select "service"
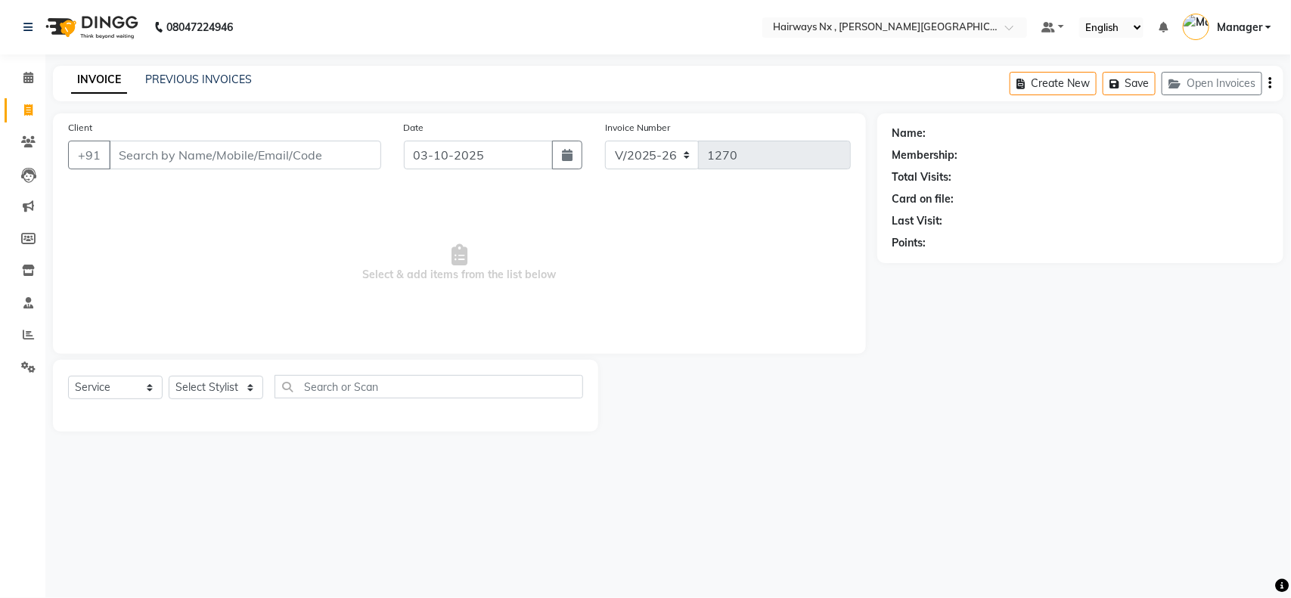
click at [193, 161] on input "Client" at bounding box center [245, 155] width 272 height 29
click at [194, 155] on input "Client" at bounding box center [245, 155] width 272 height 29
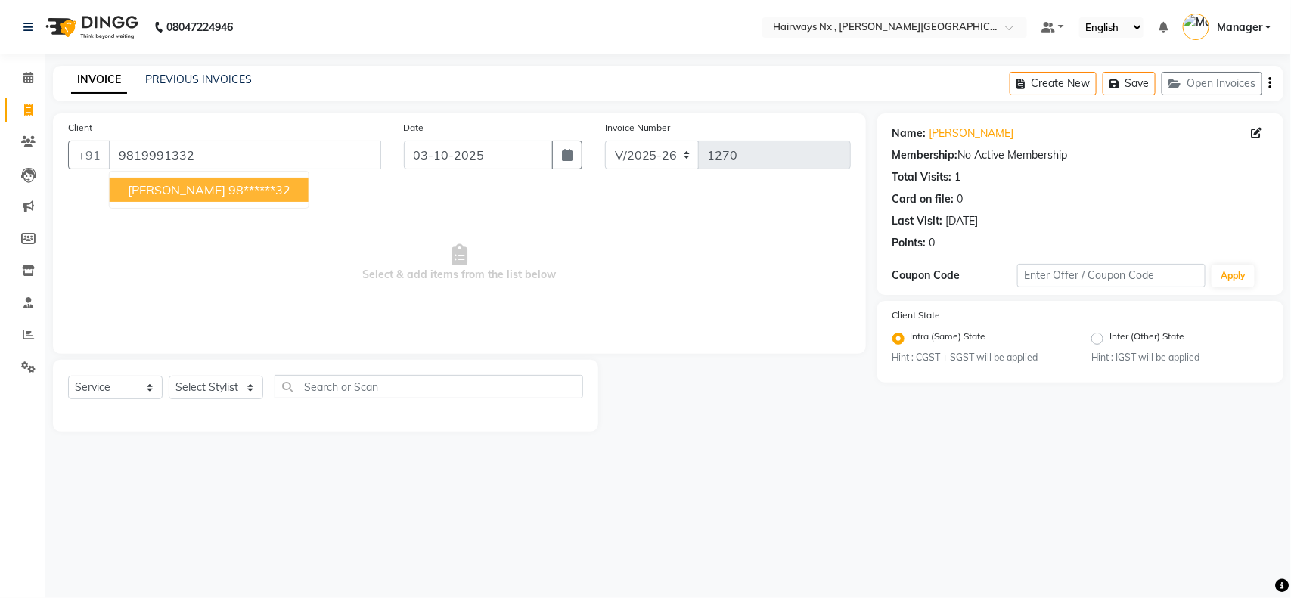
click at [147, 197] on span "[PERSON_NAME]" at bounding box center [177, 189] width 98 height 15
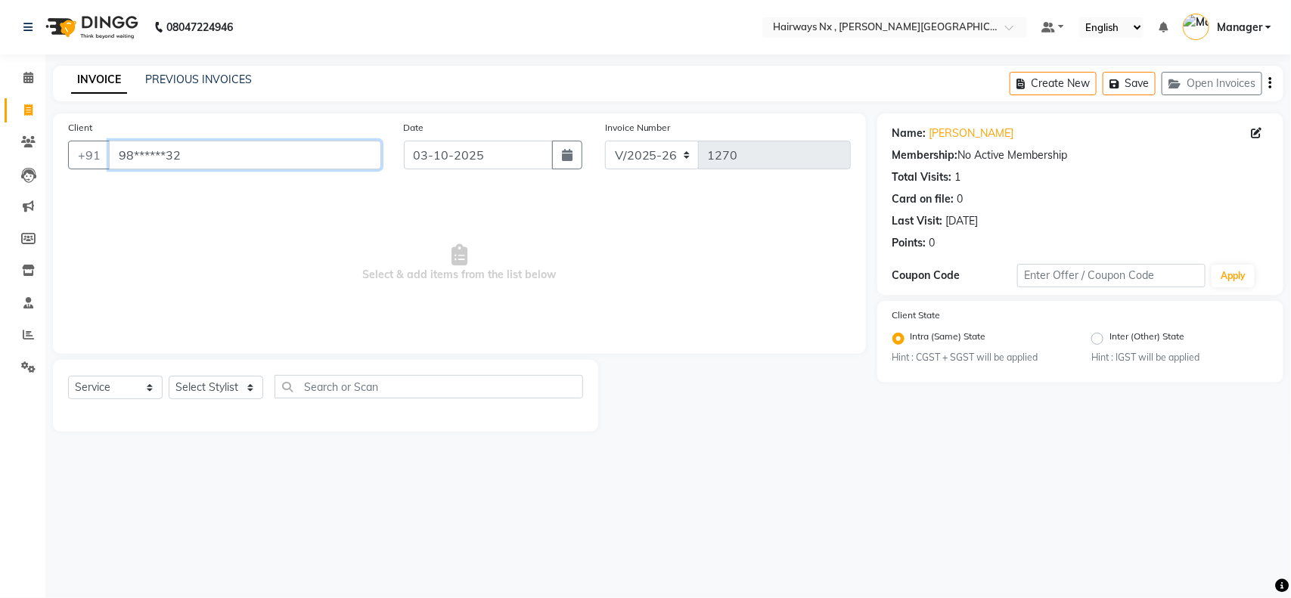
click at [203, 154] on input "98******32" at bounding box center [245, 155] width 272 height 29
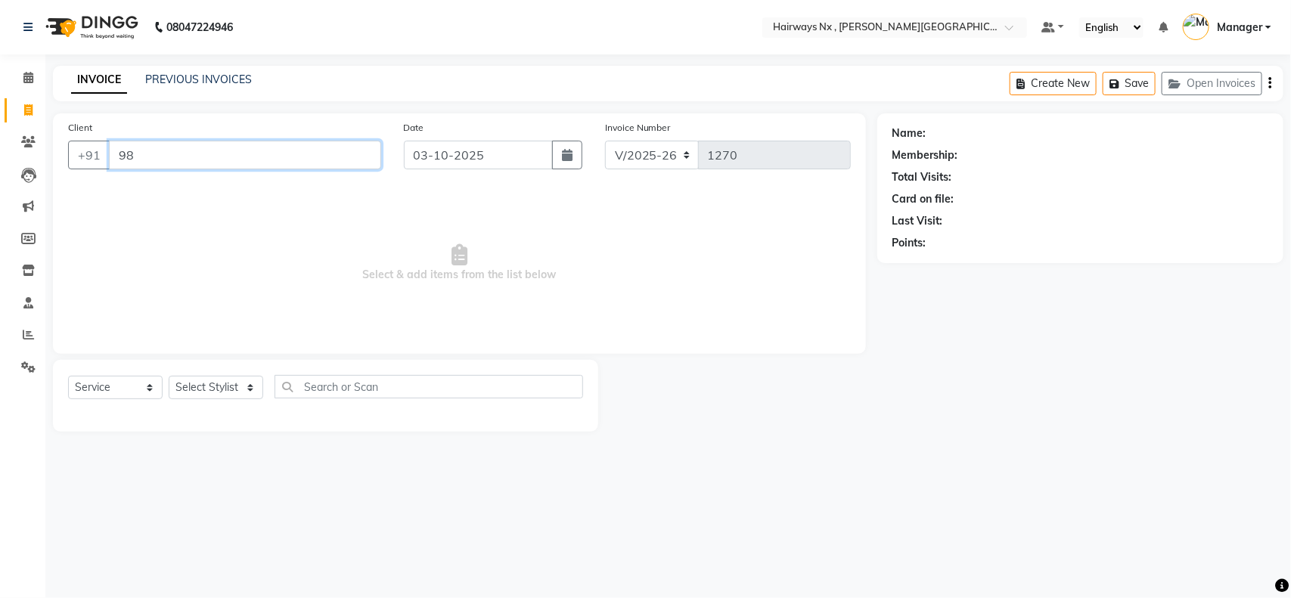
type input "9"
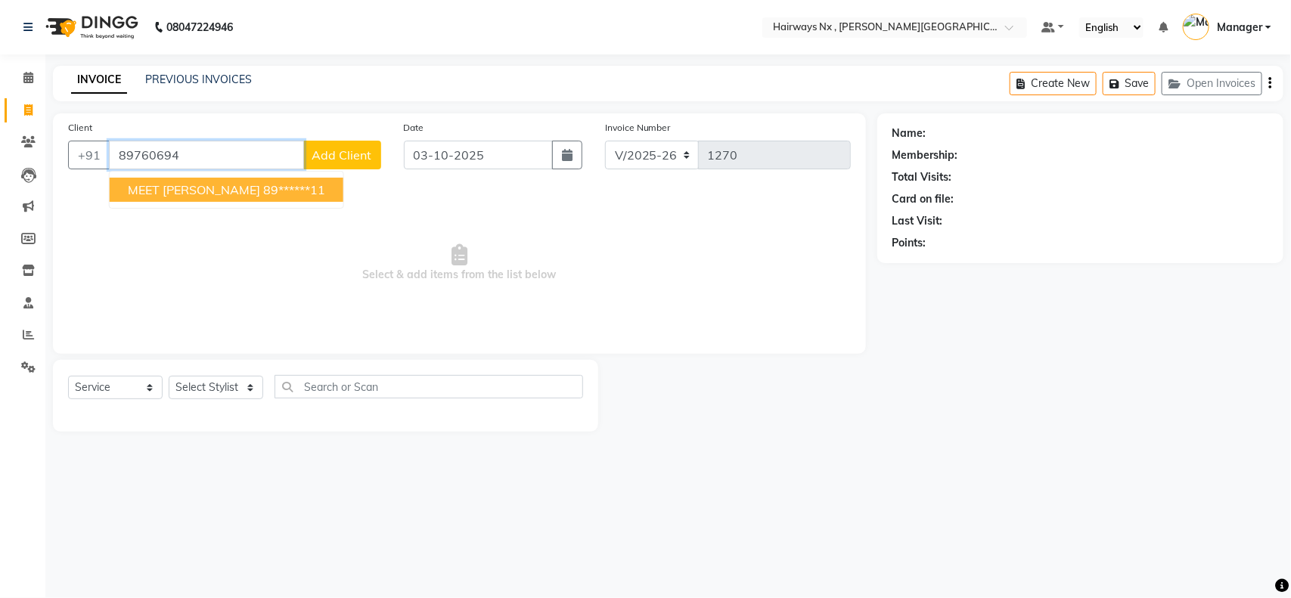
click at [187, 189] on span "MEET [PERSON_NAME]" at bounding box center [194, 189] width 132 height 15
type input "89******11"
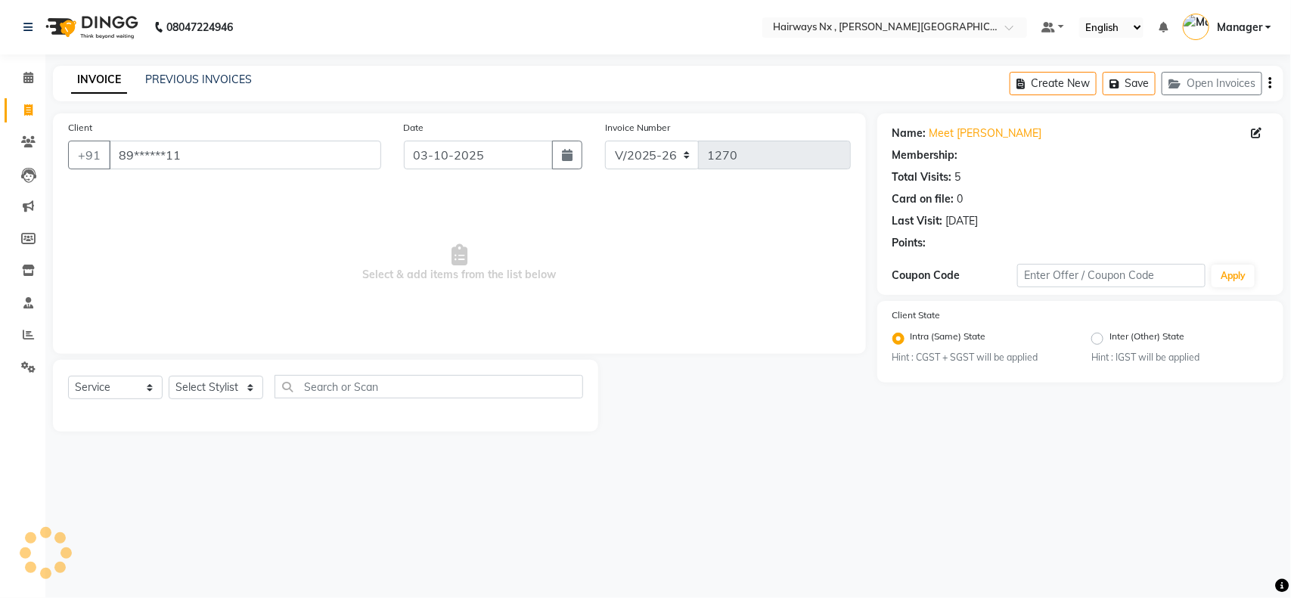
select select "1: Object"
